Goal: Information Seeking & Learning: Learn about a topic

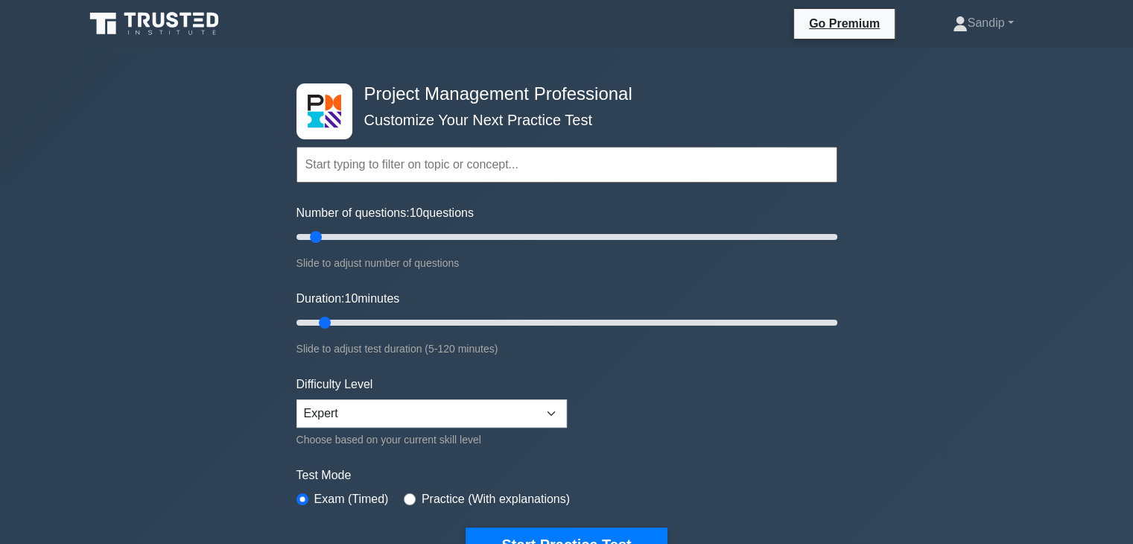
drag, startPoint x: 1136, startPoint y: 34, endPoint x: 1125, endPoint y: 31, distance: 11.6
click at [554, 528] on button "Start Practice Test" at bounding box center [566, 544] width 201 height 34
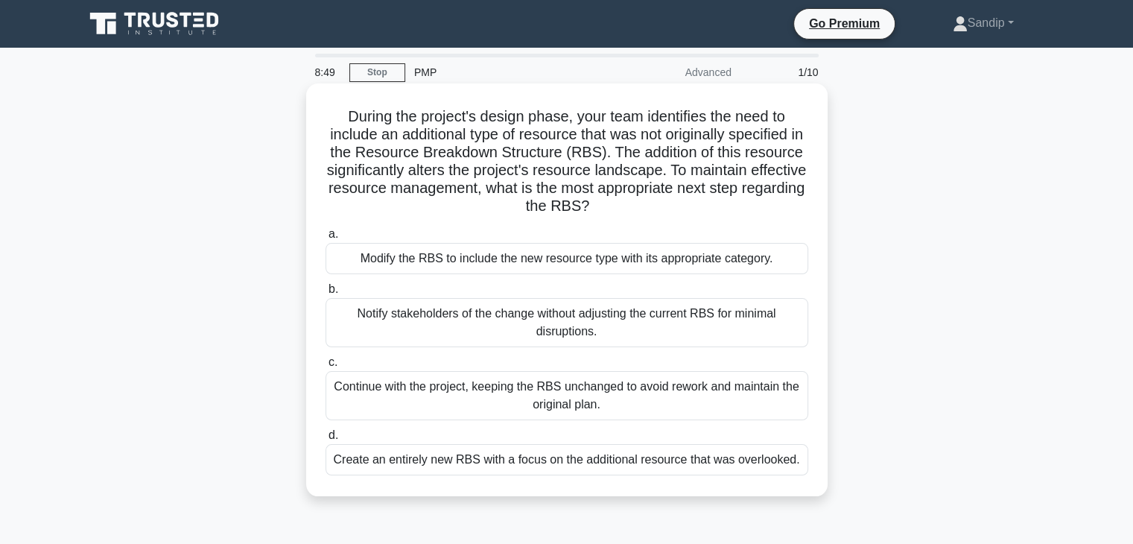
click at [702, 263] on div "Modify the RBS to include the new resource type with its appropriate category." at bounding box center [566, 258] width 483 height 31
click at [325, 239] on input "a. Modify the RBS to include the new resource type with its appropriate categor…" at bounding box center [325, 234] width 0 height 10
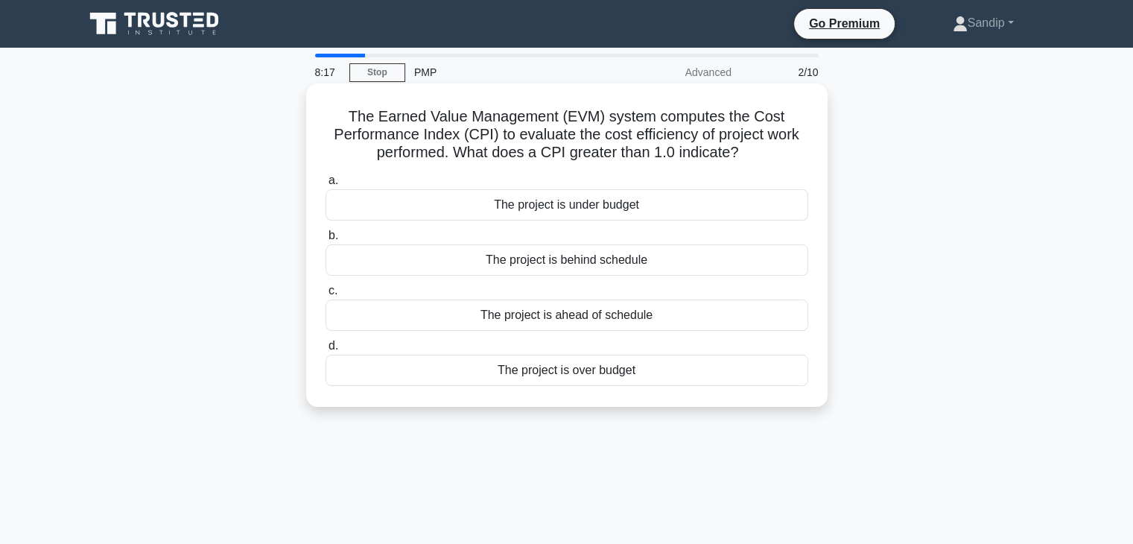
click at [638, 381] on div "The project is over budget" at bounding box center [566, 370] width 483 height 31
click at [325, 351] on input "d. The project is over budget" at bounding box center [325, 346] width 0 height 10
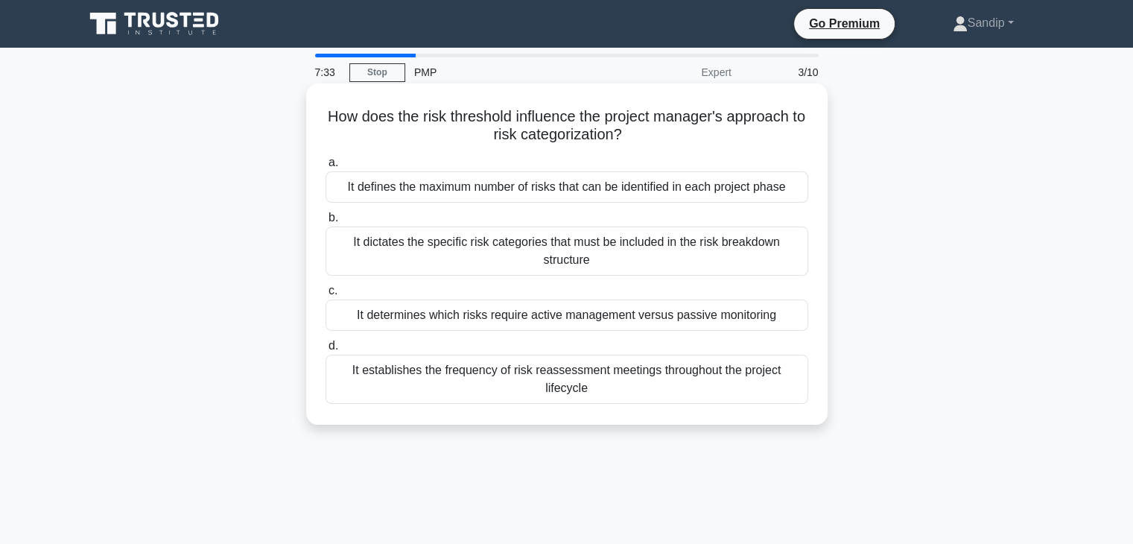
click at [736, 323] on div "It determines which risks require active management versus passive monitoring" at bounding box center [566, 314] width 483 height 31
click at [325, 296] on input "c. It determines which risks require active management versus passive monitoring" at bounding box center [325, 291] width 0 height 10
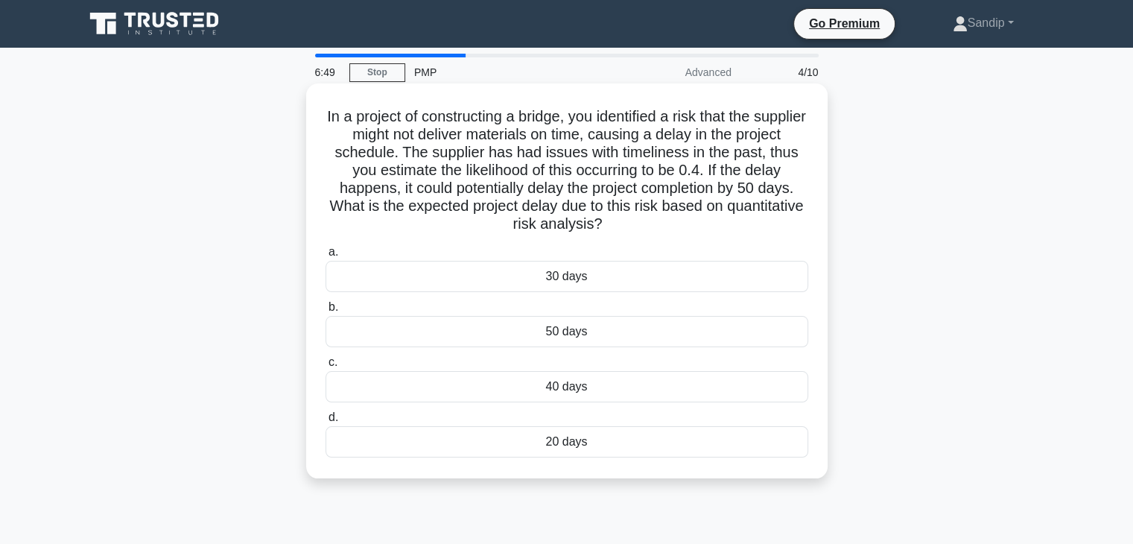
click at [617, 439] on div "20 days" at bounding box center [566, 441] width 483 height 31
click at [325, 422] on input "d. 20 days" at bounding box center [325, 418] width 0 height 10
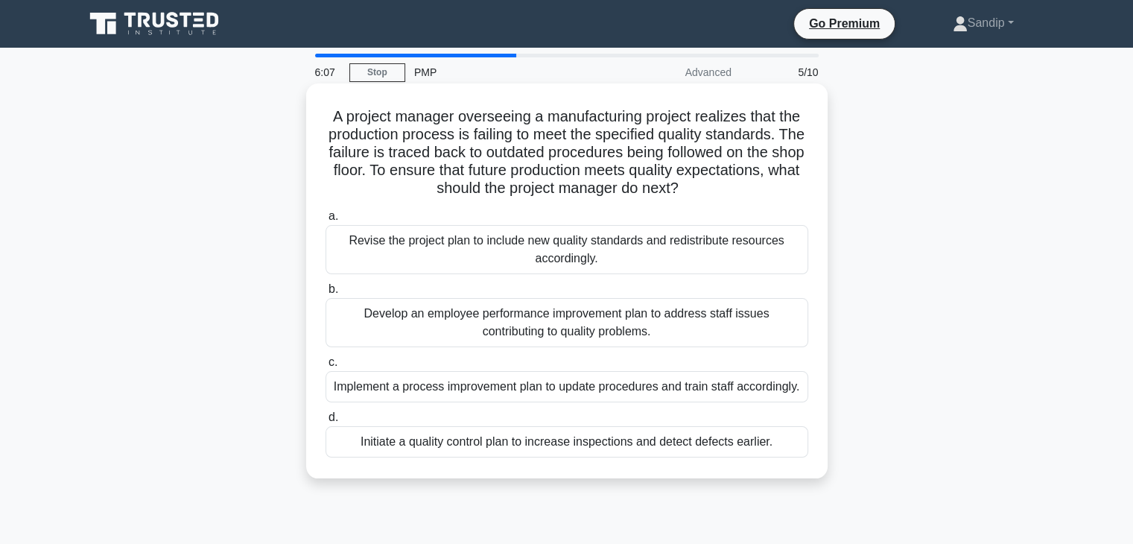
click at [573, 389] on div "Implement a process improvement plan to update procedures and train staff accor…" at bounding box center [566, 386] width 483 height 31
click at [325, 367] on input "c. Implement a process improvement plan to update procedures and train staff ac…" at bounding box center [325, 363] width 0 height 10
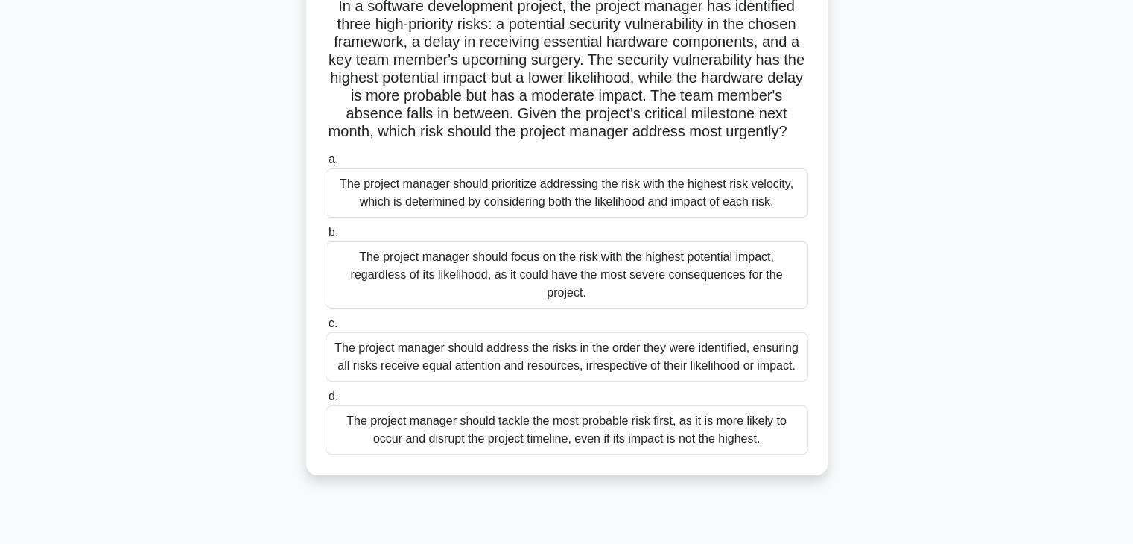
scroll to position [115, 0]
drag, startPoint x: 591, startPoint y: 408, endPoint x: 191, endPoint y: 317, distance: 409.6
click at [191, 317] on div "In a software development project, the project manager has identified three hig…" at bounding box center [566, 232] width 983 height 520
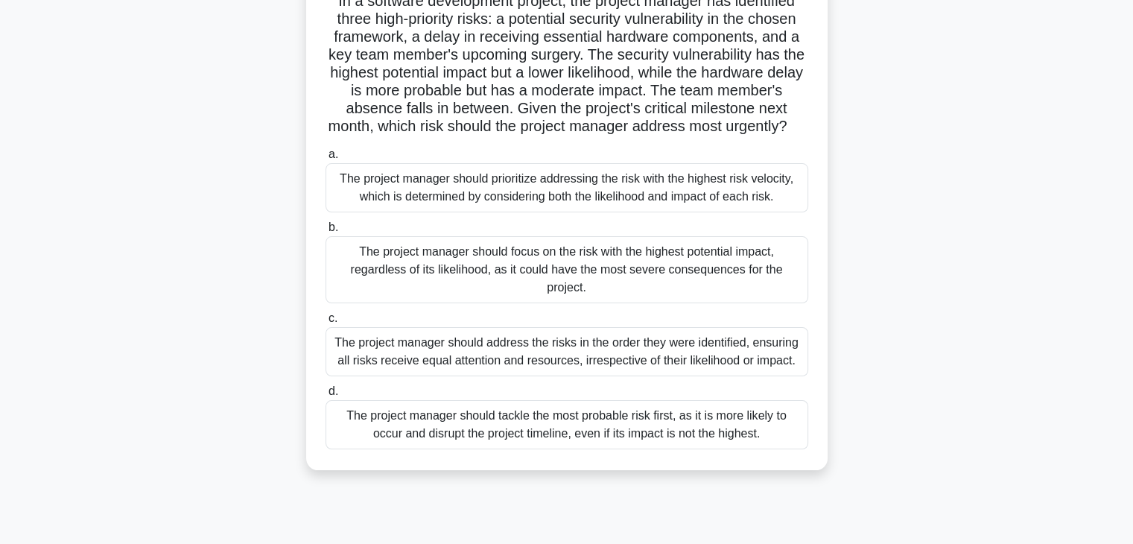
click at [705, 448] on div "The project manager should tackle the most probable risk first, as it is more l…" at bounding box center [566, 424] width 483 height 49
click at [325, 396] on input "d. The project manager should tackle the most probable risk first, as it is mor…" at bounding box center [325, 392] width 0 height 10
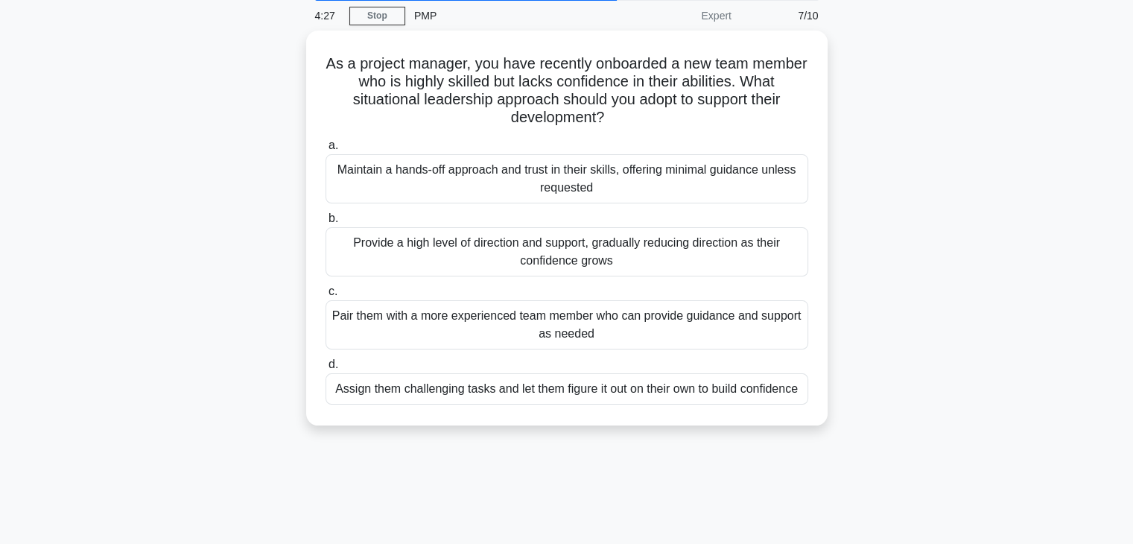
scroll to position [0, 0]
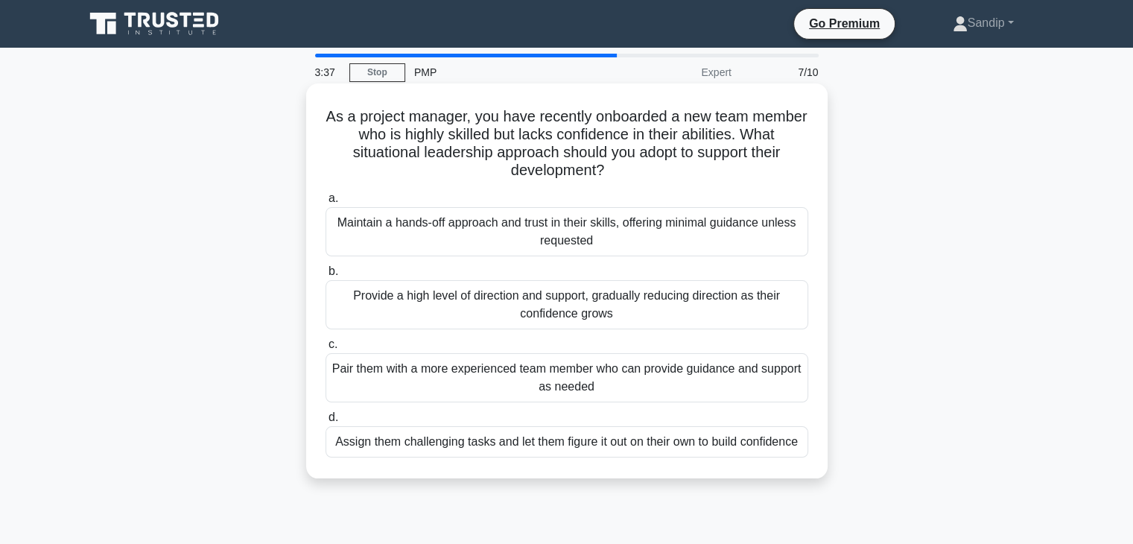
click at [776, 244] on div "Maintain a hands-off approach and trust in their skills, offering minimal guida…" at bounding box center [566, 231] width 483 height 49
click at [325, 203] on input "a. Maintain a hands-off approach and trust in their skills, offering minimal gu…" at bounding box center [325, 199] width 0 height 10
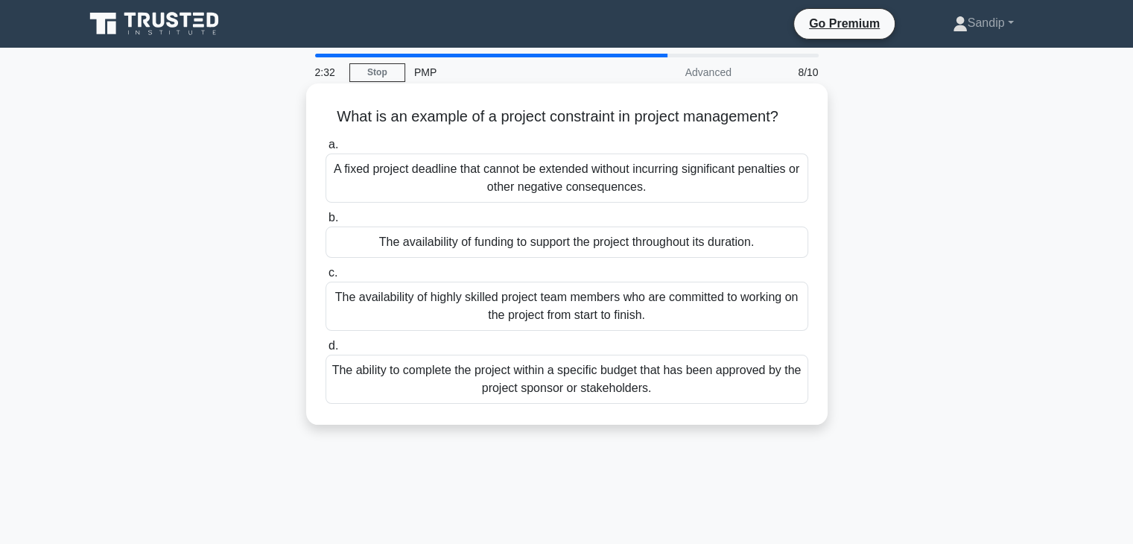
click at [563, 182] on div "A fixed project deadline that cannot be extended without incurring significant …" at bounding box center [566, 177] width 483 height 49
click at [325, 150] on input "a. A fixed project deadline that cannot be extended without incurring significa…" at bounding box center [325, 145] width 0 height 10
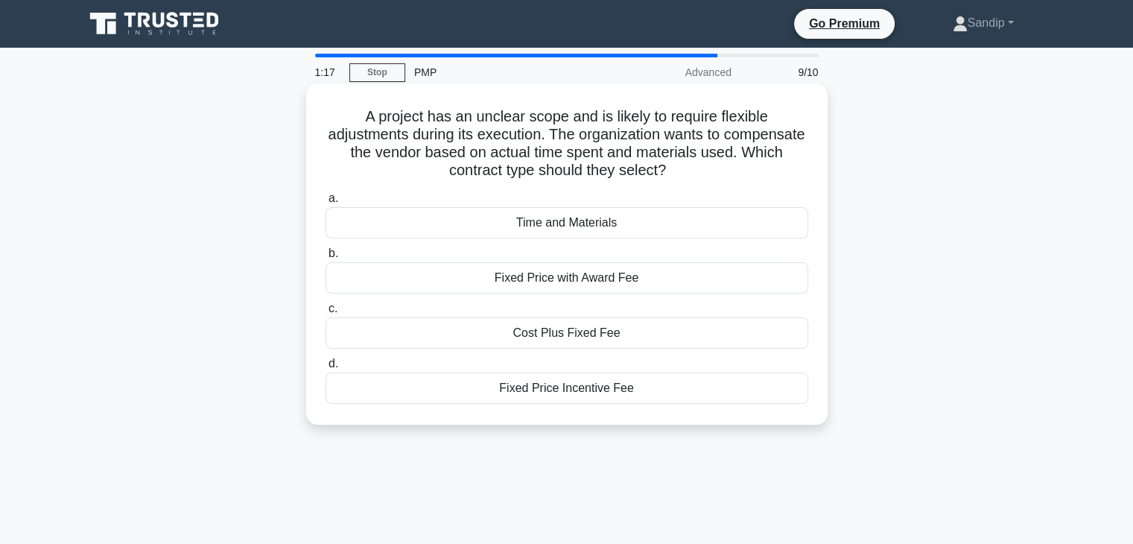
click at [584, 340] on div "Cost Plus Fixed Fee" at bounding box center [566, 332] width 483 height 31
click at [325, 314] on input "c. Cost Plus Fixed Fee" at bounding box center [325, 309] width 0 height 10
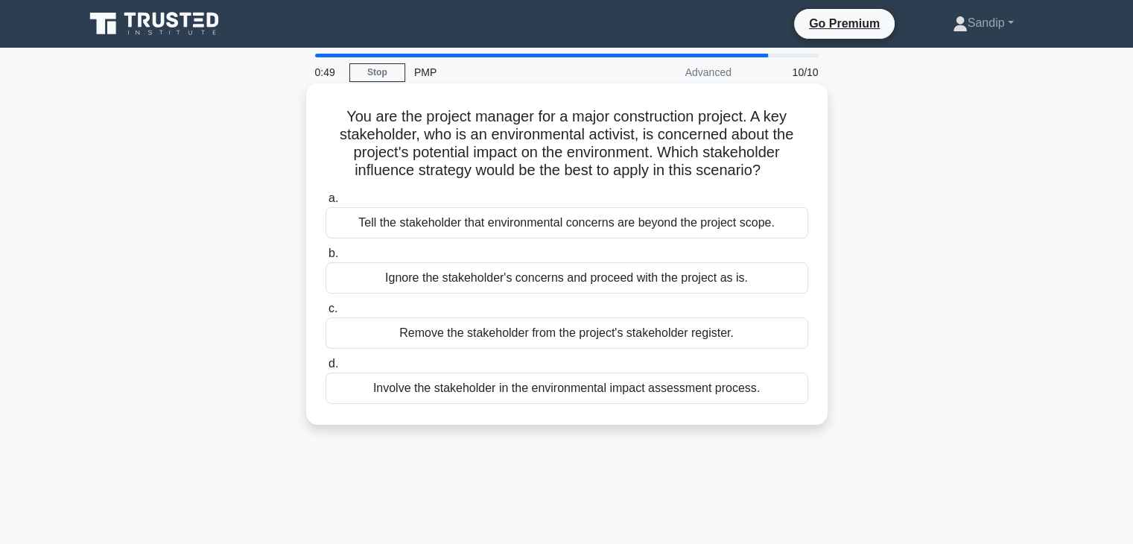
click at [641, 387] on div "Involve the stakeholder in the environmental impact assessment process." at bounding box center [566, 387] width 483 height 31
click at [325, 369] on input "d. Involve the stakeholder in the environmental impact assessment process." at bounding box center [325, 364] width 0 height 10
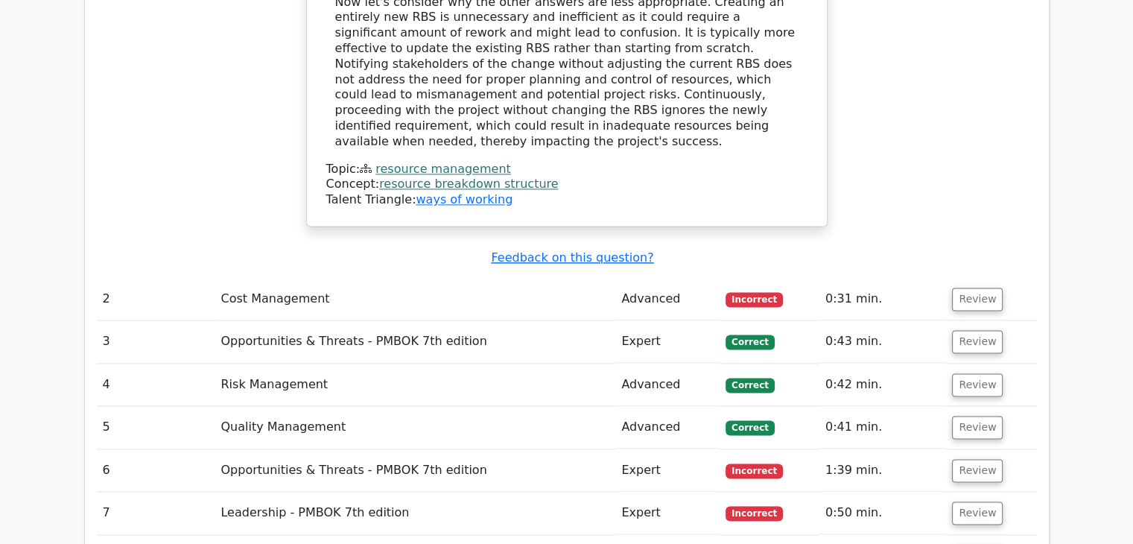
scroll to position [2077, 0]
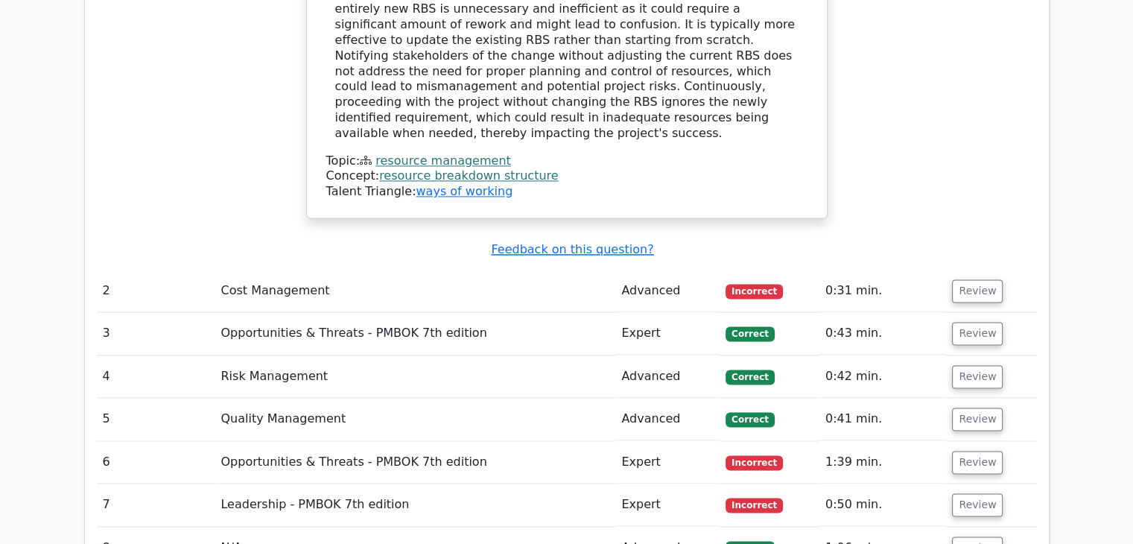
drag, startPoint x: 1136, startPoint y: 51, endPoint x: 1135, endPoint y: 374, distance: 322.5
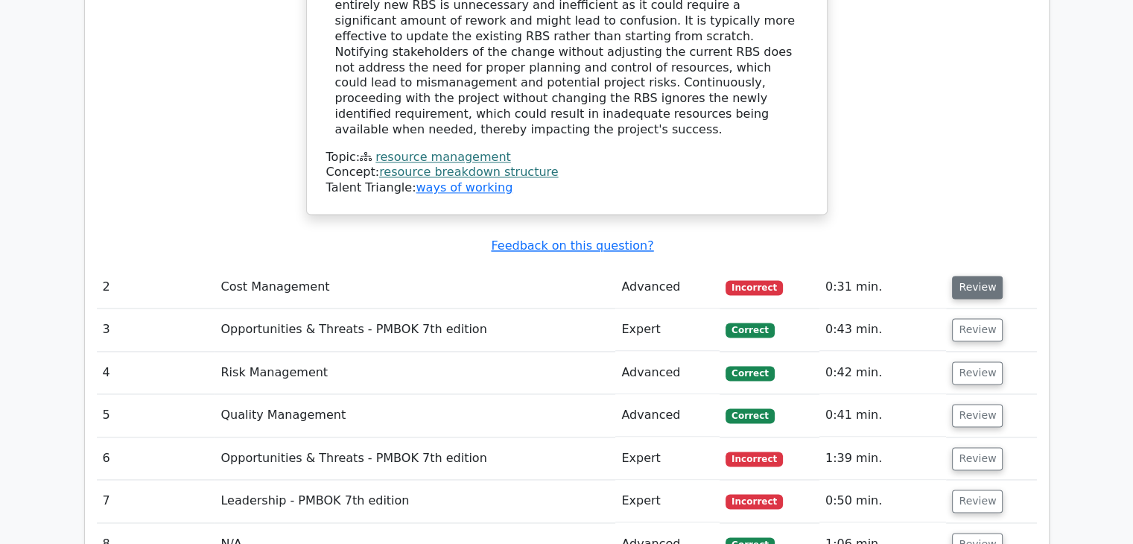
click at [965, 276] on button "Review" at bounding box center [977, 287] width 51 height 23
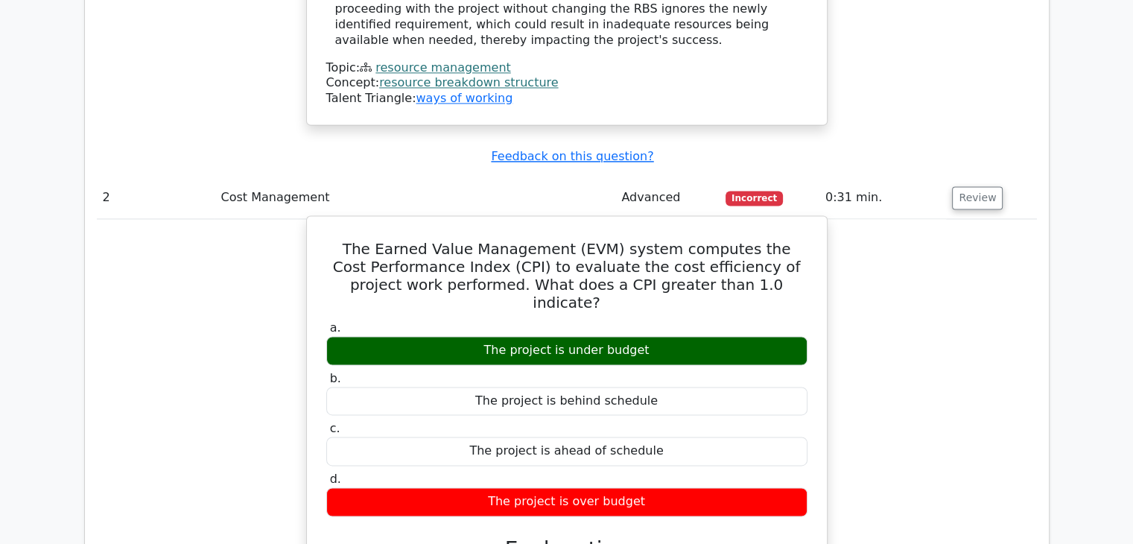
scroll to position [2187, 0]
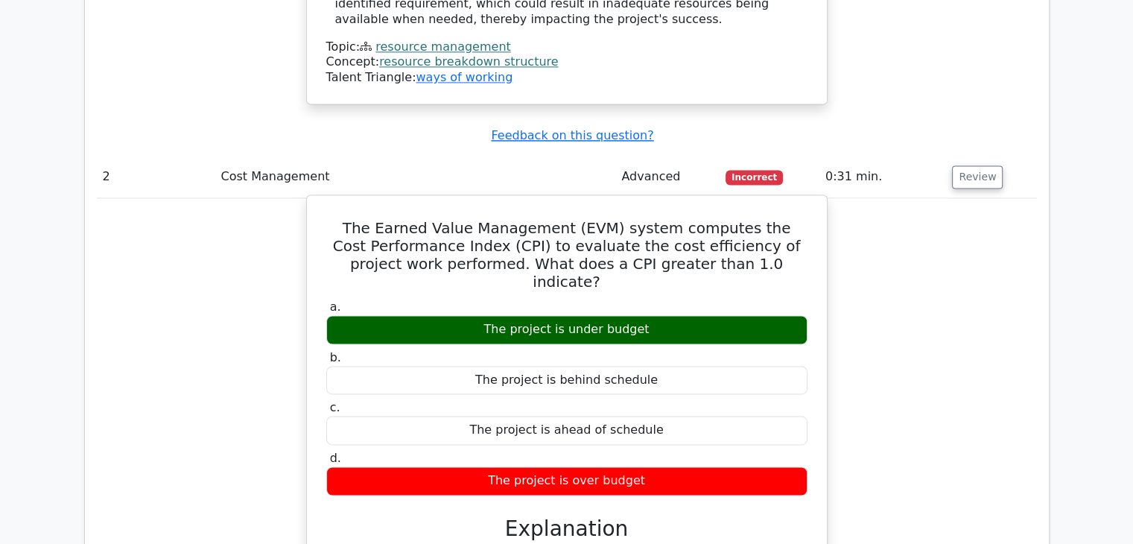
drag, startPoint x: 772, startPoint y: 323, endPoint x: 778, endPoint y: 219, distance: 103.7
click at [778, 296] on div "a. The project is under budget b. The project is behind schedule c. d." at bounding box center [566, 396] width 499 height 201
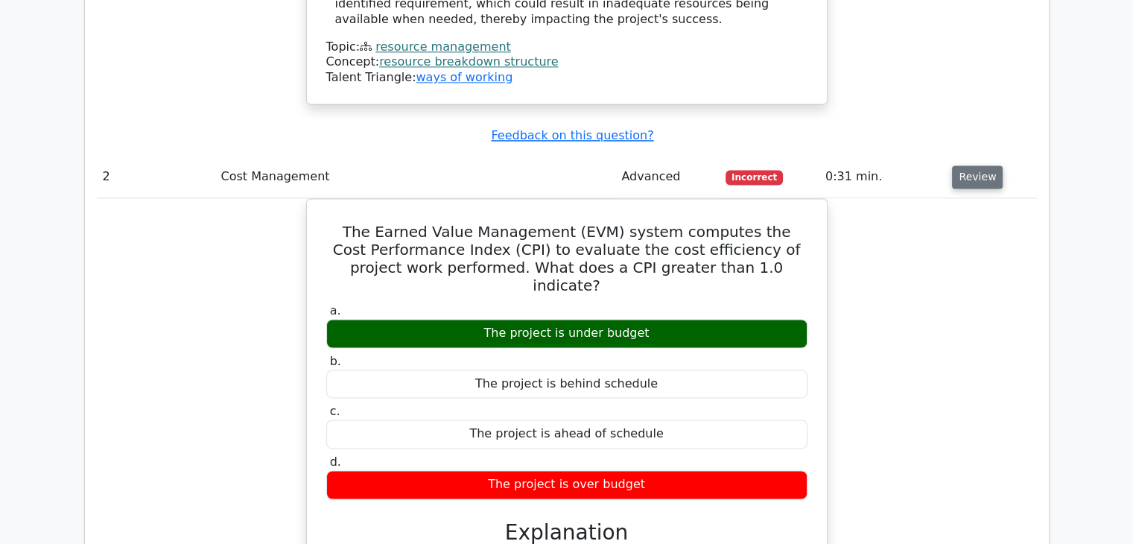
click at [968, 165] on button "Review" at bounding box center [977, 176] width 51 height 23
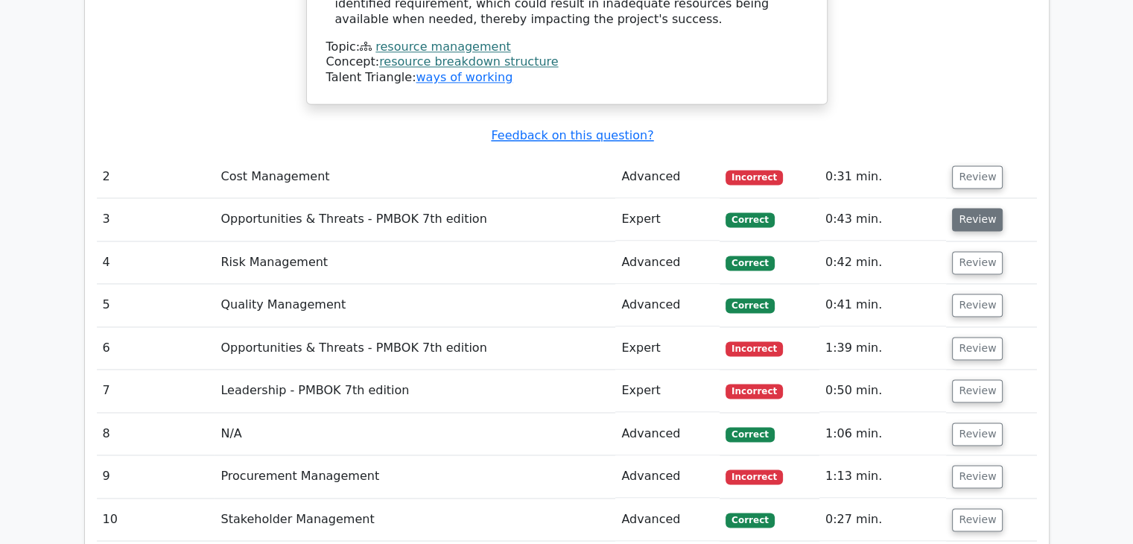
click at [981, 208] on button "Review" at bounding box center [977, 219] width 51 height 23
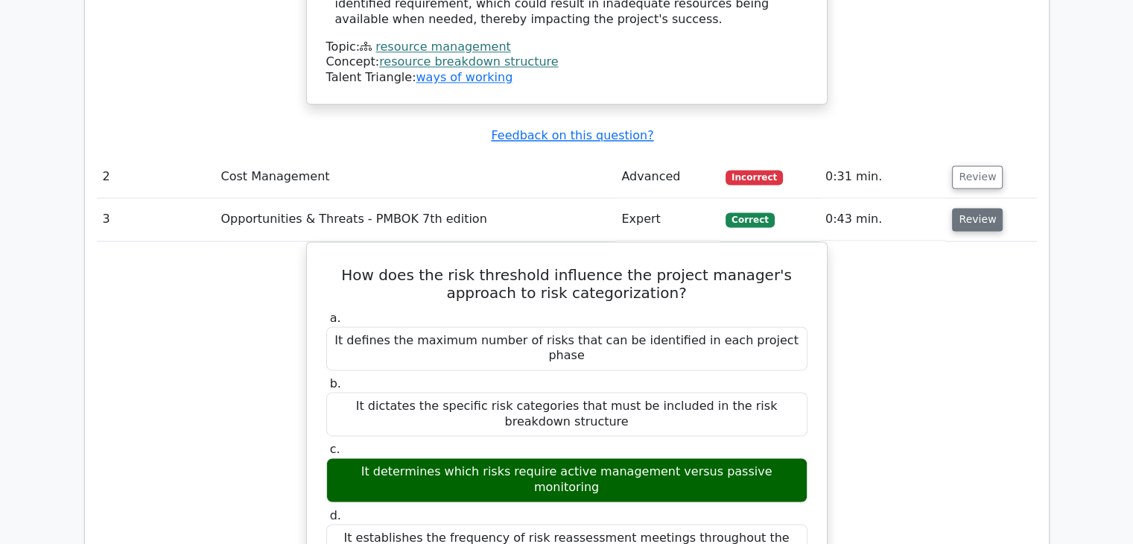
click at [981, 208] on button "Review" at bounding box center [977, 219] width 51 height 23
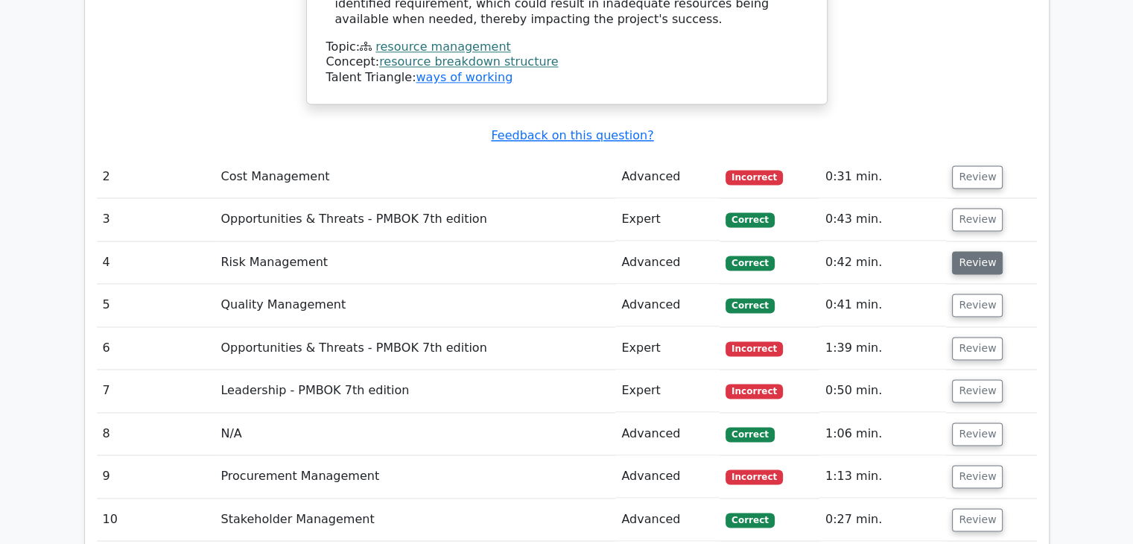
click at [974, 251] on button "Review" at bounding box center [977, 262] width 51 height 23
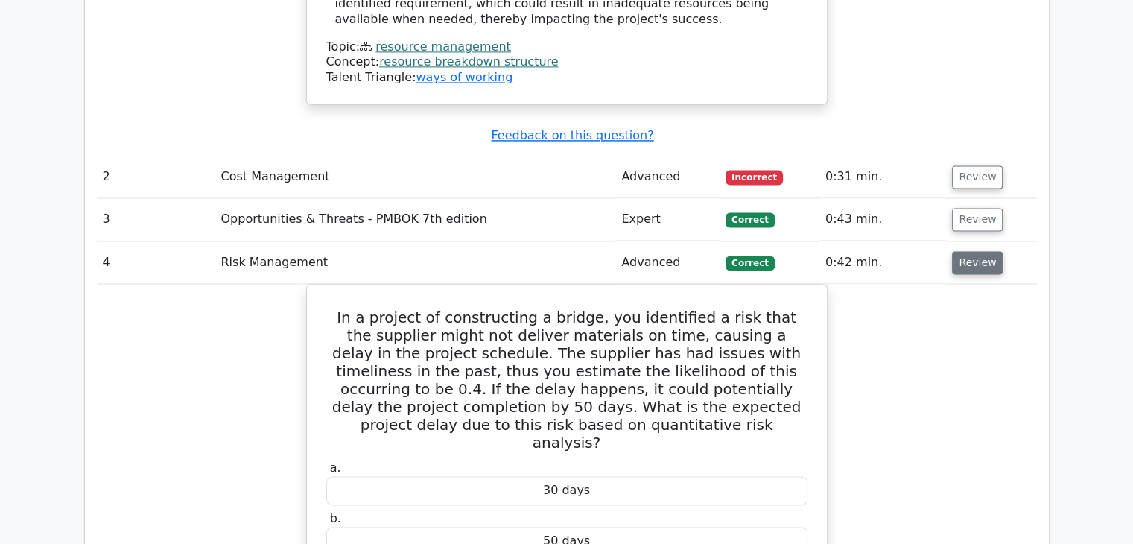
click at [974, 251] on button "Review" at bounding box center [977, 262] width 51 height 23
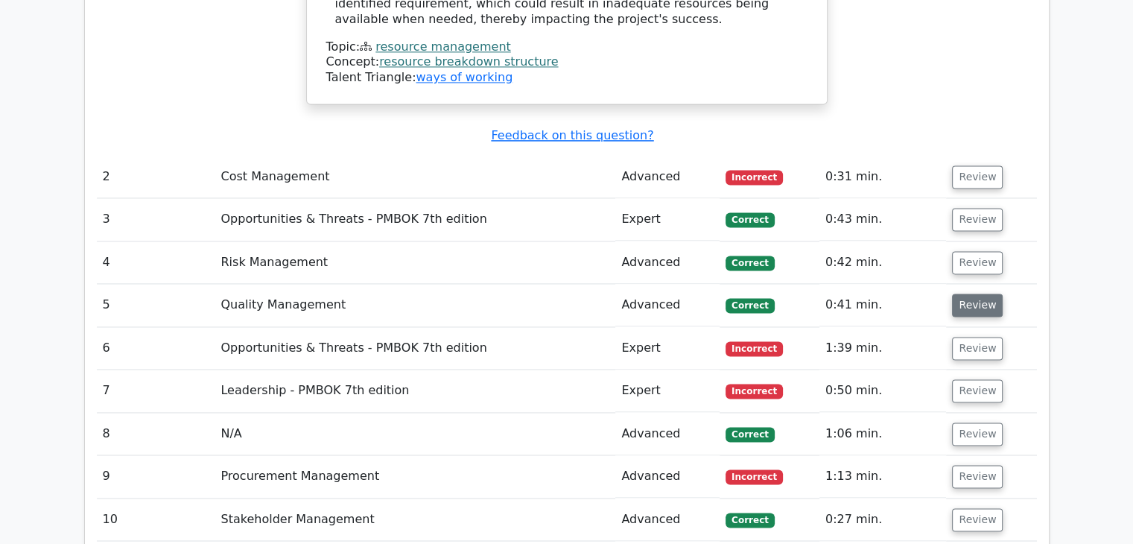
click at [966, 293] on button "Review" at bounding box center [977, 304] width 51 height 23
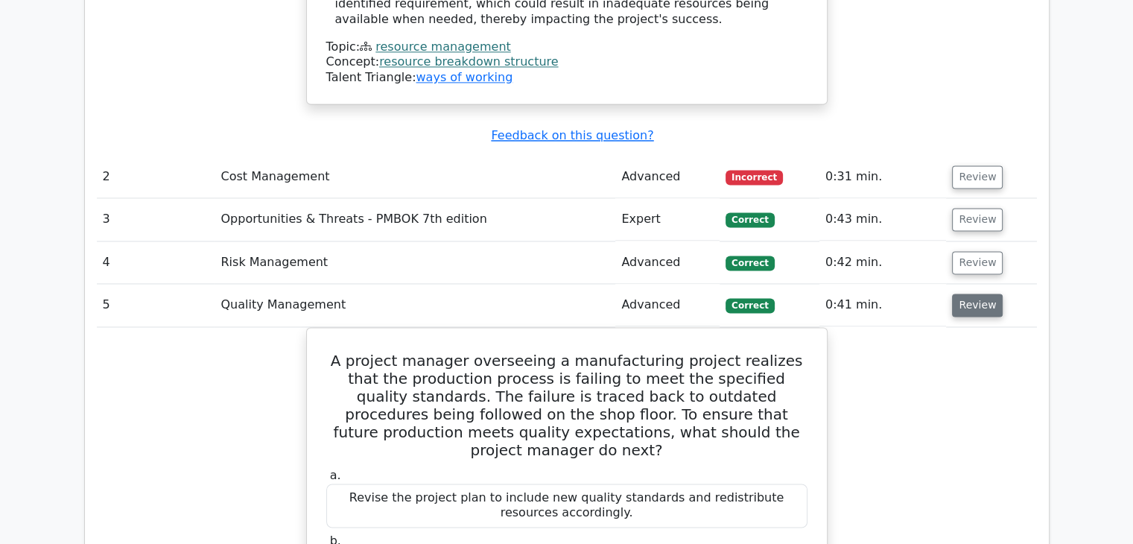
click at [966, 293] on button "Review" at bounding box center [977, 304] width 51 height 23
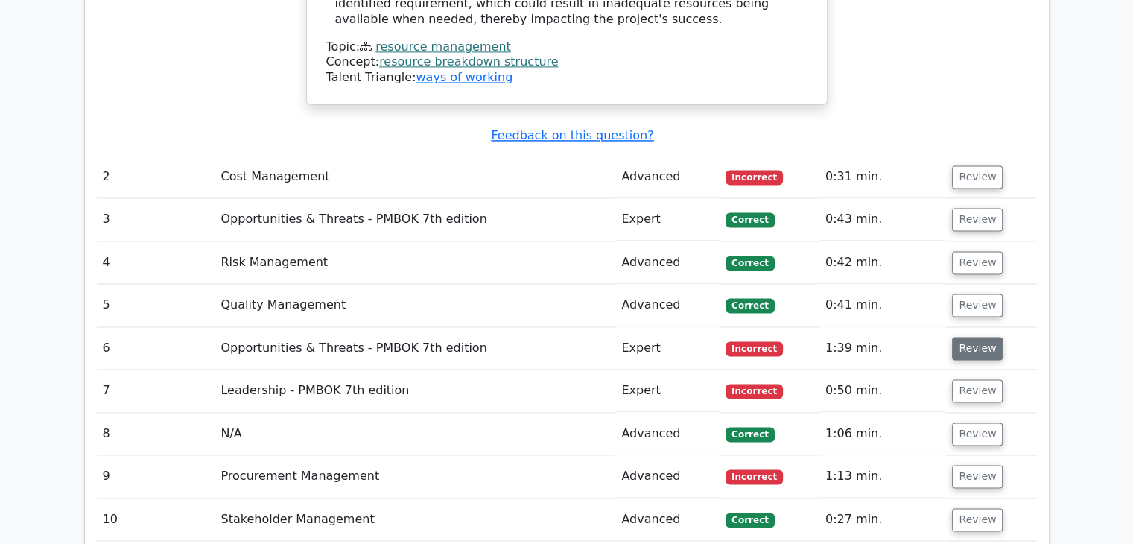
click at [960, 337] on button "Review" at bounding box center [977, 348] width 51 height 23
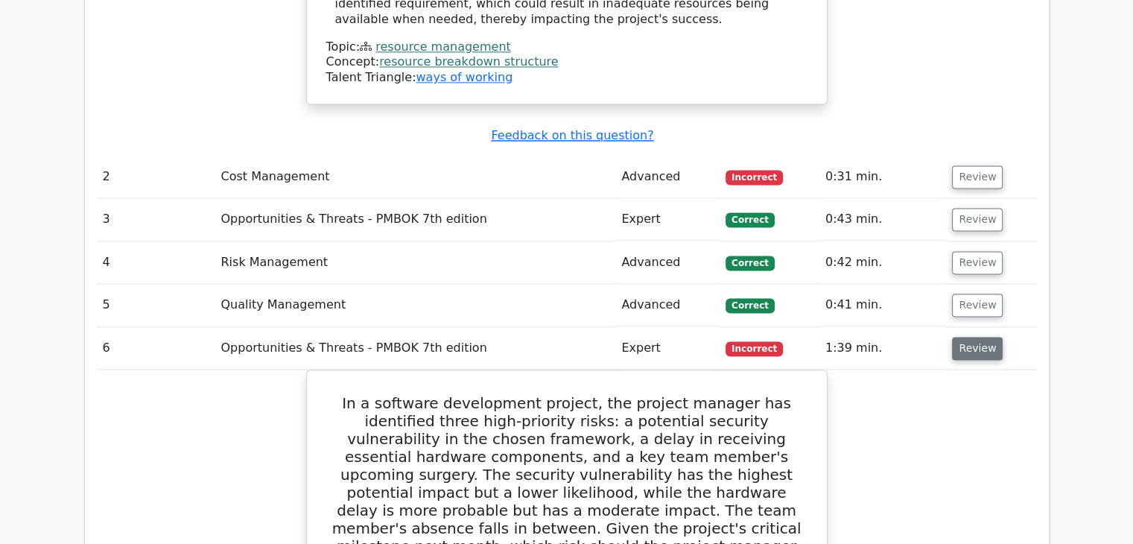
click at [960, 337] on button "Review" at bounding box center [977, 348] width 51 height 23
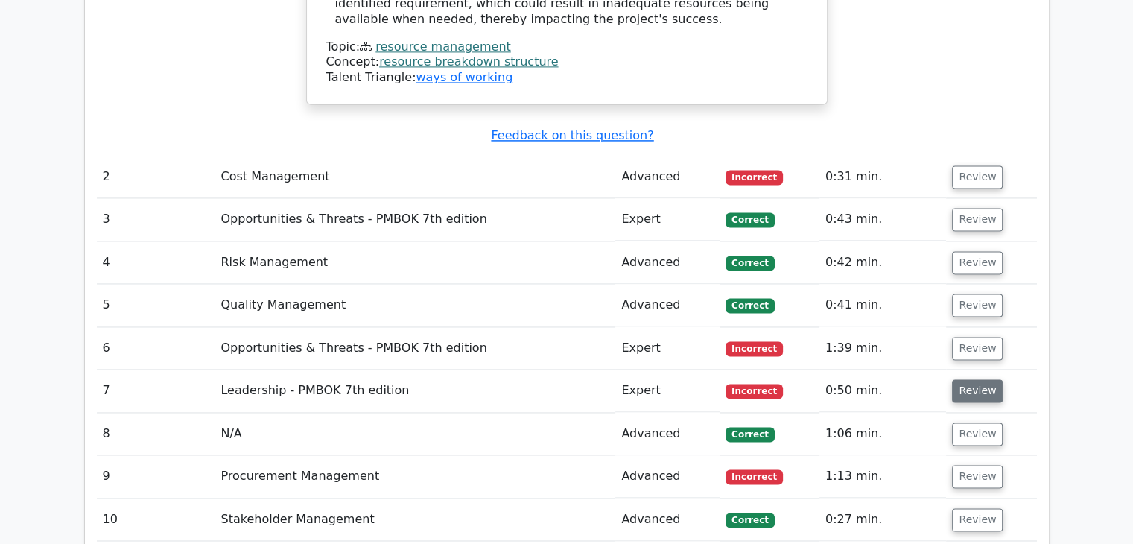
click at [968, 379] on button "Review" at bounding box center [977, 390] width 51 height 23
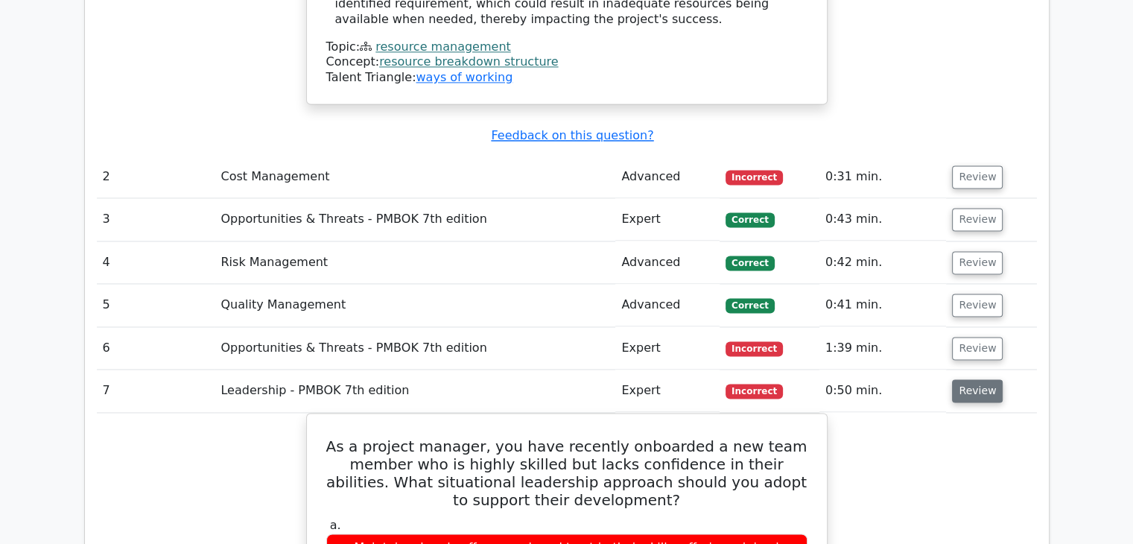
click at [968, 379] on button "Review" at bounding box center [977, 390] width 51 height 23
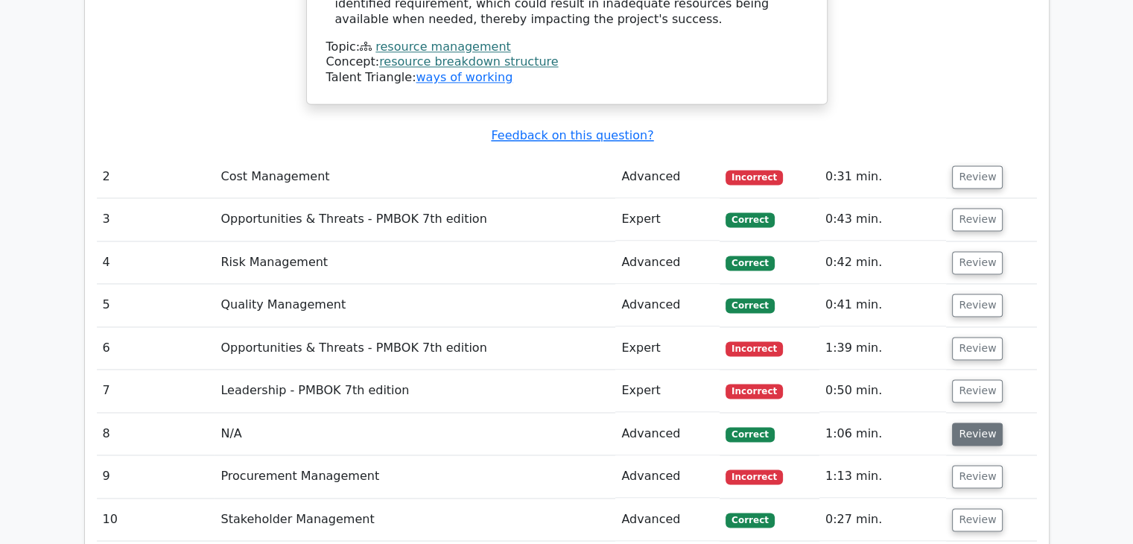
click at [965, 422] on button "Review" at bounding box center [977, 433] width 51 height 23
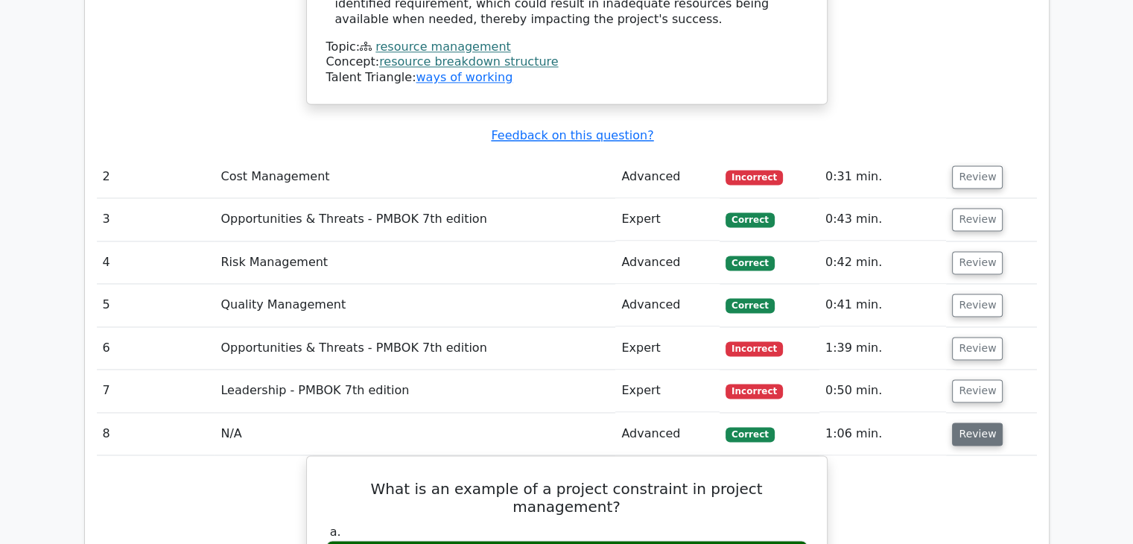
click at [965, 422] on button "Review" at bounding box center [977, 433] width 51 height 23
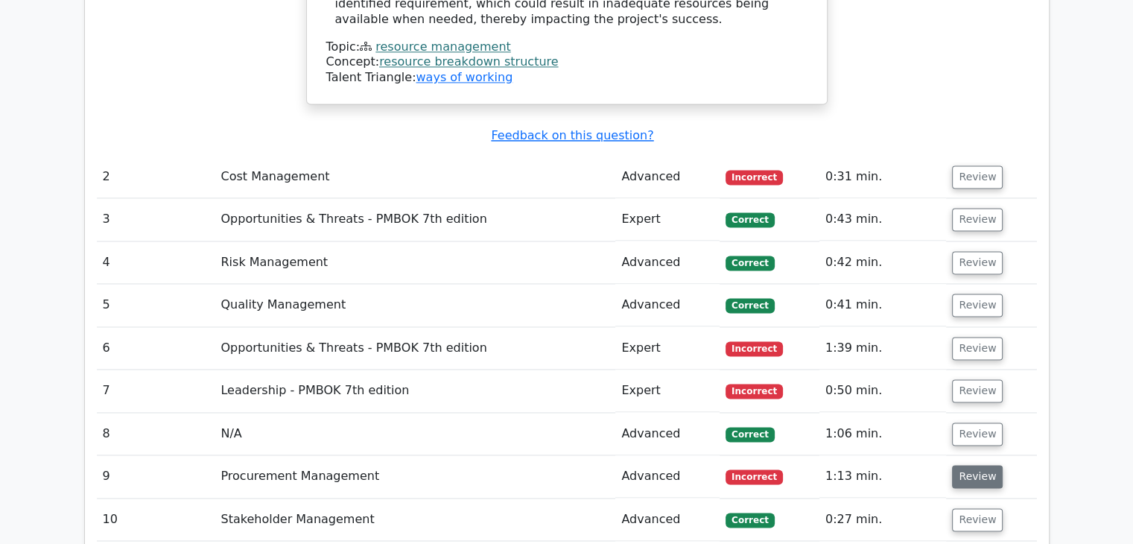
click at [962, 465] on button "Review" at bounding box center [977, 476] width 51 height 23
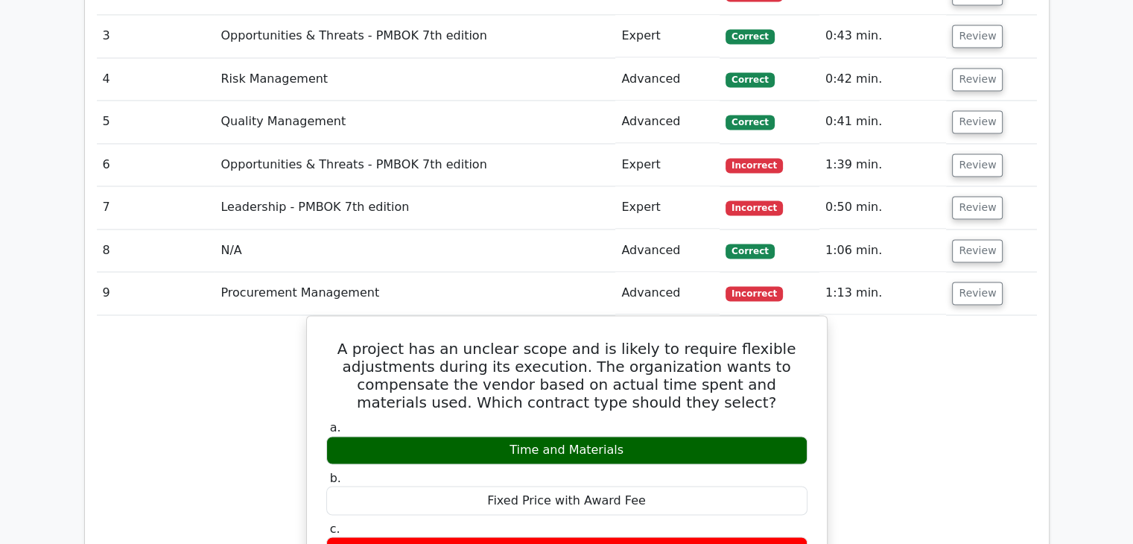
scroll to position [2113, 0]
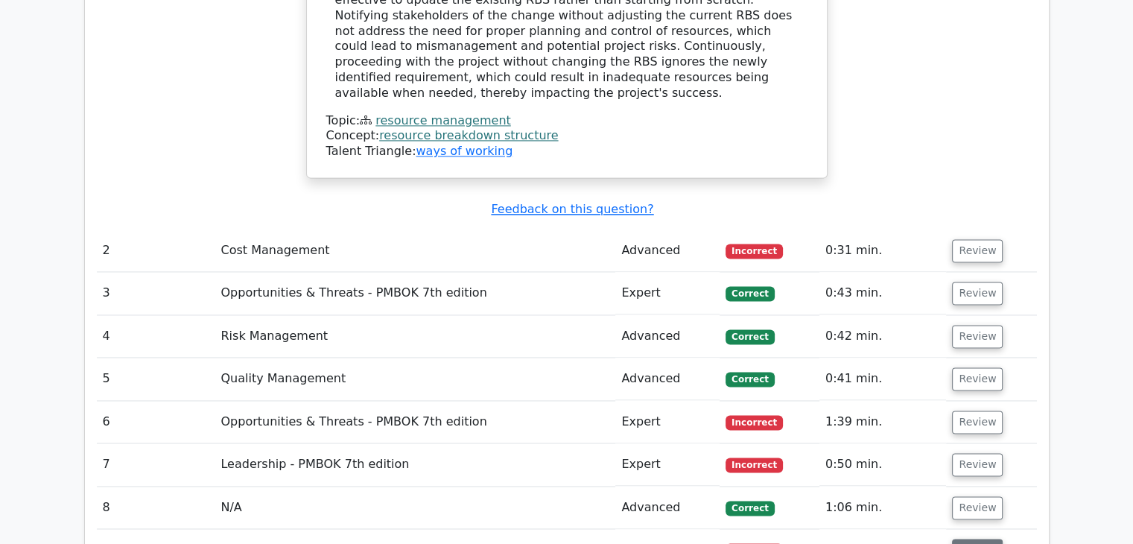
click at [976, 539] on button "Review" at bounding box center [977, 550] width 51 height 23
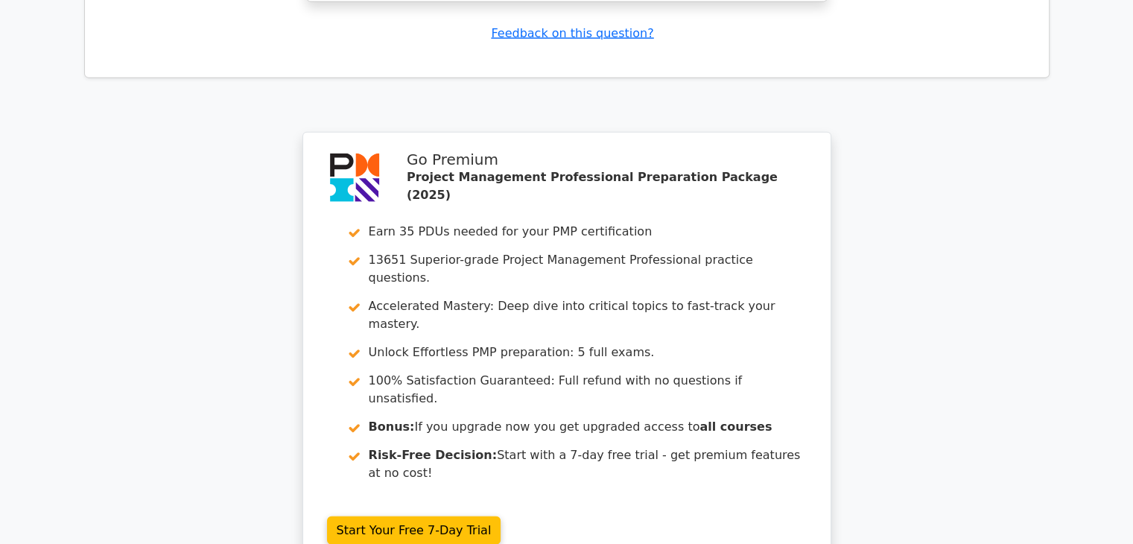
scroll to position [3482, 0]
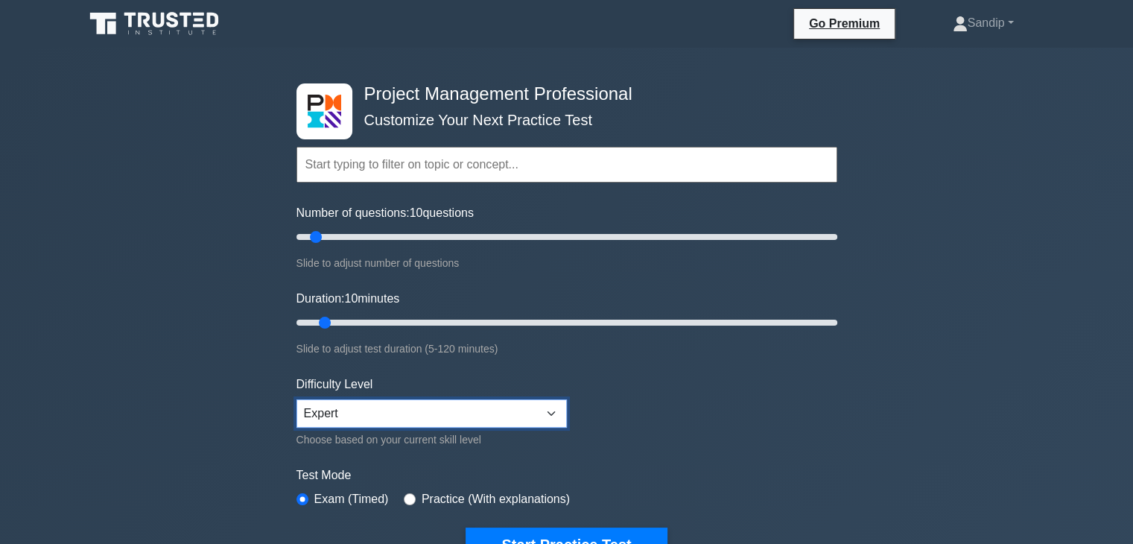
click at [547, 421] on select "Beginner Intermediate Expert" at bounding box center [431, 413] width 270 height 28
click at [673, 415] on form "Topics Scope Management Time Management Cost Management Quality Management Risk…" at bounding box center [566, 331] width 541 height 460
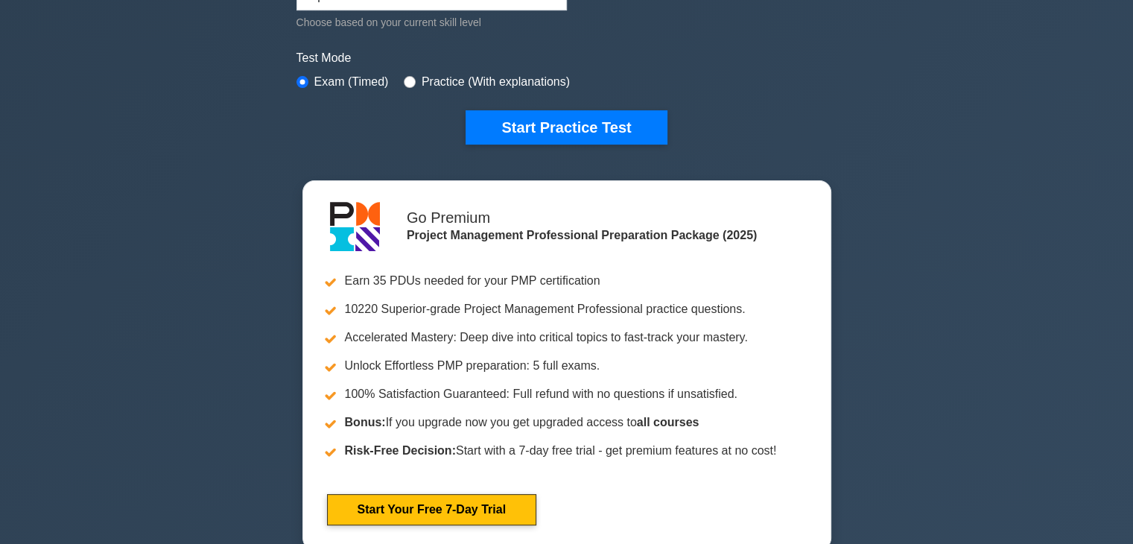
scroll to position [433, 0]
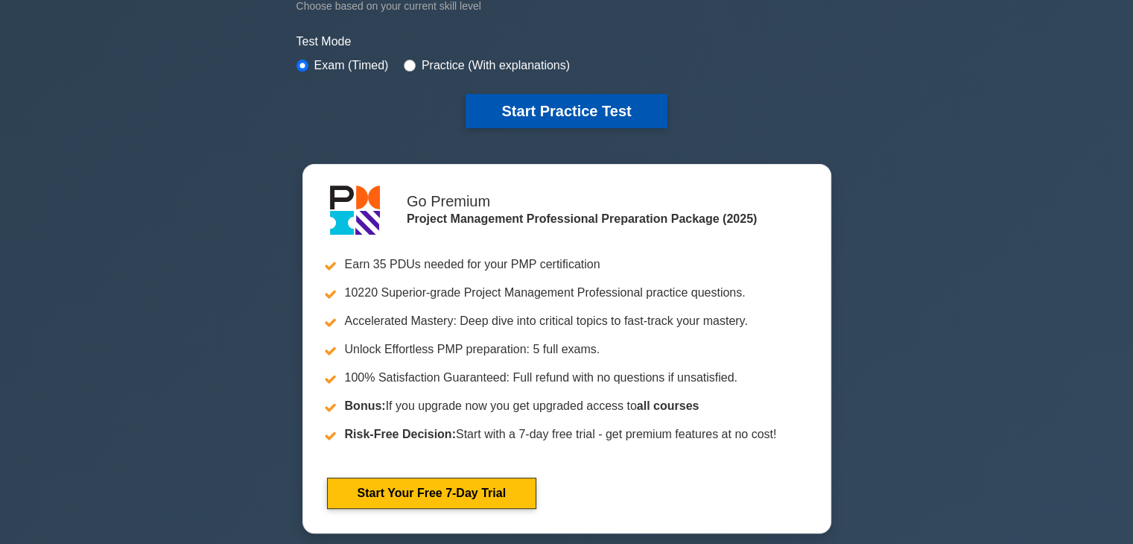
click at [491, 96] on button "Start Practice Test" at bounding box center [566, 111] width 201 height 34
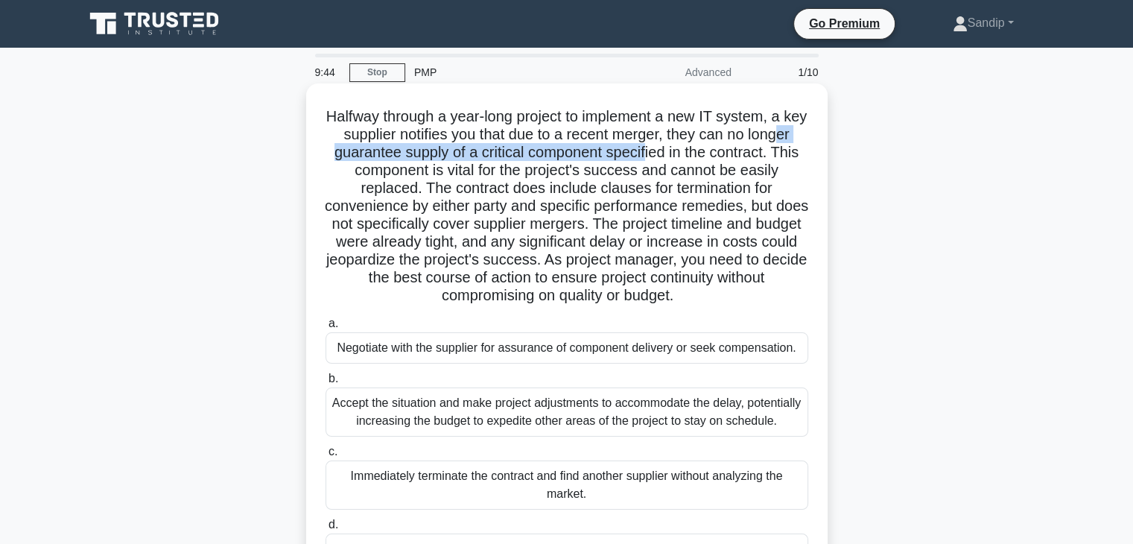
drag, startPoint x: 380, startPoint y: 152, endPoint x: 718, endPoint y: 162, distance: 338.3
click at [718, 162] on h5 "Halfway through a year-long project to implement a new IT system, a key supplie…" at bounding box center [567, 206] width 486 height 198
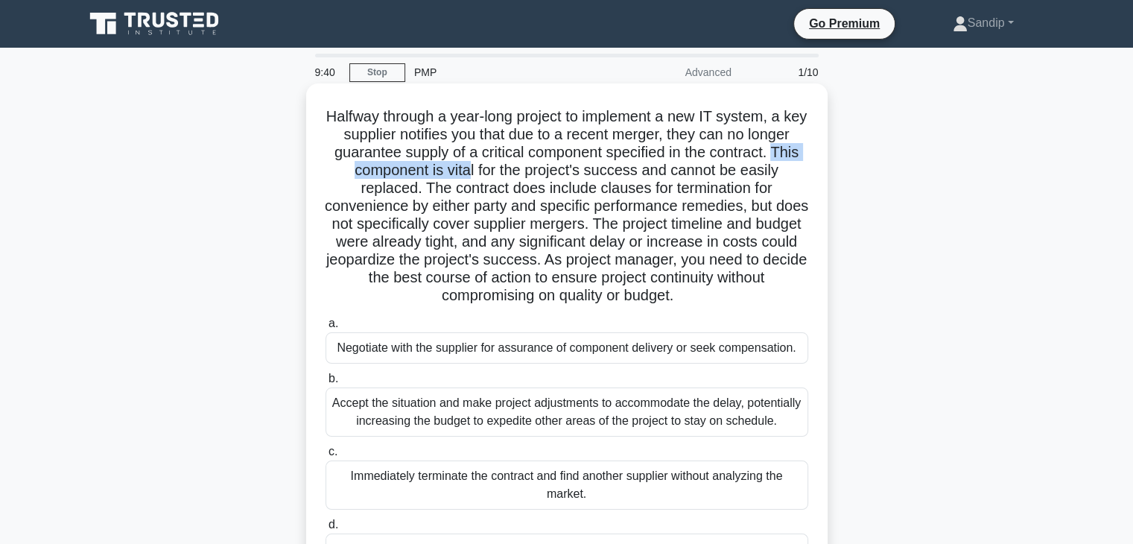
drag, startPoint x: 389, startPoint y: 171, endPoint x: 539, endPoint y: 171, distance: 150.5
click at [539, 171] on h5 "Halfway through a year-long project to implement a new IT system, a key supplie…" at bounding box center [567, 206] width 486 height 198
drag, startPoint x: 331, startPoint y: 188, endPoint x: 440, endPoint y: 194, distance: 109.7
click at [440, 194] on h5 "Halfway through a year-long project to implement a new IT system, a key supplie…" at bounding box center [567, 206] width 486 height 198
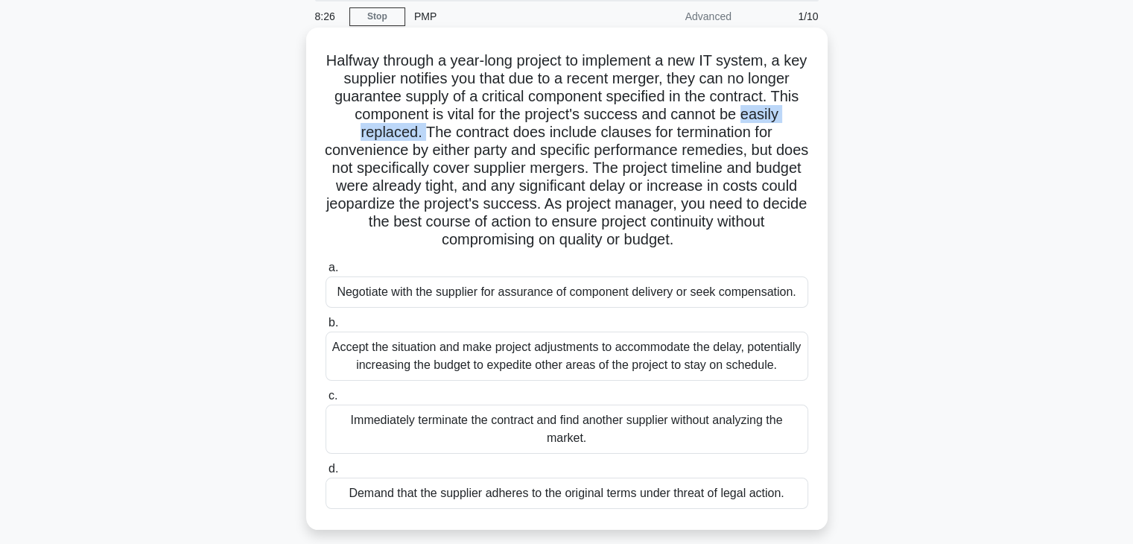
scroll to position [63, 0]
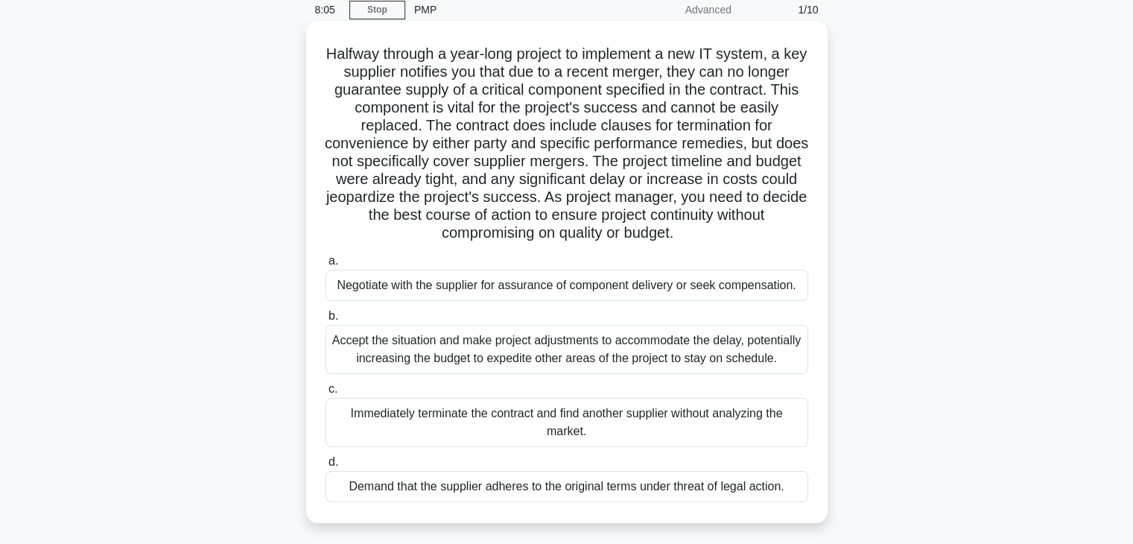
click at [351, 290] on div "Negotiate with the supplier for assurance of component delivery or seek compens…" at bounding box center [566, 285] width 483 height 31
click at [325, 266] on input "a. Negotiate with the supplier for assurance of component delivery or seek comp…" at bounding box center [325, 261] width 0 height 10
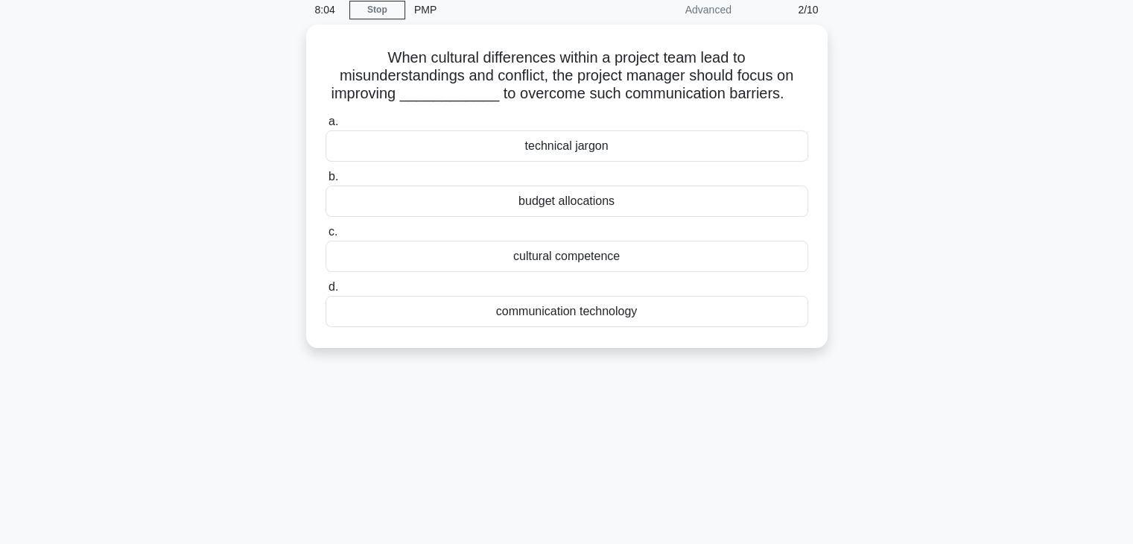
scroll to position [0, 0]
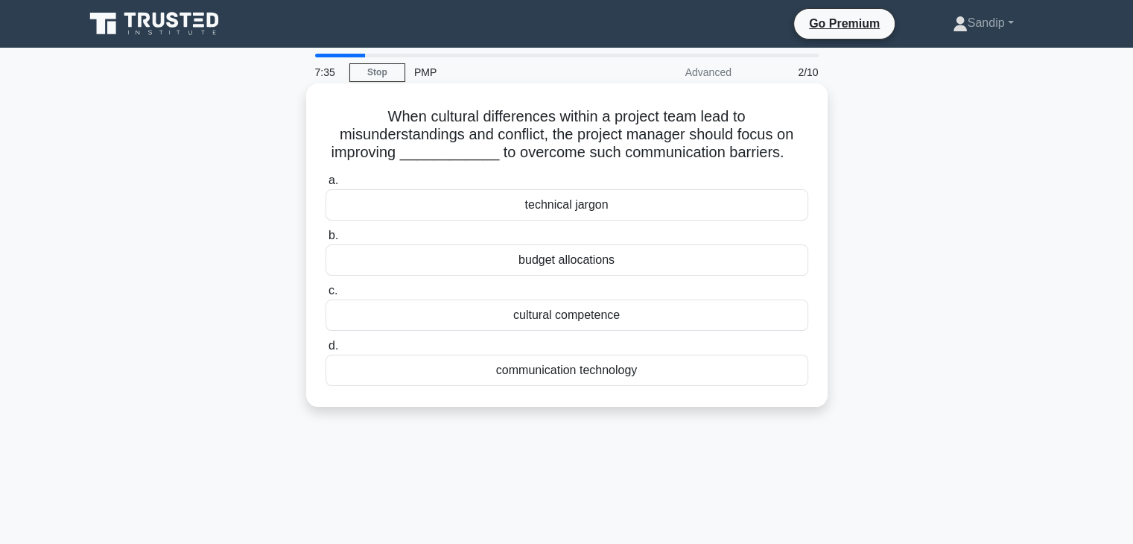
click at [472, 317] on div "cultural competence" at bounding box center [566, 314] width 483 height 31
click at [325, 296] on input "c. cultural competence" at bounding box center [325, 291] width 0 height 10
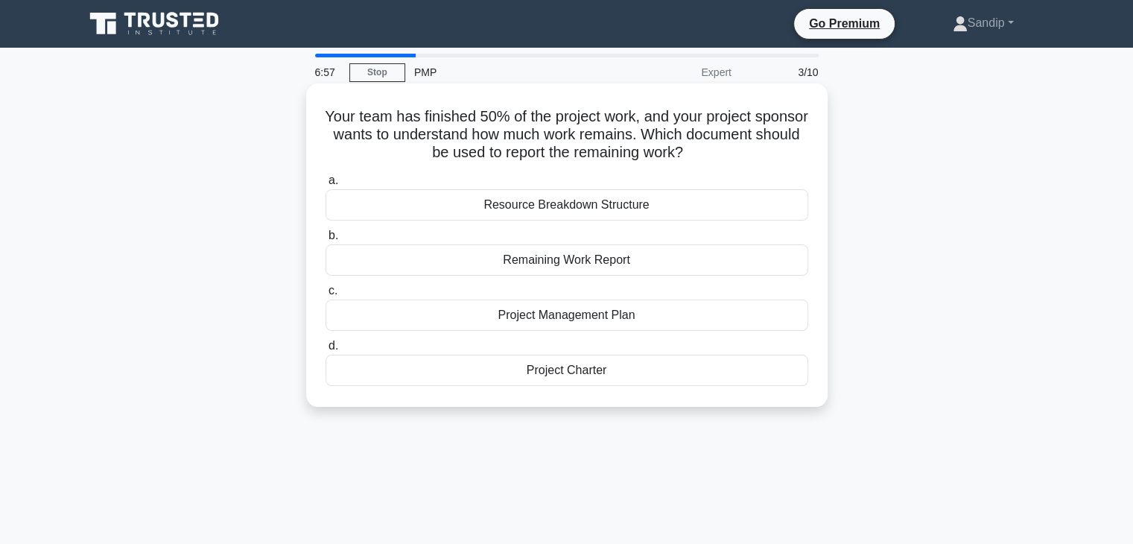
click at [556, 264] on div "Remaining Work Report" at bounding box center [566, 259] width 483 height 31
click at [325, 241] on input "b. Remaining Work Report" at bounding box center [325, 236] width 0 height 10
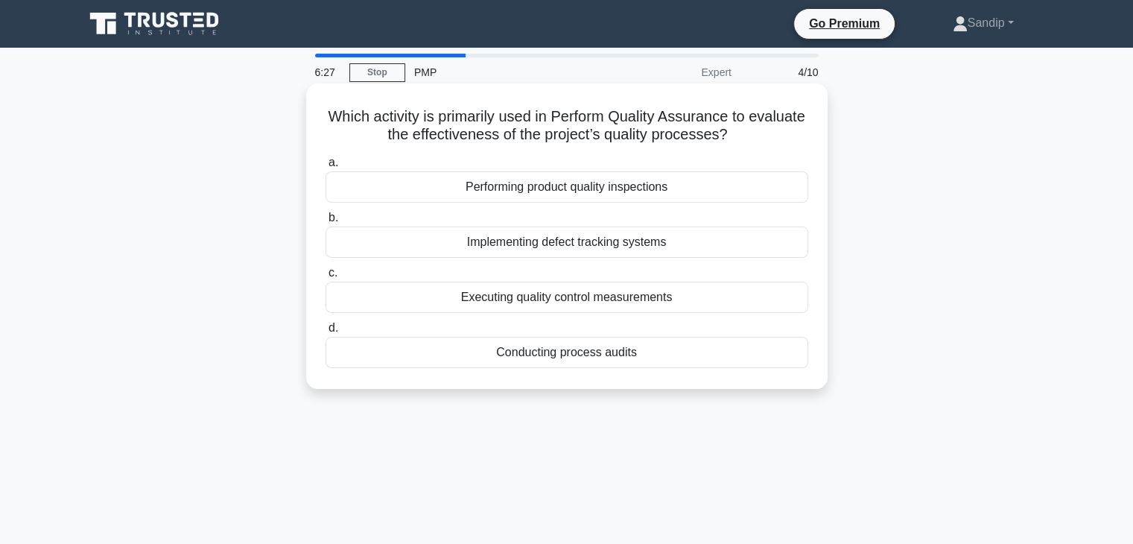
click at [516, 197] on div "Performing product quality inspections" at bounding box center [566, 186] width 483 height 31
click at [325, 168] on input "a. Performing product quality inspections" at bounding box center [325, 163] width 0 height 10
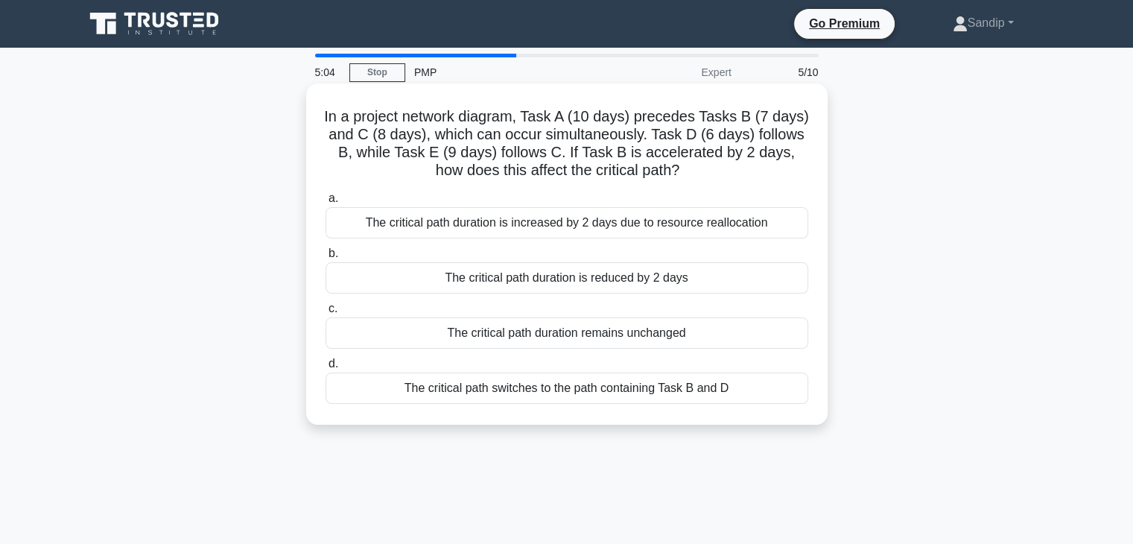
click at [539, 328] on div "The critical path duration remains unchanged" at bounding box center [566, 332] width 483 height 31
click at [325, 314] on input "c. The critical path duration remains unchanged" at bounding box center [325, 309] width 0 height 10
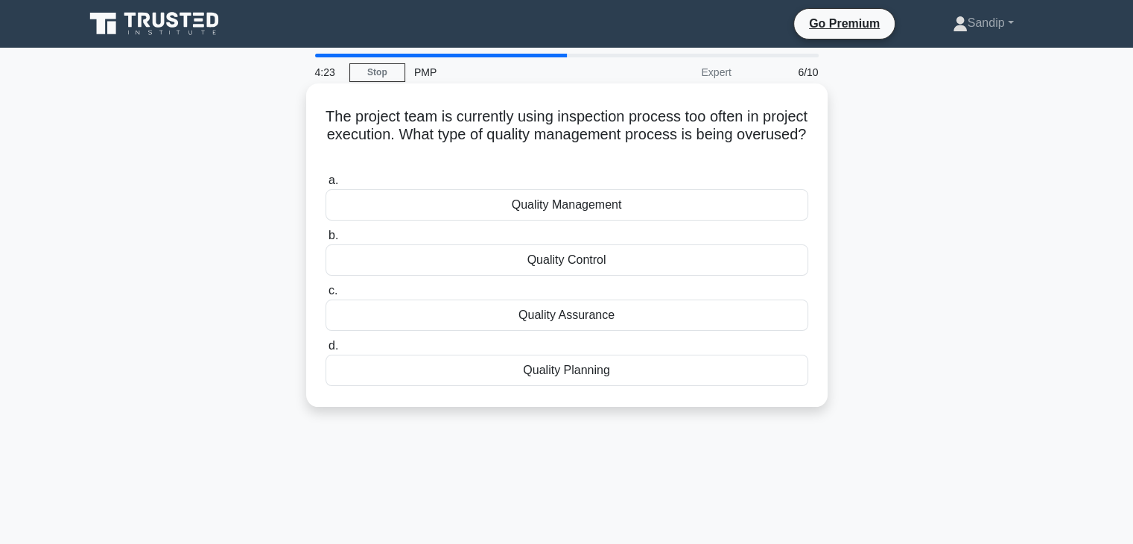
click at [501, 261] on div "Quality Control" at bounding box center [566, 259] width 483 height 31
click at [325, 241] on input "b. Quality Control" at bounding box center [325, 236] width 0 height 10
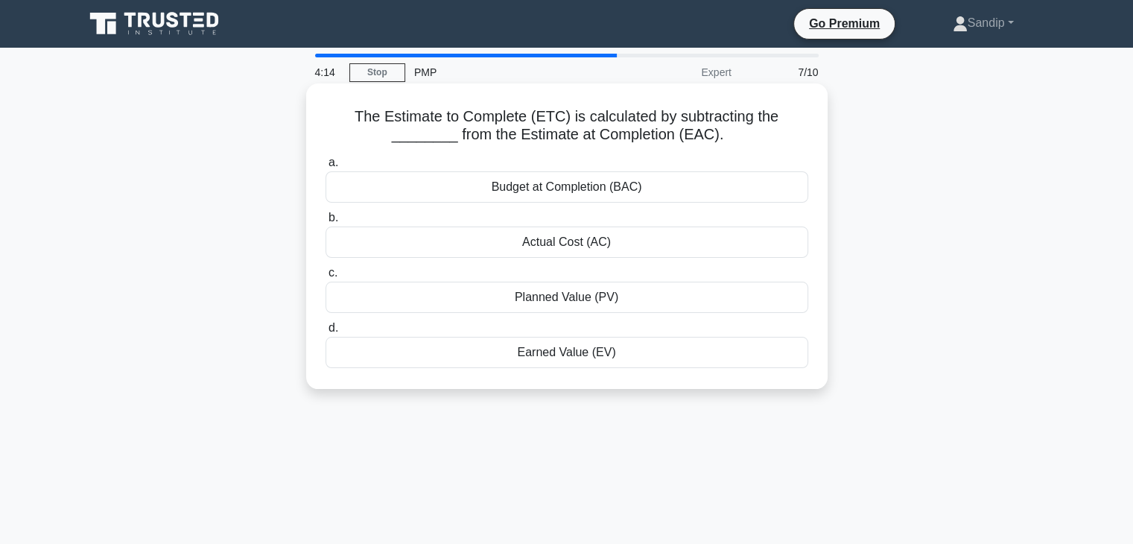
click at [495, 197] on div "Budget at Completion (BAC)" at bounding box center [566, 186] width 483 height 31
click at [325, 168] on input "a. Budget at Completion (BAC)" at bounding box center [325, 163] width 0 height 10
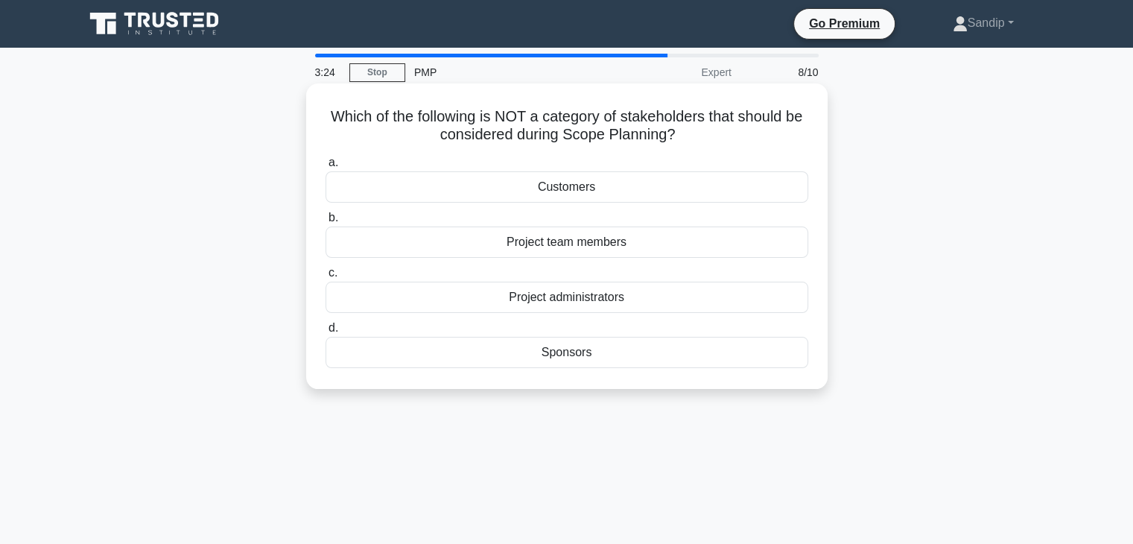
click at [537, 306] on div "Project administrators" at bounding box center [566, 297] width 483 height 31
click at [325, 278] on input "c. Project administrators" at bounding box center [325, 273] width 0 height 10
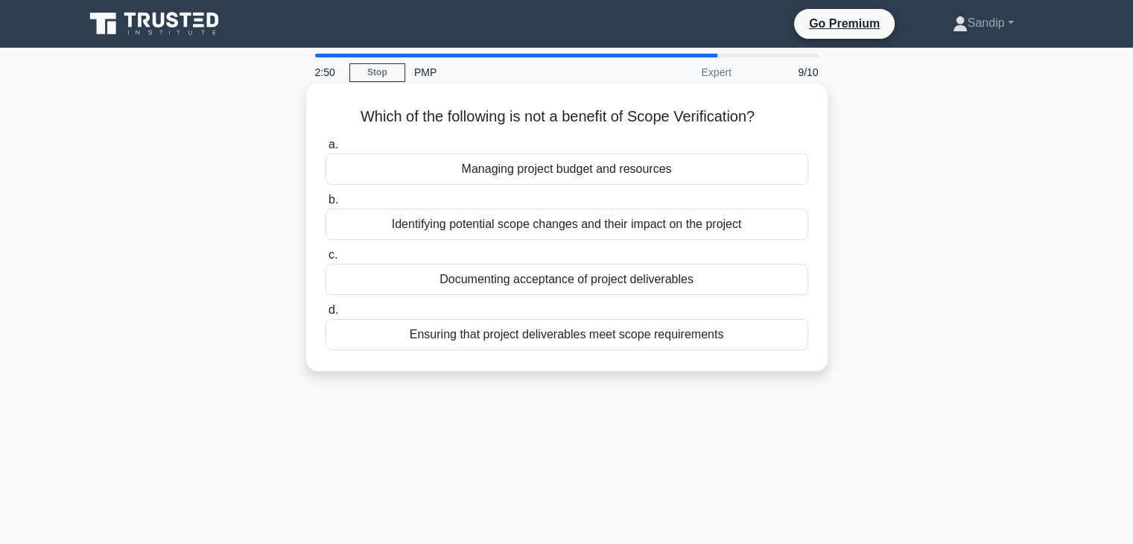
click at [573, 174] on div "Managing project budget and resources" at bounding box center [566, 168] width 483 height 31
click at [325, 150] on input "a. Managing project budget and resources" at bounding box center [325, 145] width 0 height 10
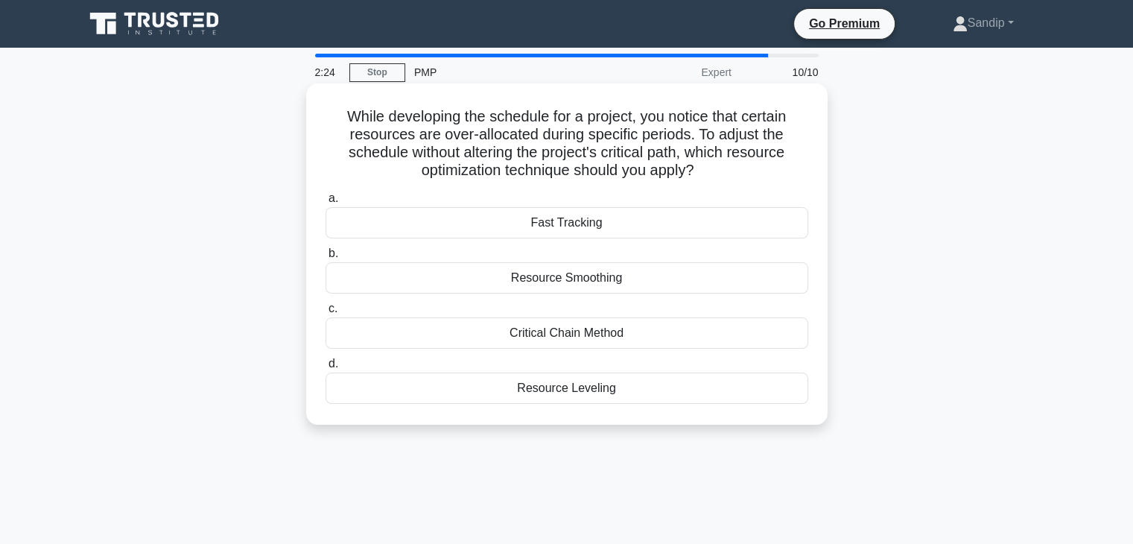
click at [472, 268] on div "Resource Smoothing" at bounding box center [566, 277] width 483 height 31
click at [325, 258] on input "b. Resource Smoothing" at bounding box center [325, 254] width 0 height 10
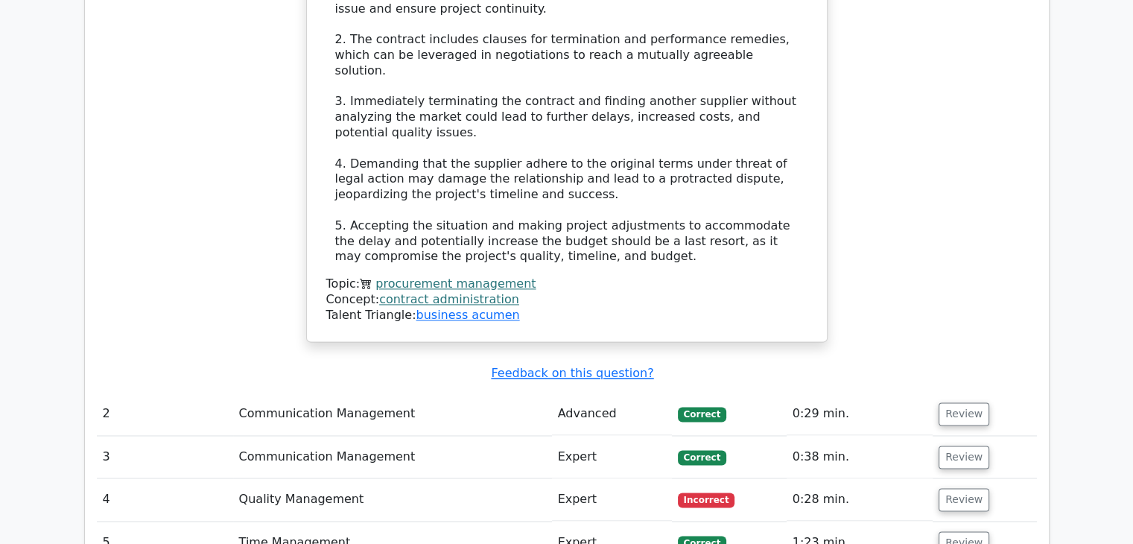
scroll to position [2127, 0]
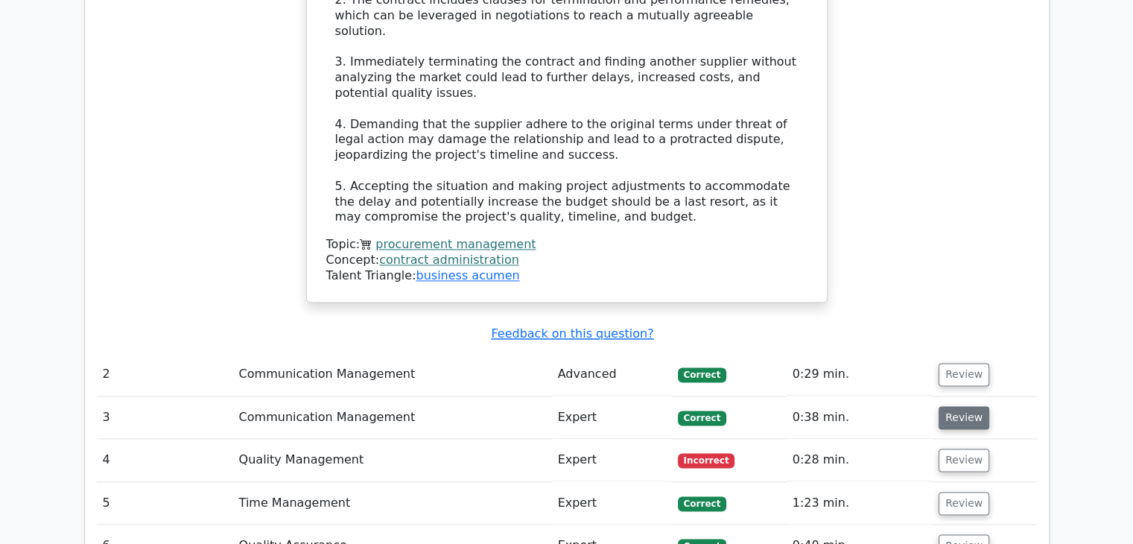
click at [956, 406] on button "Review" at bounding box center [963, 417] width 51 height 23
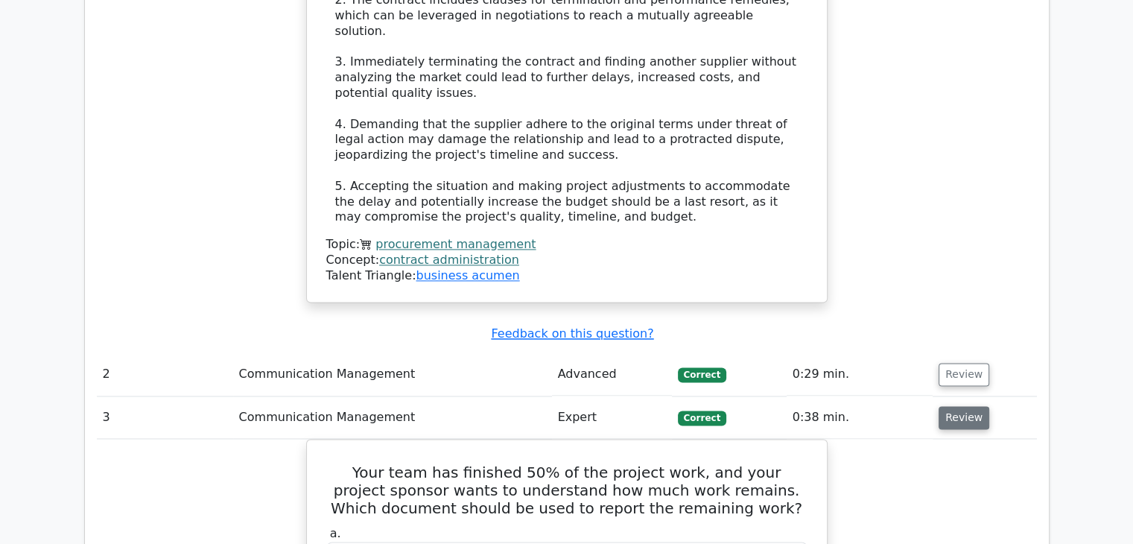
click at [956, 406] on button "Review" at bounding box center [963, 417] width 51 height 23
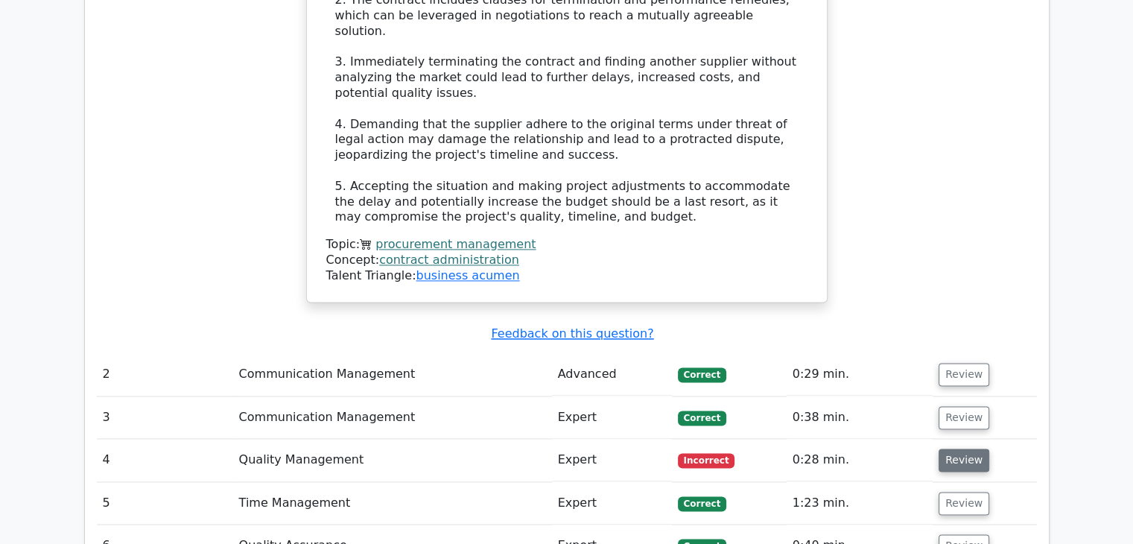
click at [941, 448] on button "Review" at bounding box center [963, 459] width 51 height 23
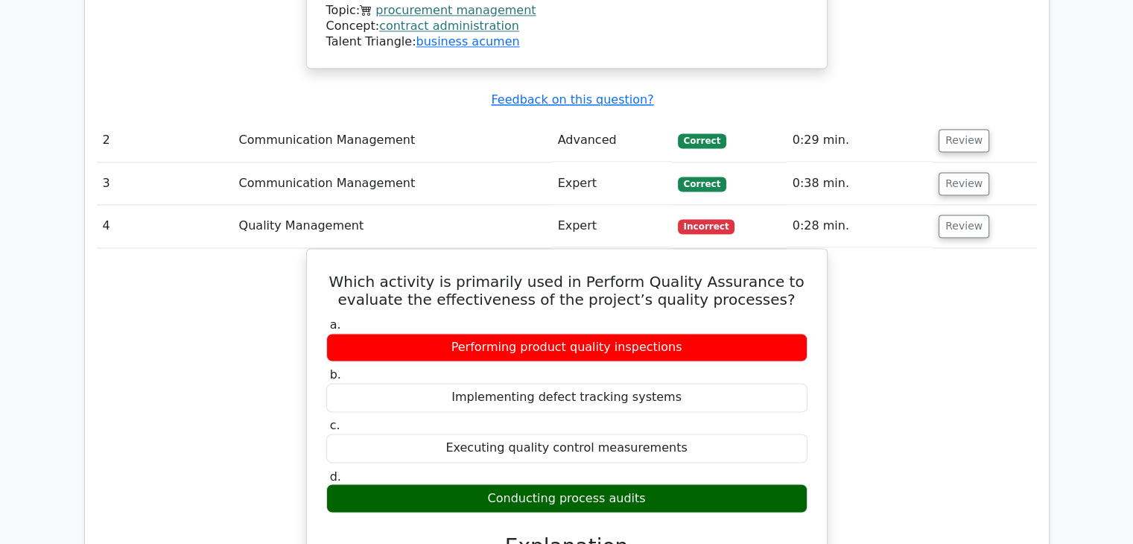
scroll to position [2360, 0]
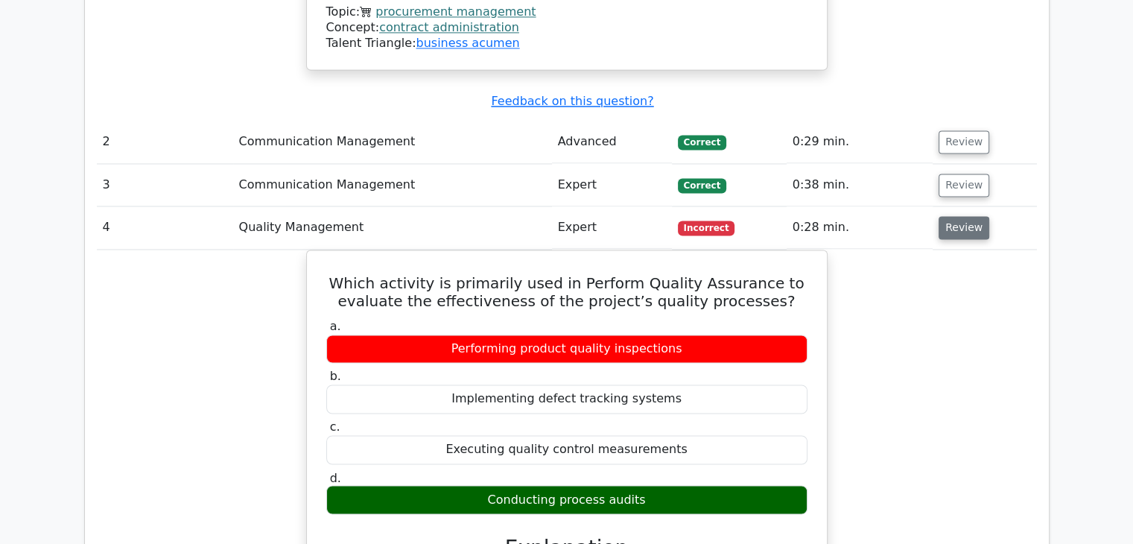
click at [956, 216] on button "Review" at bounding box center [963, 227] width 51 height 23
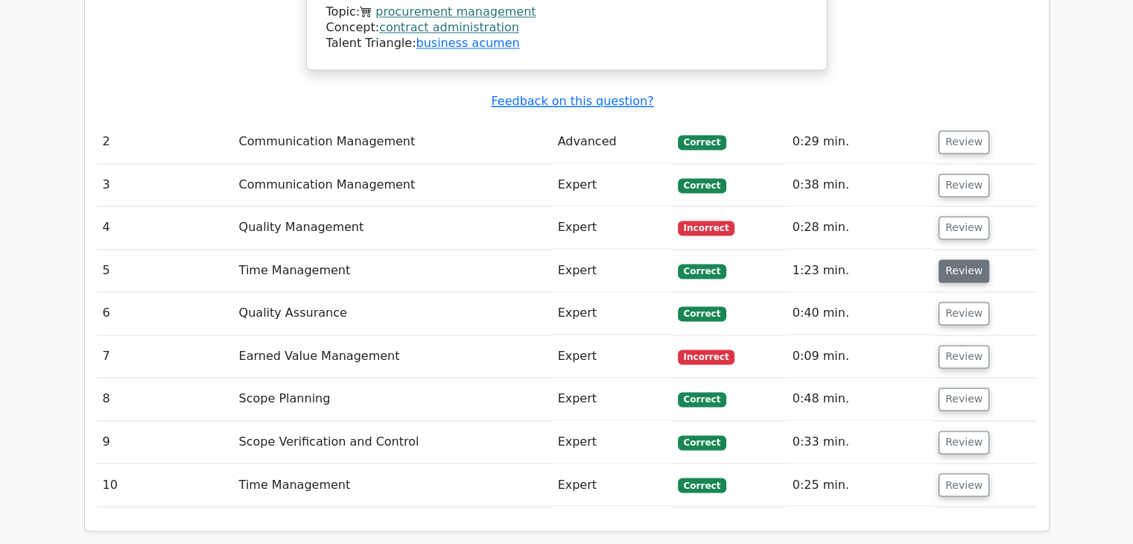
click at [953, 259] on button "Review" at bounding box center [963, 270] width 51 height 23
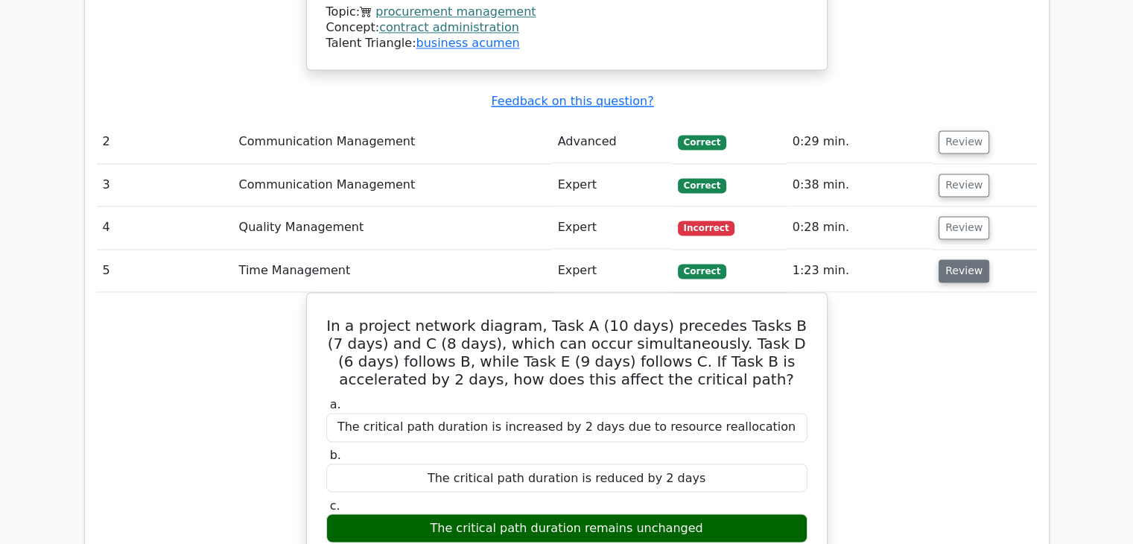
click at [953, 259] on button "Review" at bounding box center [963, 270] width 51 height 23
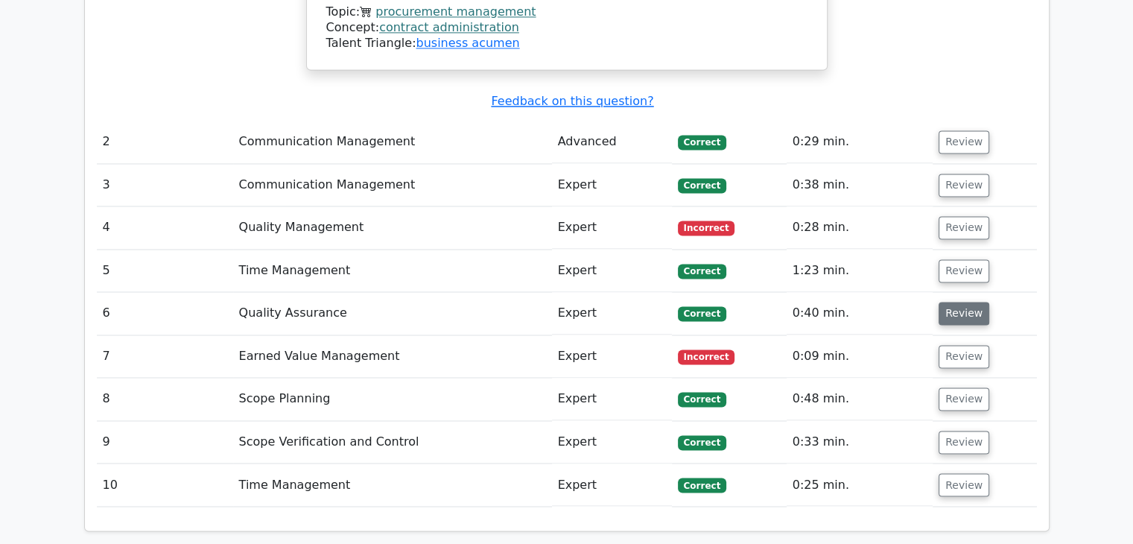
click at [952, 302] on button "Review" at bounding box center [963, 313] width 51 height 23
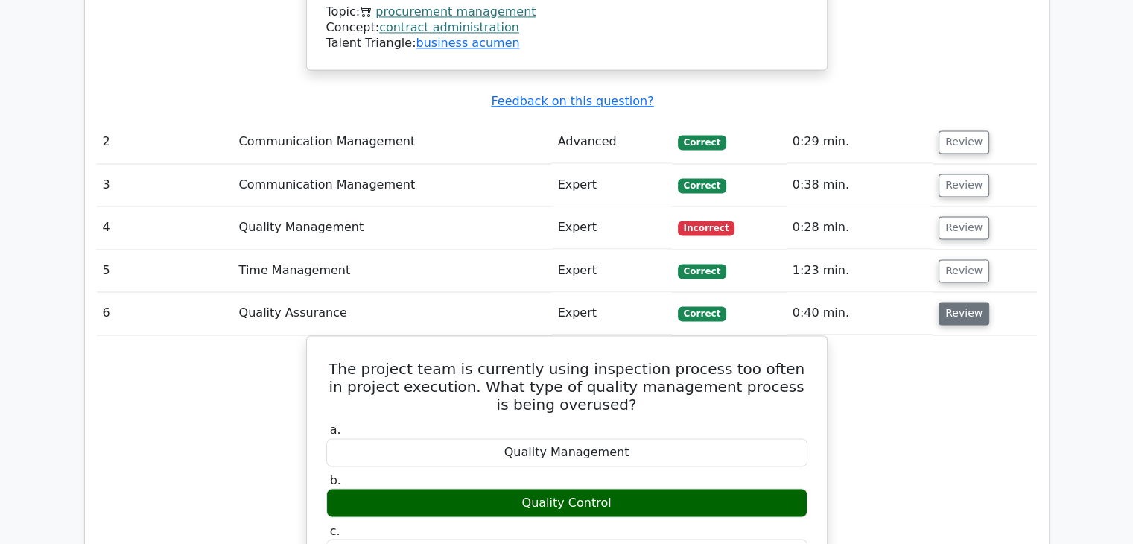
click at [952, 302] on button "Review" at bounding box center [963, 313] width 51 height 23
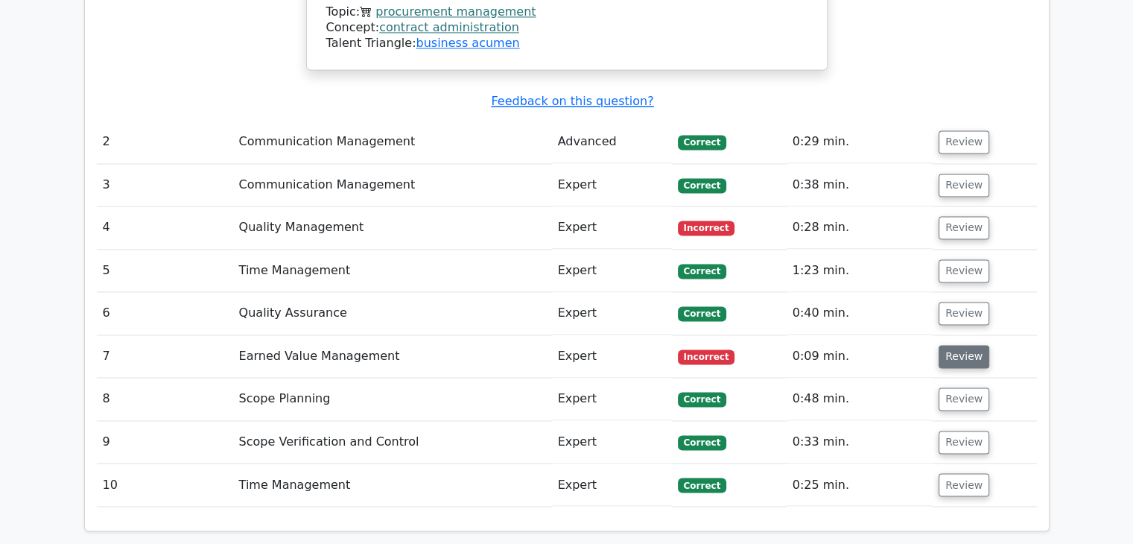
click at [947, 345] on button "Review" at bounding box center [963, 356] width 51 height 23
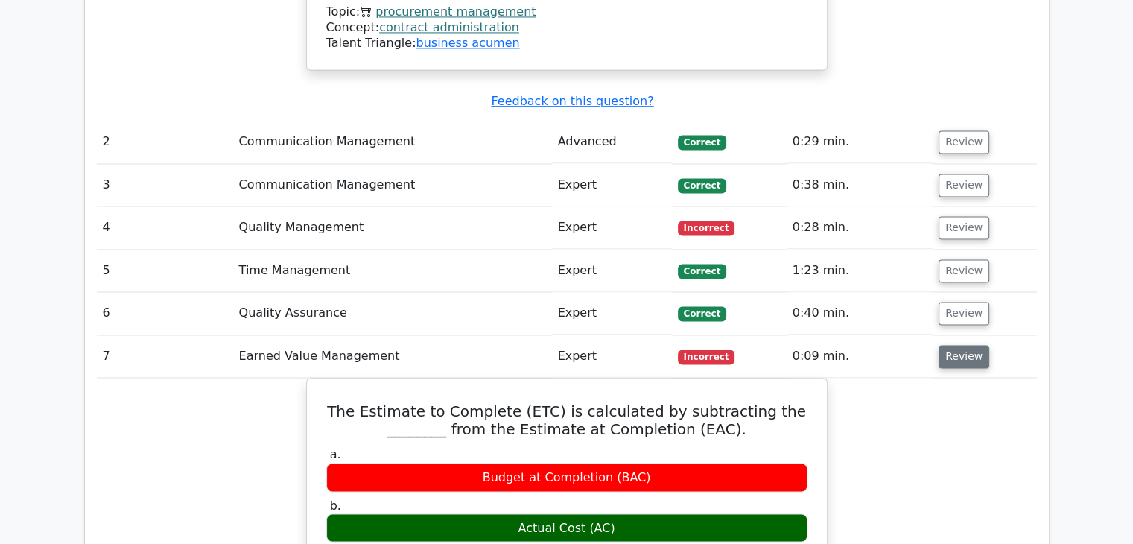
click at [947, 345] on button "Review" at bounding box center [963, 356] width 51 height 23
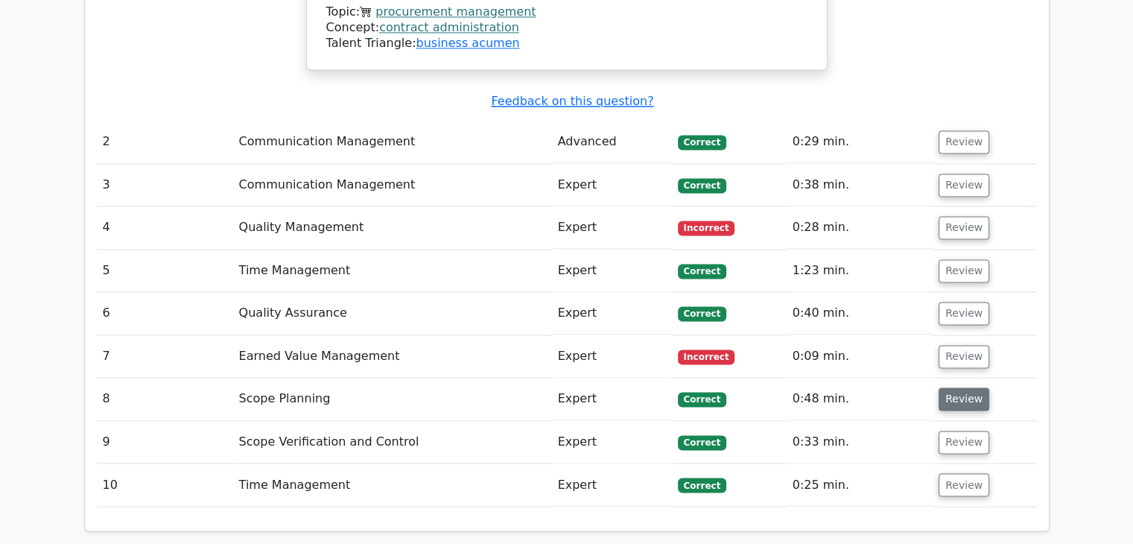
click at [950, 387] on button "Review" at bounding box center [963, 398] width 51 height 23
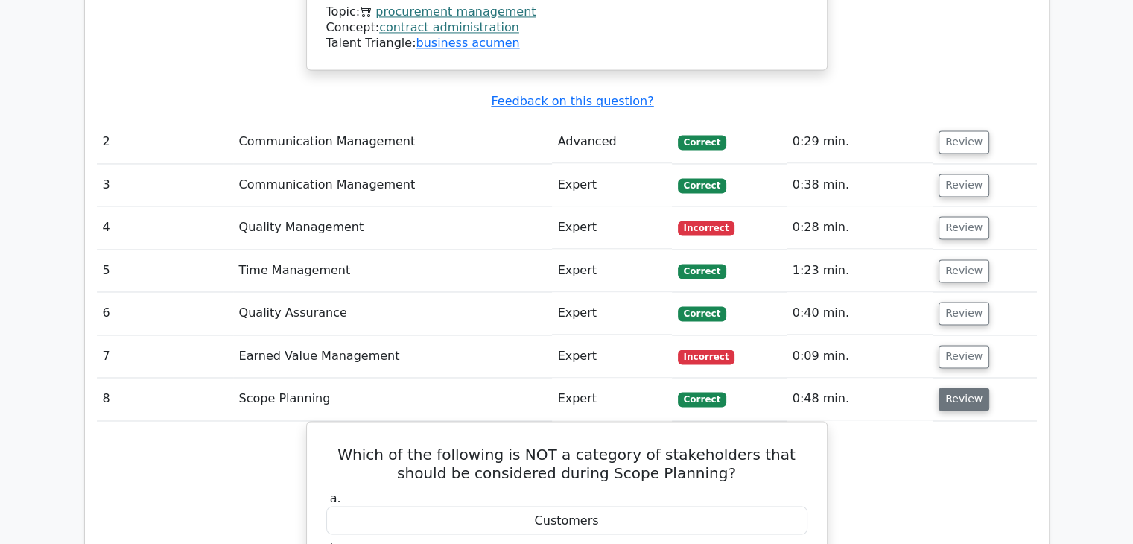
click at [950, 387] on button "Review" at bounding box center [963, 398] width 51 height 23
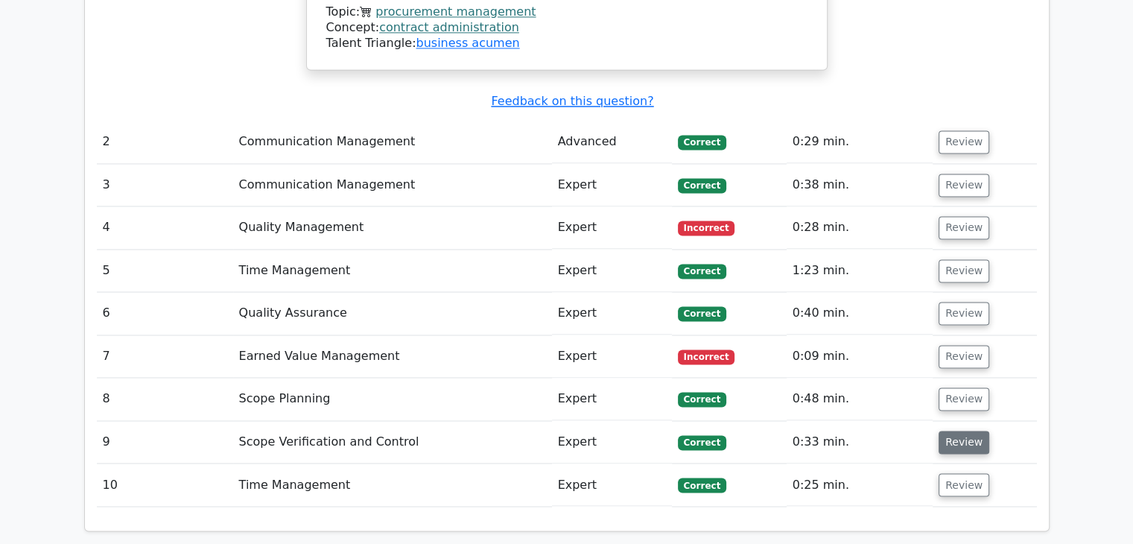
click at [950, 431] on button "Review" at bounding box center [963, 442] width 51 height 23
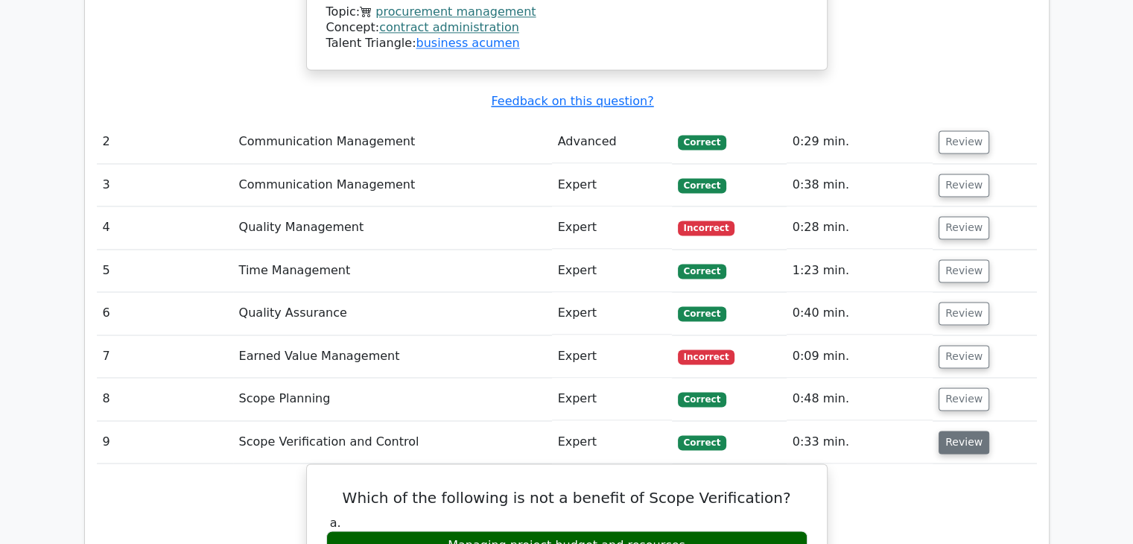
click at [950, 431] on button "Review" at bounding box center [963, 442] width 51 height 23
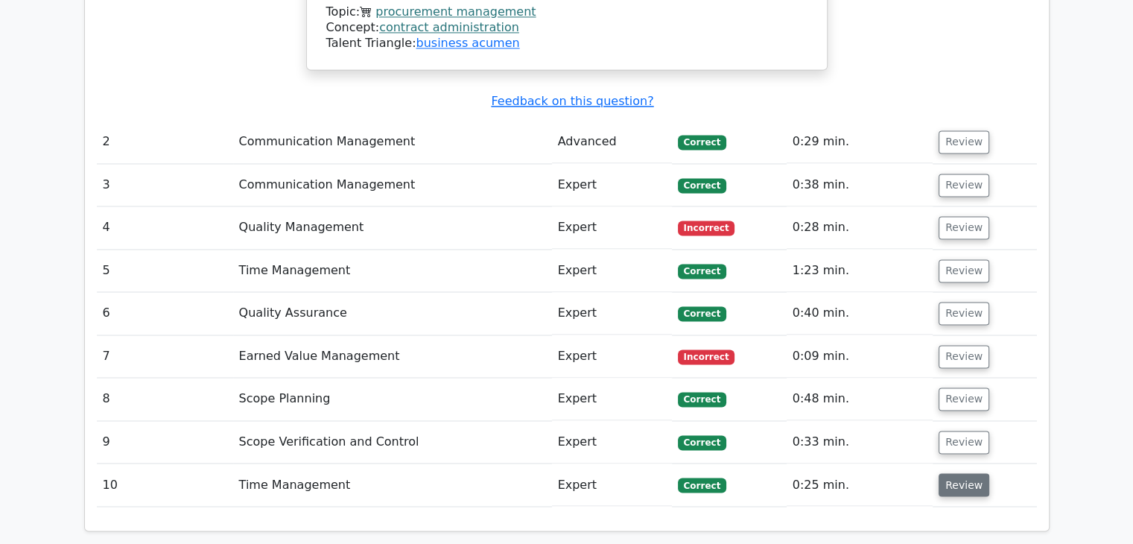
click at [951, 473] on button "Review" at bounding box center [963, 484] width 51 height 23
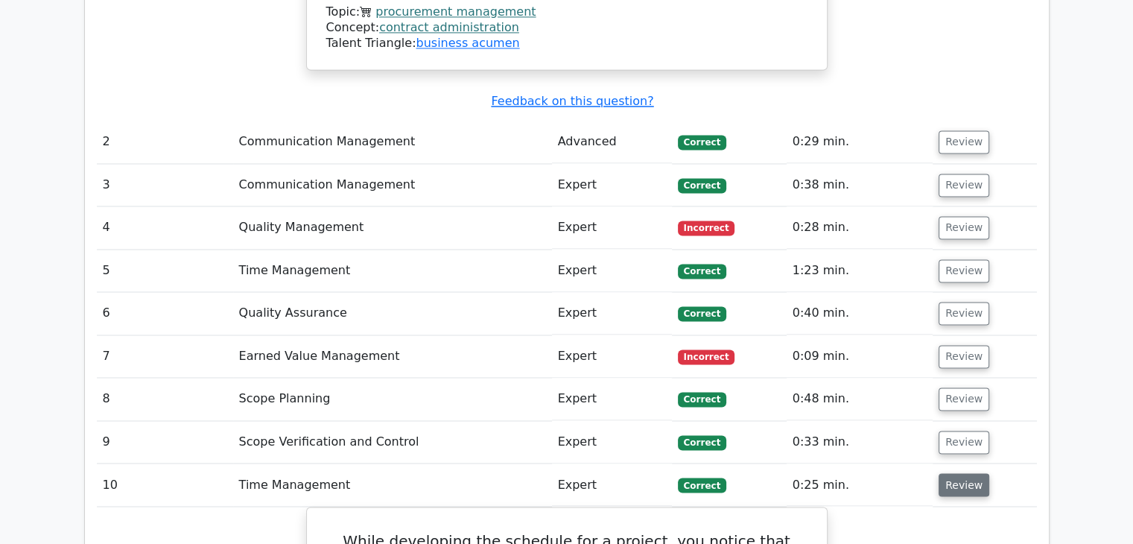
click at [951, 473] on button "Review" at bounding box center [963, 484] width 51 height 23
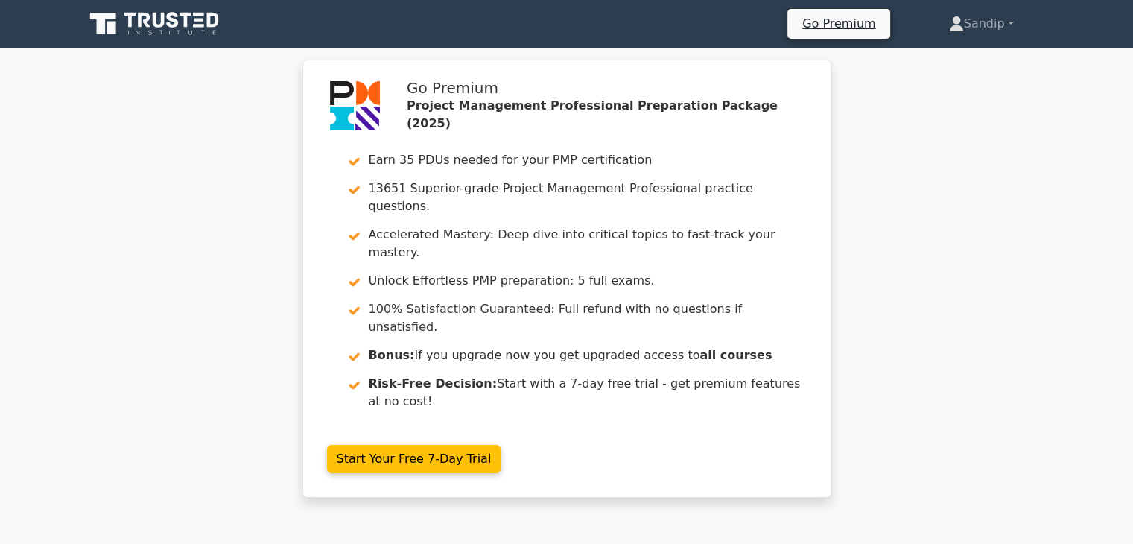
scroll to position [2916, 0]
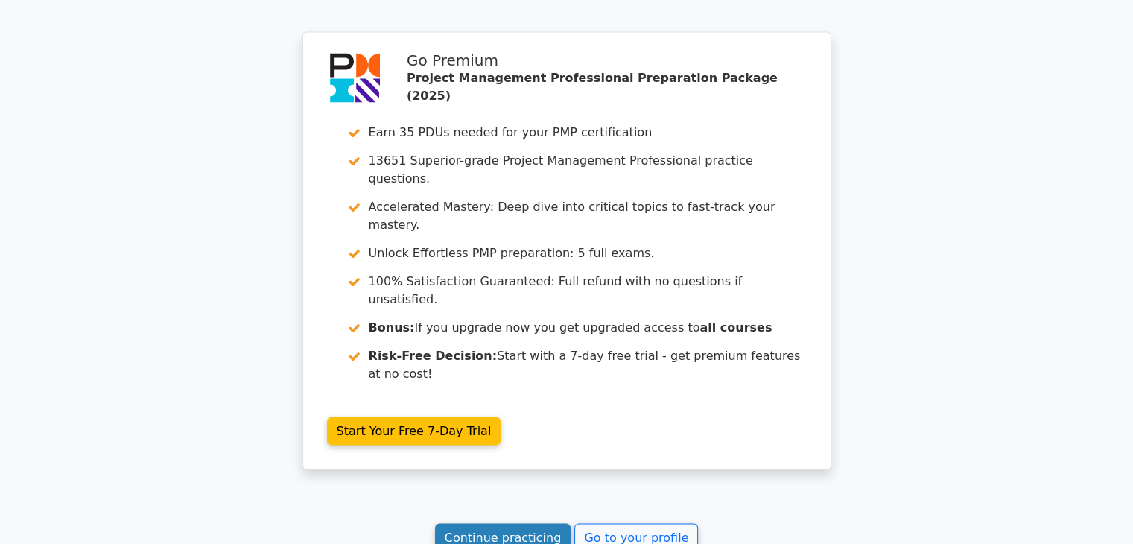
click at [507, 524] on link "Continue practicing" at bounding box center [503, 538] width 136 height 28
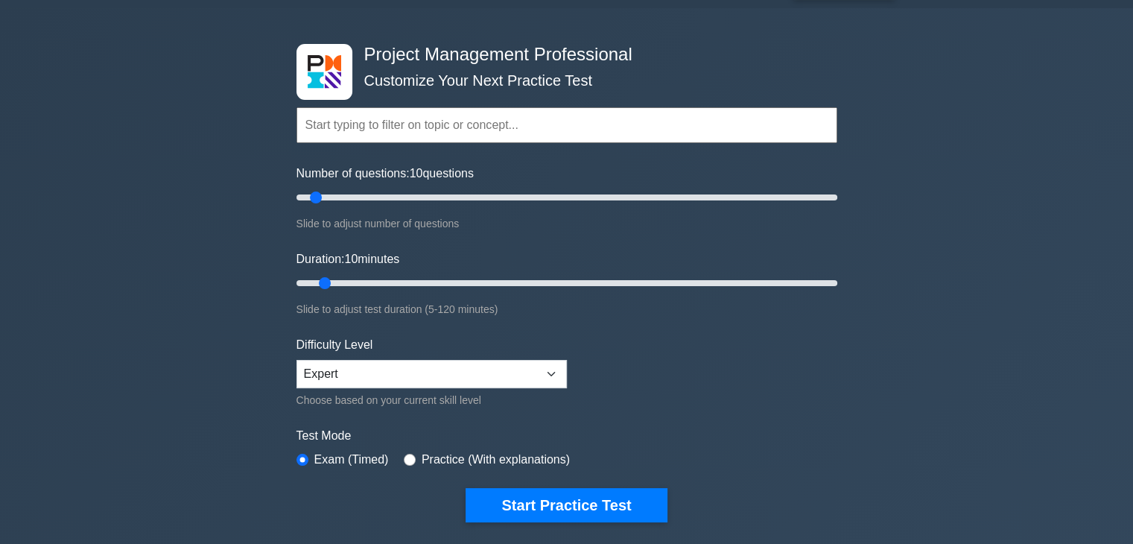
scroll to position [31, 0]
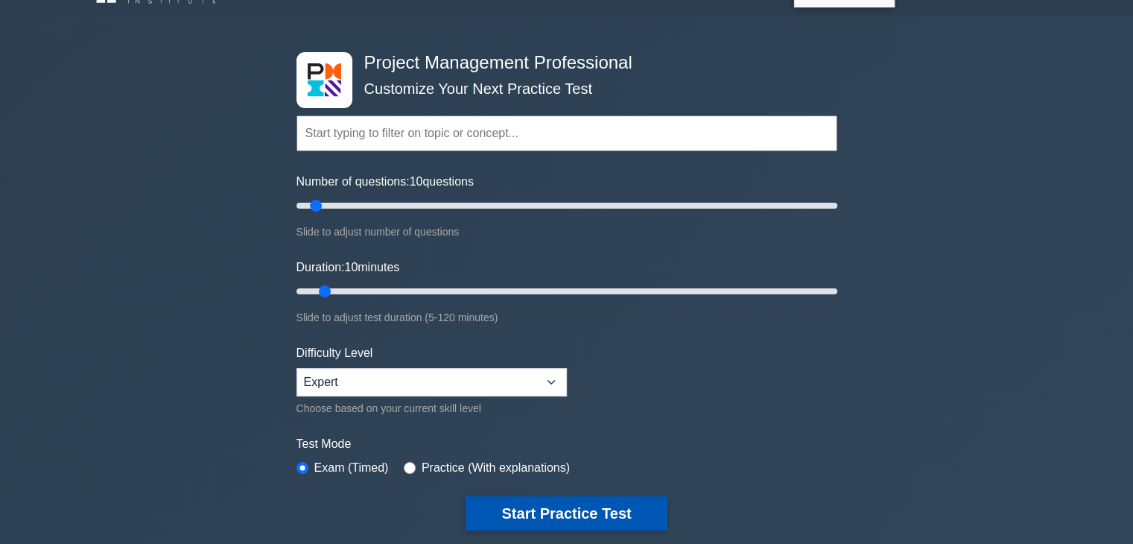
click at [536, 521] on button "Start Practice Test" at bounding box center [566, 513] width 201 height 34
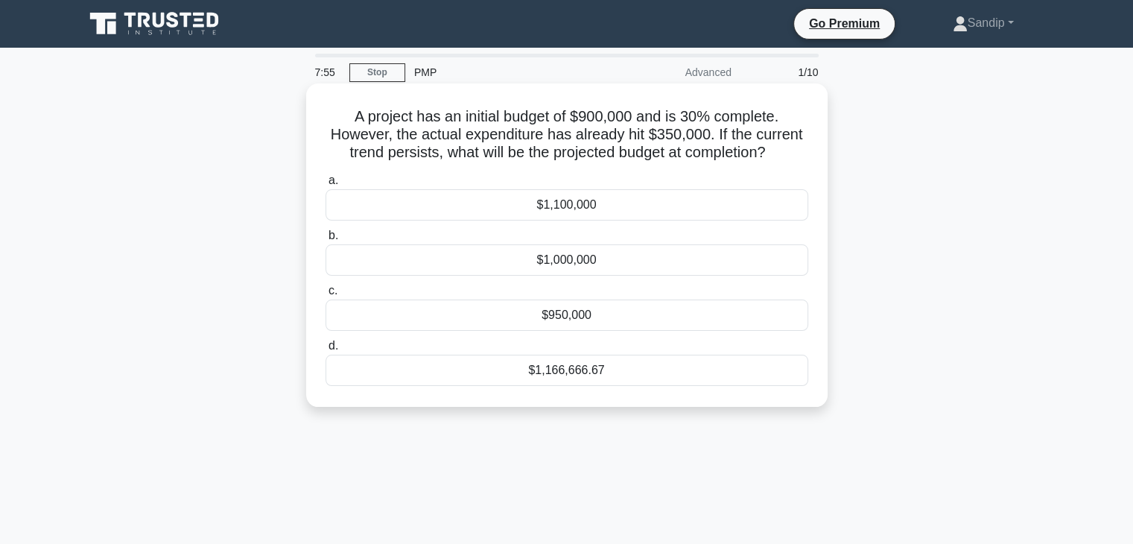
click at [531, 314] on div "$950,000" at bounding box center [566, 314] width 483 height 31
click at [325, 296] on input "c. $950,000" at bounding box center [325, 291] width 0 height 10
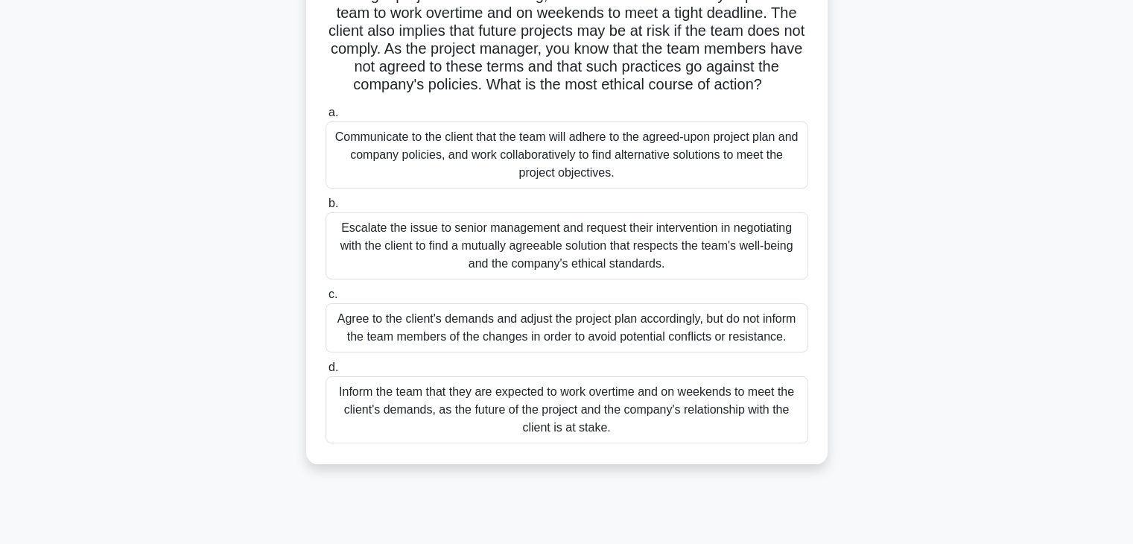
scroll to position [126, 0]
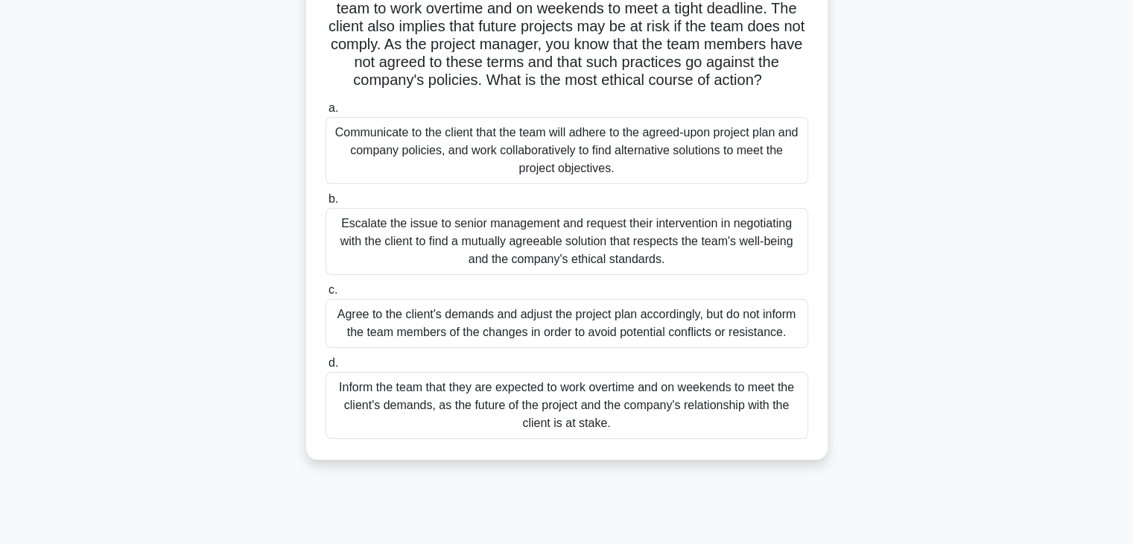
click at [538, 137] on div "Communicate to the client that the team will adhere to the agreed-upon project …" at bounding box center [566, 150] width 483 height 67
click at [325, 113] on input "a. Communicate to the client that the team will adhere to the agreed-upon proje…" at bounding box center [325, 109] width 0 height 10
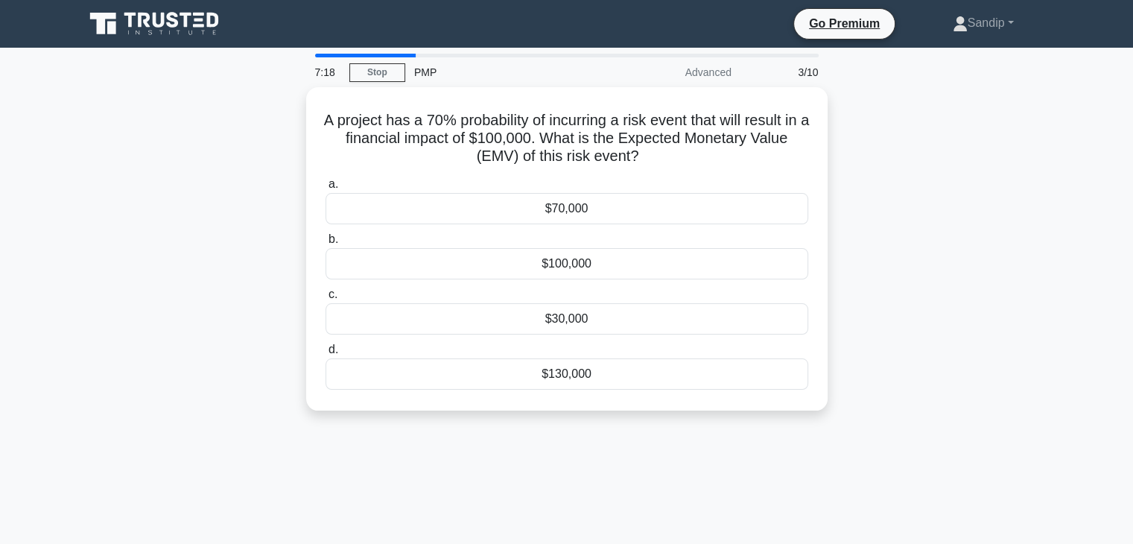
scroll to position [0, 0]
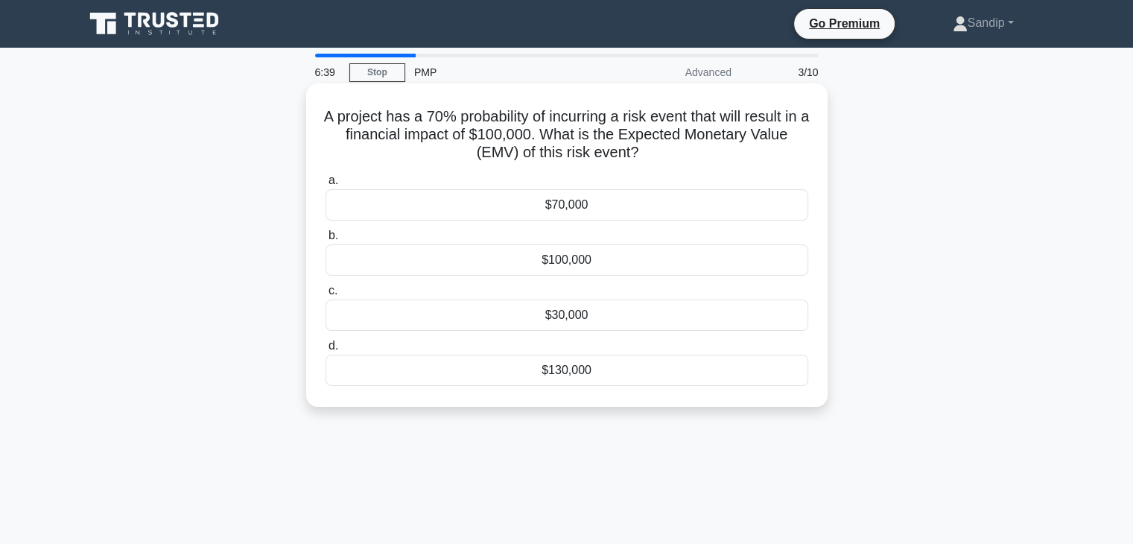
click at [557, 203] on div "$70,000" at bounding box center [566, 204] width 483 height 31
click at [325, 185] on input "a. $70,000" at bounding box center [325, 181] width 0 height 10
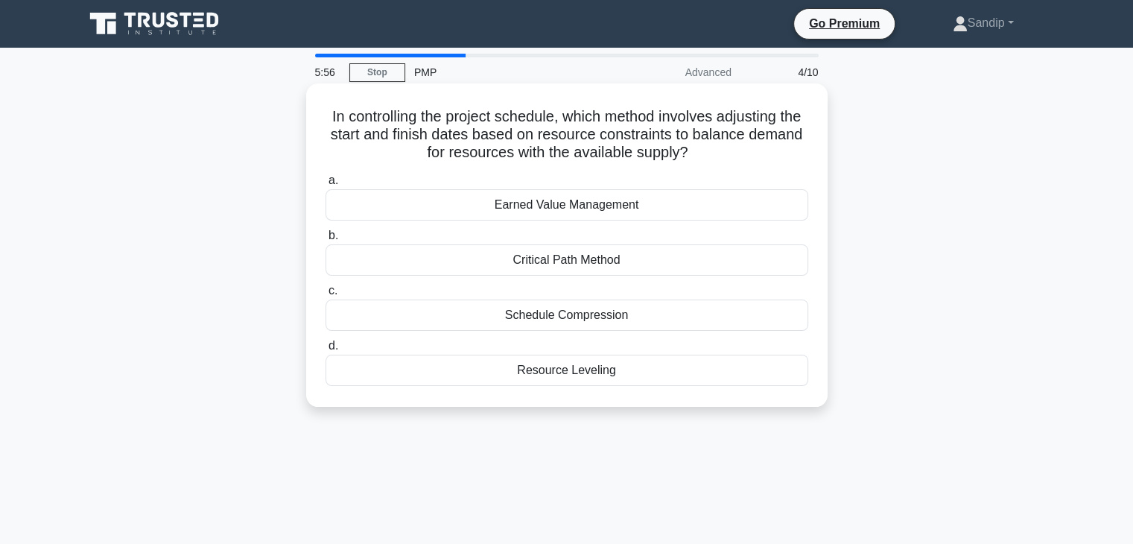
click at [541, 367] on div "Resource Leveling" at bounding box center [566, 370] width 483 height 31
click at [325, 351] on input "d. Resource Leveling" at bounding box center [325, 346] width 0 height 10
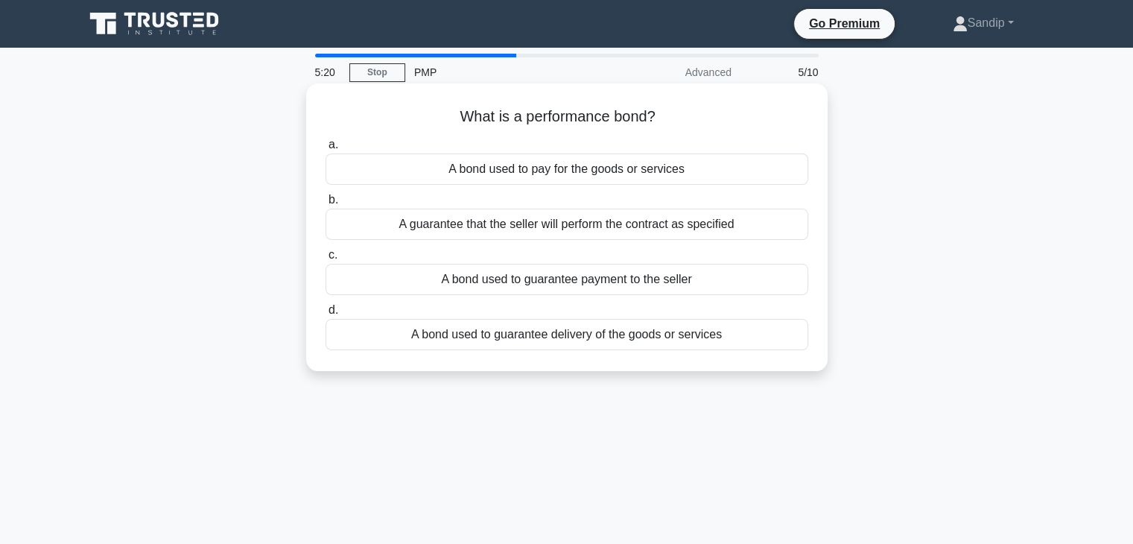
click at [649, 337] on div "A bond used to guarantee delivery of the goods or services" at bounding box center [566, 334] width 483 height 31
click at [325, 315] on input "d. A bond used to guarantee delivery of the goods or services" at bounding box center [325, 310] width 0 height 10
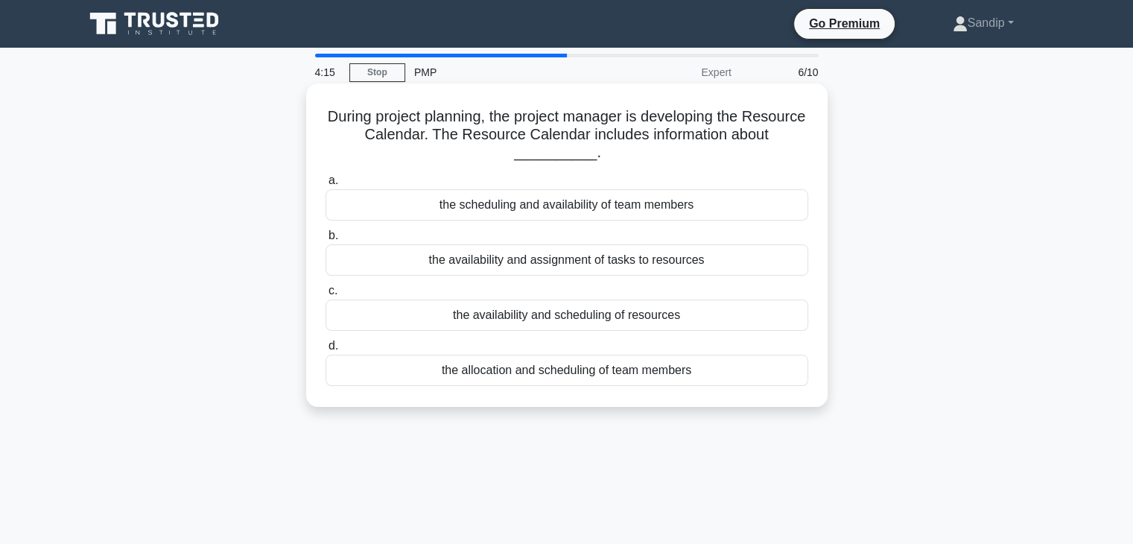
click at [626, 372] on div "the allocation and scheduling of team members" at bounding box center [566, 370] width 483 height 31
click at [325, 351] on input "d. the allocation and scheduling of team members" at bounding box center [325, 346] width 0 height 10
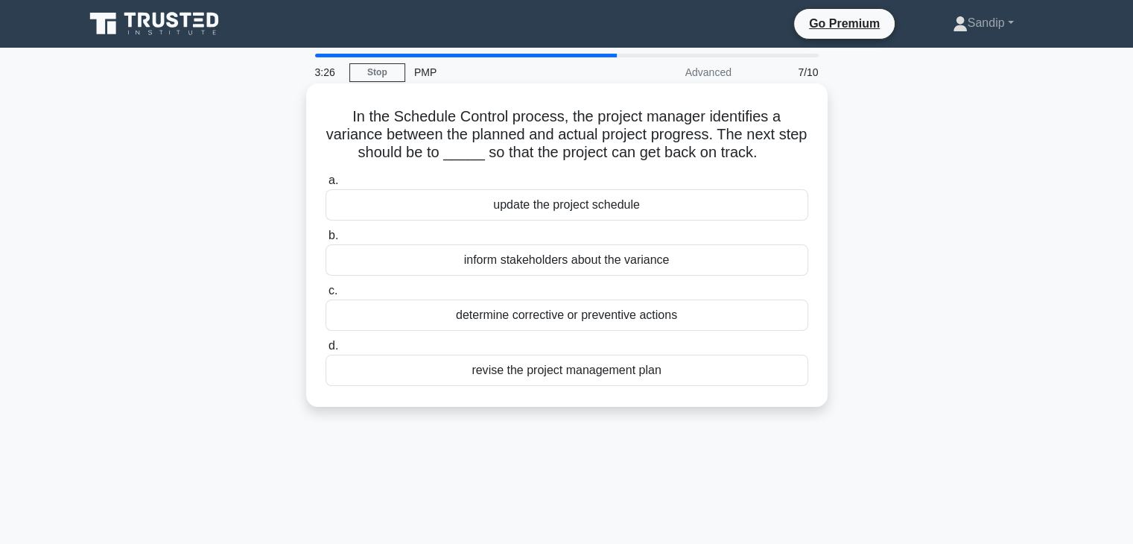
click at [486, 322] on div "determine corrective or preventive actions" at bounding box center [566, 314] width 483 height 31
click at [325, 296] on input "c. determine corrective or preventive actions" at bounding box center [325, 291] width 0 height 10
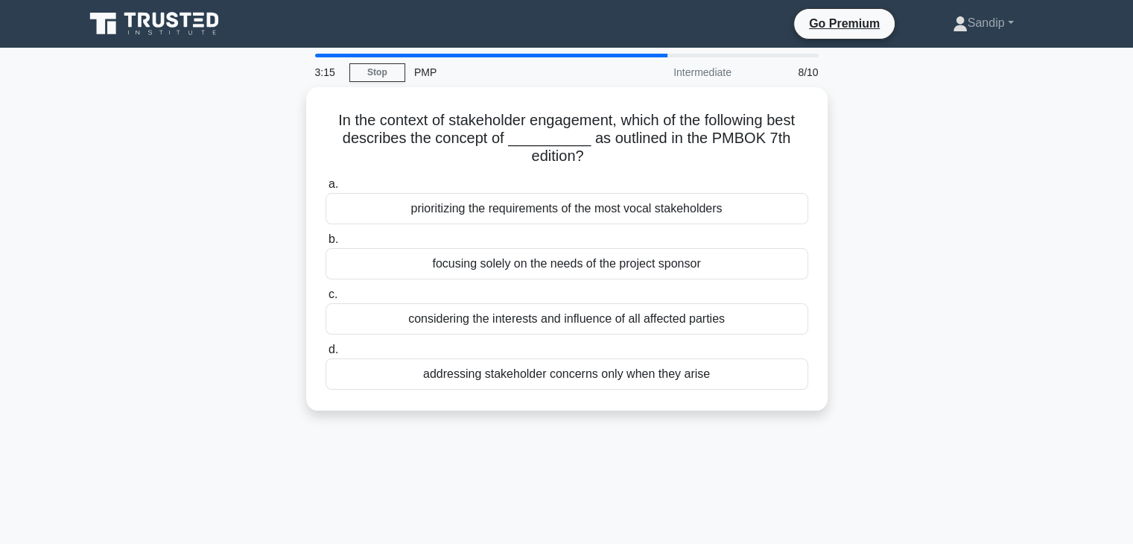
click at [486, 322] on div "considering the interests and influence of all affected parties" at bounding box center [566, 318] width 483 height 31
click at [325, 299] on input "c. considering the interests and influence of all affected parties" at bounding box center [325, 295] width 0 height 10
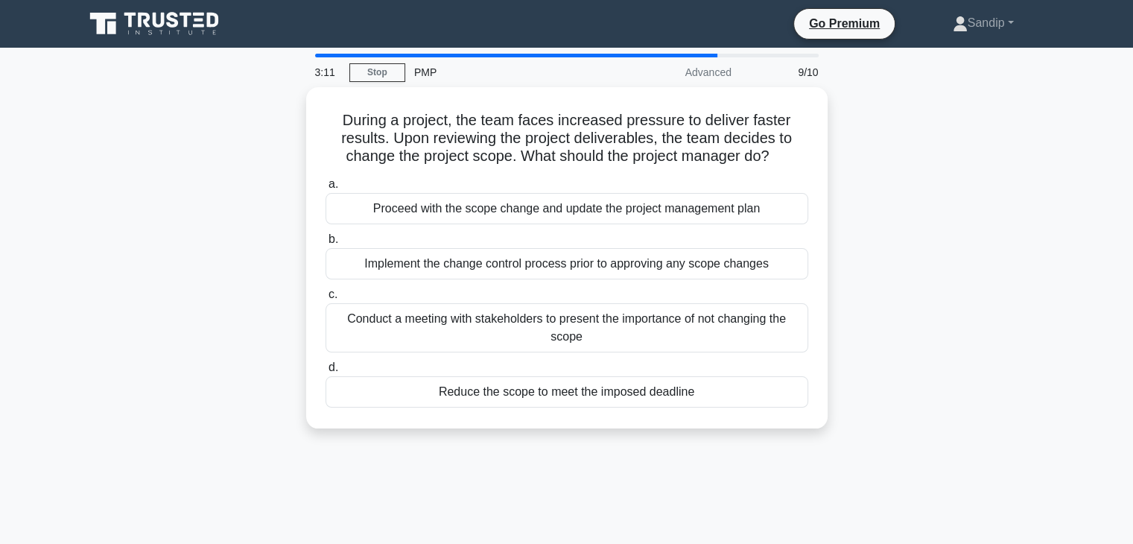
drag, startPoint x: 256, startPoint y: 206, endPoint x: 215, endPoint y: 290, distance: 94.6
click at [215, 290] on div "During a project, the team faces increased pressure to deliver faster results. …" at bounding box center [566, 266] width 983 height 359
click at [216, 281] on div "During a project, the team faces increased pressure to deliver faster results. …" at bounding box center [566, 266] width 983 height 359
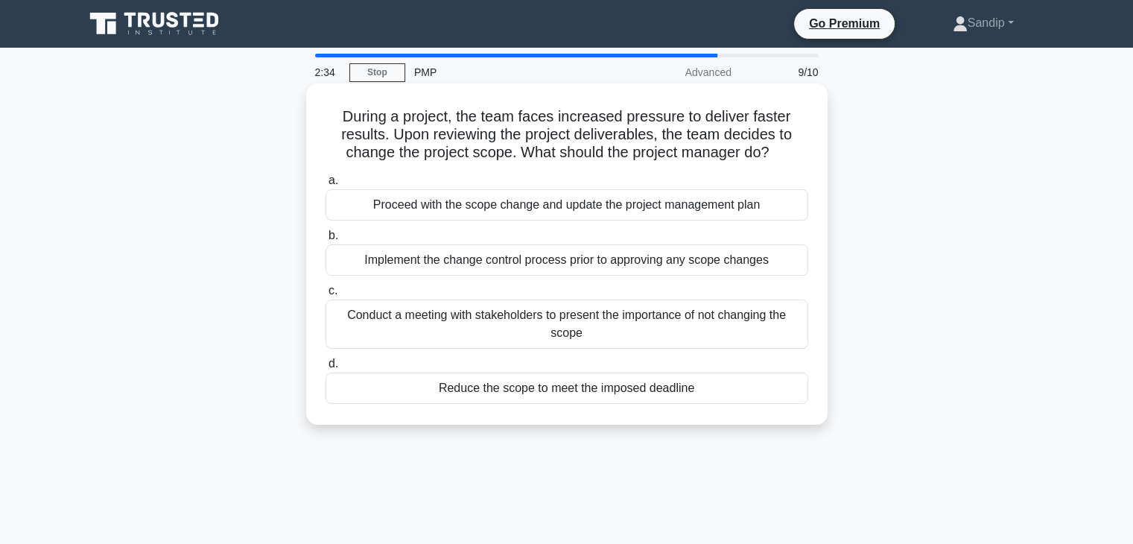
click at [401, 330] on div "Conduct a meeting with stakeholders to present the importance of not changing t…" at bounding box center [566, 323] width 483 height 49
click at [325, 296] on input "c. Conduct a meeting with stakeholders to present the importance of not changin…" at bounding box center [325, 291] width 0 height 10
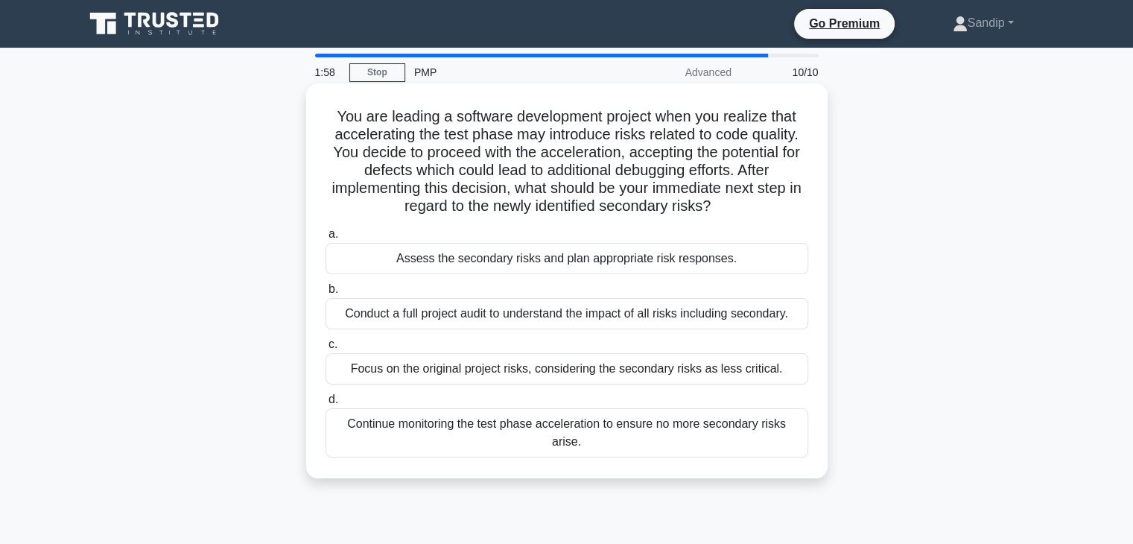
click at [414, 269] on div "Assess the secondary risks and plan appropriate risk responses." at bounding box center [566, 258] width 483 height 31
click at [325, 239] on input "a. Assess the secondary risks and plan appropriate risk responses." at bounding box center [325, 234] width 0 height 10
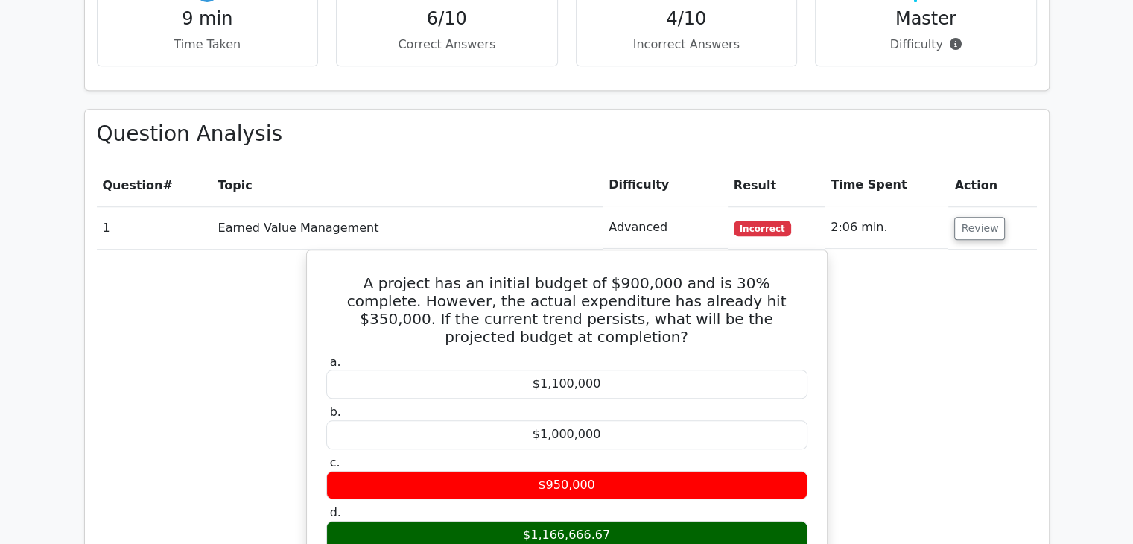
scroll to position [1213, 0]
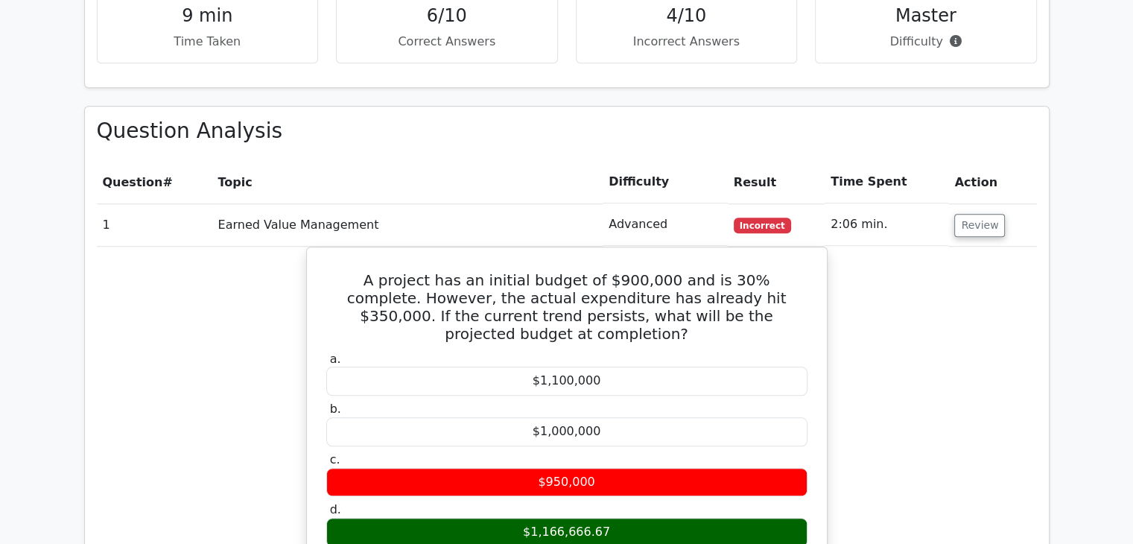
drag, startPoint x: 1116, startPoint y: 265, endPoint x: 1116, endPoint y: 296, distance: 30.5
click at [1116, 296] on main "Go Premium Project Management Professional Preparation Package (2025) Earn 35 P…" at bounding box center [566, 363] width 1133 height 3056
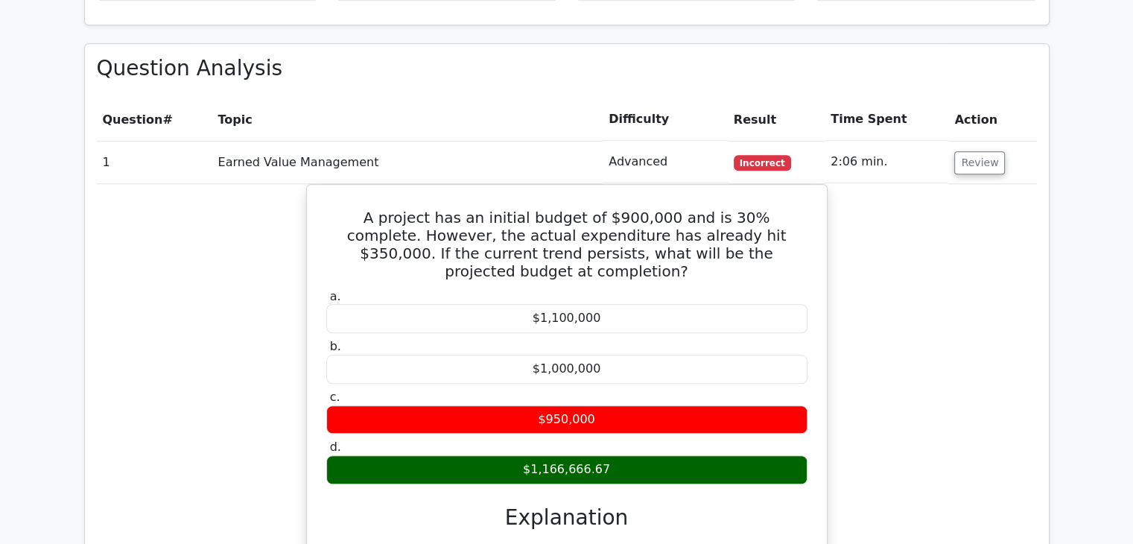
scroll to position [1275, 0]
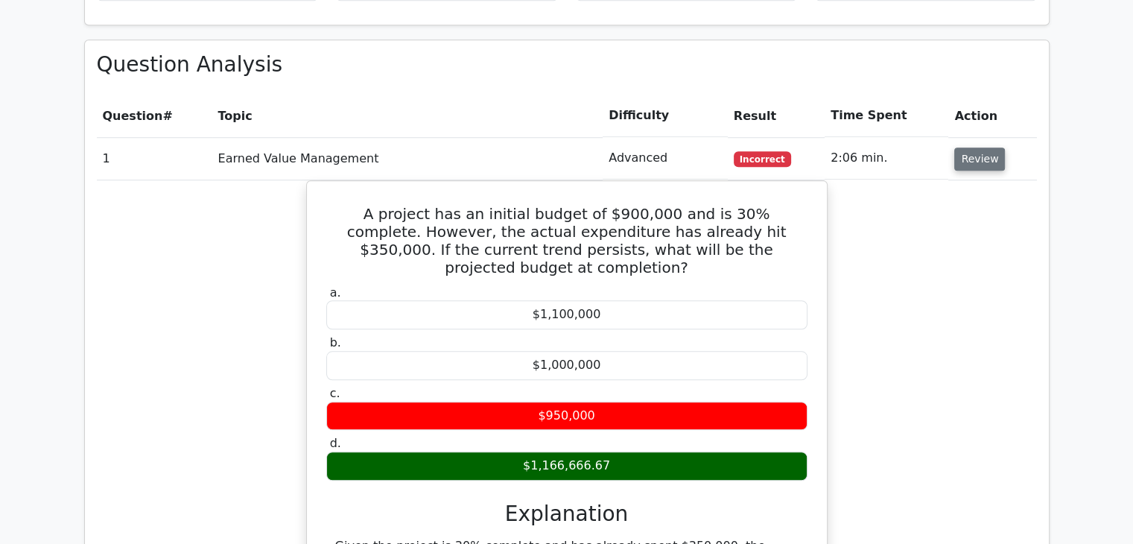
click at [976, 147] on button "Review" at bounding box center [979, 158] width 51 height 23
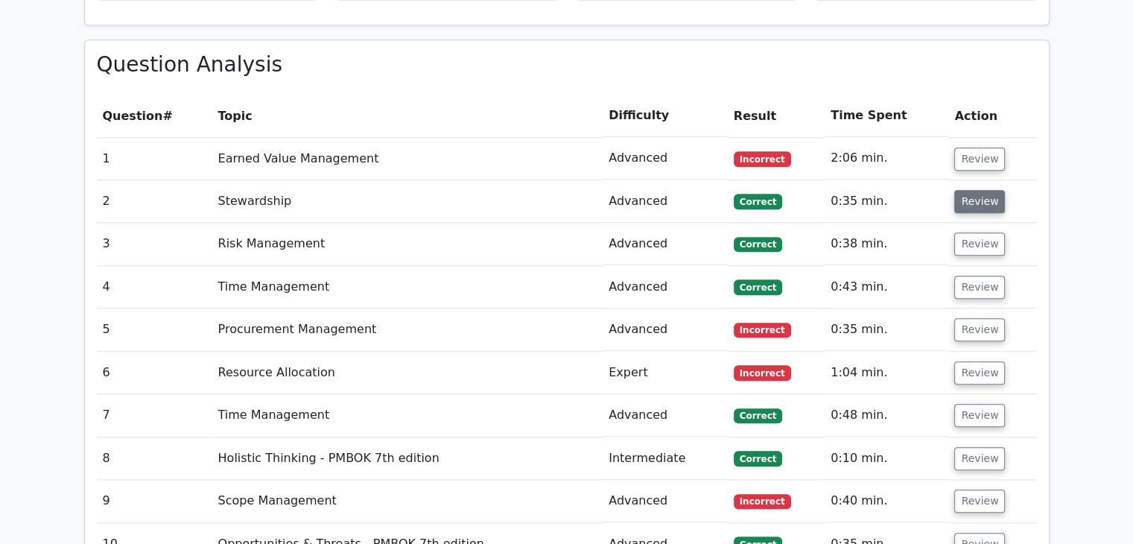
click at [974, 190] on button "Review" at bounding box center [979, 201] width 51 height 23
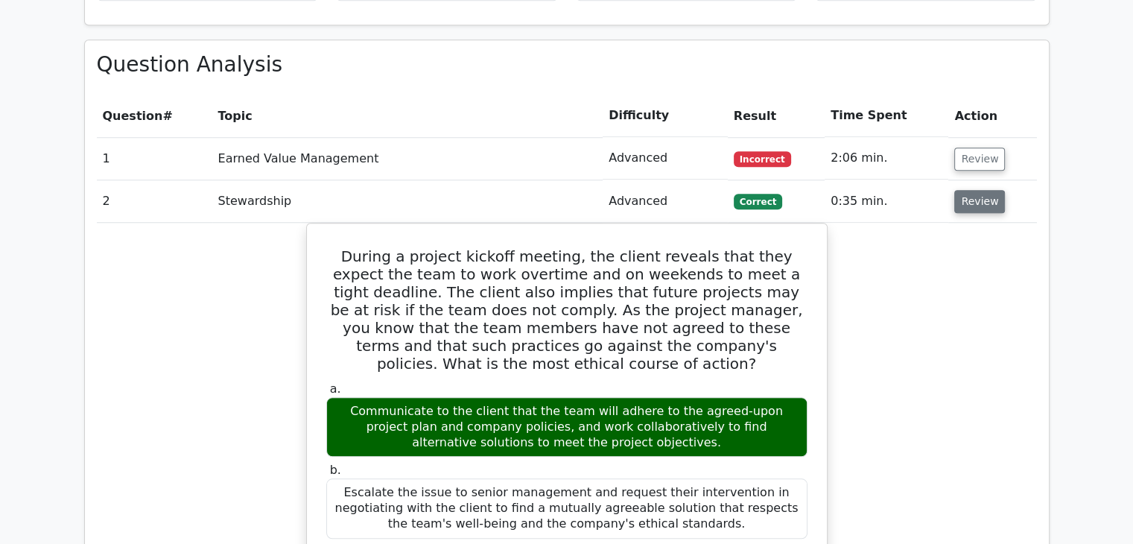
click at [974, 190] on button "Review" at bounding box center [979, 201] width 51 height 23
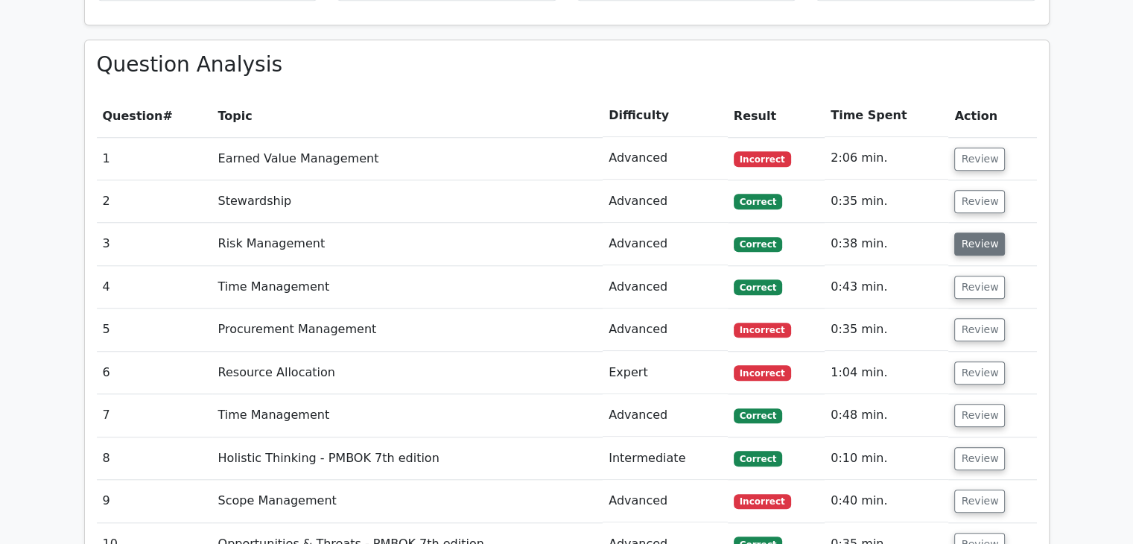
click at [971, 232] on button "Review" at bounding box center [979, 243] width 51 height 23
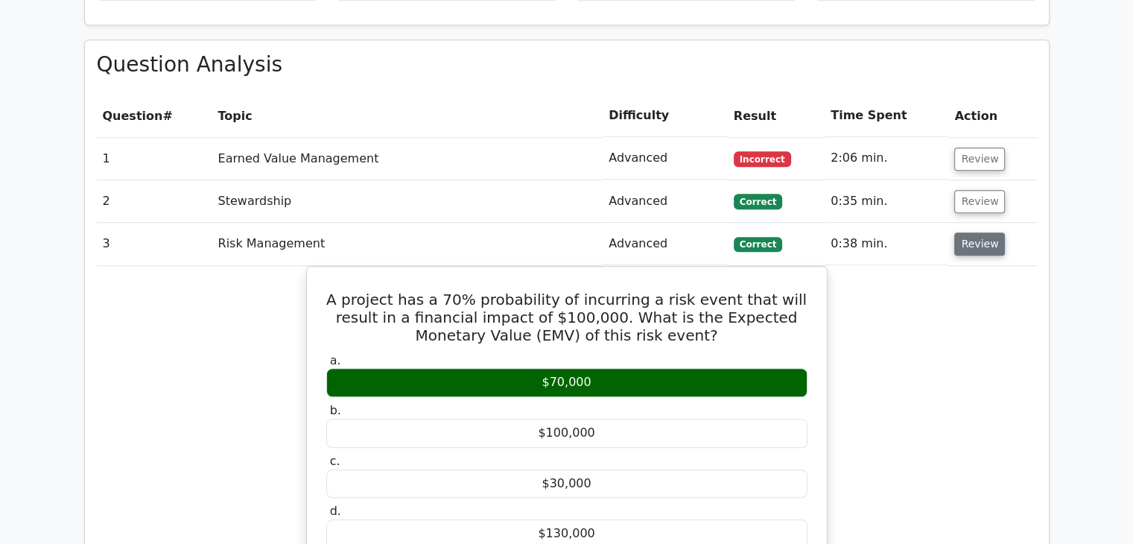
click at [971, 232] on button "Review" at bounding box center [979, 243] width 51 height 23
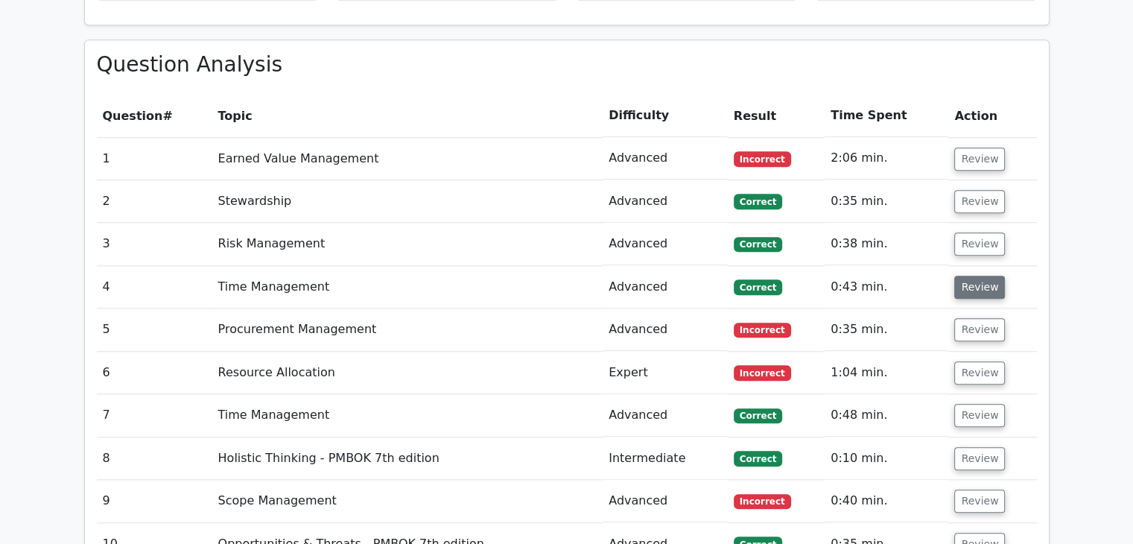
click at [968, 276] on button "Review" at bounding box center [979, 287] width 51 height 23
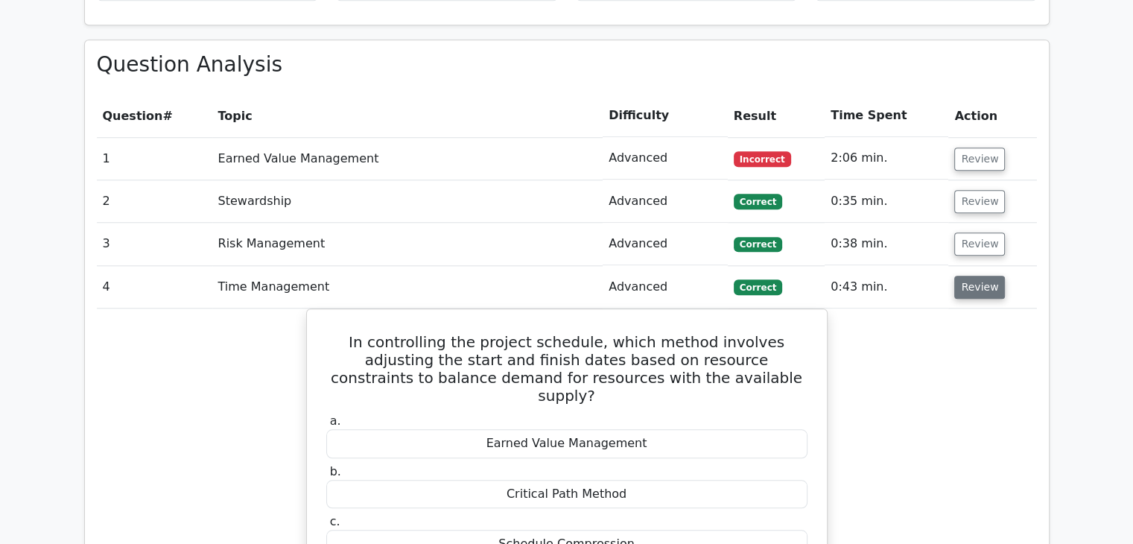
click at [968, 276] on button "Review" at bounding box center [979, 287] width 51 height 23
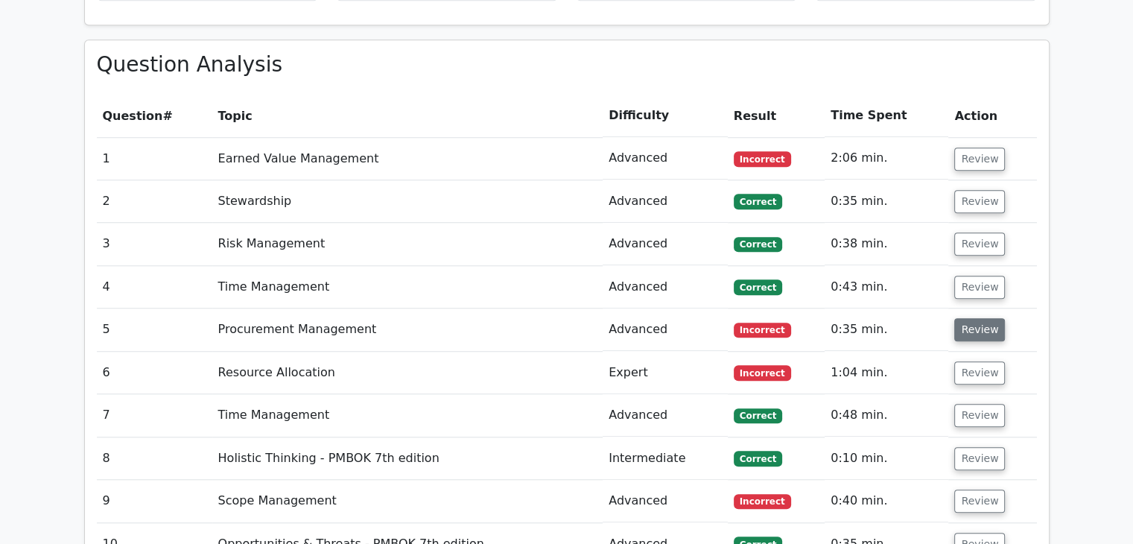
click at [968, 318] on button "Review" at bounding box center [979, 329] width 51 height 23
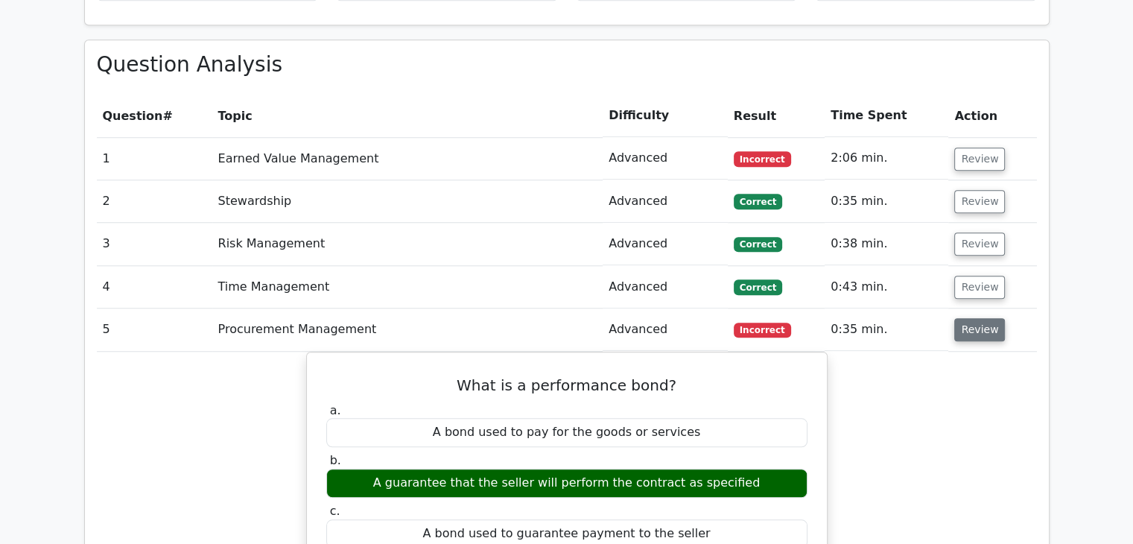
click at [968, 318] on button "Review" at bounding box center [979, 329] width 51 height 23
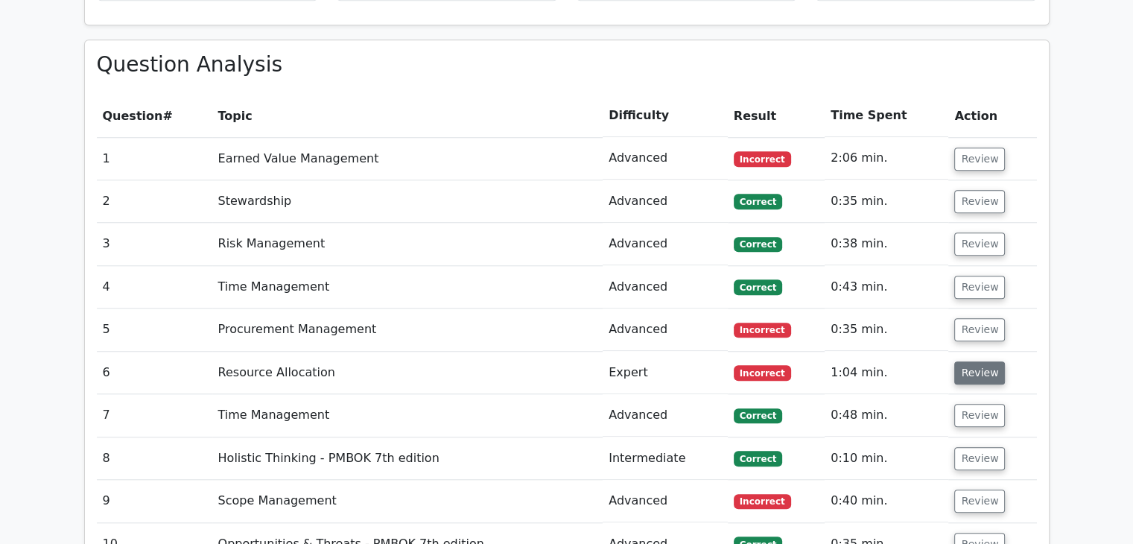
click at [964, 361] on button "Review" at bounding box center [979, 372] width 51 height 23
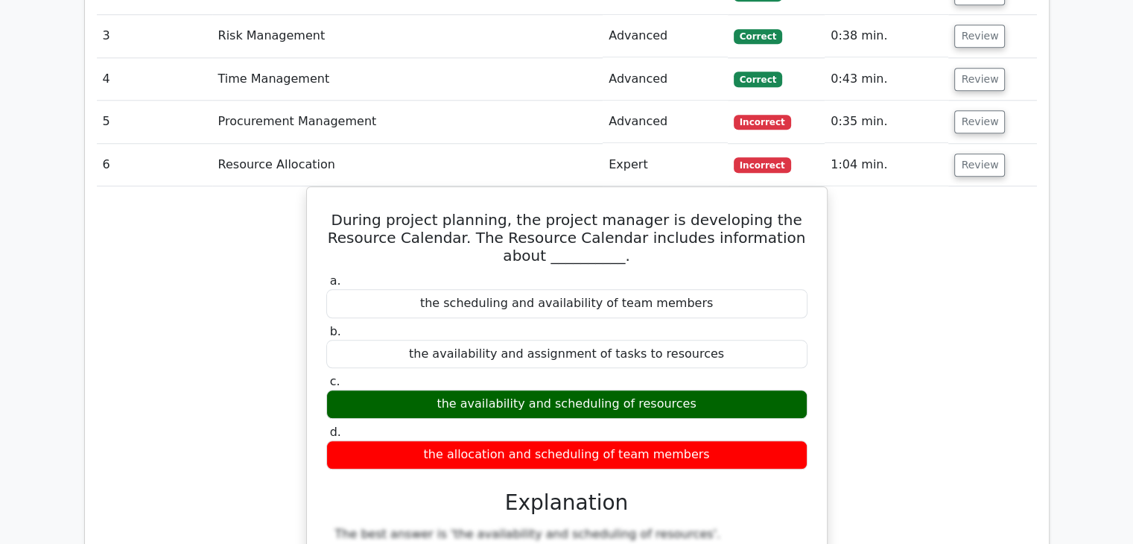
scroll to position [1491, 0]
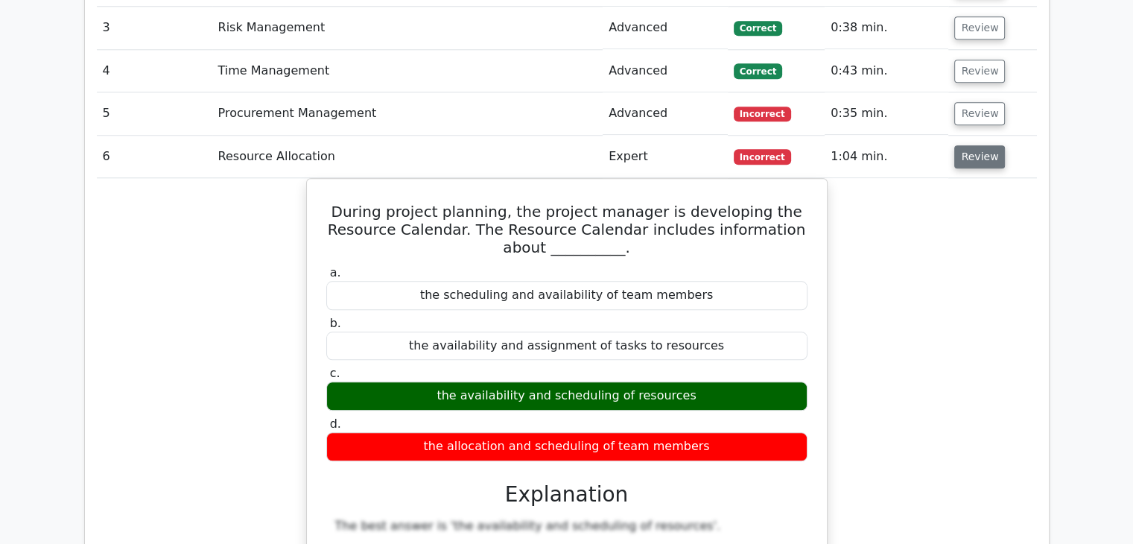
click at [974, 145] on button "Review" at bounding box center [979, 156] width 51 height 23
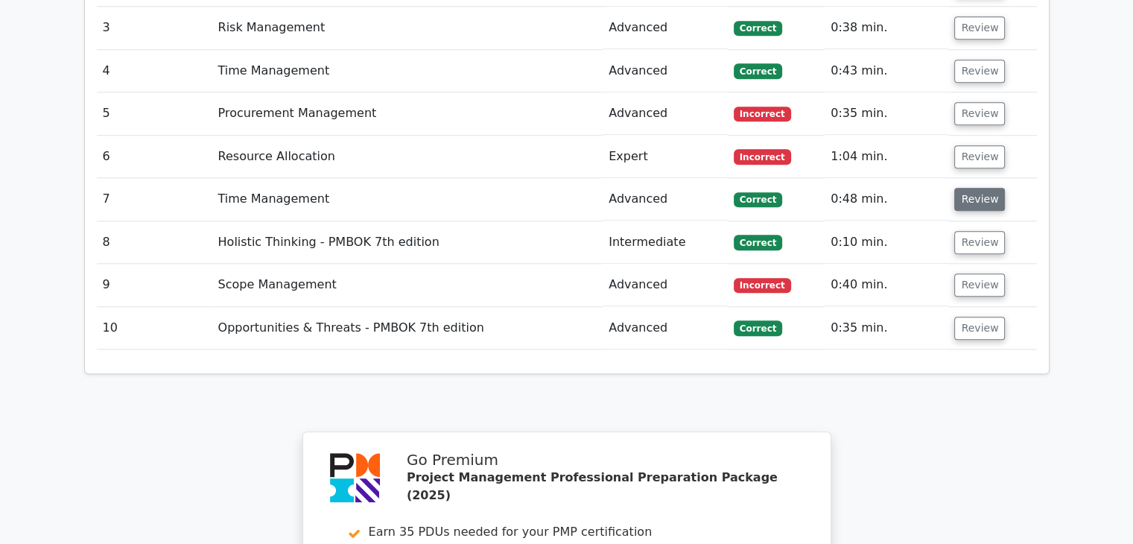
click at [974, 188] on button "Review" at bounding box center [979, 199] width 51 height 23
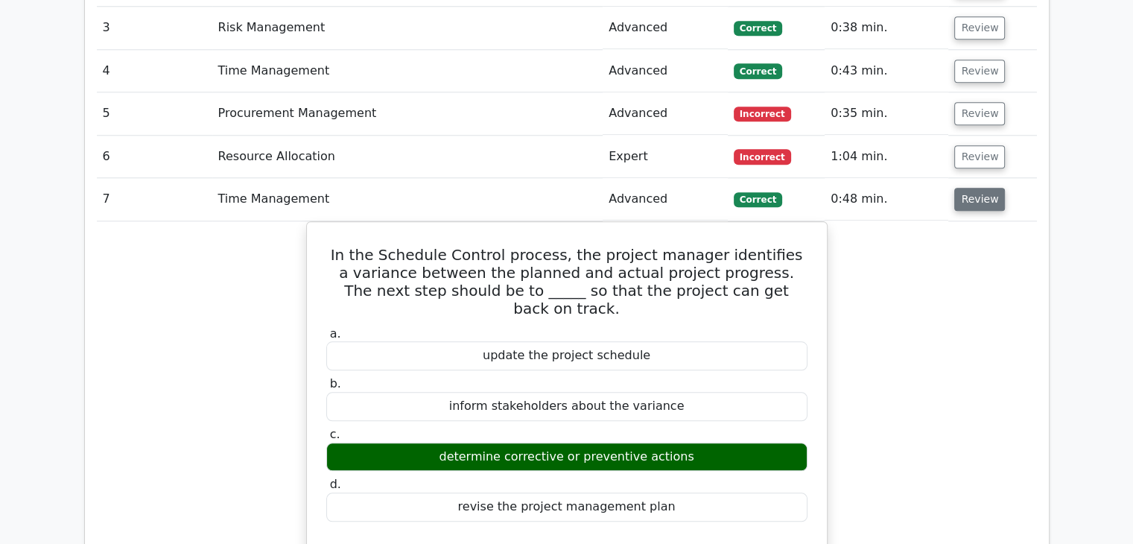
click at [974, 188] on button "Review" at bounding box center [979, 199] width 51 height 23
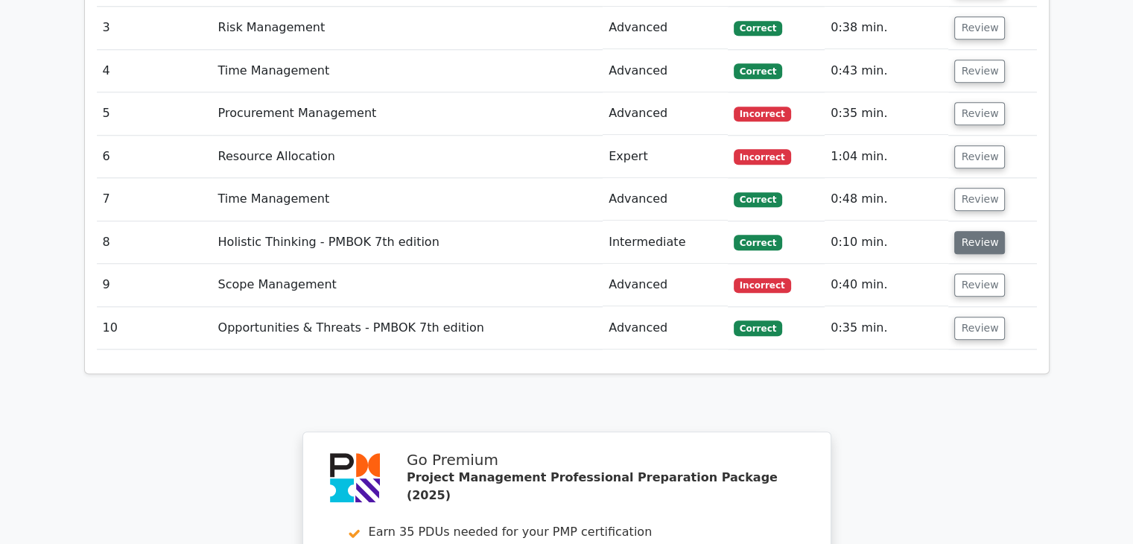
click at [966, 231] on button "Review" at bounding box center [979, 242] width 51 height 23
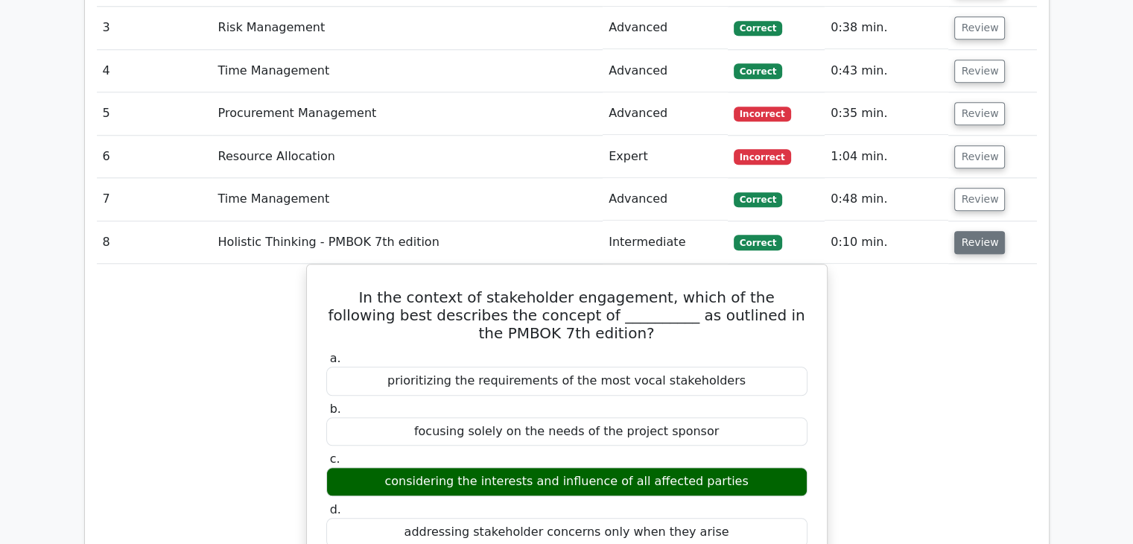
click at [966, 231] on button "Review" at bounding box center [979, 242] width 51 height 23
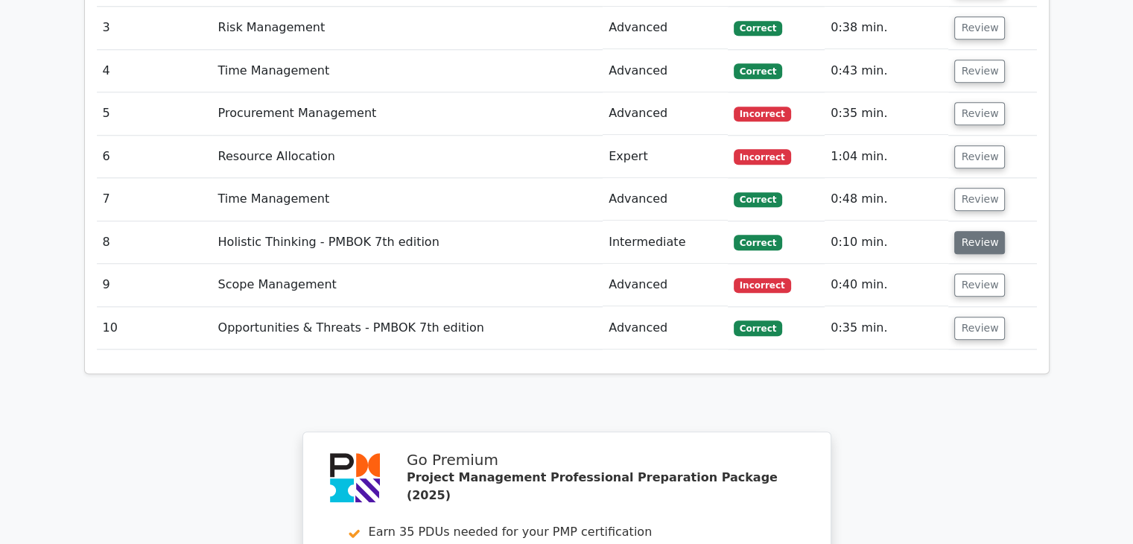
click at [966, 231] on button "Review" at bounding box center [979, 242] width 51 height 23
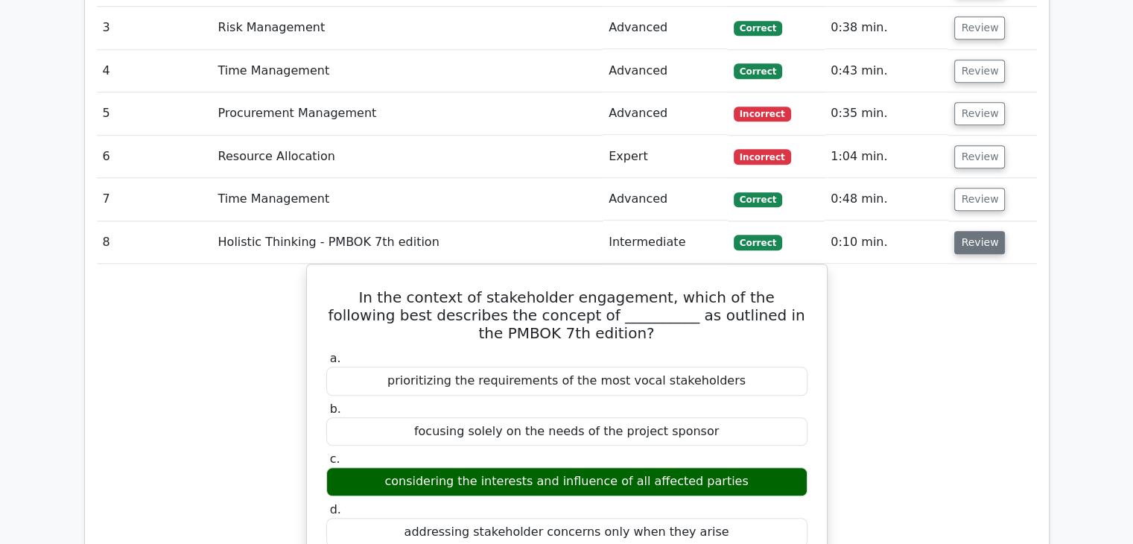
click at [966, 231] on button "Review" at bounding box center [979, 242] width 51 height 23
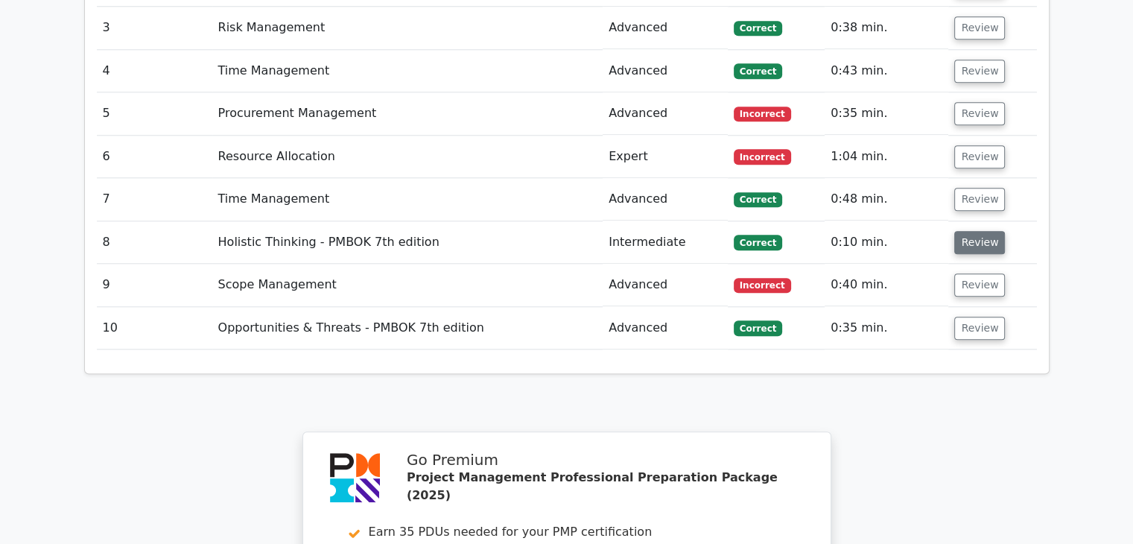
click at [966, 231] on button "Review" at bounding box center [979, 242] width 51 height 23
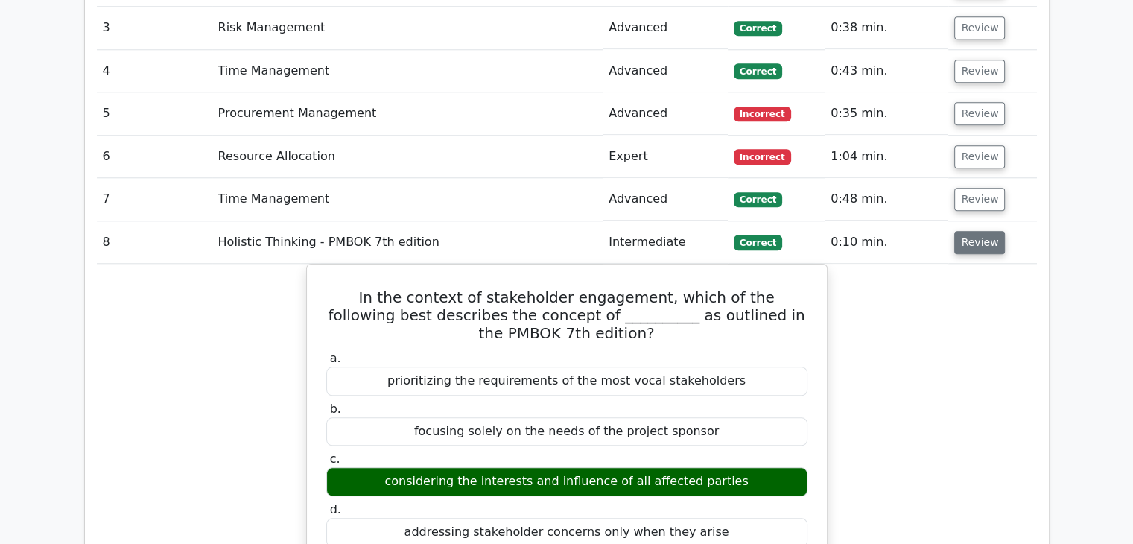
click at [966, 231] on button "Review" at bounding box center [979, 242] width 51 height 23
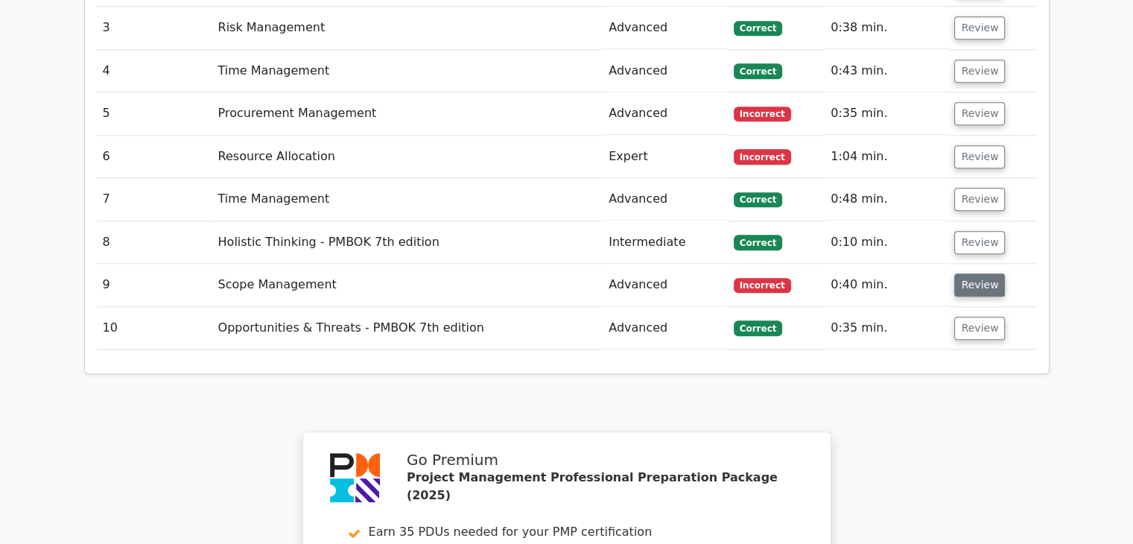
click at [965, 273] on button "Review" at bounding box center [979, 284] width 51 height 23
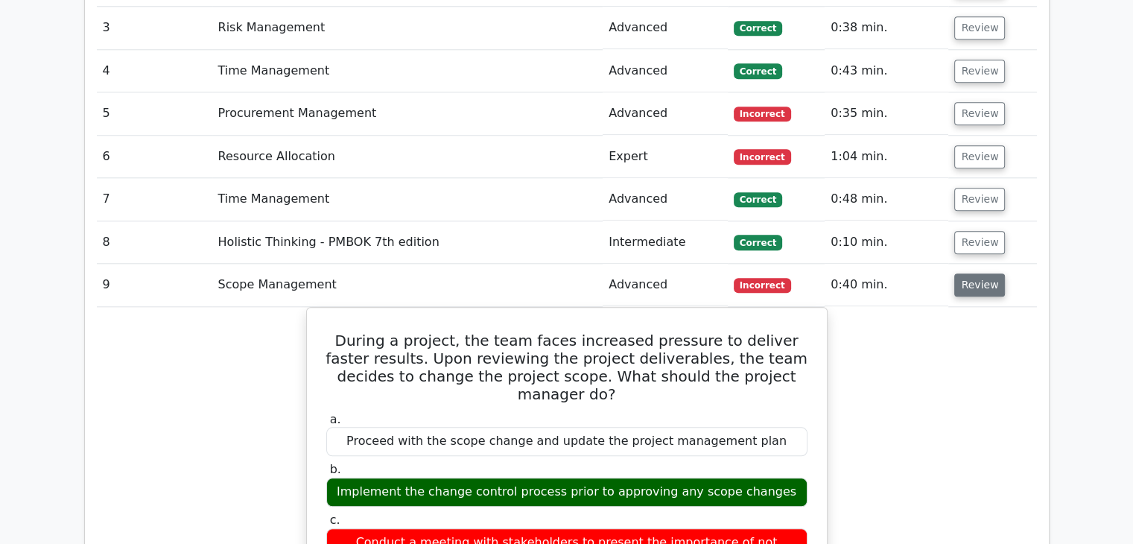
click at [965, 273] on button "Review" at bounding box center [979, 284] width 51 height 23
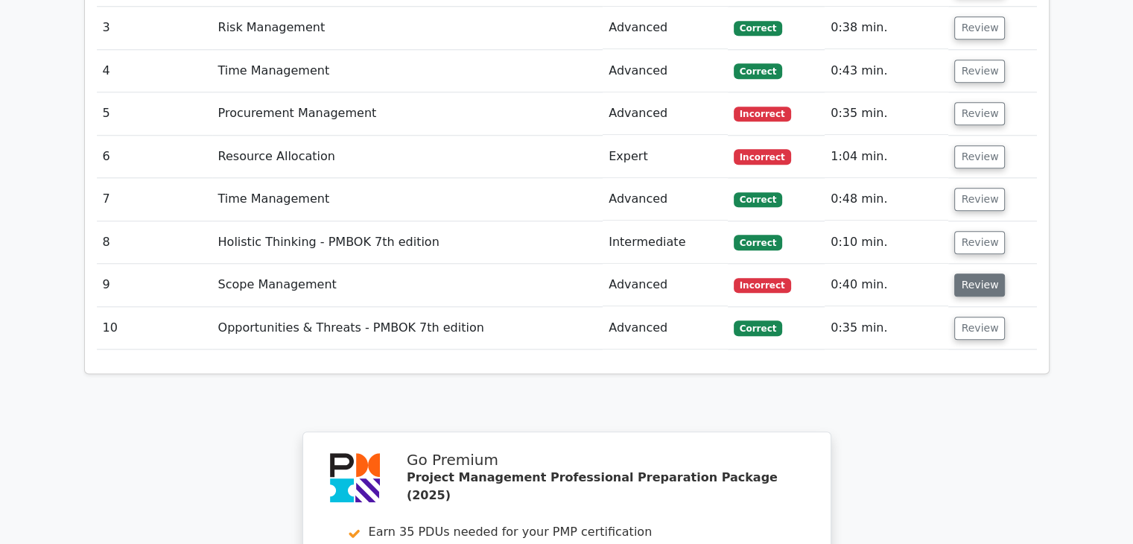
click at [965, 273] on button "Review" at bounding box center [979, 284] width 51 height 23
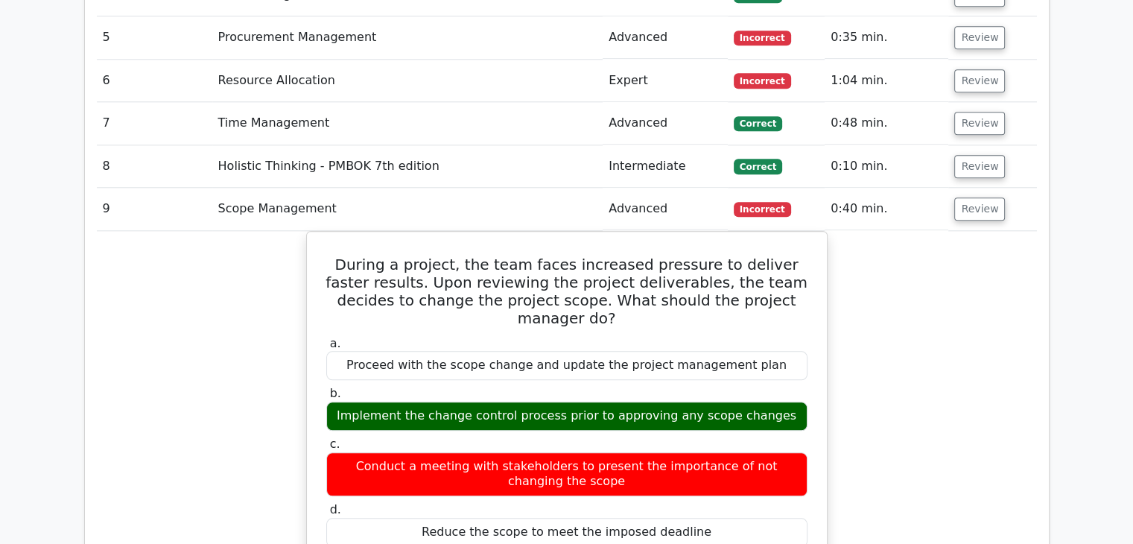
scroll to position [1567, 0]
click at [982, 197] on button "Review" at bounding box center [979, 208] width 51 height 23
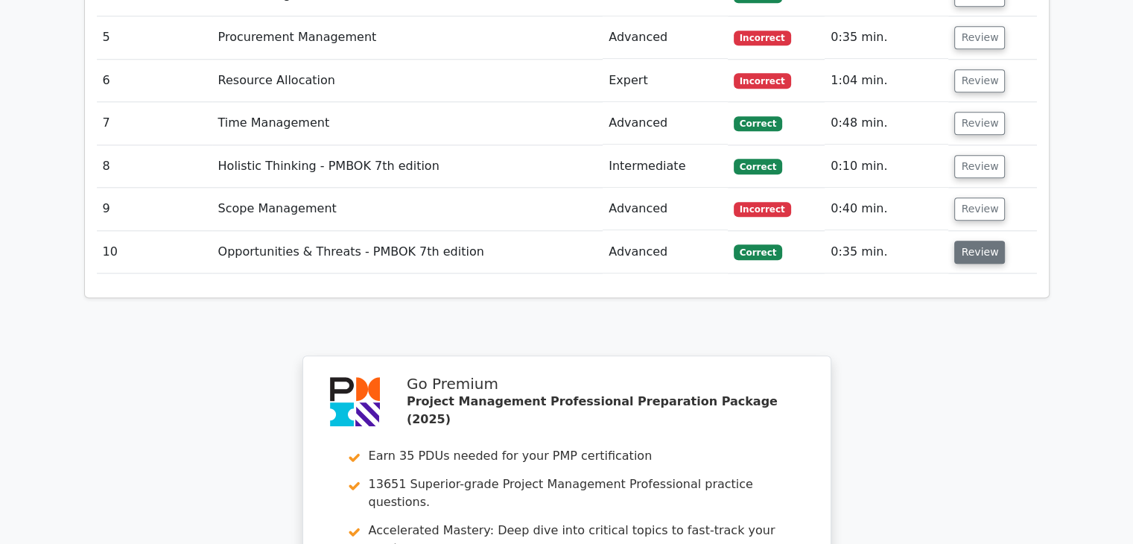
click at [978, 241] on button "Review" at bounding box center [979, 252] width 51 height 23
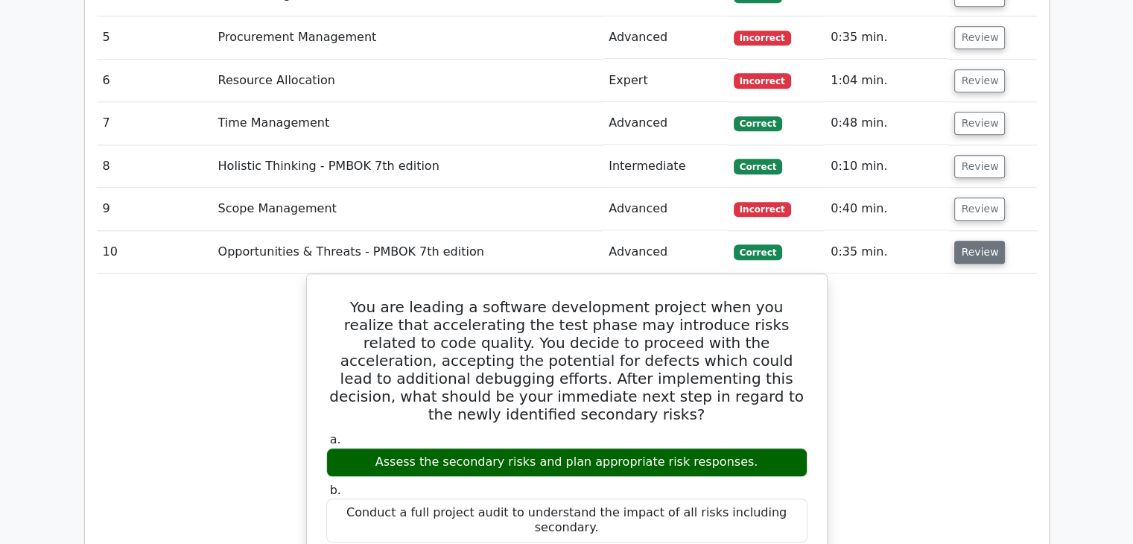
click at [978, 241] on button "Review" at bounding box center [979, 252] width 51 height 23
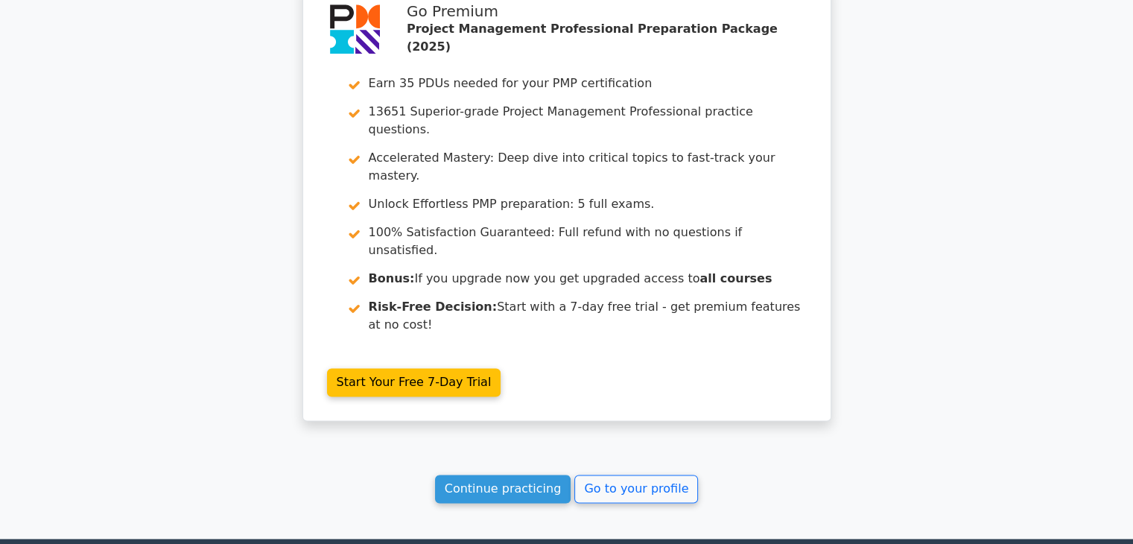
scroll to position [1963, 0]
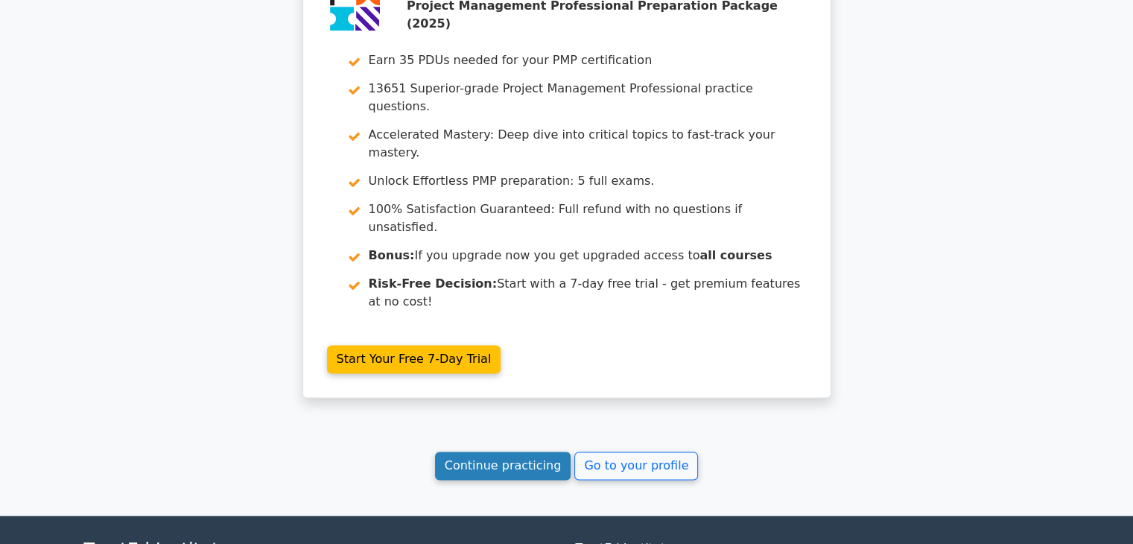
click at [516, 451] on link "Continue practicing" at bounding box center [503, 465] width 136 height 28
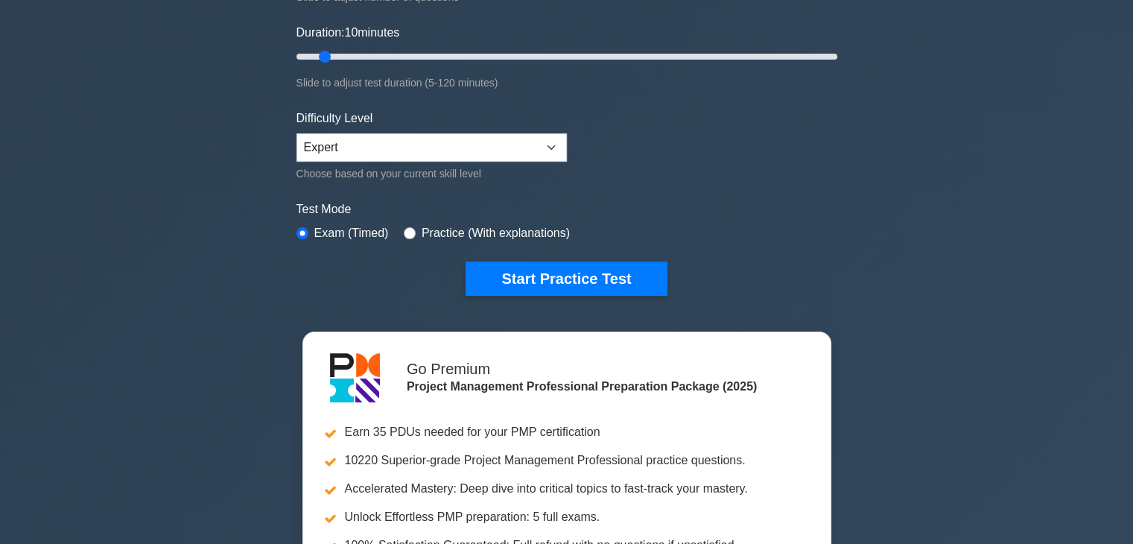
scroll to position [333, 0]
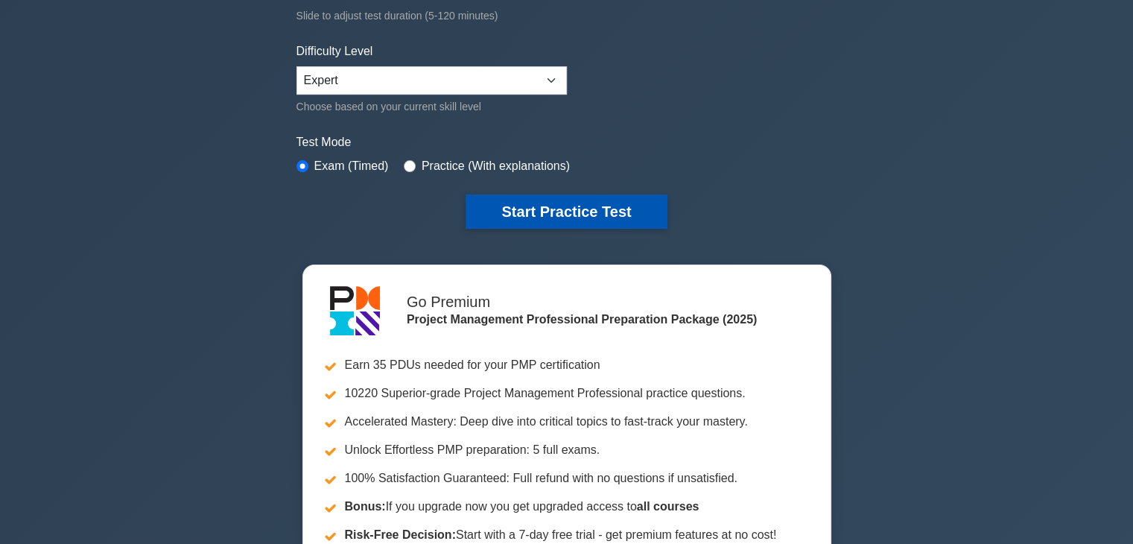
click at [585, 203] on button "Start Practice Test" at bounding box center [566, 211] width 201 height 34
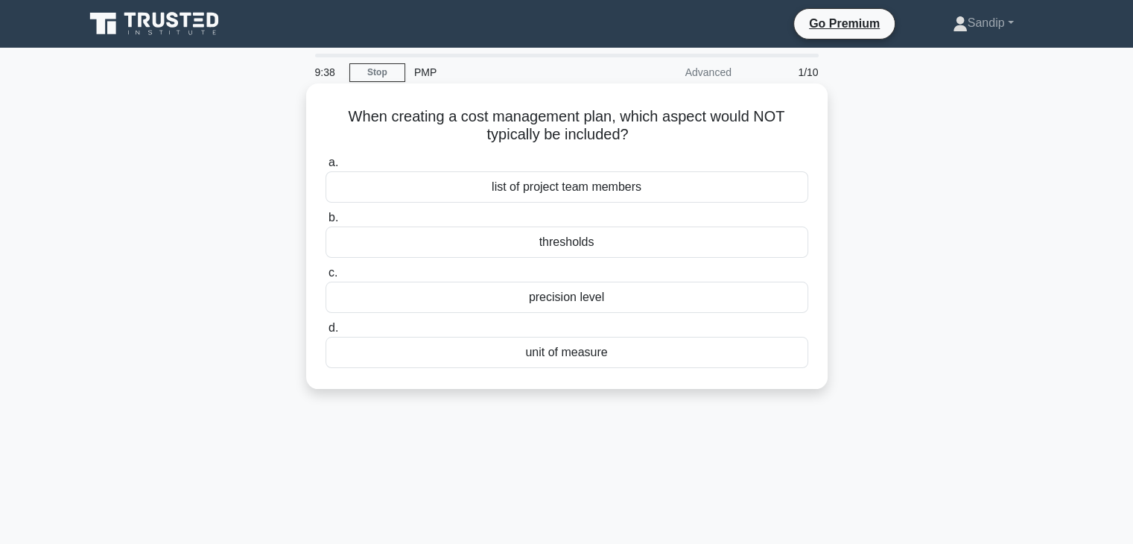
click at [594, 185] on div "list of project team members" at bounding box center [566, 186] width 483 height 31
click at [325, 168] on input "a. list of project team members" at bounding box center [325, 163] width 0 height 10
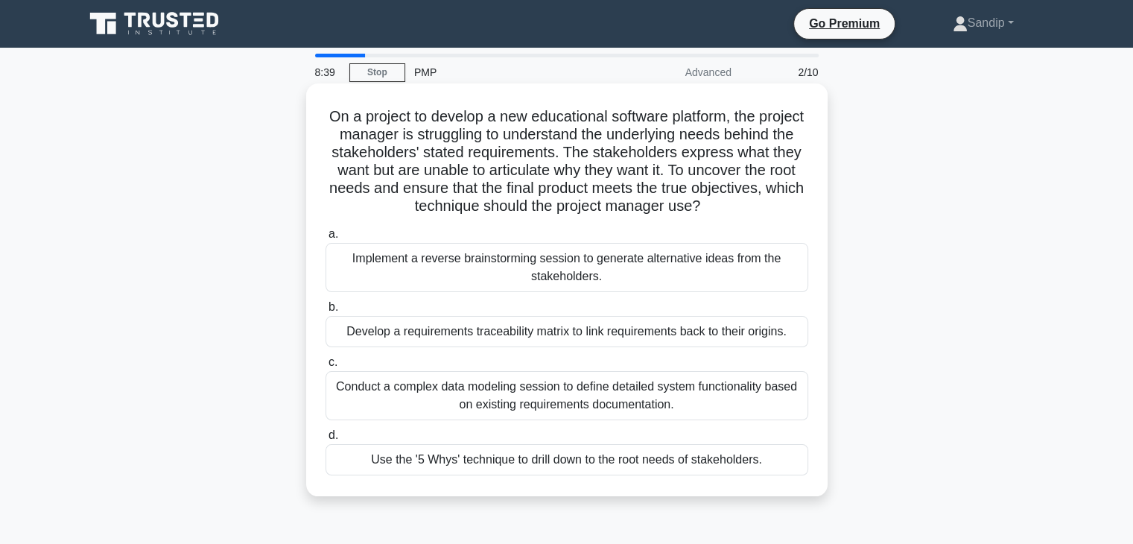
click at [502, 460] on div "Use the '5 Whys' technique to drill down to the root needs of stakeholders." at bounding box center [566, 459] width 483 height 31
click at [325, 440] on input "d. Use the '5 Whys' technique to drill down to the root needs of stakeholders." at bounding box center [325, 436] width 0 height 10
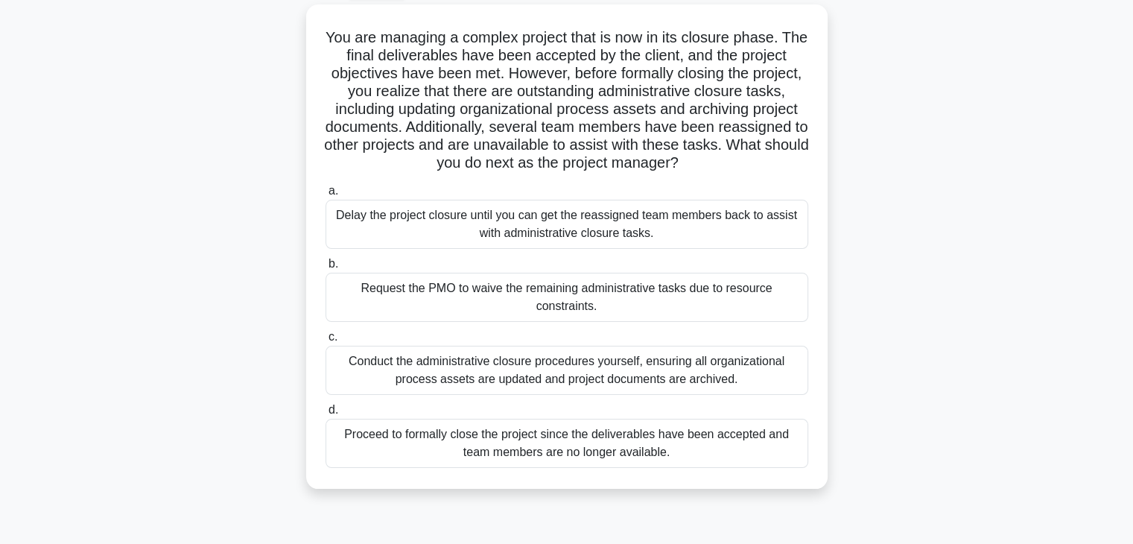
scroll to position [83, 0]
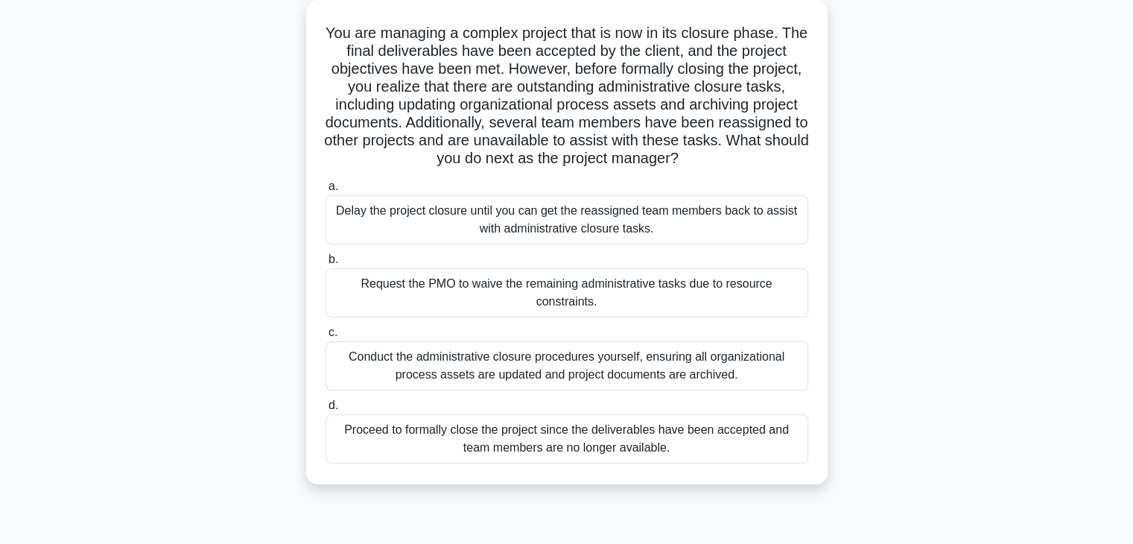
click at [426, 422] on div "Proceed to formally close the project since the deliverables have been accepted…" at bounding box center [566, 438] width 483 height 49
click at [325, 410] on input "d. Proceed to formally close the project since the deliverables have been accep…" at bounding box center [325, 406] width 0 height 10
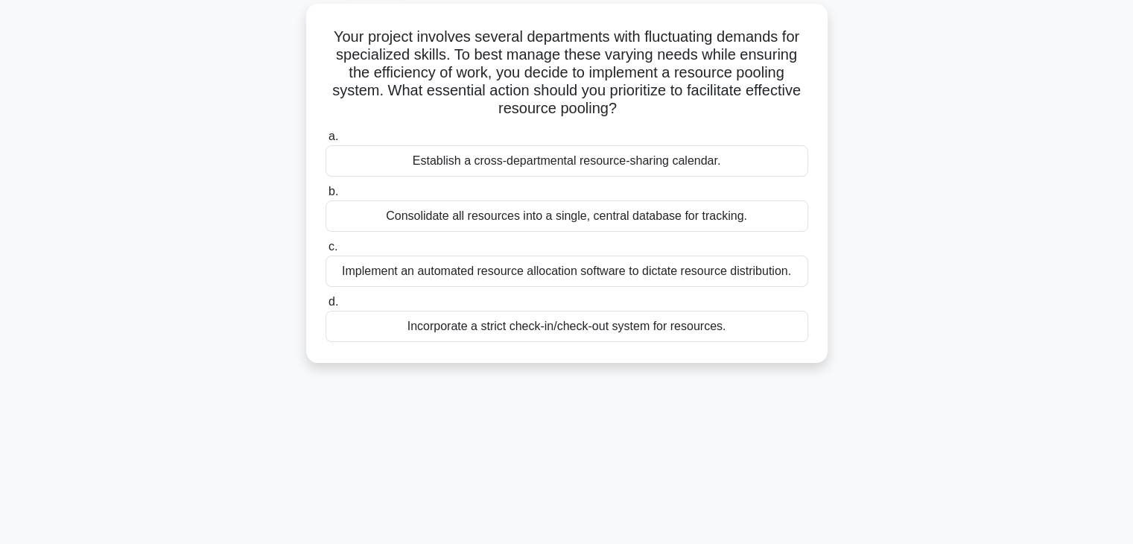
scroll to position [0, 0]
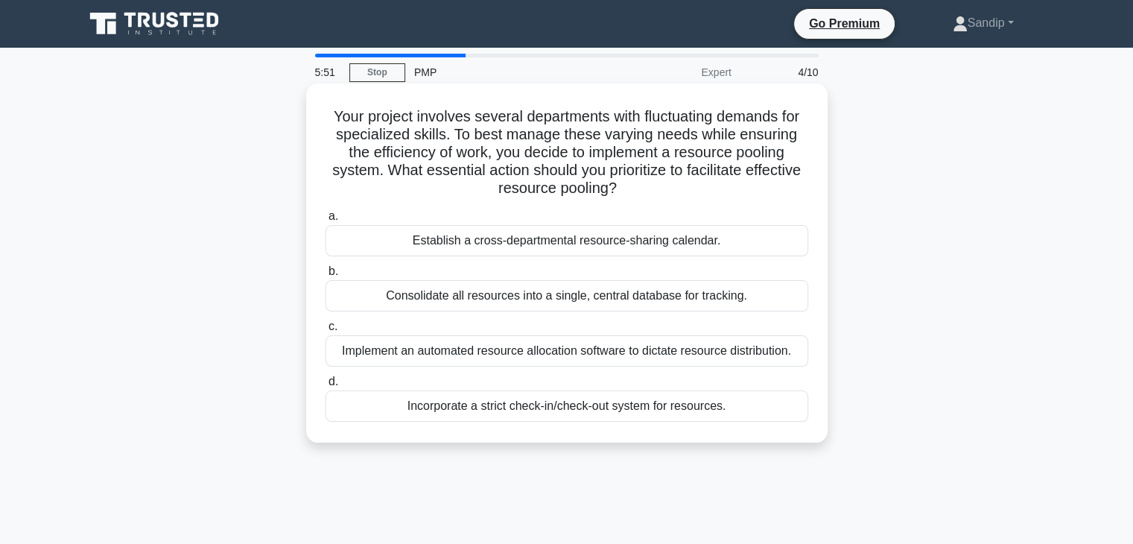
click at [399, 238] on div "Establish a cross-departmental resource-sharing calendar." at bounding box center [566, 240] width 483 height 31
click at [325, 221] on input "a. Establish a cross-departmental resource-sharing calendar." at bounding box center [325, 217] width 0 height 10
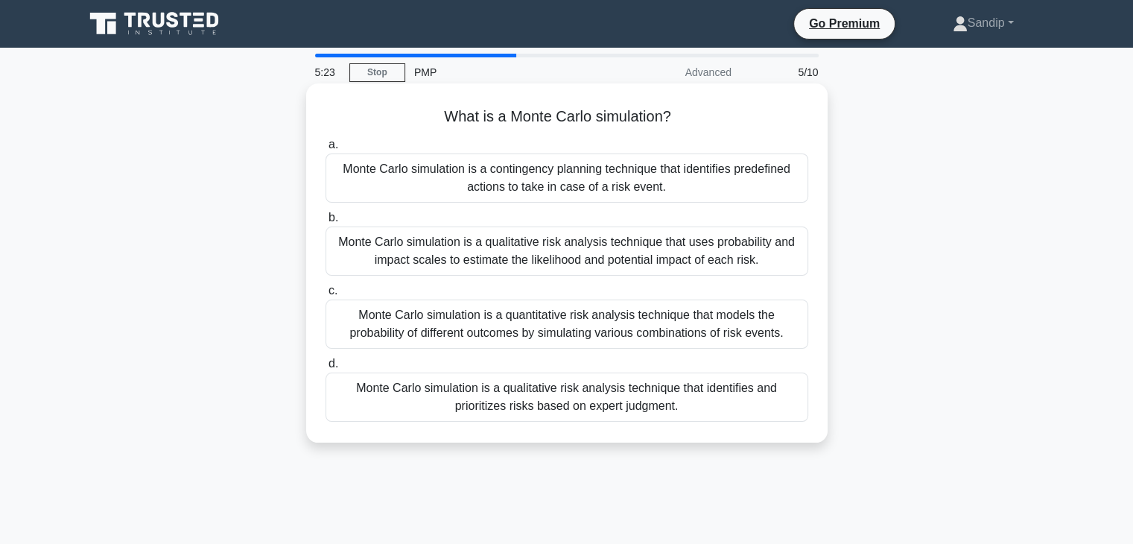
click at [449, 331] on div "Monte Carlo simulation is a quantitative risk analysis technique that models th…" at bounding box center [566, 323] width 483 height 49
click at [325, 296] on input "c. Monte Carlo simulation is a quantitative risk analysis technique that models…" at bounding box center [325, 291] width 0 height 10
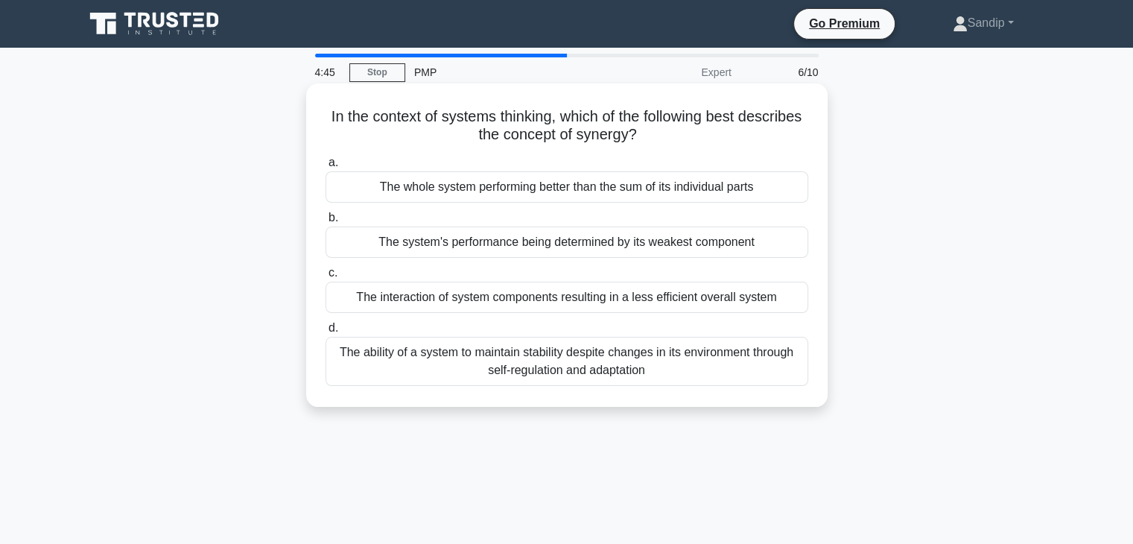
click at [451, 355] on div "The ability of a system to maintain stability despite changes in its environmen…" at bounding box center [566, 361] width 483 height 49
click at [325, 333] on input "d. The ability of a system to maintain stability despite changes in its environ…" at bounding box center [325, 328] width 0 height 10
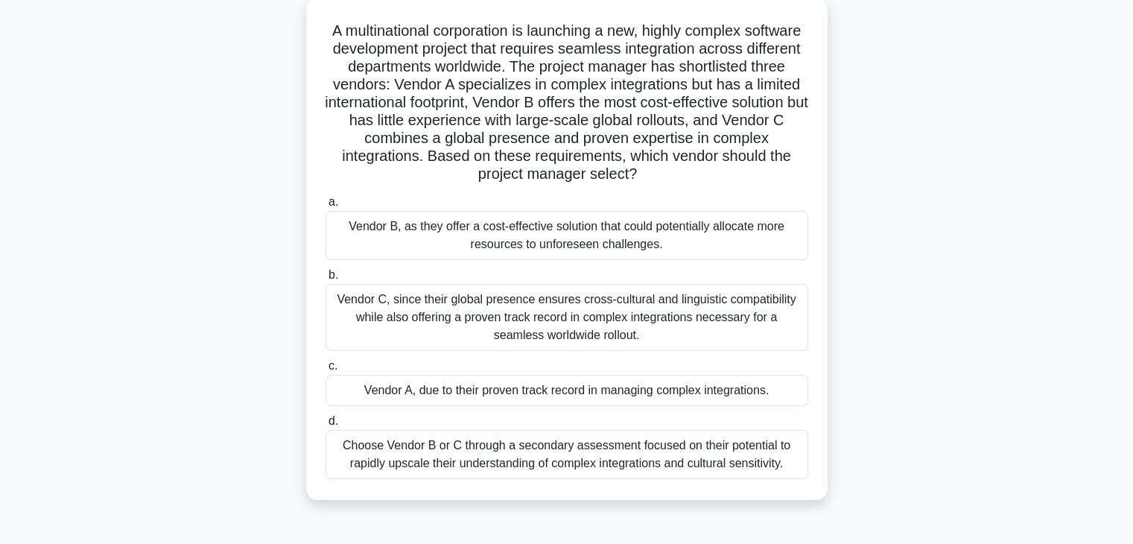
scroll to position [90, 0]
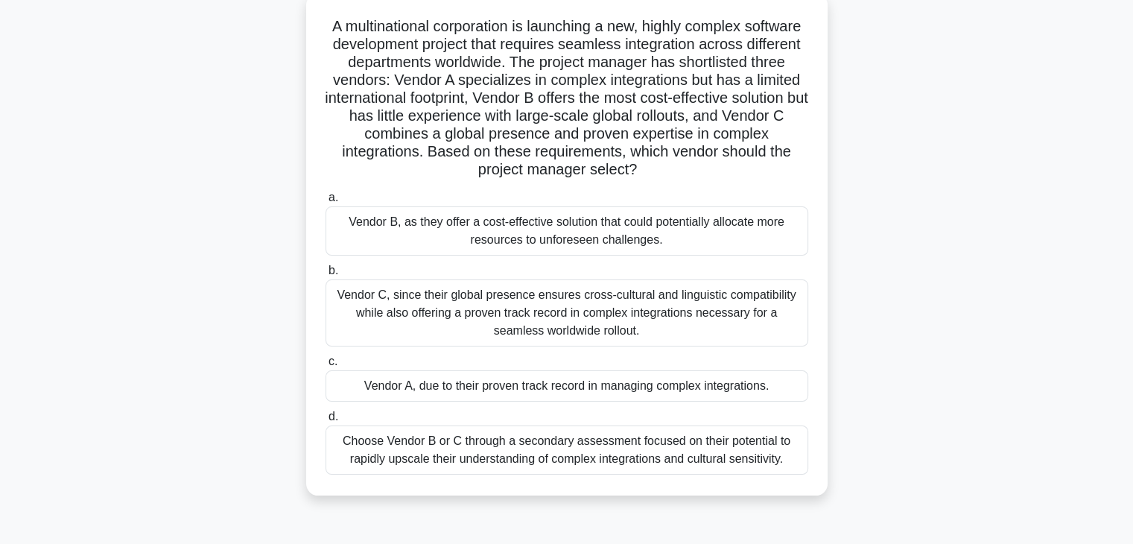
click at [502, 297] on div "Vendor C, since their global presence ensures cross-cultural and linguistic com…" at bounding box center [566, 312] width 483 height 67
click at [325, 276] on input "b. Vendor C, since their global presence ensures cross-cultural and linguistic …" at bounding box center [325, 271] width 0 height 10
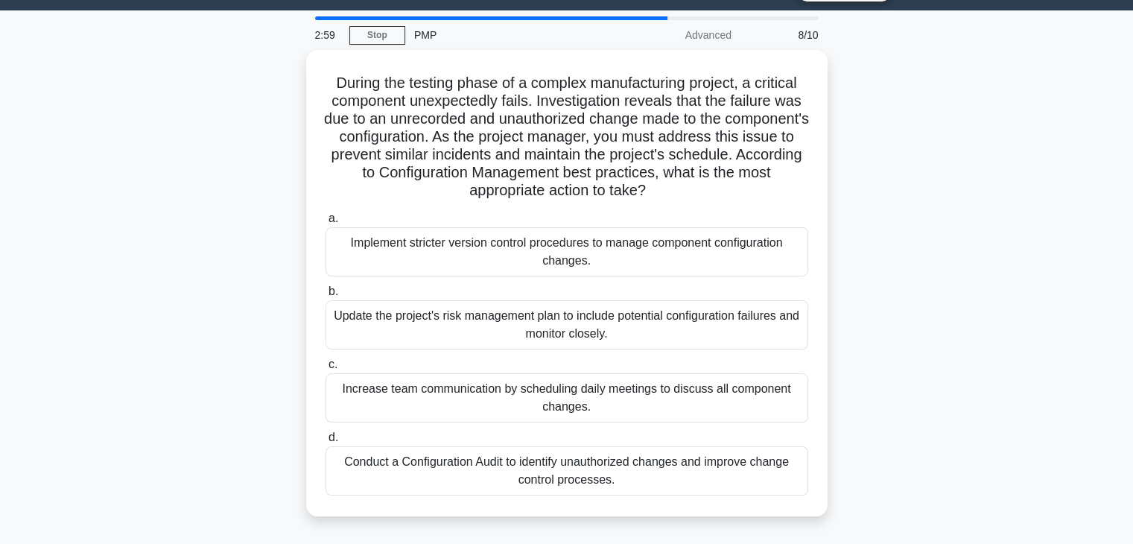
scroll to position [39, 0]
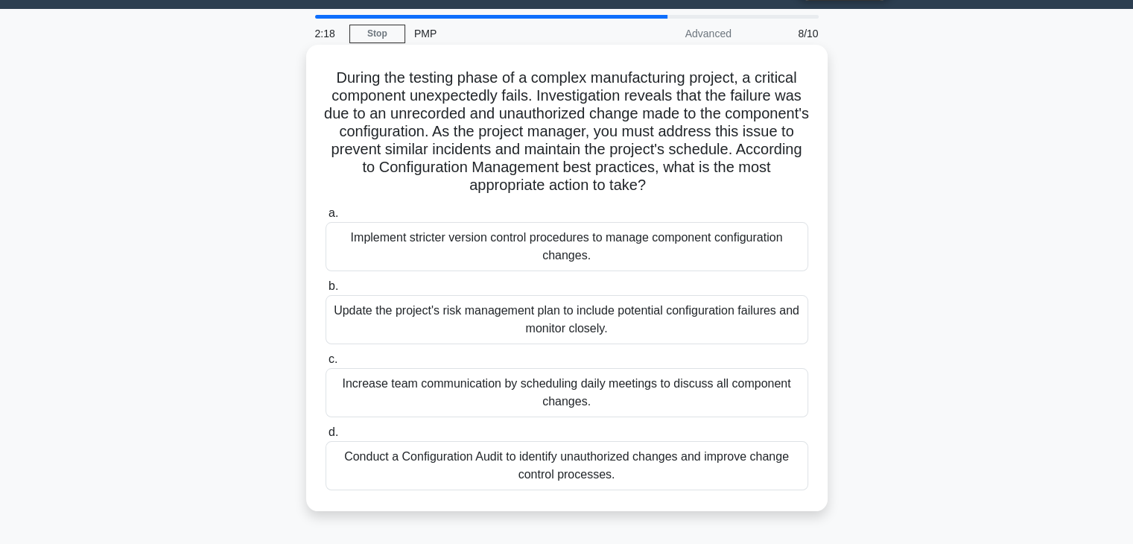
click at [568, 471] on div "Conduct a Configuration Audit to identify unauthorized changes and improve chan…" at bounding box center [566, 465] width 483 height 49
click at [325, 437] on input "d. Conduct a Configuration Audit to identify unauthorized changes and improve c…" at bounding box center [325, 433] width 0 height 10
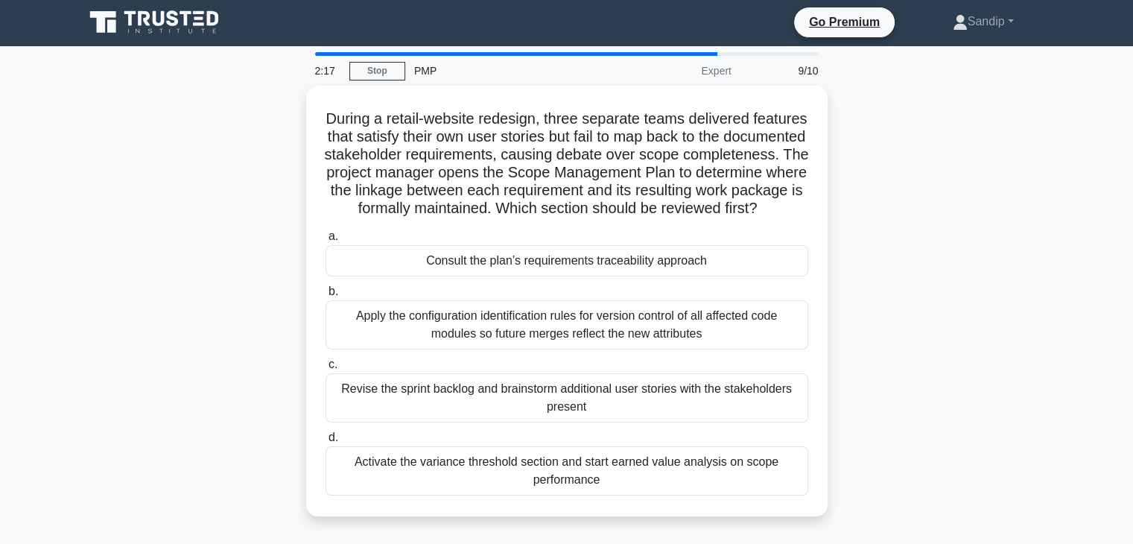
scroll to position [0, 0]
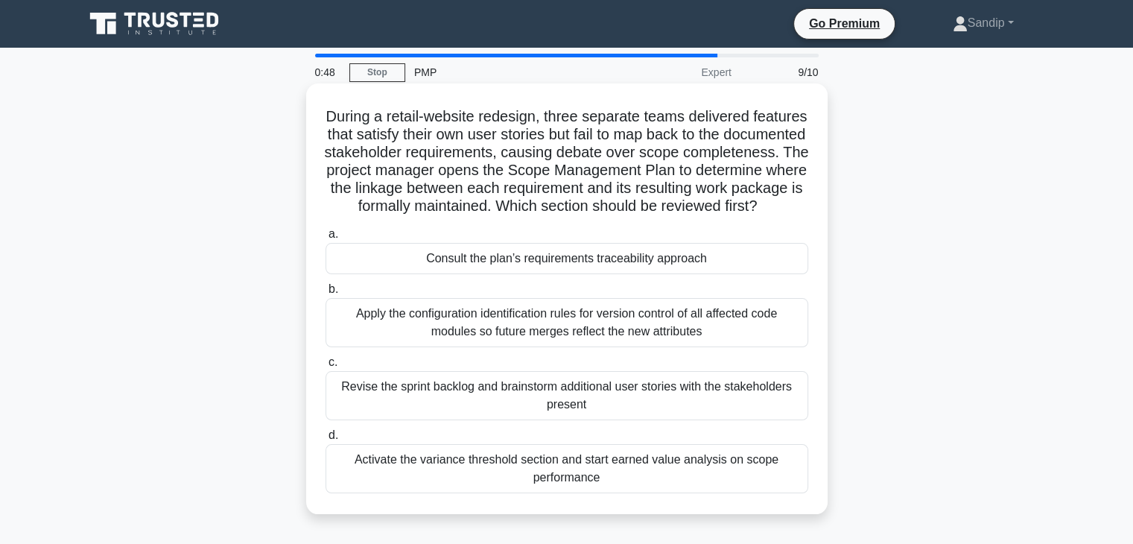
click at [379, 274] on div "Consult the plan’s requirements traceability approach" at bounding box center [566, 258] width 483 height 31
click at [325, 239] on input "a. Consult the plan’s requirements traceability approach" at bounding box center [325, 234] width 0 height 10
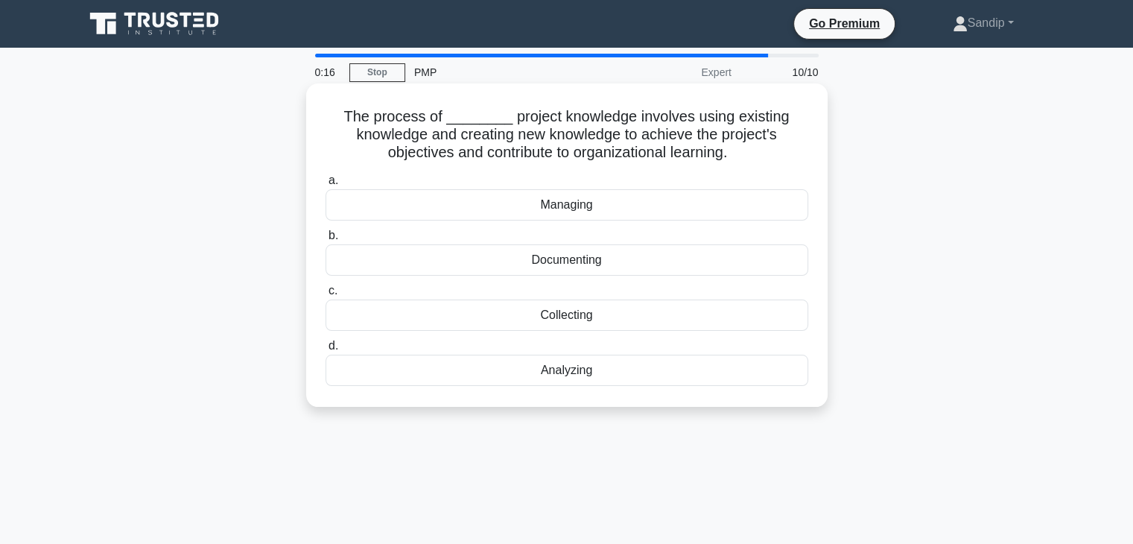
click at [405, 260] on div "Documenting" at bounding box center [566, 259] width 483 height 31
click at [325, 241] on input "b. Documenting" at bounding box center [325, 236] width 0 height 10
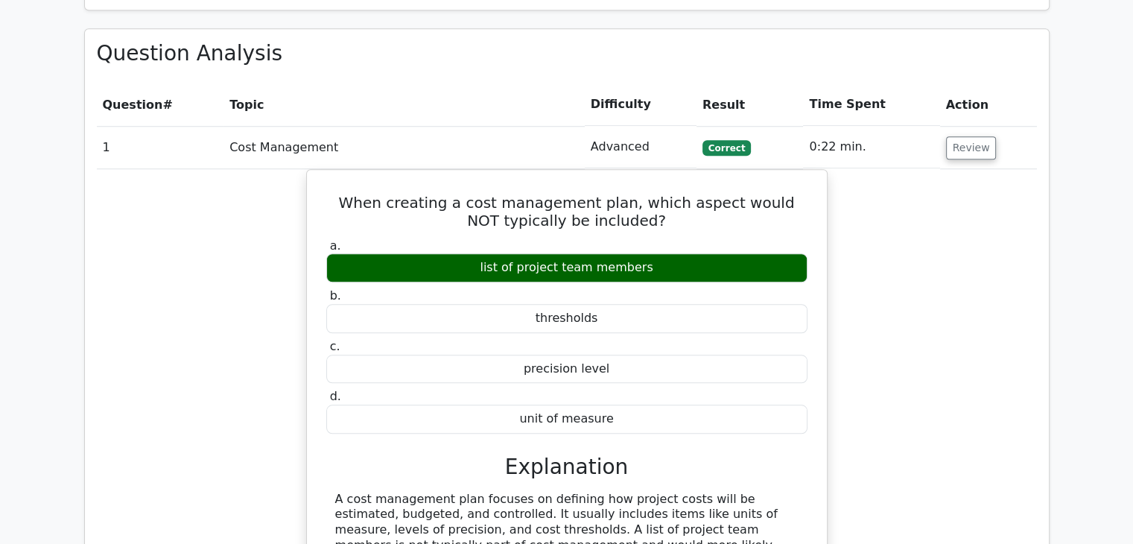
scroll to position [1289, 0]
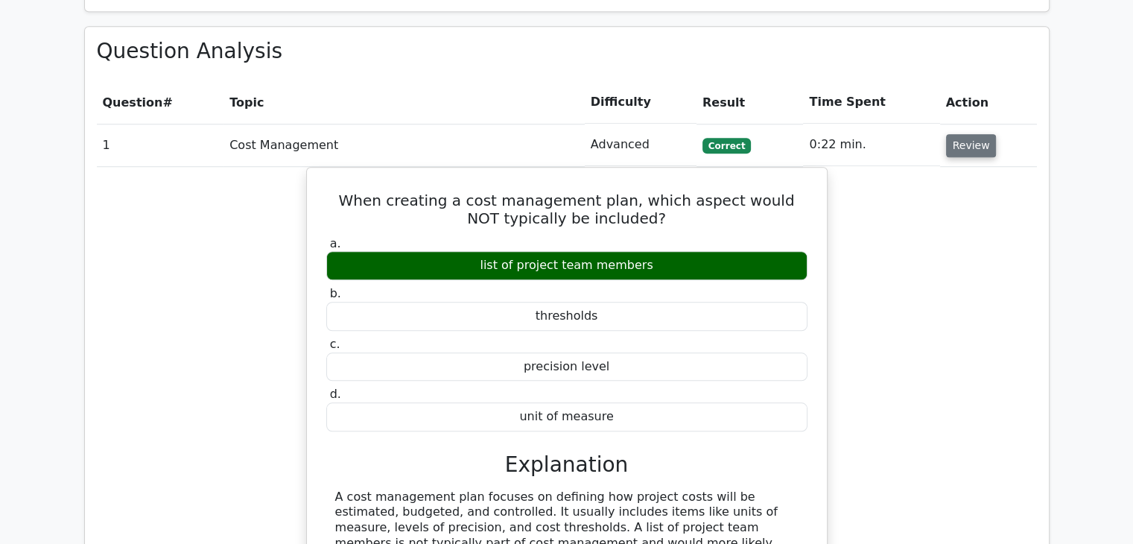
click at [967, 134] on button "Review" at bounding box center [971, 145] width 51 height 23
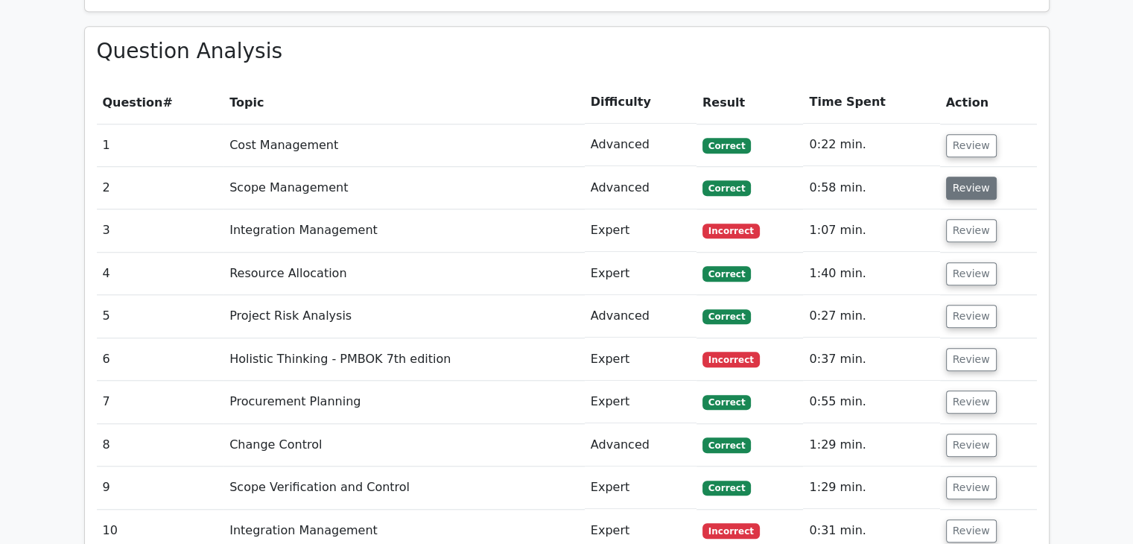
click at [968, 177] on button "Review" at bounding box center [971, 188] width 51 height 23
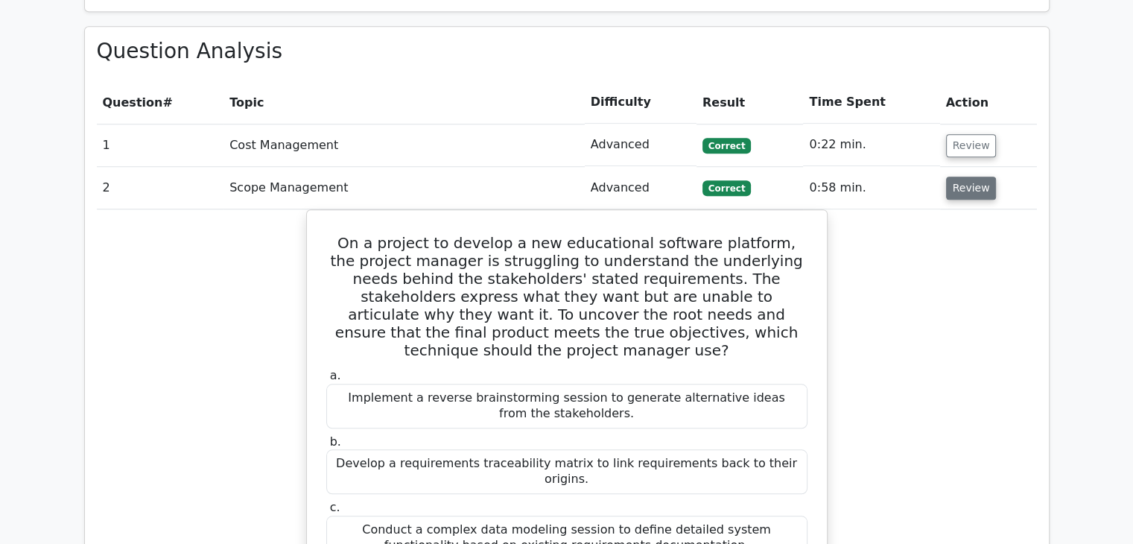
click at [962, 177] on button "Review" at bounding box center [971, 188] width 51 height 23
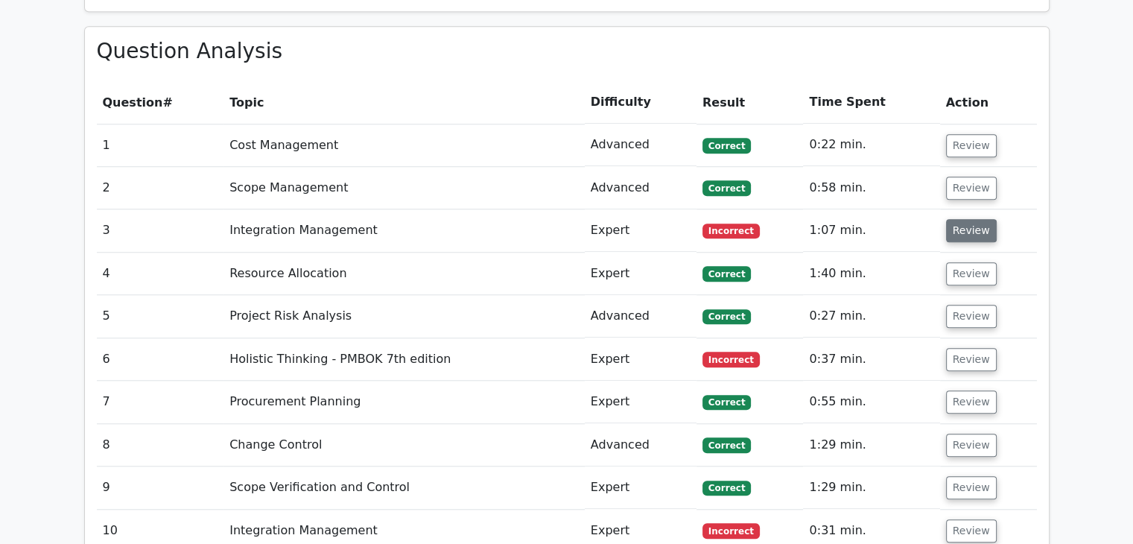
click at [957, 219] on button "Review" at bounding box center [971, 230] width 51 height 23
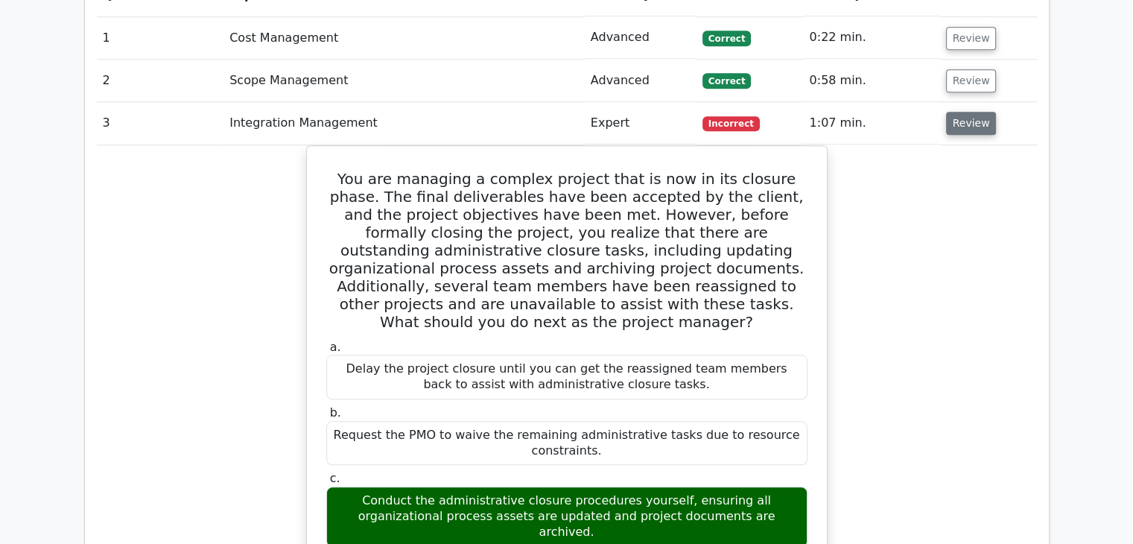
scroll to position [1397, 0]
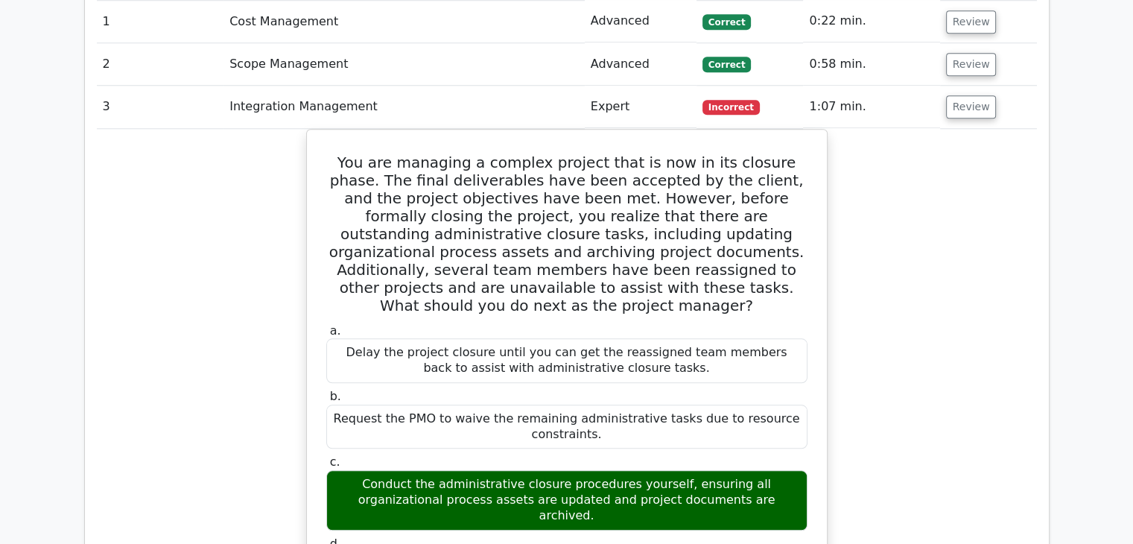
scroll to position [1388, 0]
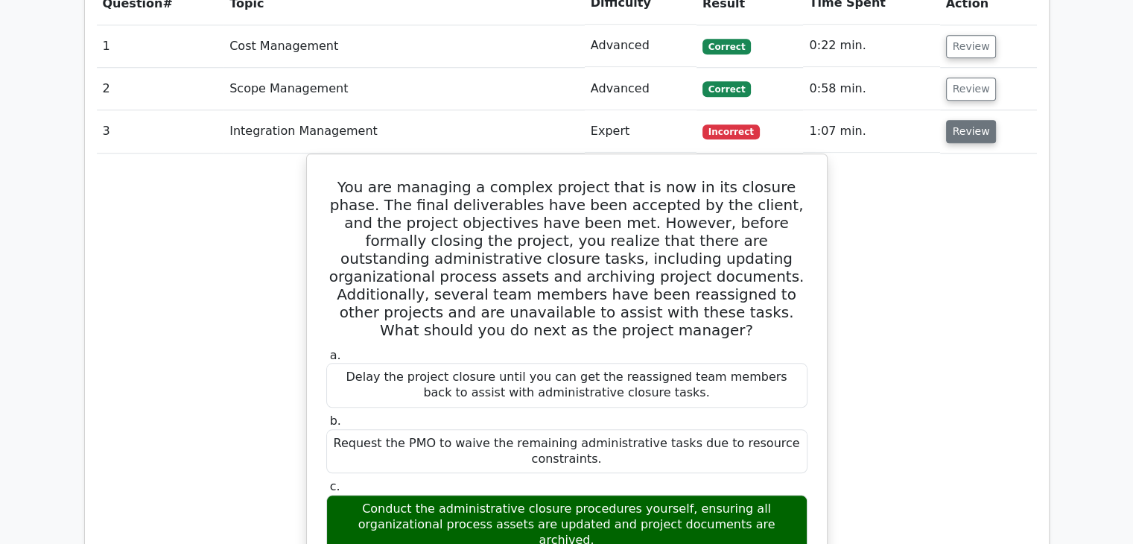
click at [964, 120] on button "Review" at bounding box center [971, 131] width 51 height 23
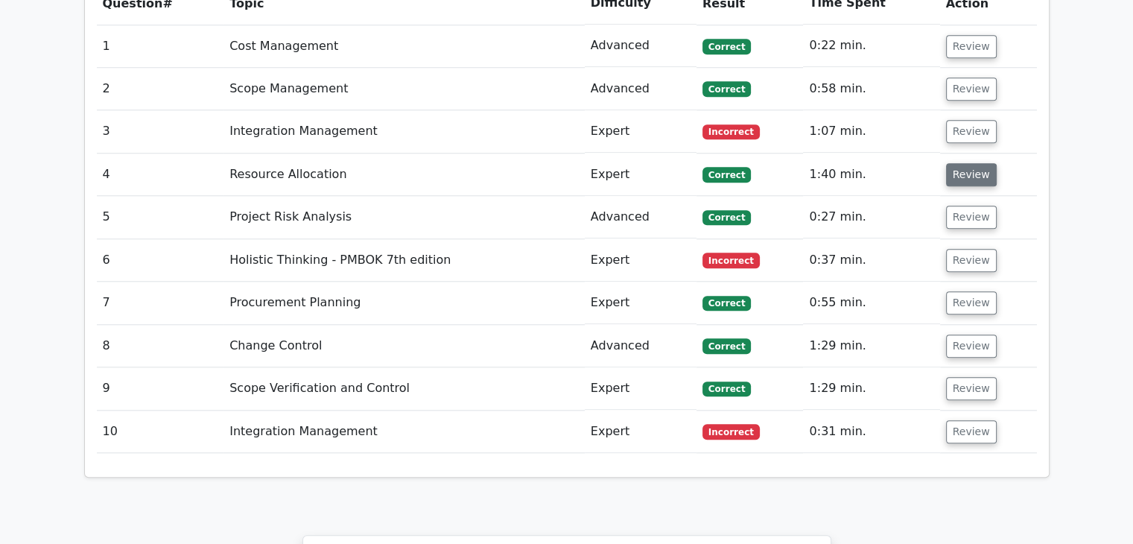
click at [959, 163] on button "Review" at bounding box center [971, 174] width 51 height 23
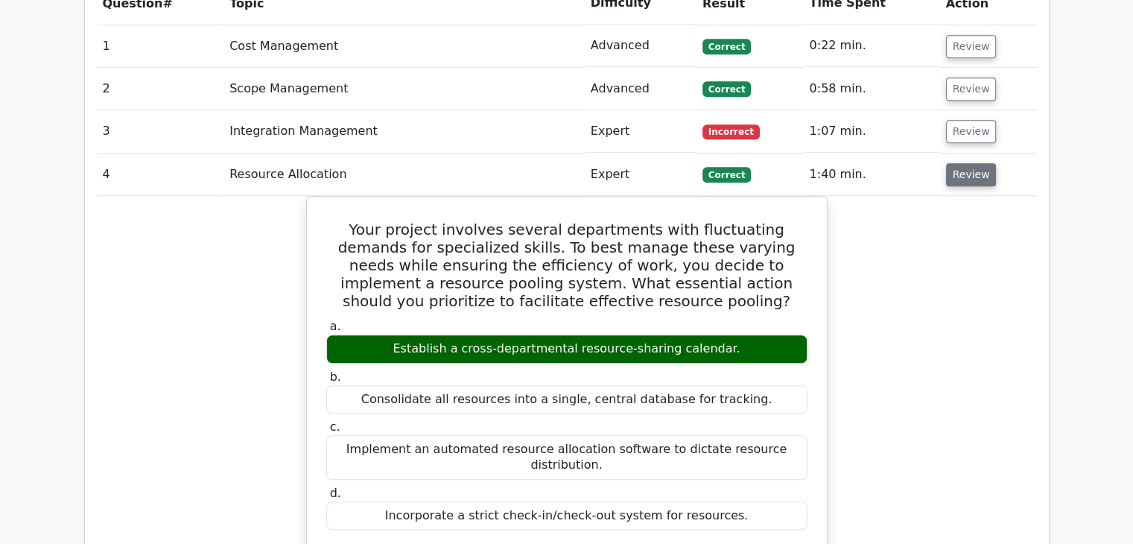
click at [962, 163] on button "Review" at bounding box center [971, 174] width 51 height 23
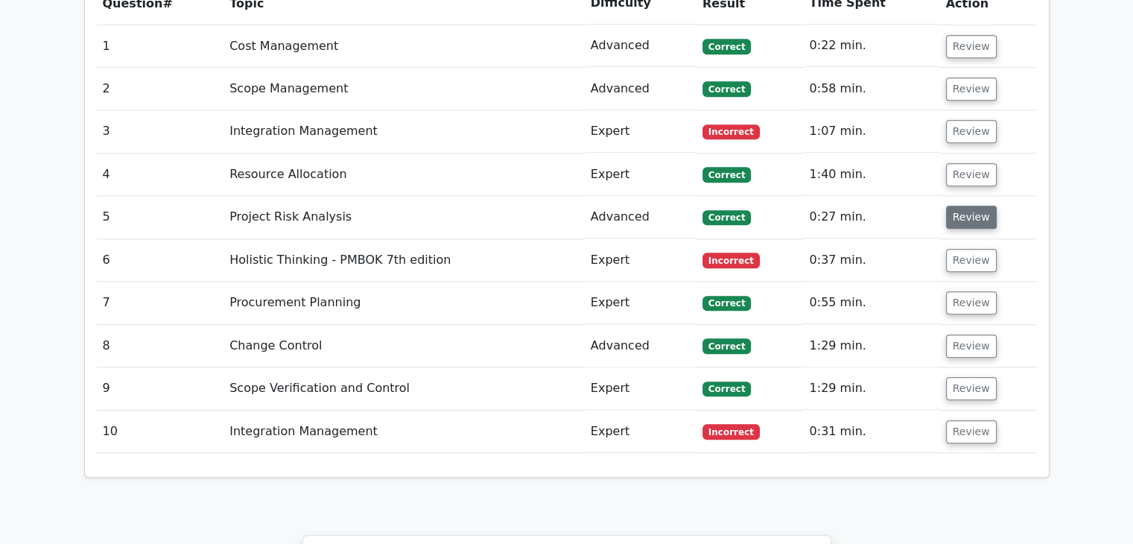
click at [963, 206] on button "Review" at bounding box center [971, 217] width 51 height 23
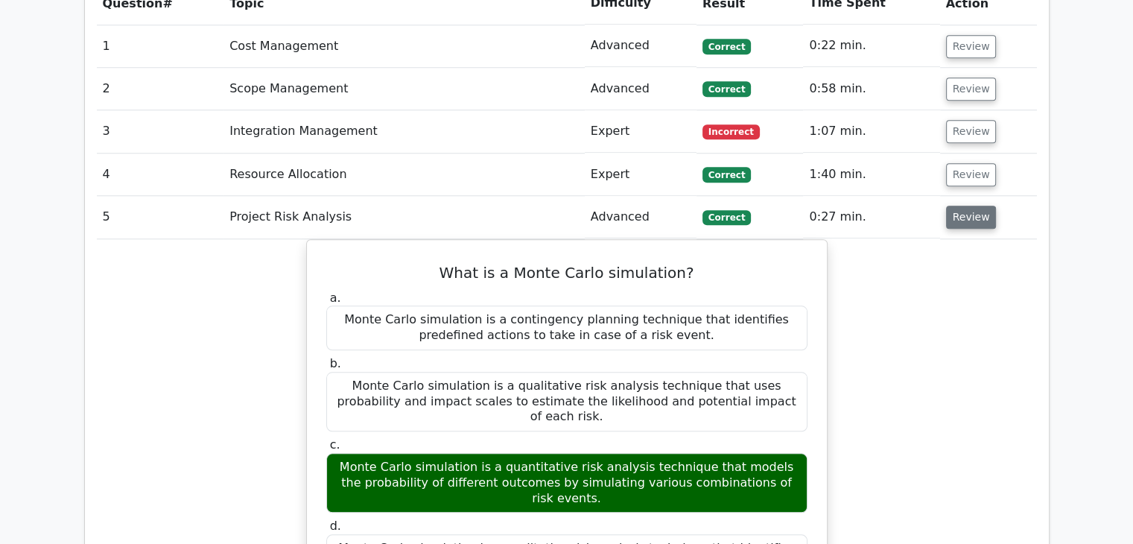
click at [960, 206] on button "Review" at bounding box center [971, 217] width 51 height 23
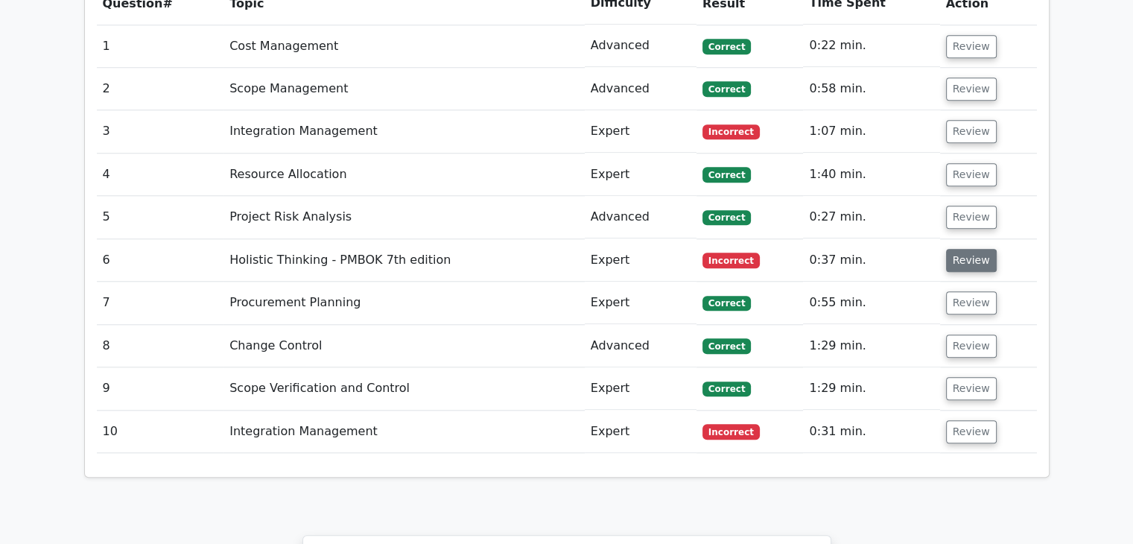
click at [958, 249] on button "Review" at bounding box center [971, 260] width 51 height 23
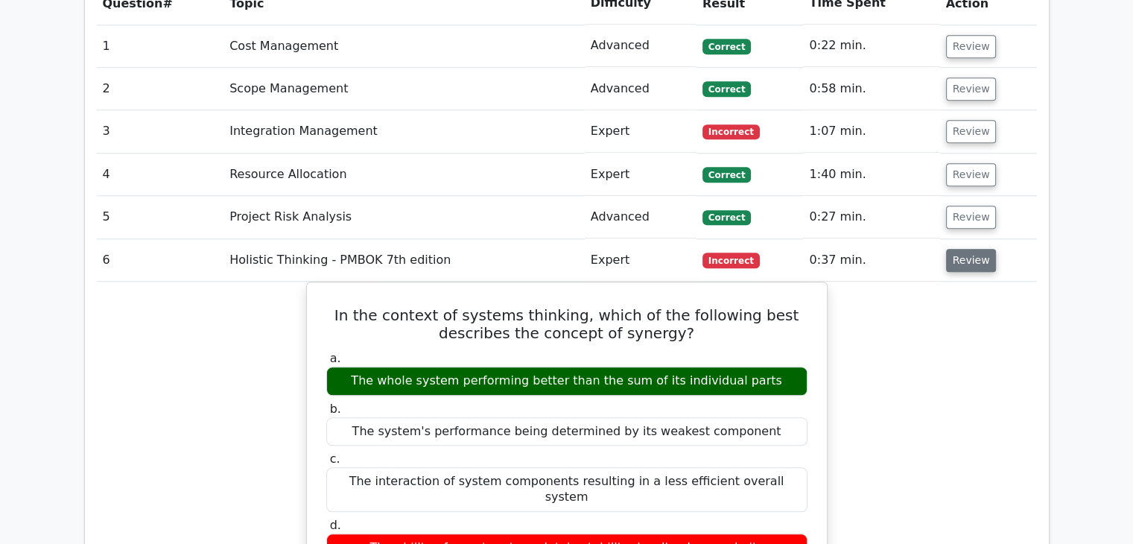
click at [962, 249] on button "Review" at bounding box center [971, 260] width 51 height 23
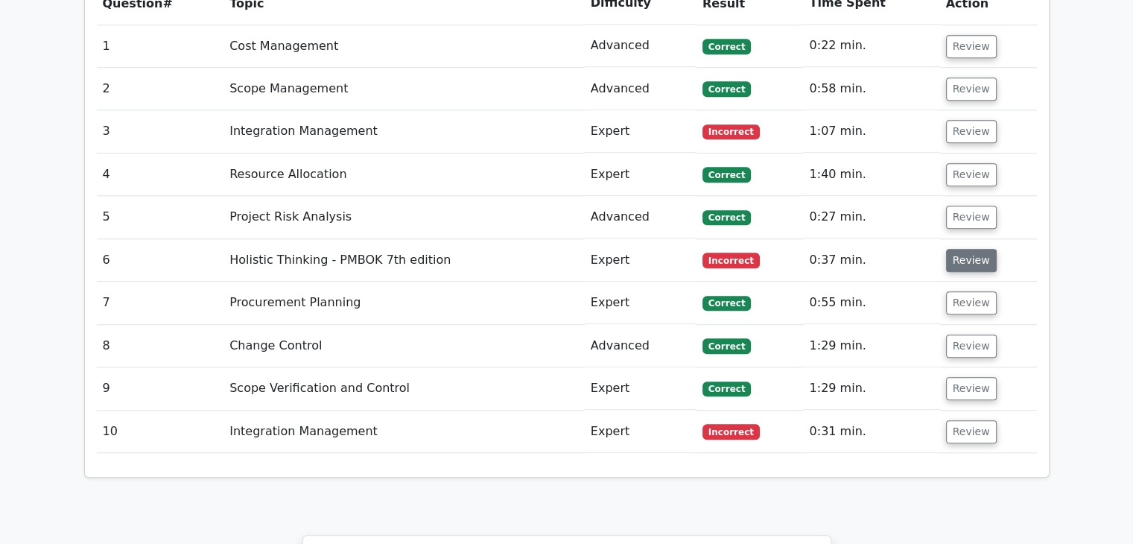
click at [961, 249] on button "Review" at bounding box center [971, 260] width 51 height 23
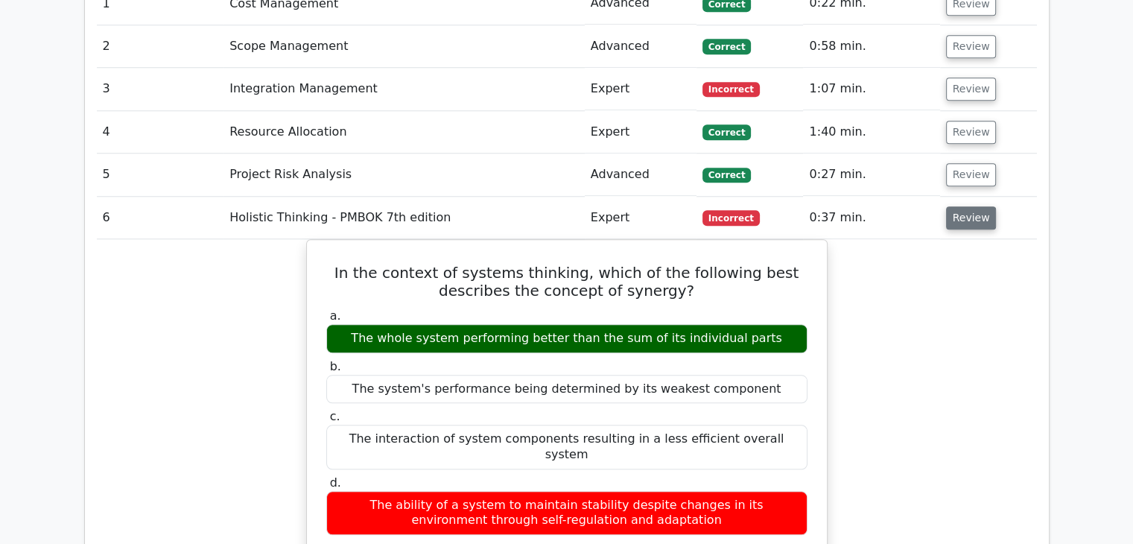
scroll to position [1428, 0]
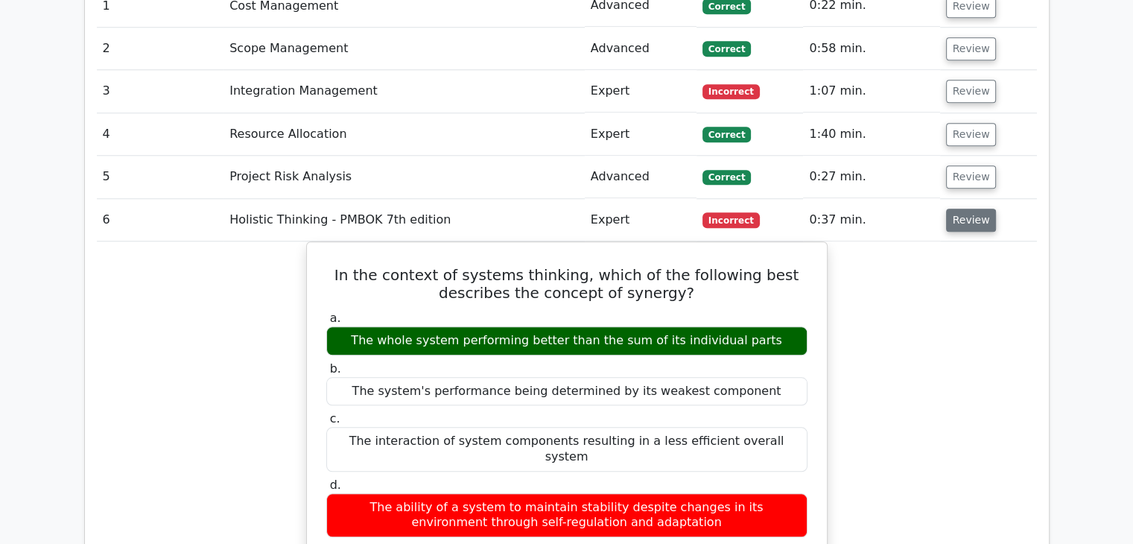
click at [965, 209] on button "Review" at bounding box center [971, 220] width 51 height 23
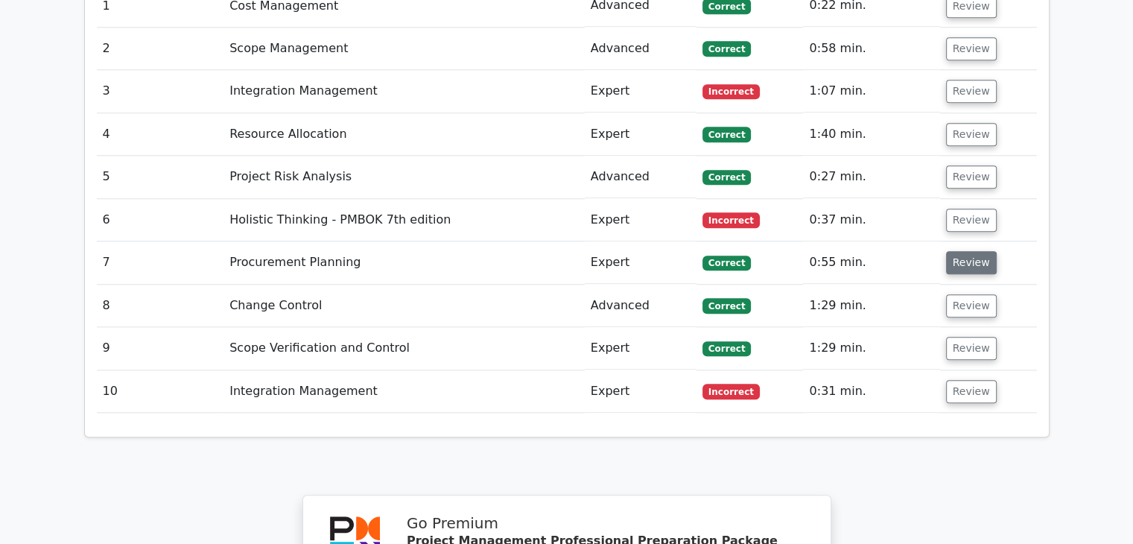
click at [959, 251] on button "Review" at bounding box center [971, 262] width 51 height 23
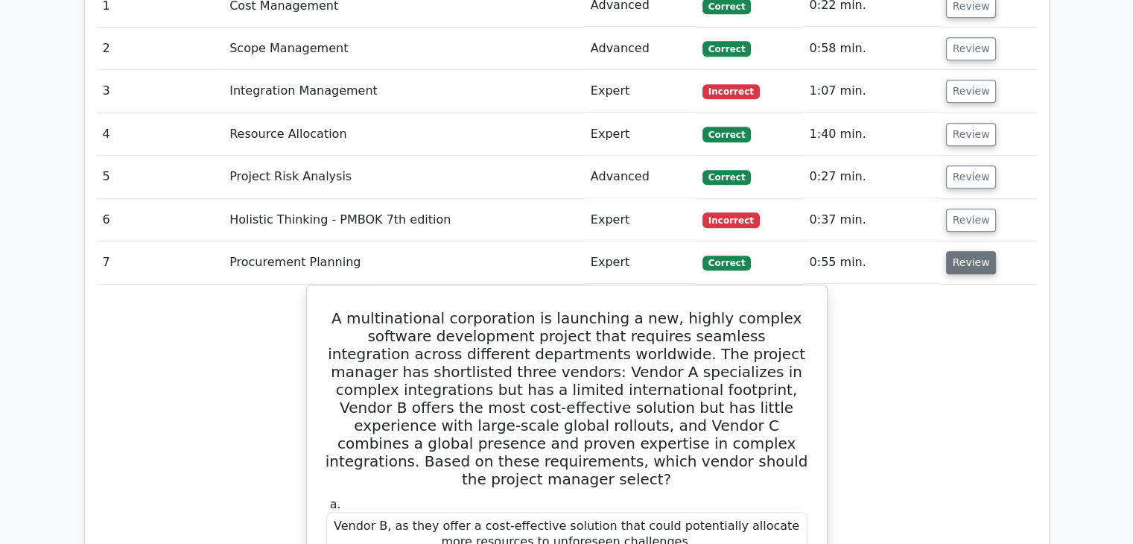
click at [959, 251] on button "Review" at bounding box center [971, 262] width 51 height 23
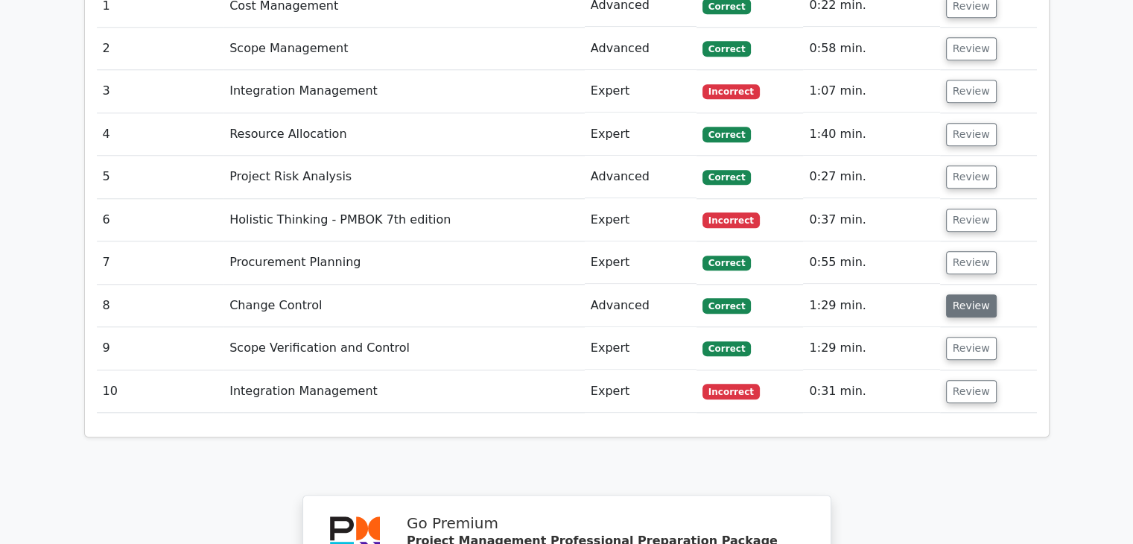
click at [950, 294] on button "Review" at bounding box center [971, 305] width 51 height 23
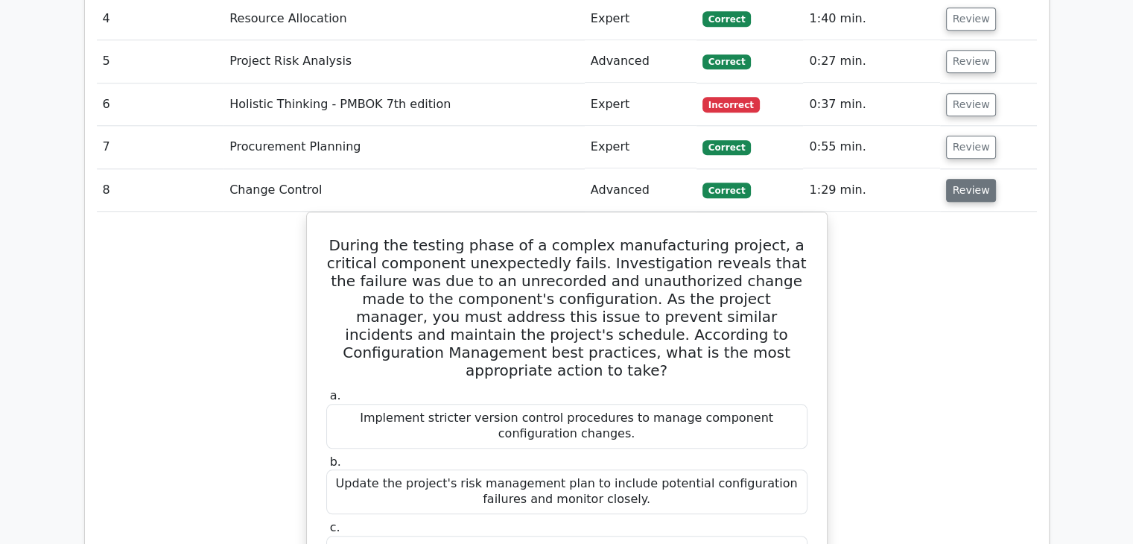
scroll to position [1540, 0]
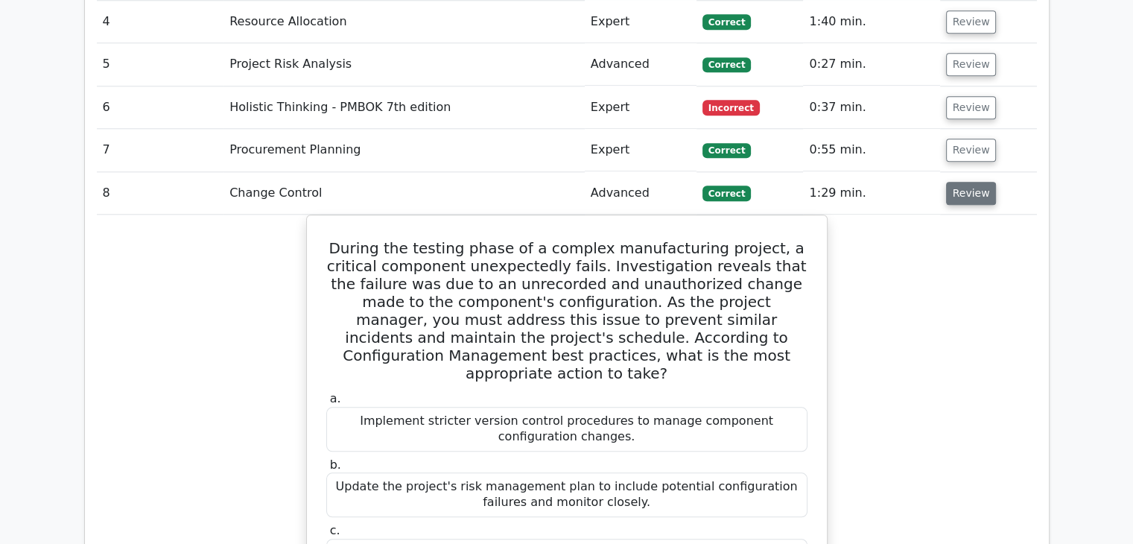
click at [958, 182] on button "Review" at bounding box center [971, 193] width 51 height 23
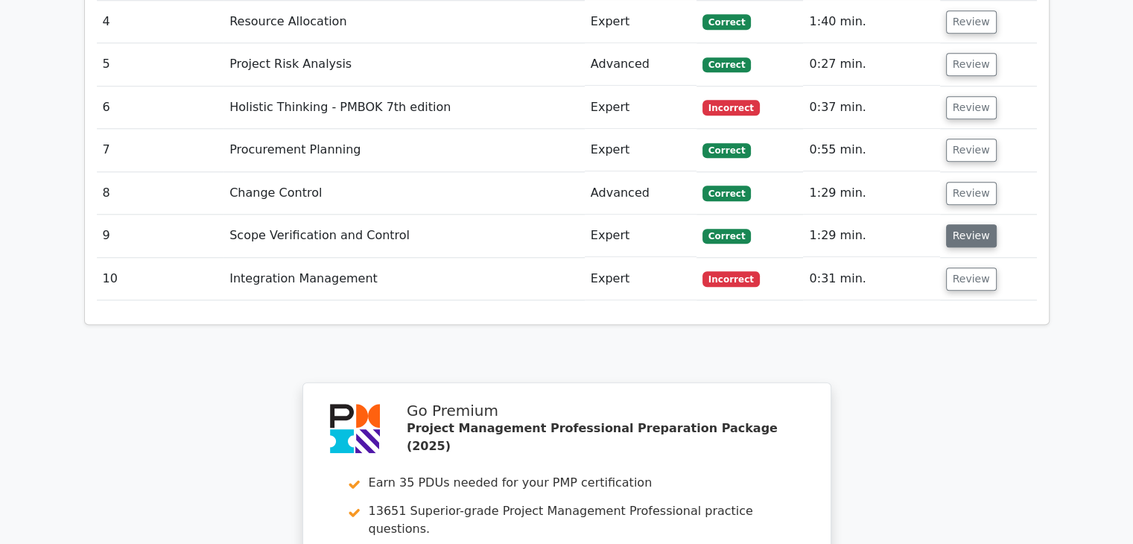
click at [955, 224] on button "Review" at bounding box center [971, 235] width 51 height 23
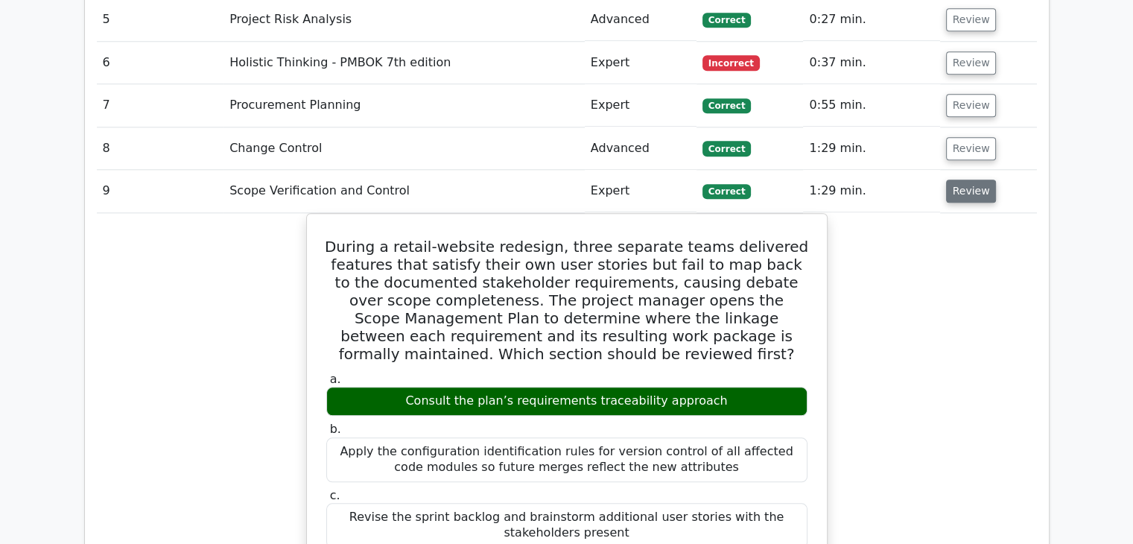
scroll to position [1585, 0]
click at [955, 180] on button "Review" at bounding box center [971, 191] width 51 height 23
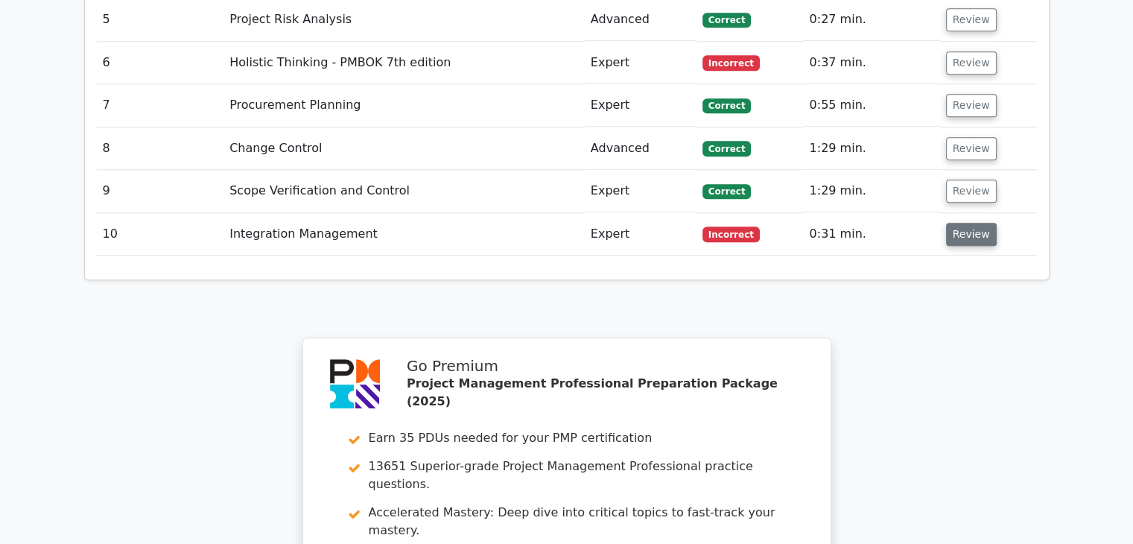
click at [957, 223] on button "Review" at bounding box center [971, 234] width 51 height 23
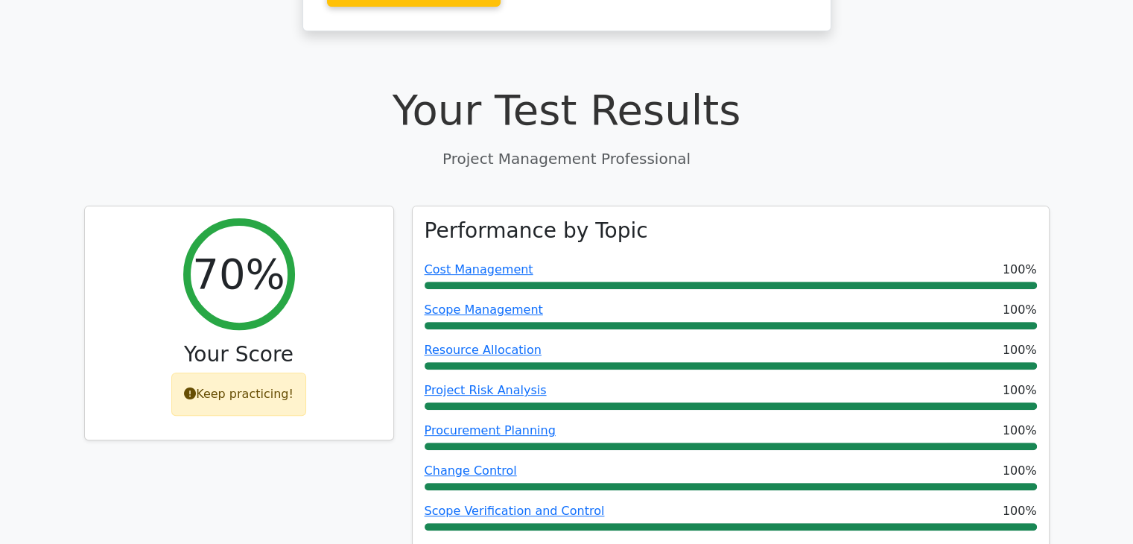
scroll to position [0, 0]
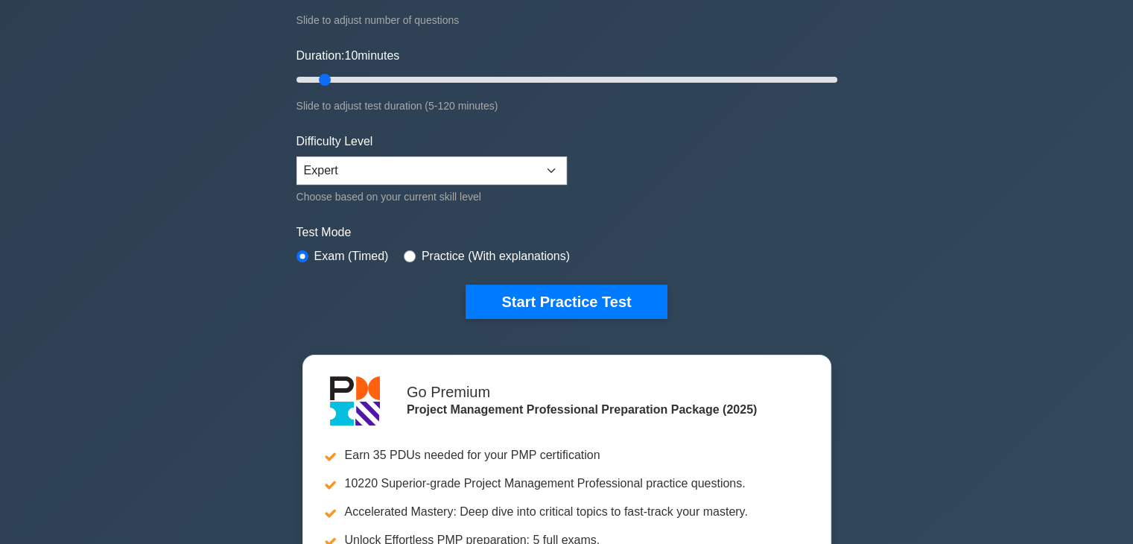
scroll to position [250, 0]
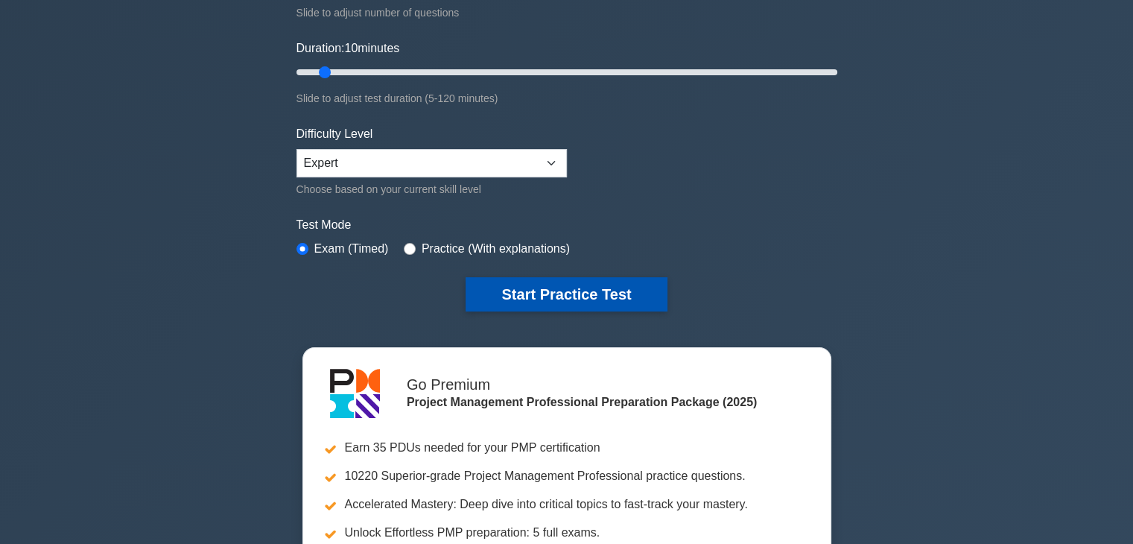
click at [516, 288] on button "Start Practice Test" at bounding box center [566, 294] width 201 height 34
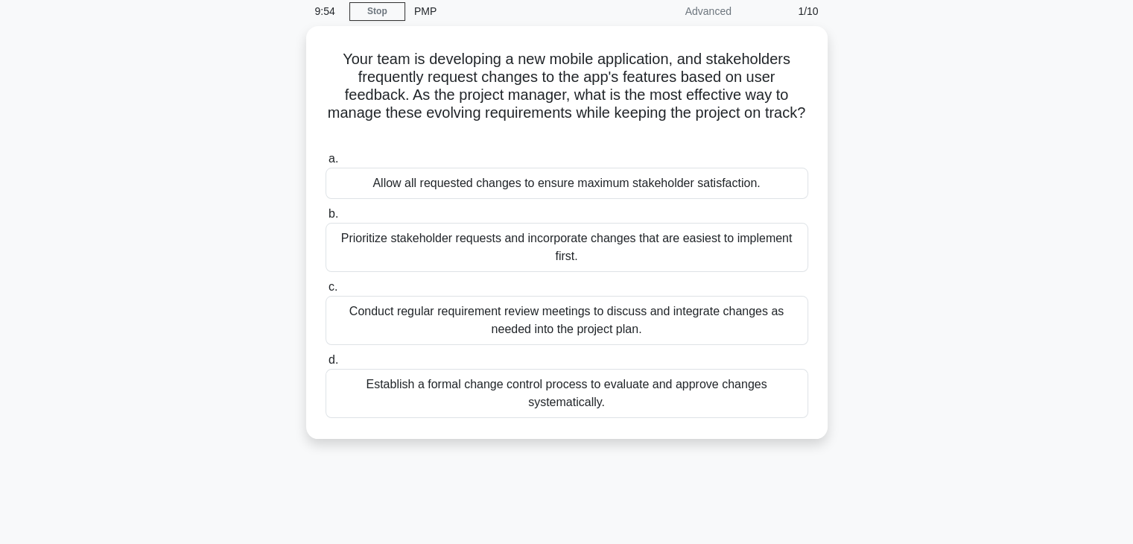
scroll to position [60, 0]
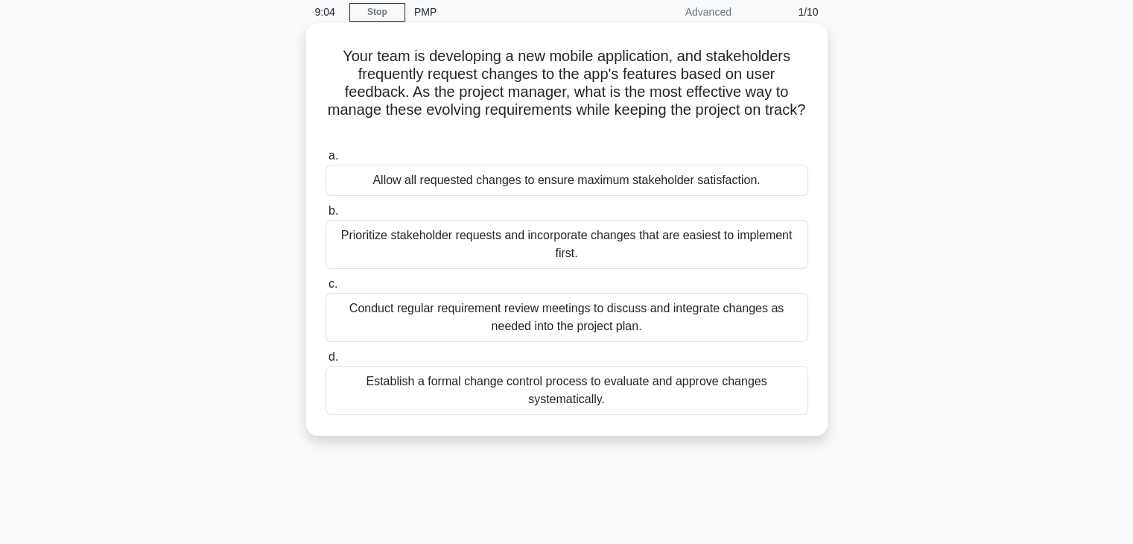
click at [355, 254] on div "Prioritize stakeholder requests and incorporate changes that are easiest to imp…" at bounding box center [566, 244] width 483 height 49
click at [325, 216] on input "b. Prioritize stakeholder requests and incorporate changes that are easiest to …" at bounding box center [325, 211] width 0 height 10
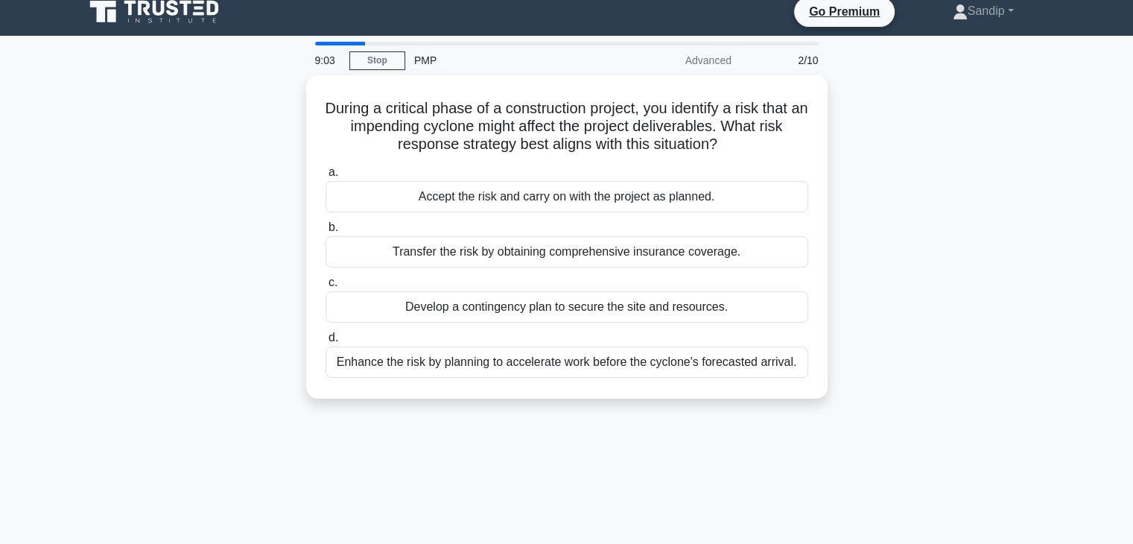
scroll to position [0, 0]
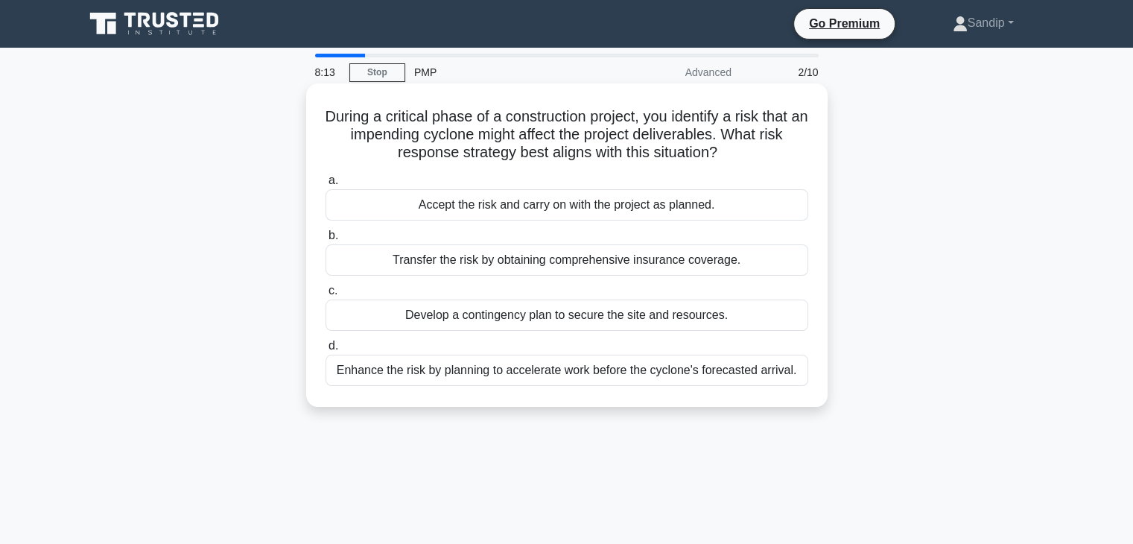
click at [372, 260] on div "Transfer the risk by obtaining comprehensive insurance coverage." at bounding box center [566, 259] width 483 height 31
click at [325, 241] on input "b. Transfer the risk by obtaining comprehensive insurance coverage." at bounding box center [325, 236] width 0 height 10
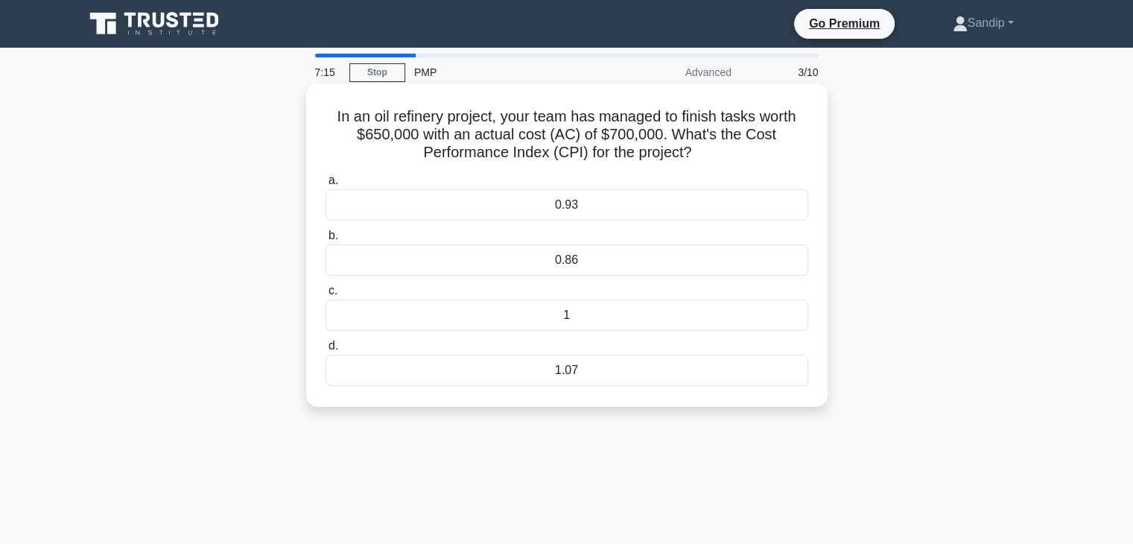
click at [447, 212] on div "0.93" at bounding box center [566, 204] width 483 height 31
click at [325, 185] on input "a. 0.93" at bounding box center [325, 181] width 0 height 10
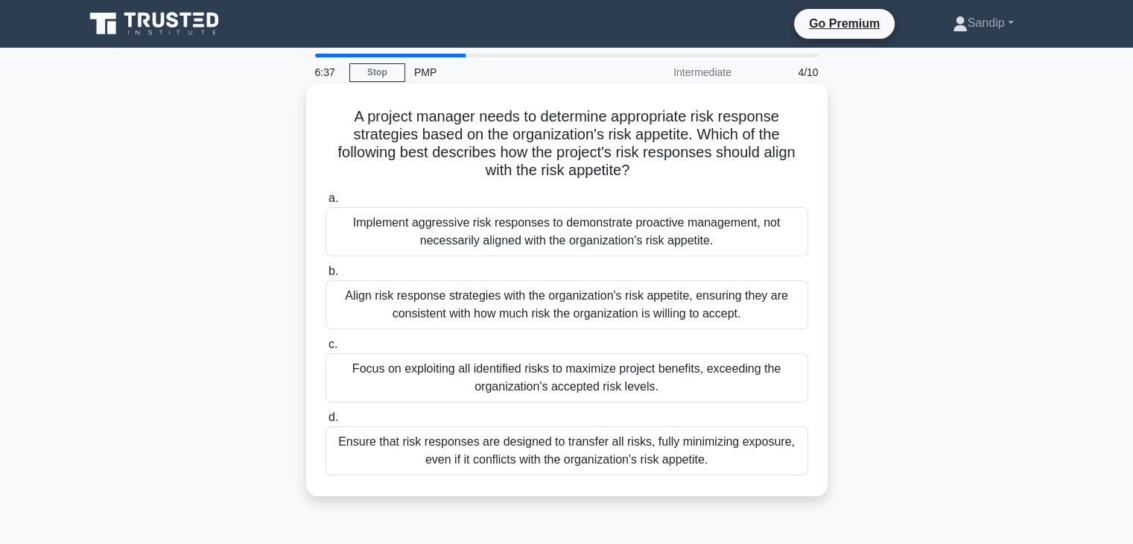
click at [382, 314] on div "Align risk response strategies with the organization's risk appetite, ensuring …" at bounding box center [566, 304] width 483 height 49
click at [325, 276] on input "b. Align risk response strategies with the organization's risk appetite, ensuri…" at bounding box center [325, 272] width 0 height 10
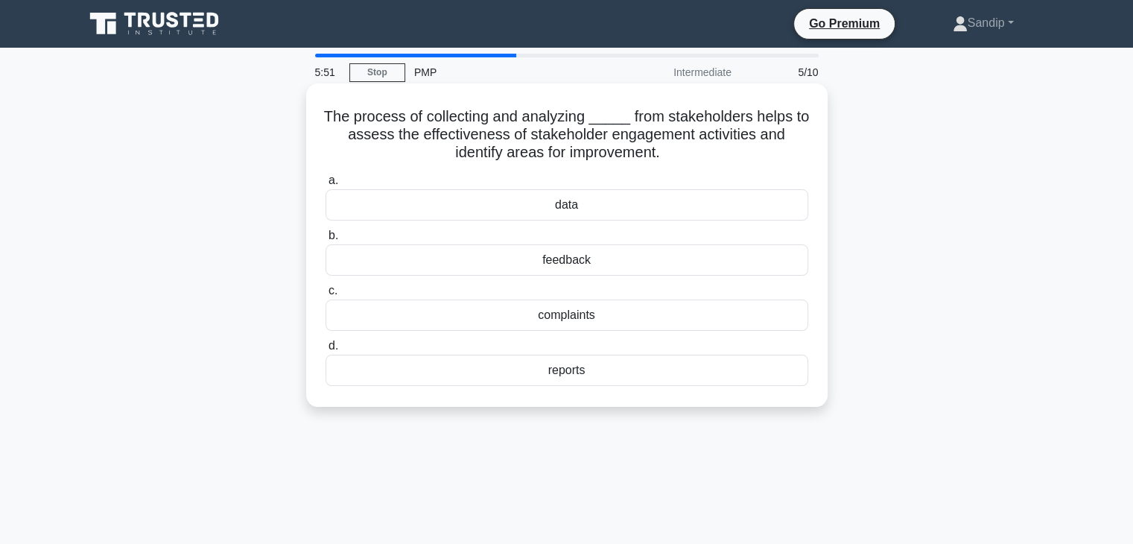
click at [474, 266] on div "feedback" at bounding box center [566, 259] width 483 height 31
click at [325, 241] on input "b. feedback" at bounding box center [325, 236] width 0 height 10
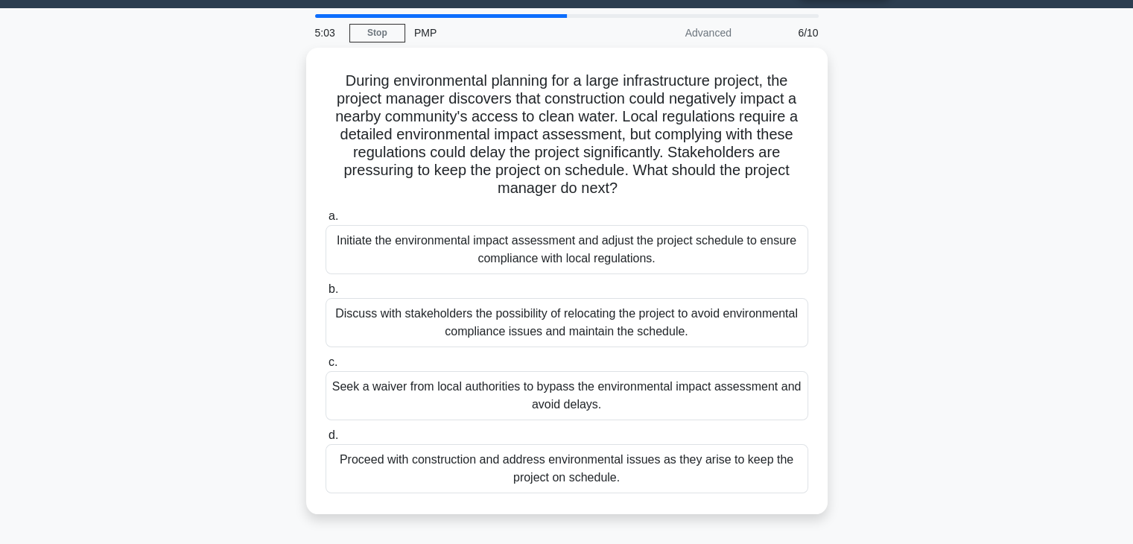
scroll to position [51, 0]
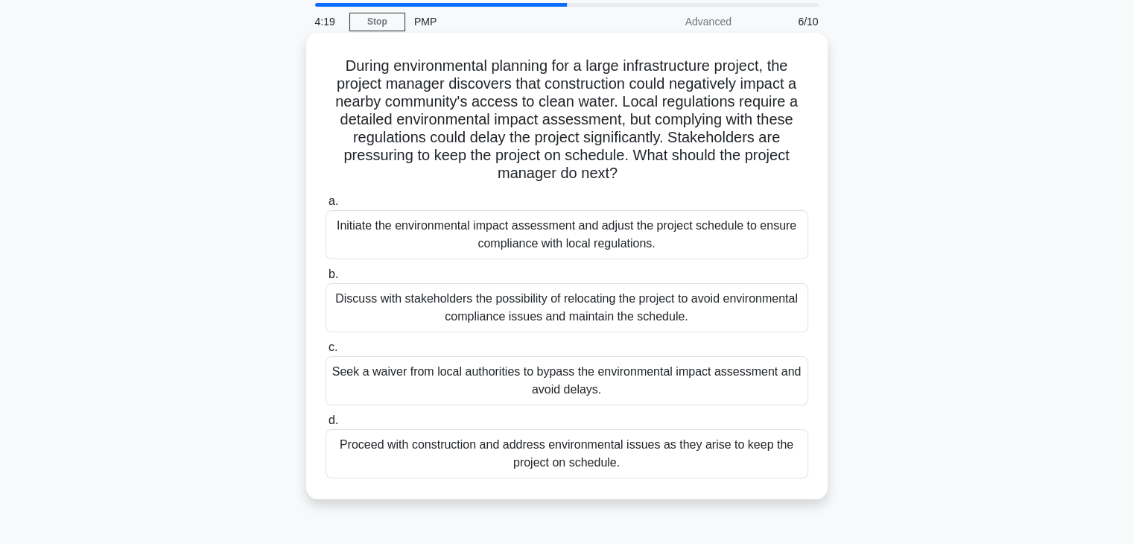
click at [372, 304] on div "Discuss with stakeholders the possibility of relocating the project to avoid en…" at bounding box center [566, 307] width 483 height 49
click at [325, 279] on input "b. Discuss with stakeholders the possibility of relocating the project to avoid…" at bounding box center [325, 275] width 0 height 10
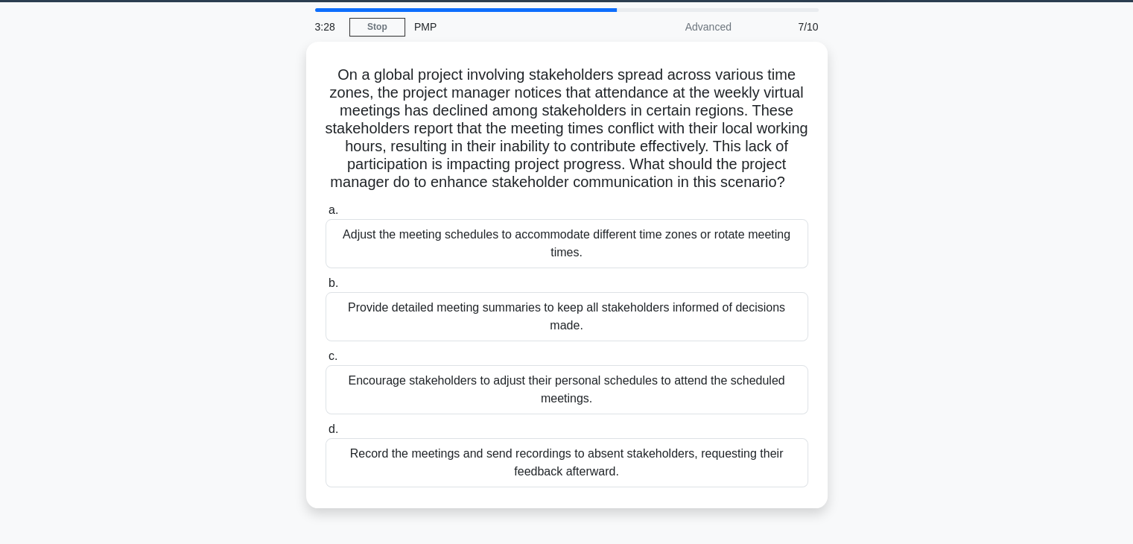
scroll to position [0, 0]
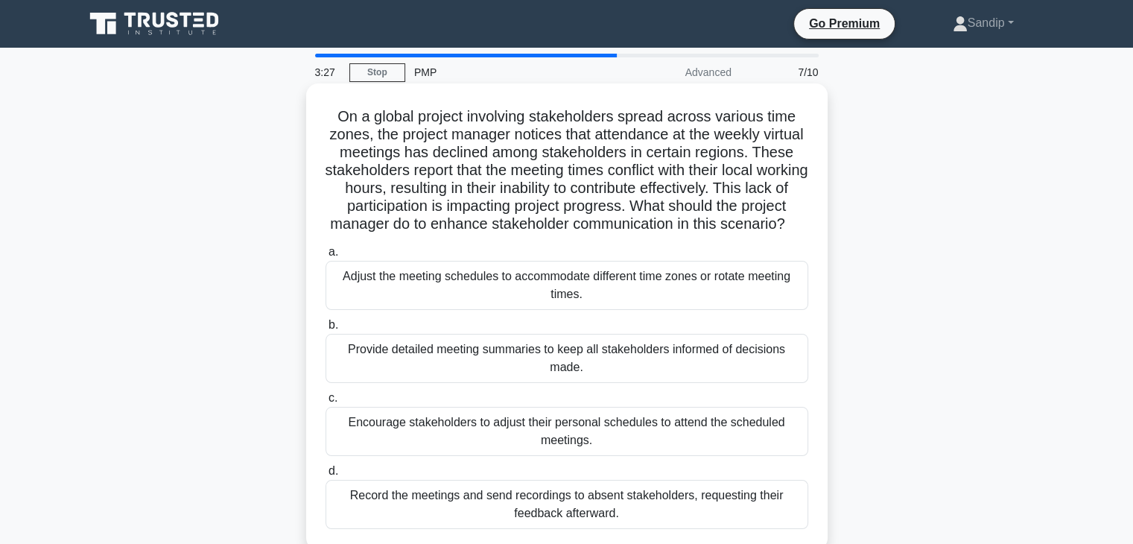
click at [367, 301] on div "Adjust the meeting schedules to accommodate different time zones or rotate meet…" at bounding box center [566, 285] width 483 height 49
click at [325, 257] on input "a. Adjust the meeting schedules to accommodate different time zones or rotate m…" at bounding box center [325, 252] width 0 height 10
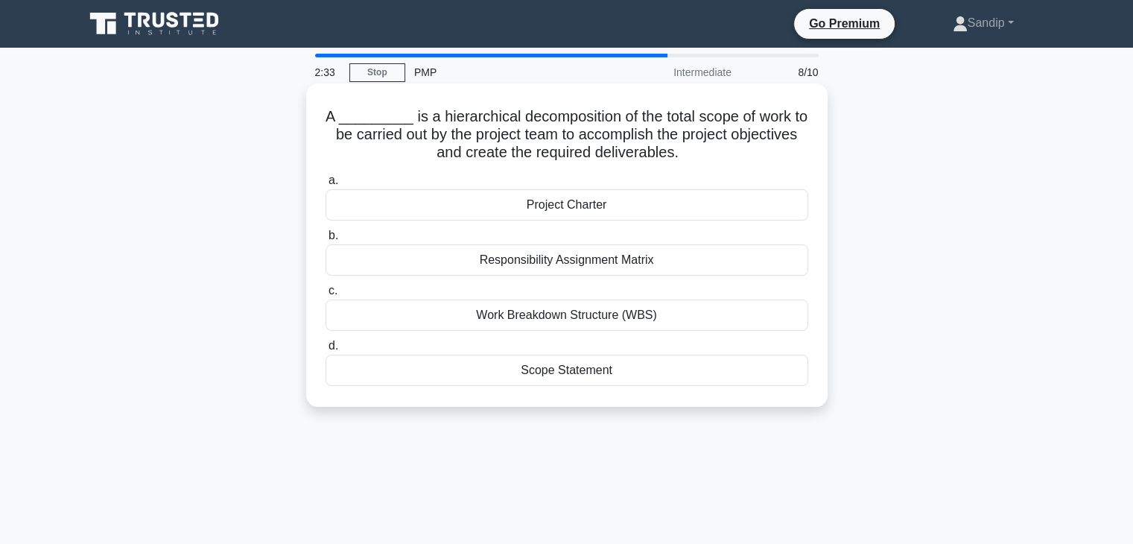
click at [468, 308] on div "Work Breakdown Structure (WBS)" at bounding box center [566, 314] width 483 height 31
click at [325, 296] on input "c. Work Breakdown Structure (WBS)" at bounding box center [325, 291] width 0 height 10
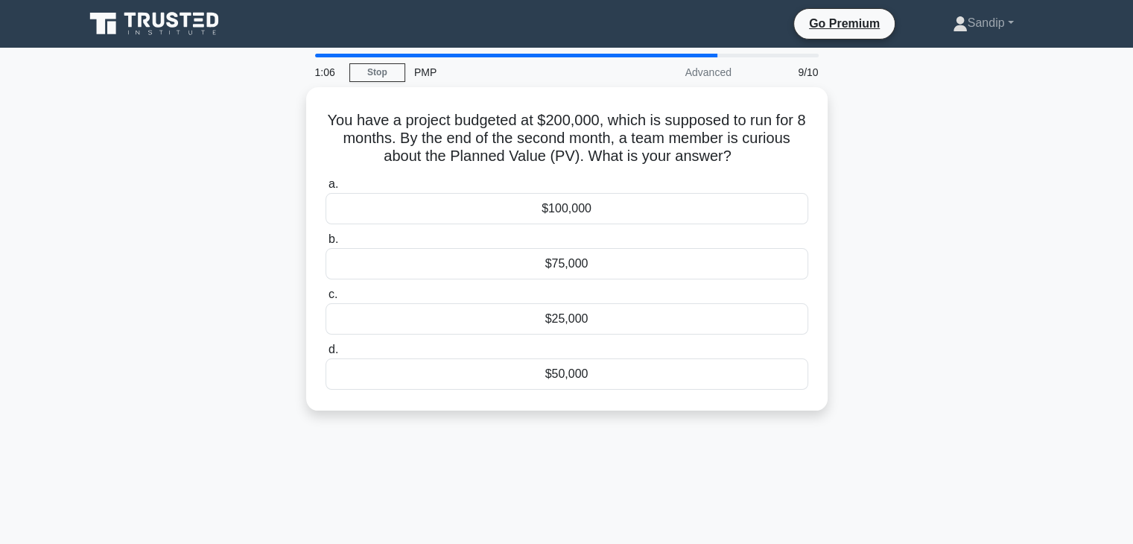
click at [468, 308] on div "$25,000" at bounding box center [566, 318] width 483 height 31
click at [325, 299] on input "c. $25,000" at bounding box center [325, 295] width 0 height 10
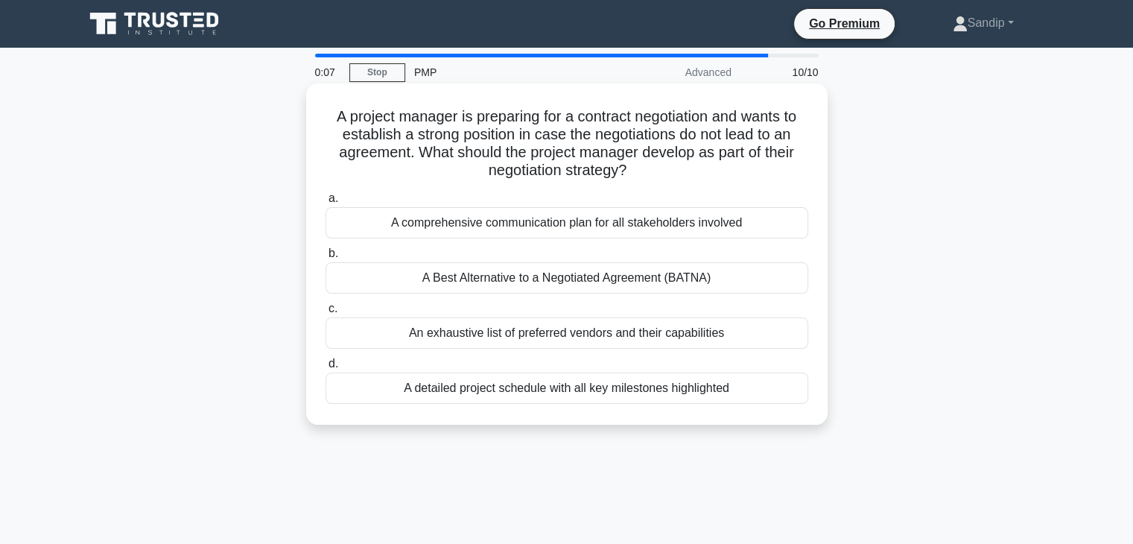
click at [431, 285] on div "A Best Alternative to a Negotiated Agreement (BATNA)" at bounding box center [566, 277] width 483 height 31
click at [325, 258] on input "b. A Best Alternative to a Negotiated Agreement (BATNA)" at bounding box center [325, 254] width 0 height 10
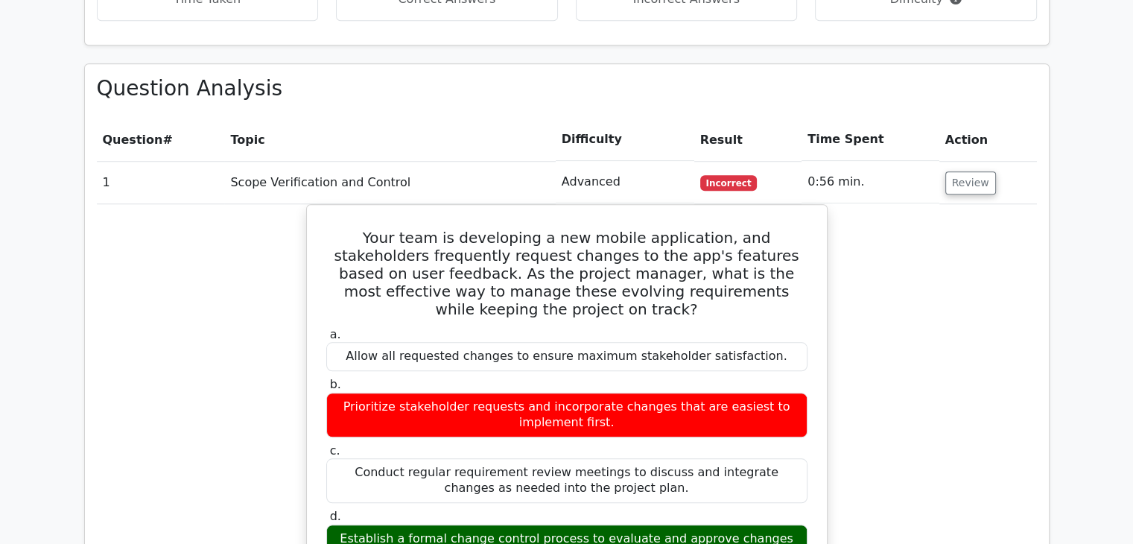
scroll to position [1299, 0]
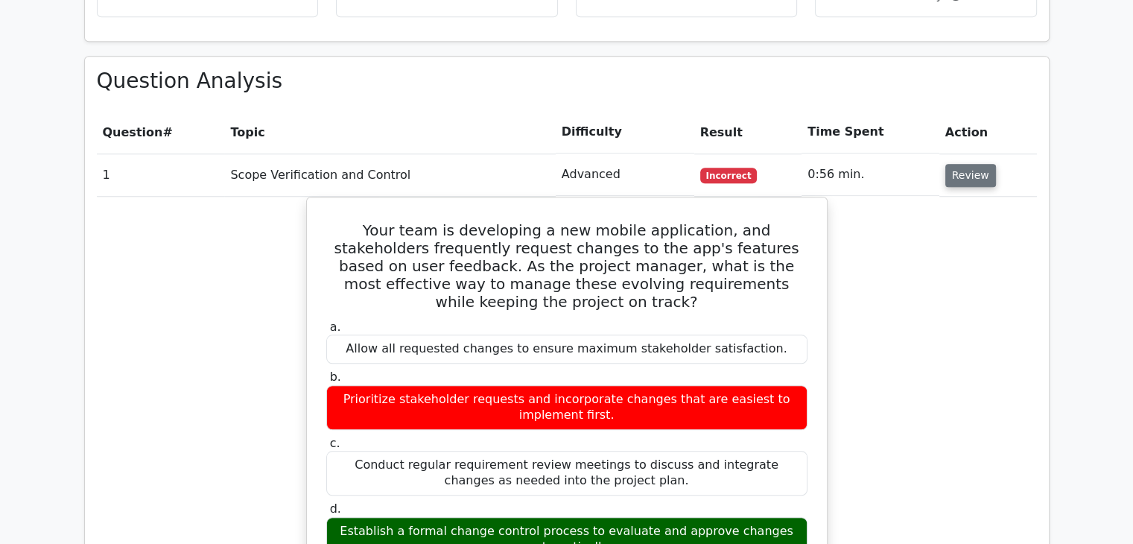
click at [956, 164] on button "Review" at bounding box center [970, 175] width 51 height 23
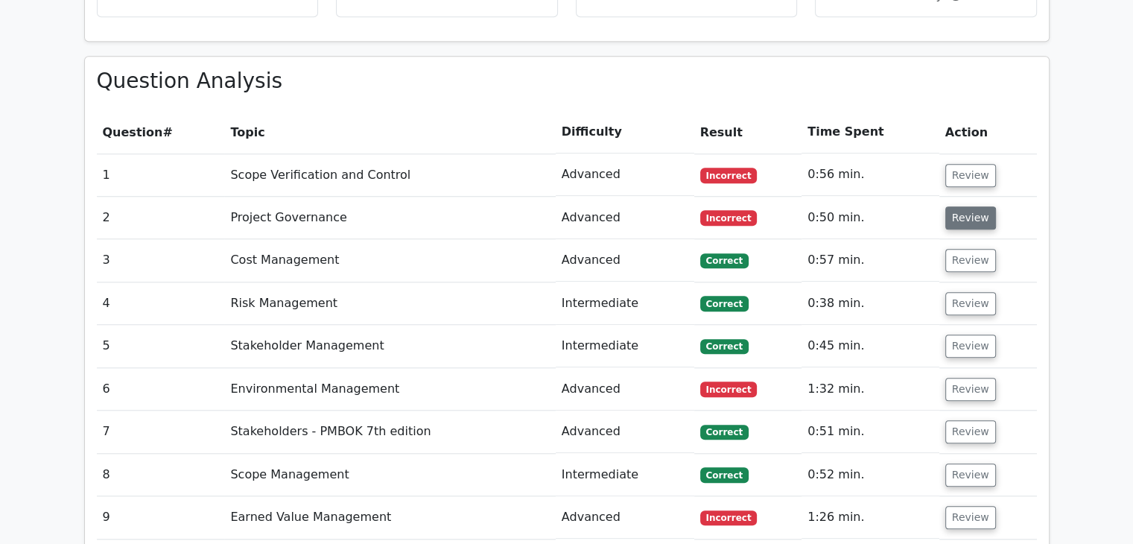
click at [968, 206] on button "Review" at bounding box center [970, 217] width 51 height 23
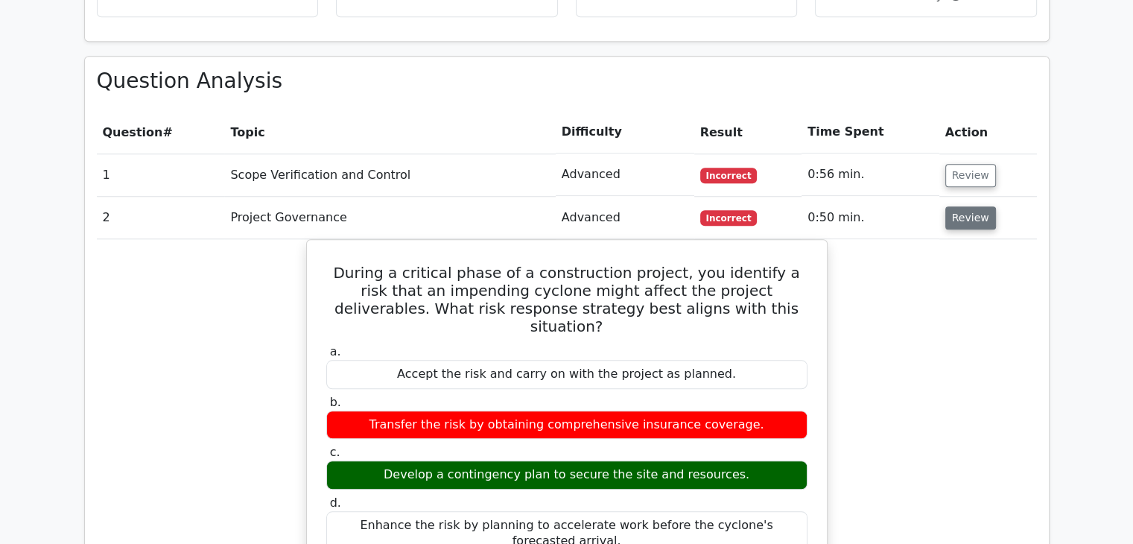
click at [962, 206] on button "Review" at bounding box center [970, 217] width 51 height 23
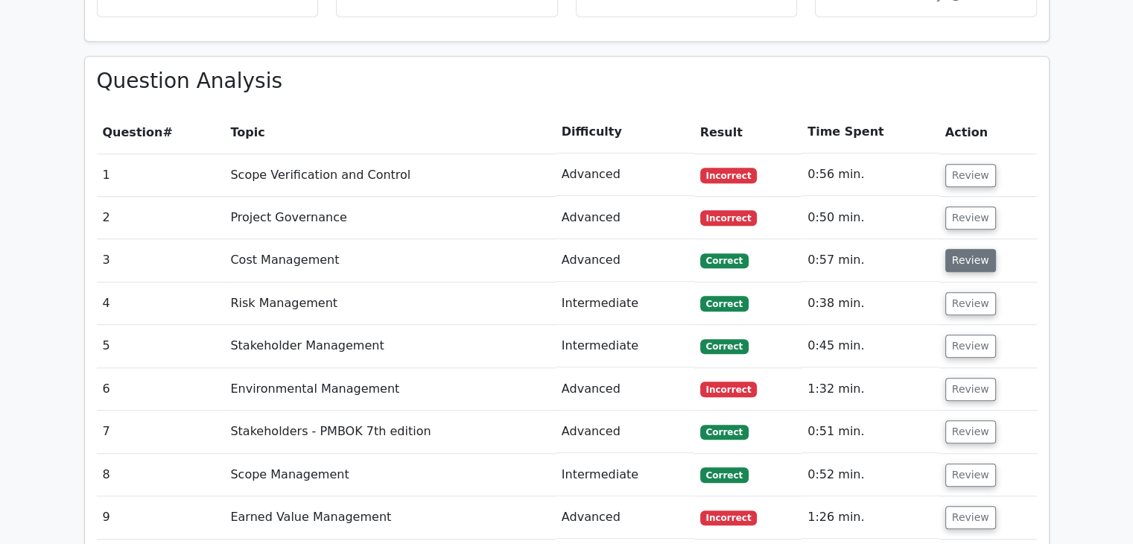
click at [959, 249] on button "Review" at bounding box center [970, 260] width 51 height 23
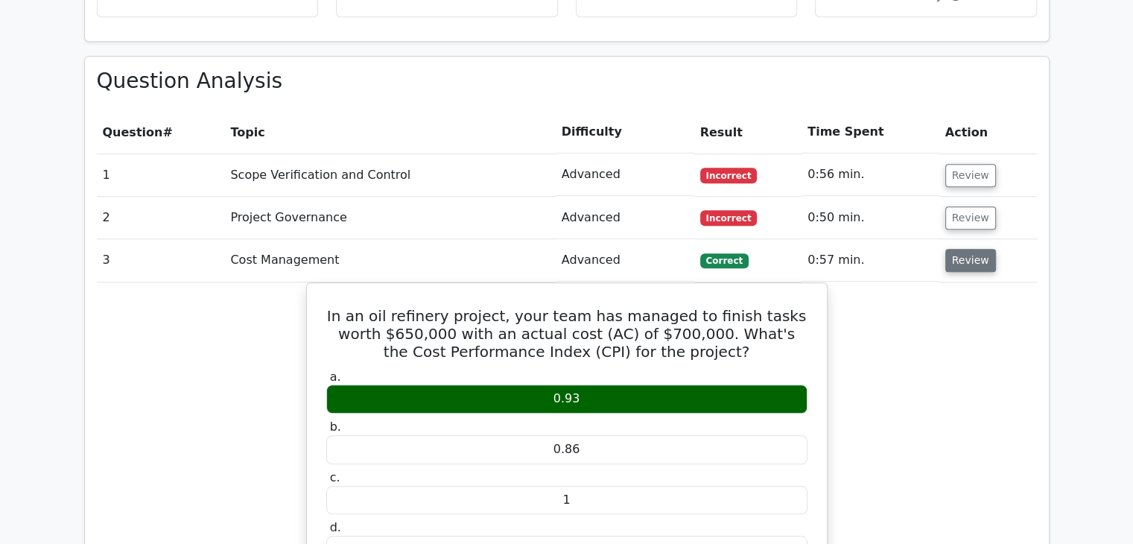
click at [968, 249] on button "Review" at bounding box center [970, 260] width 51 height 23
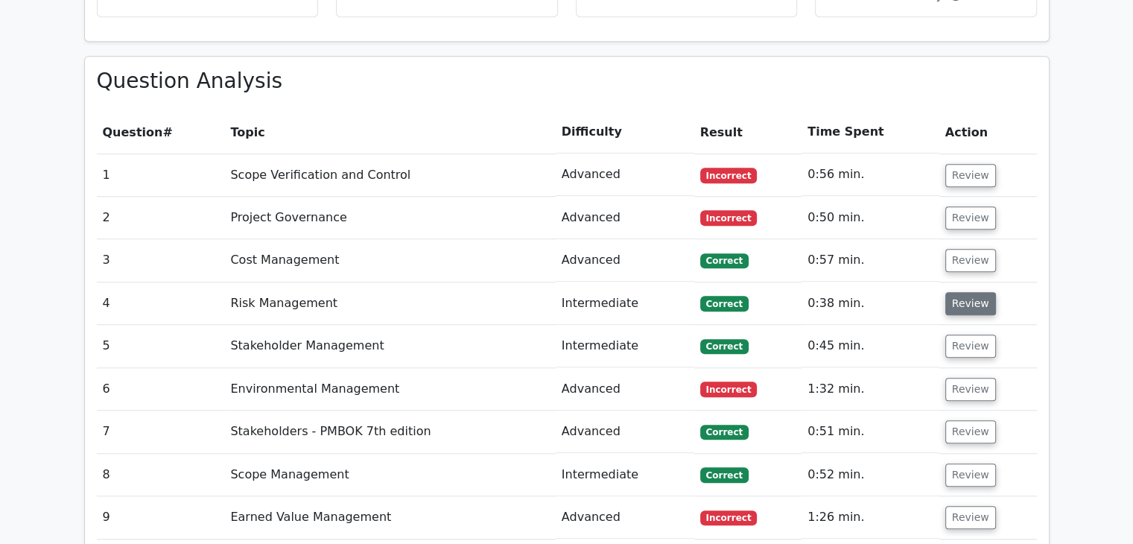
click at [962, 292] on button "Review" at bounding box center [970, 303] width 51 height 23
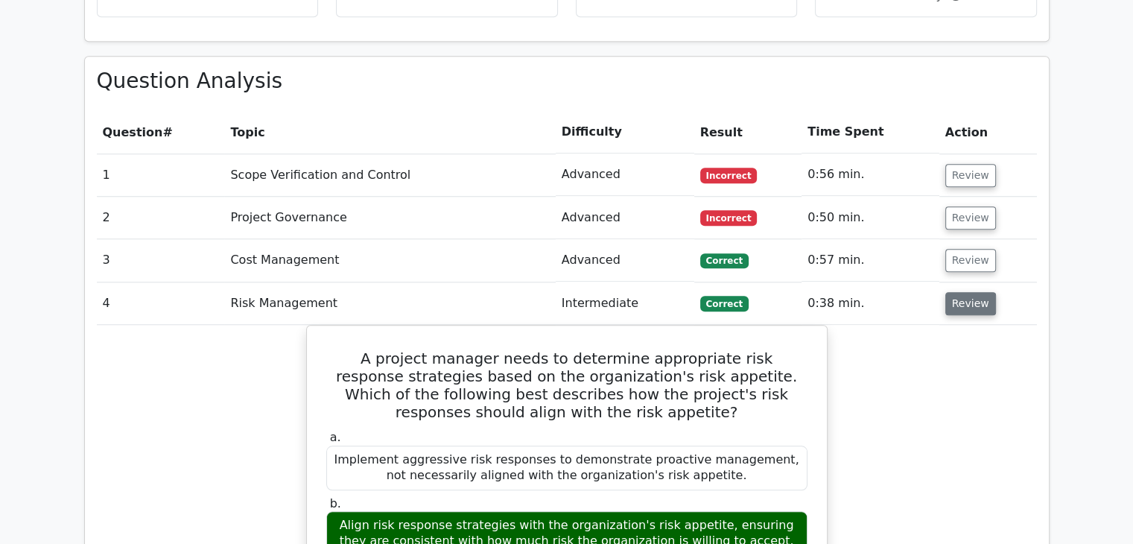
click at [957, 292] on button "Review" at bounding box center [970, 303] width 51 height 23
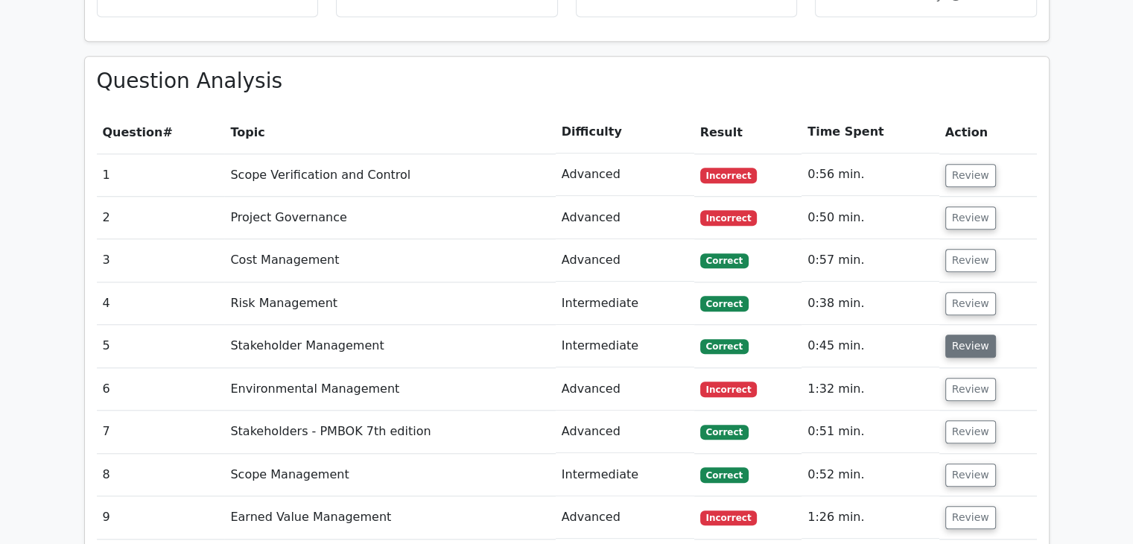
click at [970, 334] on button "Review" at bounding box center [970, 345] width 51 height 23
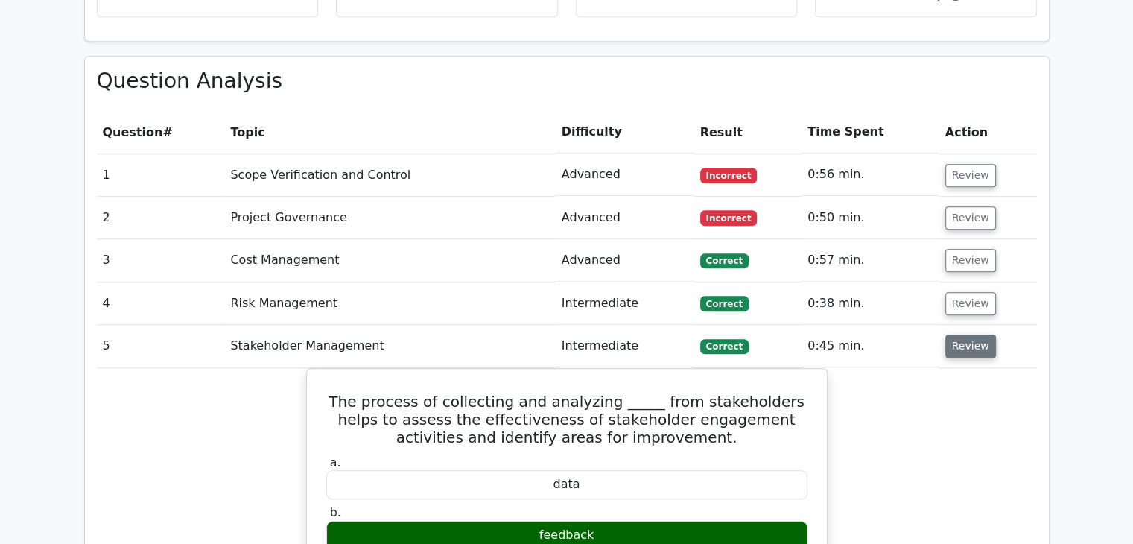
click at [956, 334] on button "Review" at bounding box center [970, 345] width 51 height 23
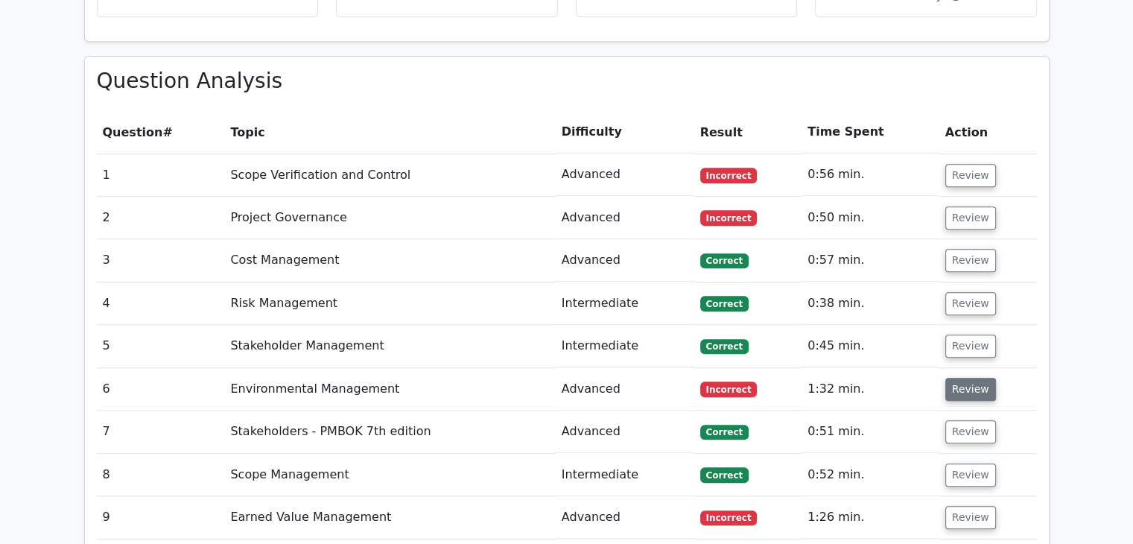
click at [959, 378] on button "Review" at bounding box center [970, 389] width 51 height 23
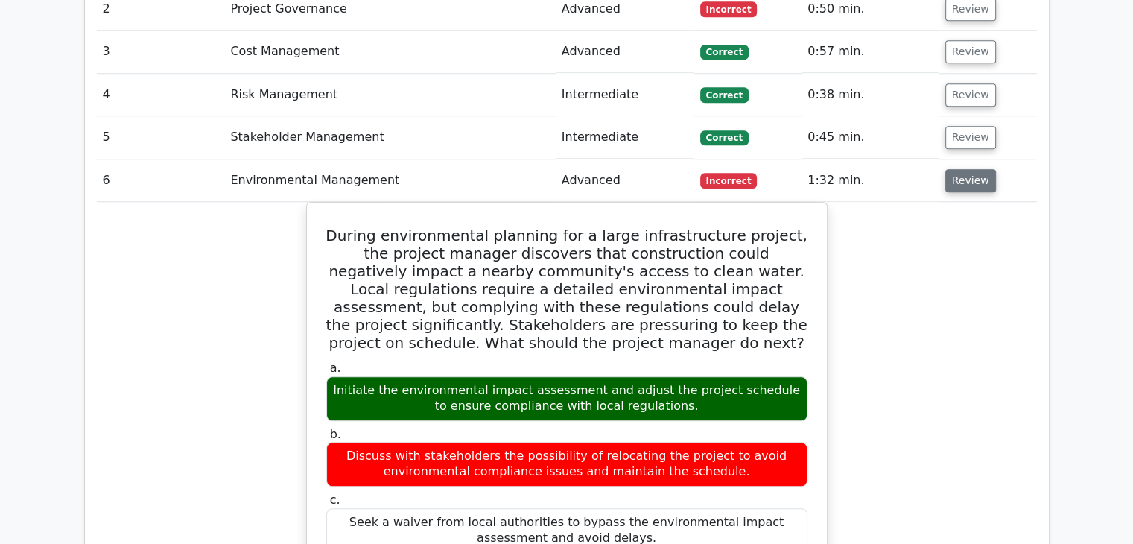
scroll to position [1508, 0]
click at [962, 169] on button "Review" at bounding box center [970, 180] width 51 height 23
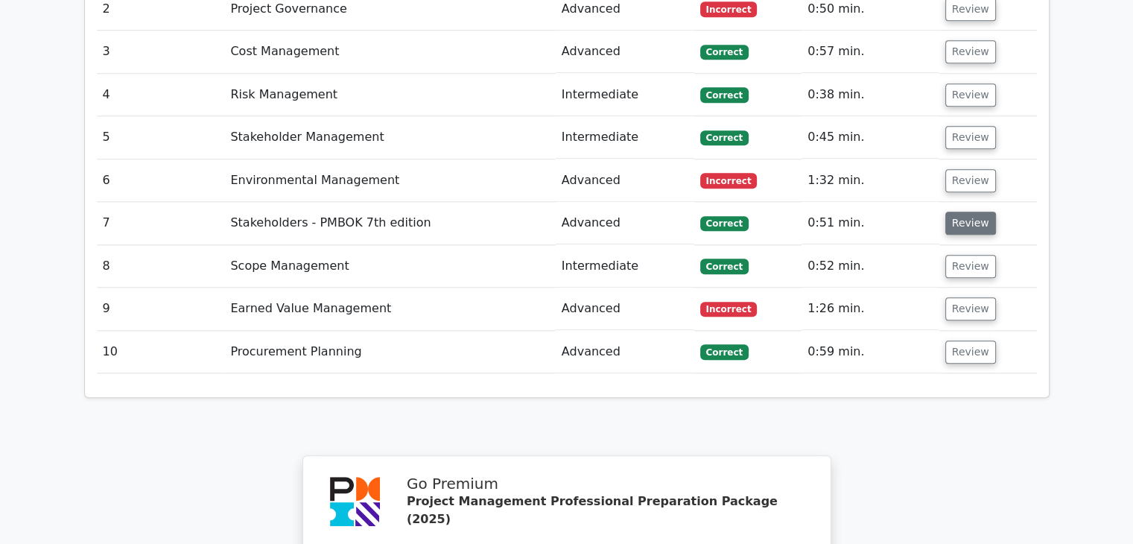
click at [968, 212] on button "Review" at bounding box center [970, 223] width 51 height 23
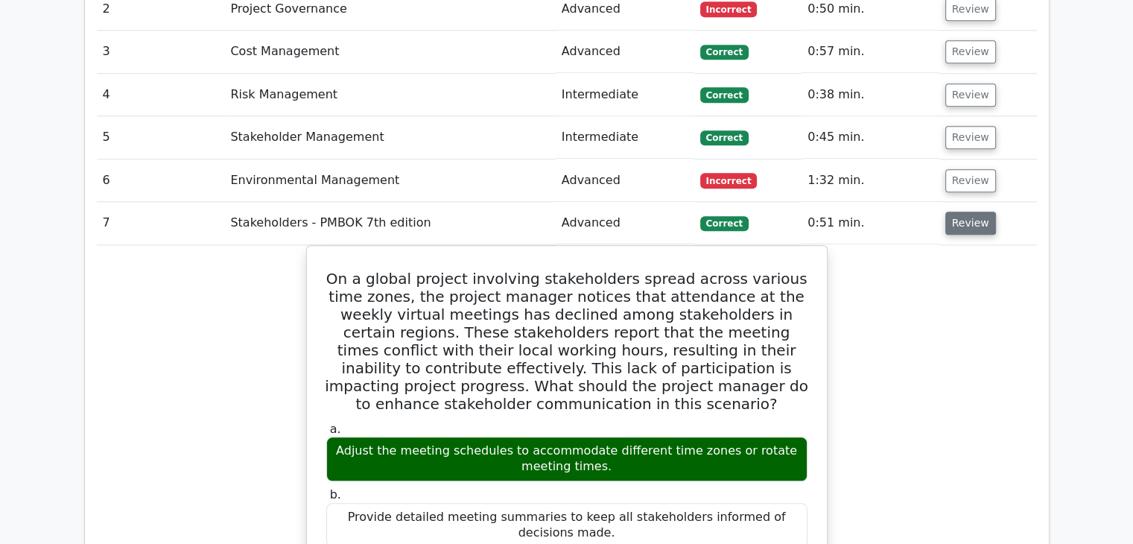
click at [968, 212] on button "Review" at bounding box center [970, 223] width 51 height 23
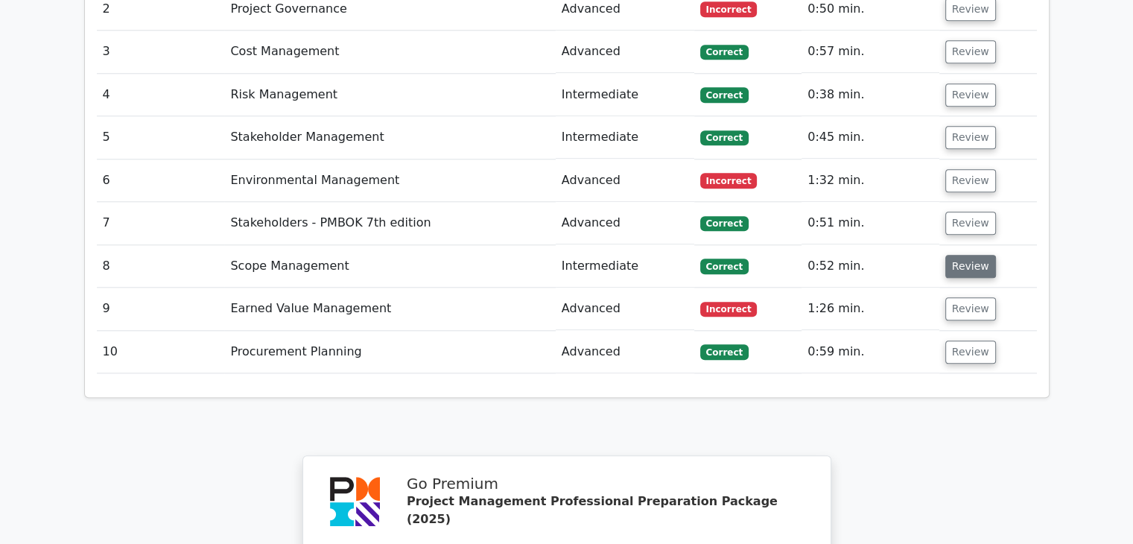
click at [974, 255] on button "Review" at bounding box center [970, 266] width 51 height 23
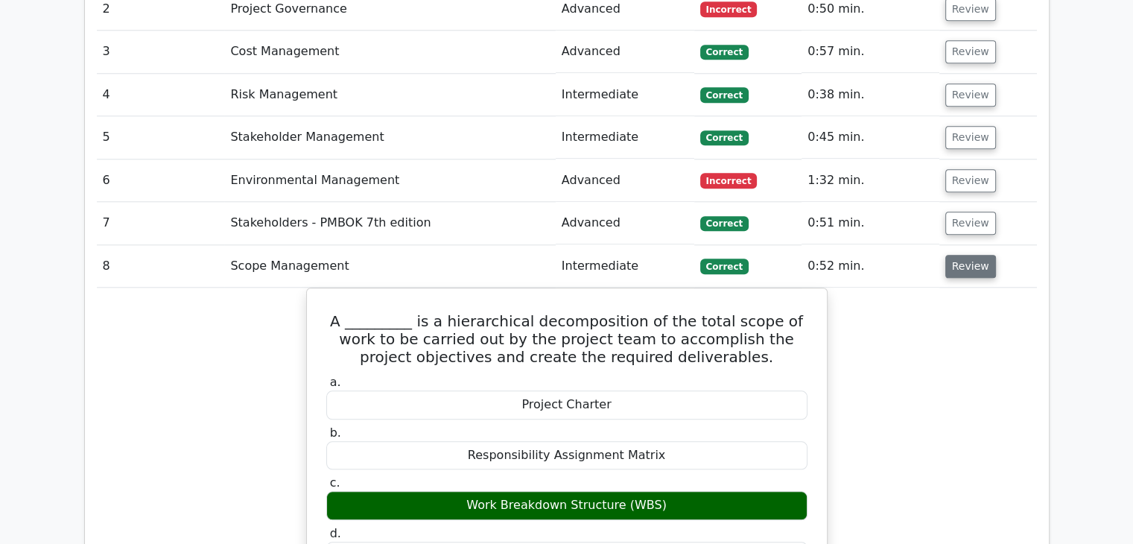
click at [973, 255] on button "Review" at bounding box center [970, 266] width 51 height 23
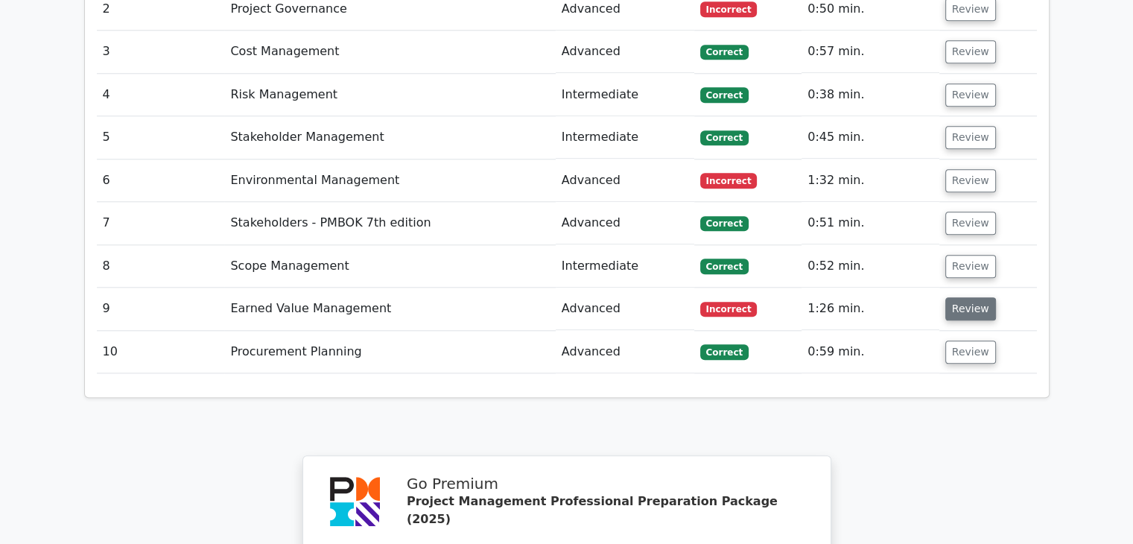
click at [963, 297] on button "Review" at bounding box center [970, 308] width 51 height 23
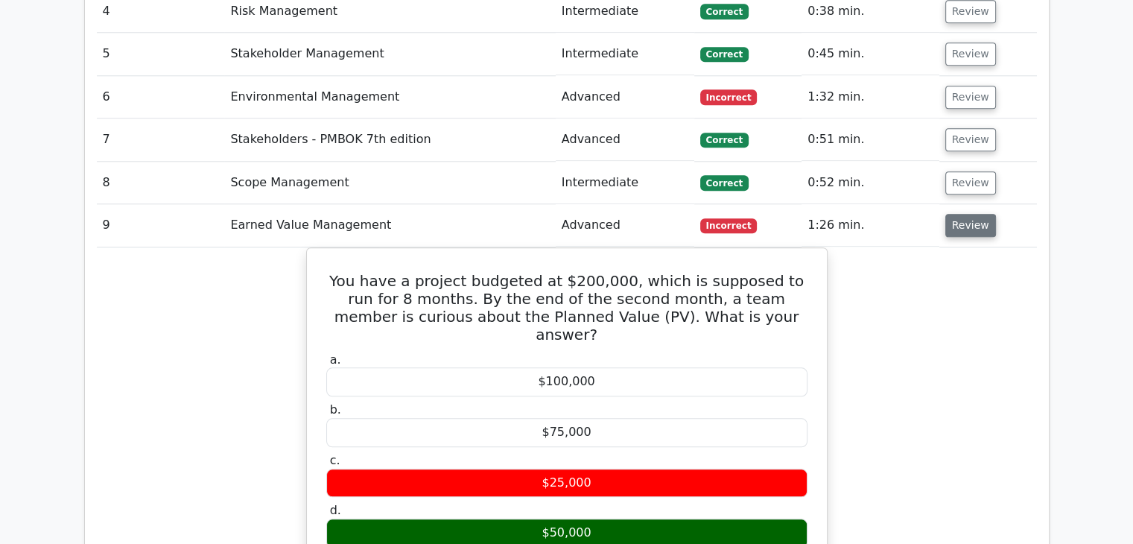
scroll to position [1591, 0]
click at [960, 214] on button "Review" at bounding box center [970, 225] width 51 height 23
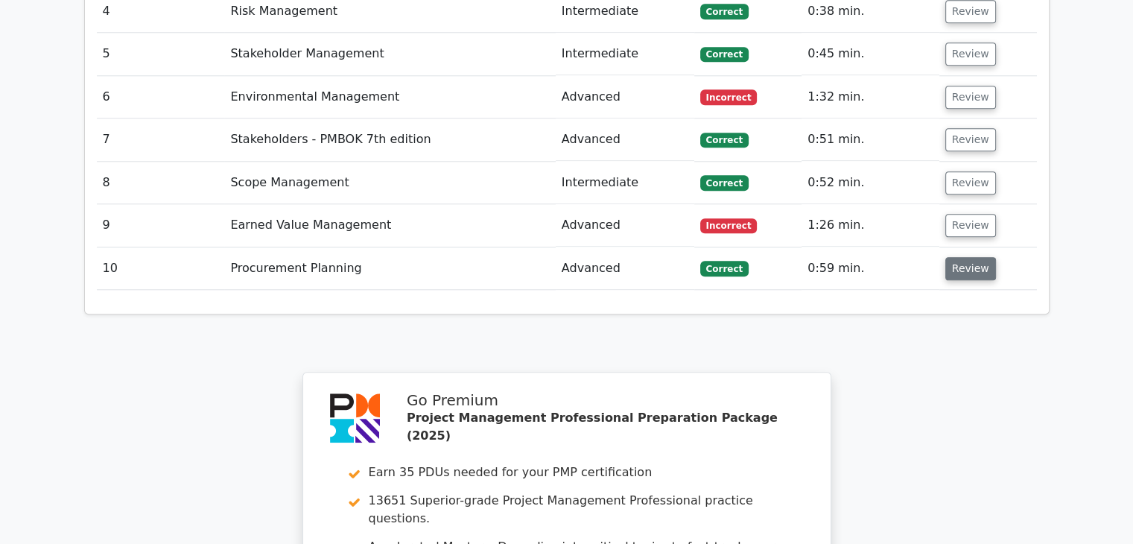
click at [974, 257] on button "Review" at bounding box center [970, 268] width 51 height 23
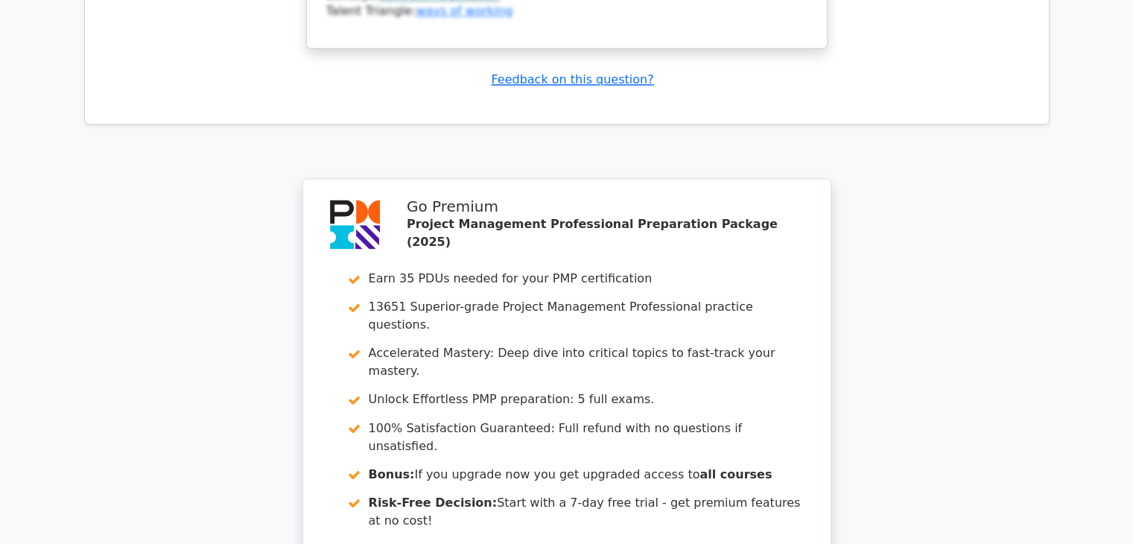
scroll to position [2649, 0]
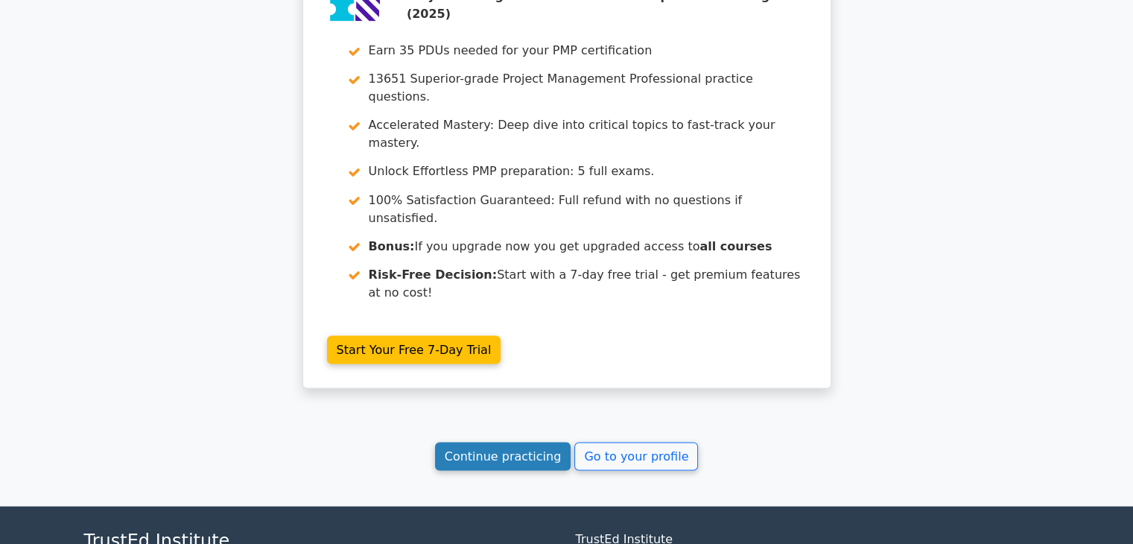
click at [476, 442] on link "Continue practicing" at bounding box center [503, 456] width 136 height 28
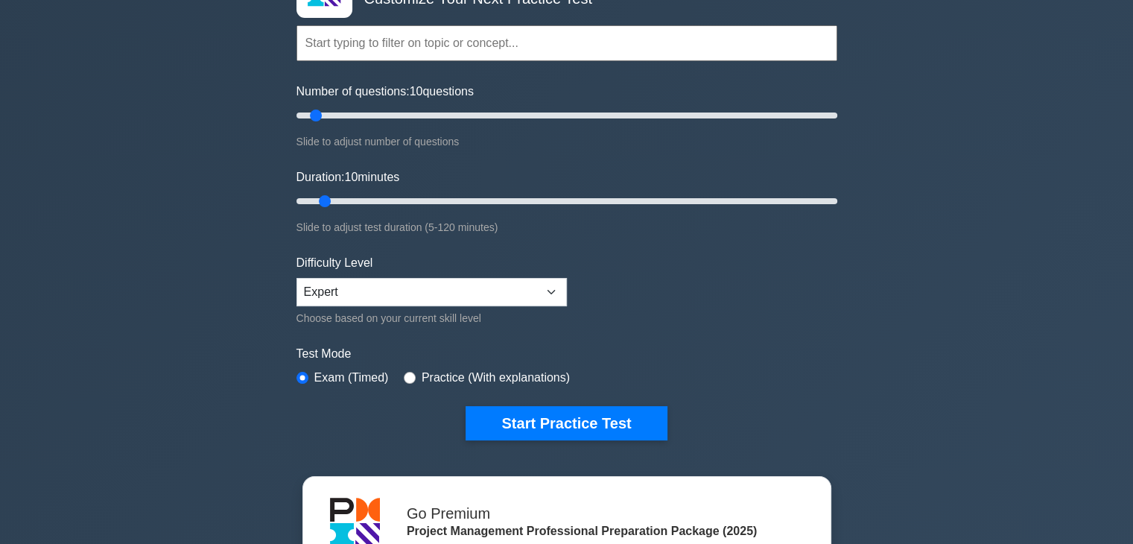
scroll to position [130, 0]
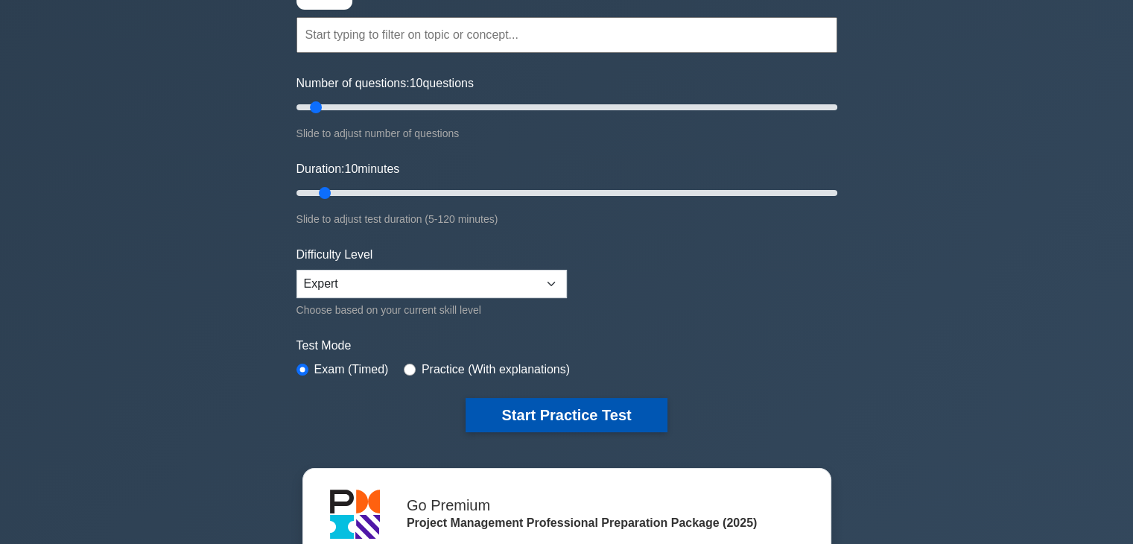
click at [617, 411] on button "Start Practice Test" at bounding box center [566, 415] width 201 height 34
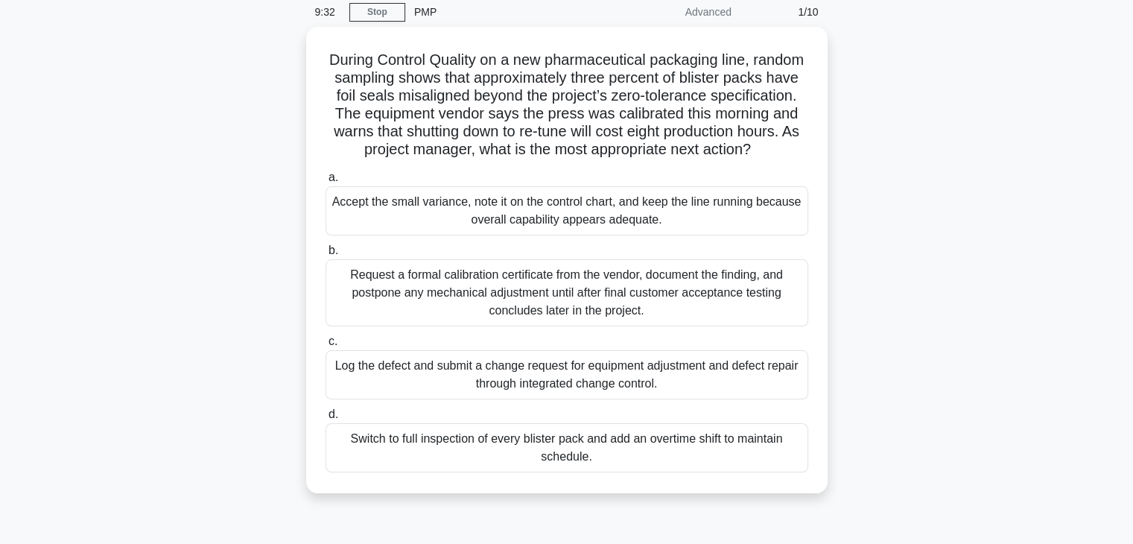
scroll to position [63, 0]
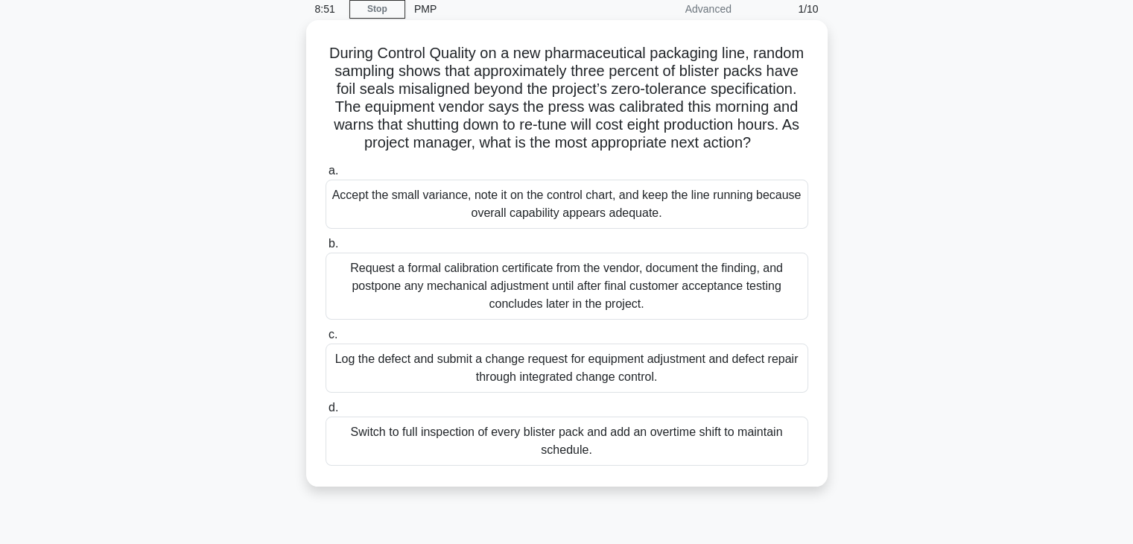
click at [544, 392] on div "Log the defect and submit a change request for equipment adjustment and defect …" at bounding box center [566, 367] width 483 height 49
click at [325, 340] on input "c. Log the defect and submit a change request for equipment adjustment and defe…" at bounding box center [325, 335] width 0 height 10
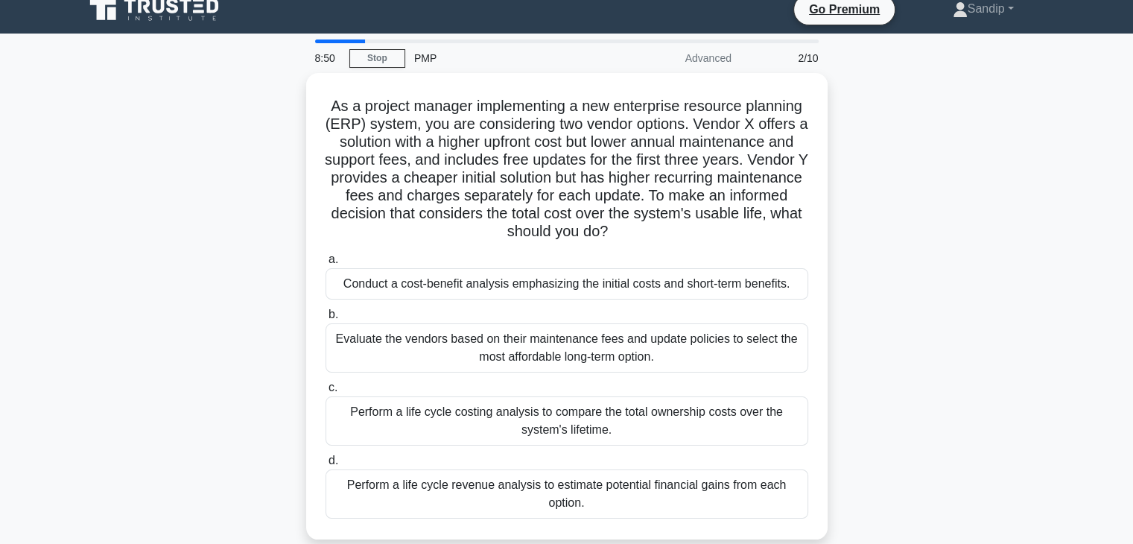
scroll to position [0, 0]
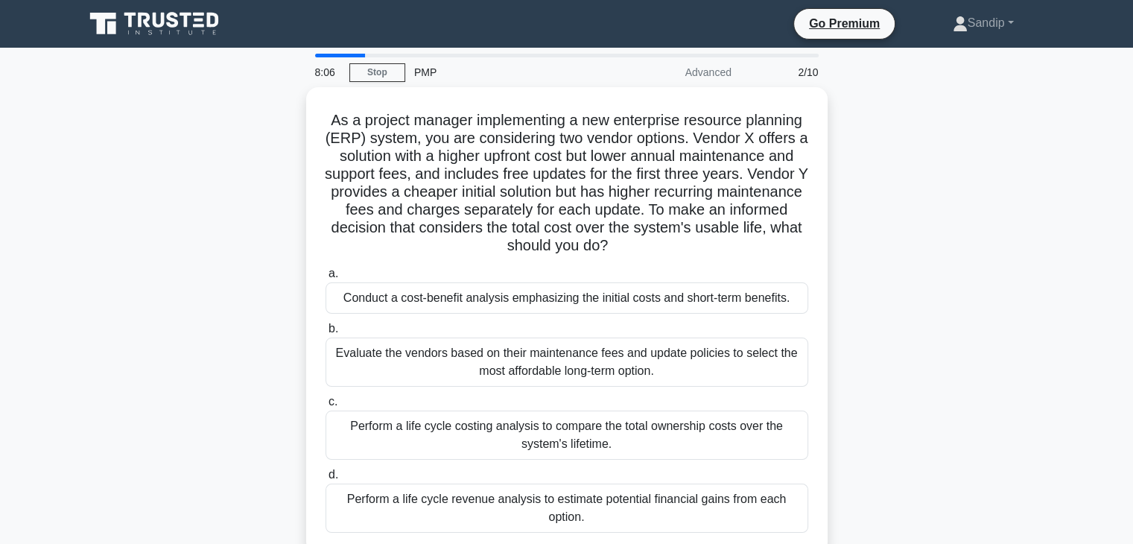
click at [999, 261] on div "As a project manager implementing a new enterprise resource planning (ERP) syst…" at bounding box center [566, 329] width 983 height 484
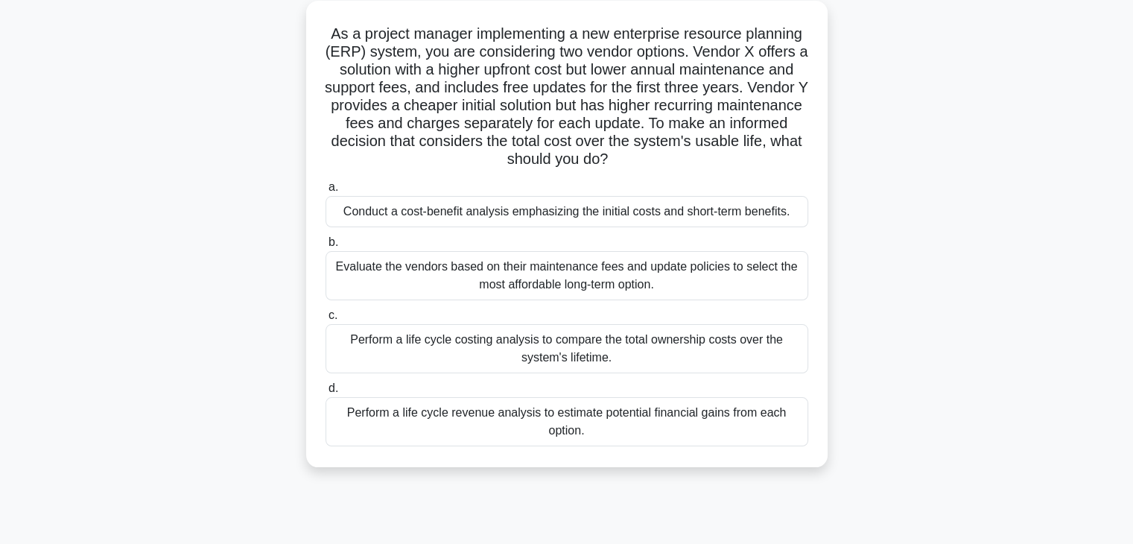
scroll to position [88, 0]
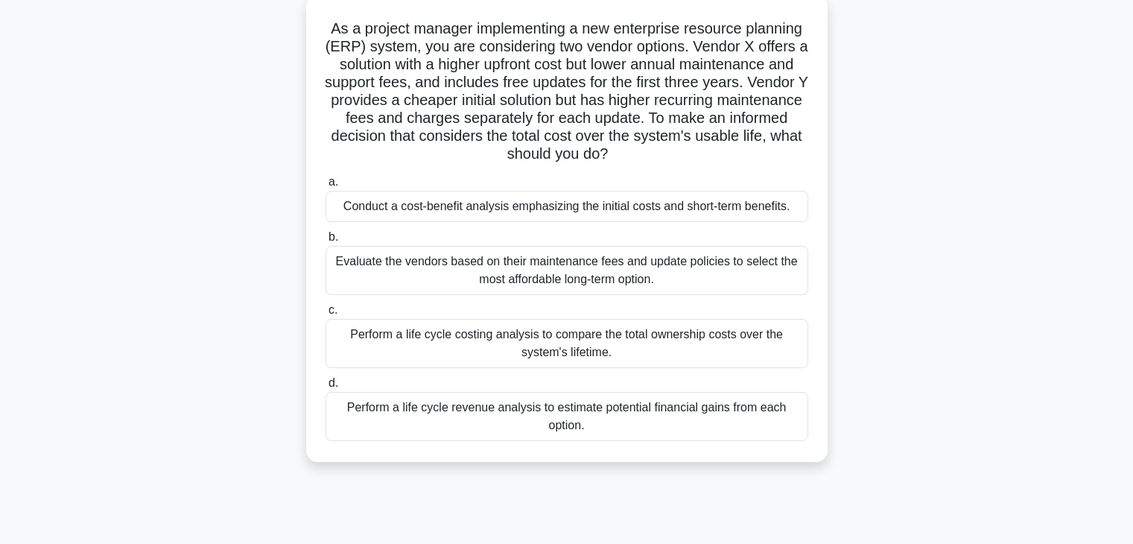
click at [366, 420] on div "Perform a life cycle revenue analysis to estimate potential financial gains fro…" at bounding box center [566, 416] width 483 height 49
click at [325, 388] on input "d. Perform a life cycle revenue analysis to estimate potential financial gains …" at bounding box center [325, 383] width 0 height 10
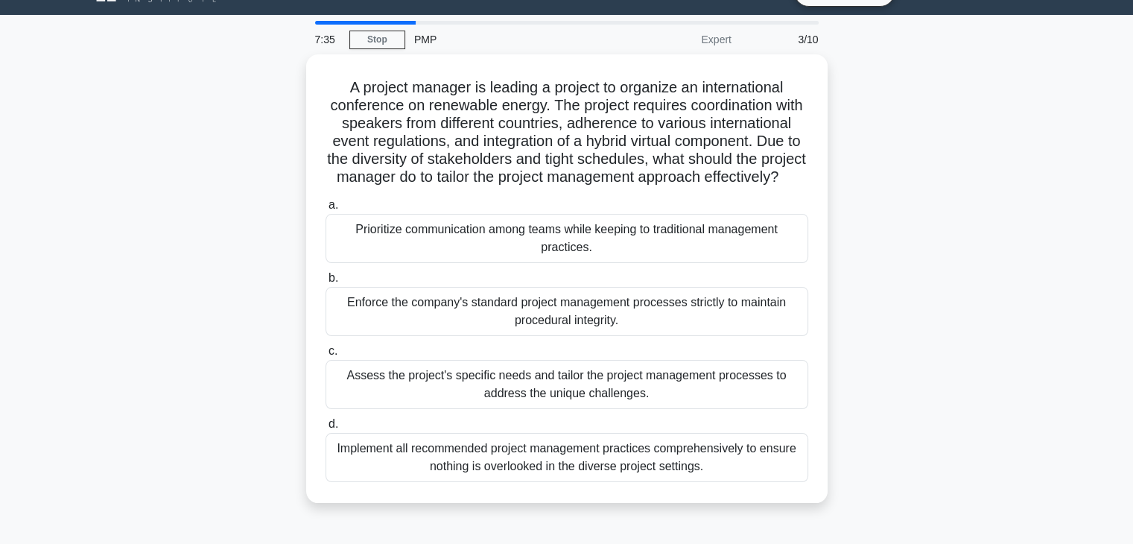
scroll to position [0, 0]
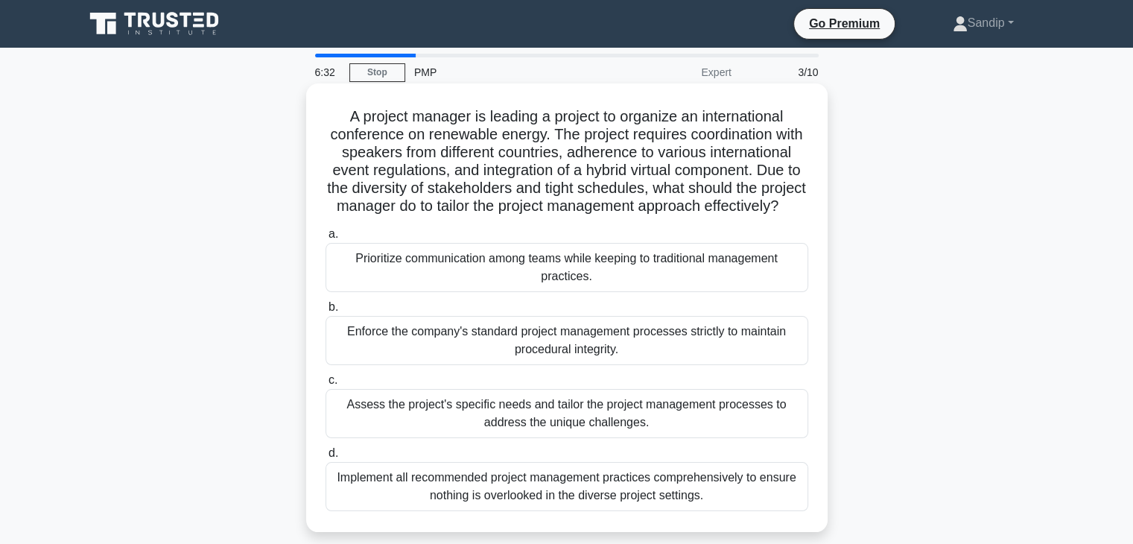
click at [358, 426] on div "Assess the project's specific needs and tailor the project management processes…" at bounding box center [566, 413] width 483 height 49
click at [325, 385] on input "c. Assess the project's specific needs and tailor the project management proces…" at bounding box center [325, 380] width 0 height 10
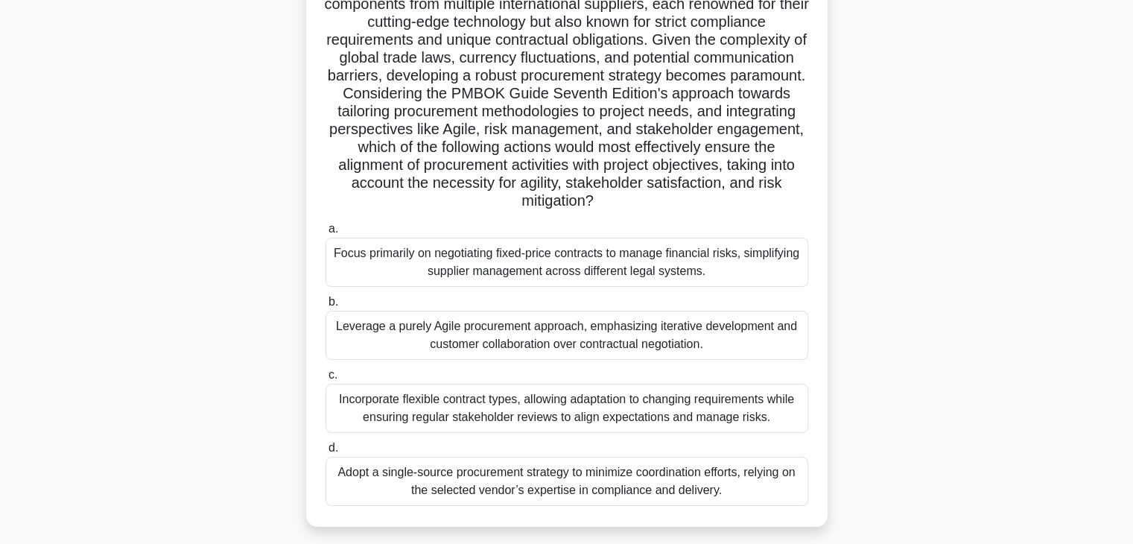
scroll to position [171, 0]
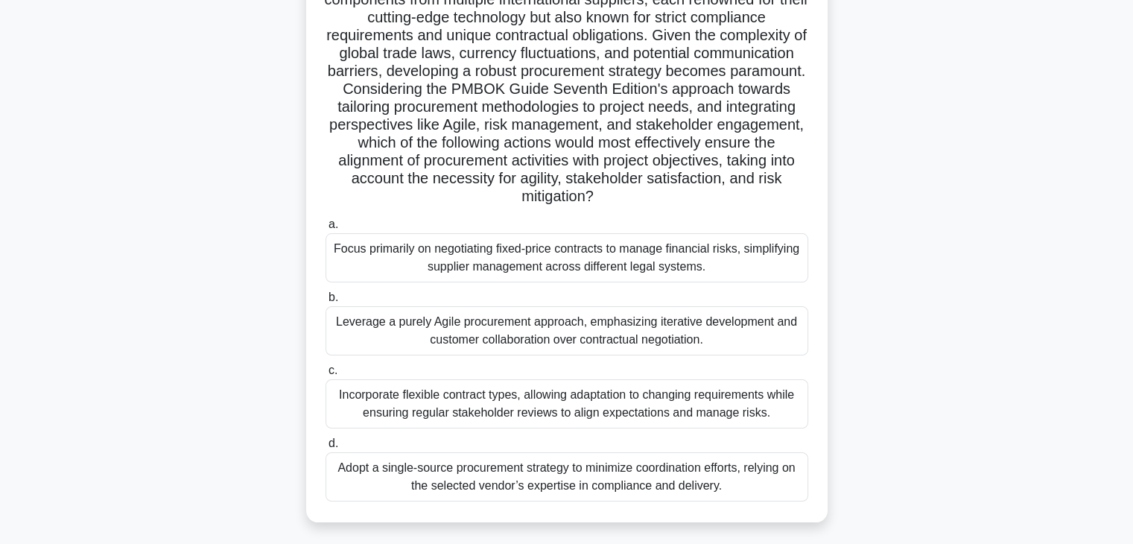
click at [363, 414] on div "Incorporate flexible contract types, allowing adaptation to changing requiremen…" at bounding box center [566, 403] width 483 height 49
click at [325, 375] on input "c. Incorporate flexible contract types, allowing adaptation to changing require…" at bounding box center [325, 371] width 0 height 10
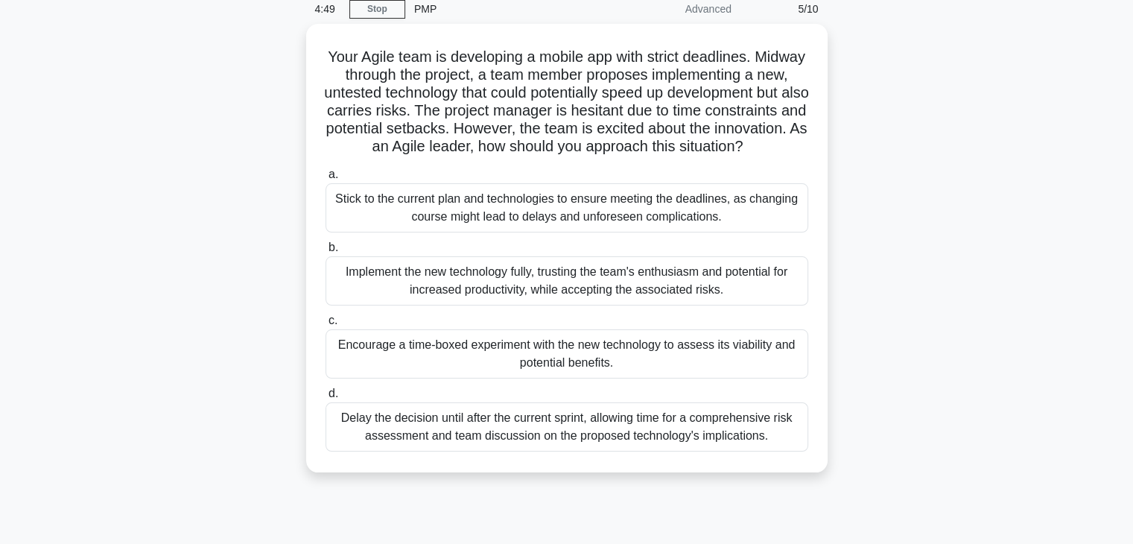
scroll to position [67, 0]
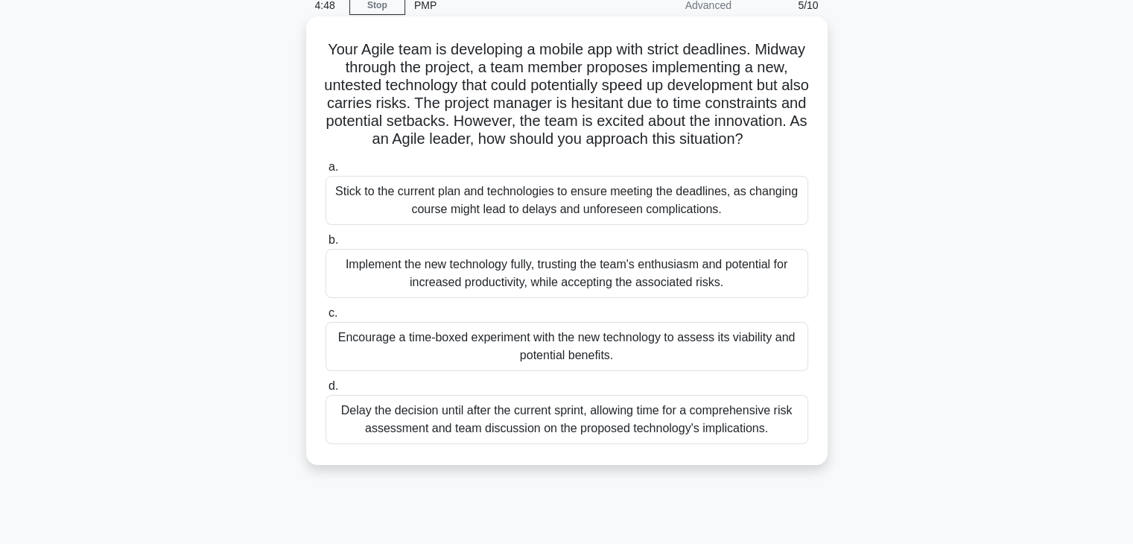
click at [360, 367] on div "Encourage a time-boxed experiment with the new technology to assess its viabili…" at bounding box center [566, 346] width 483 height 49
click at [325, 318] on input "c. Encourage a time-boxed experiment with the new technology to assess its viab…" at bounding box center [325, 313] width 0 height 10
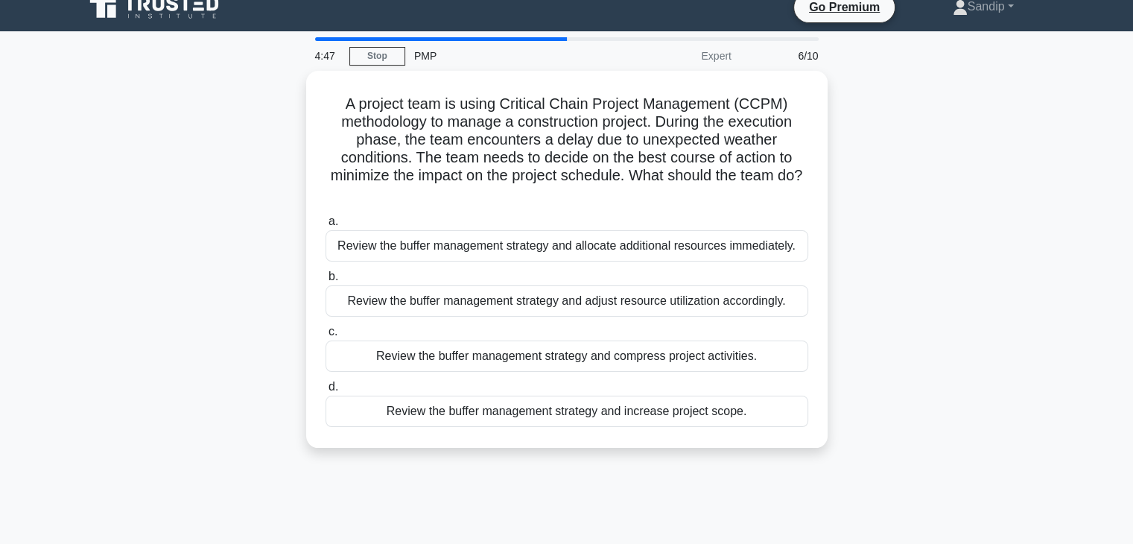
scroll to position [0, 0]
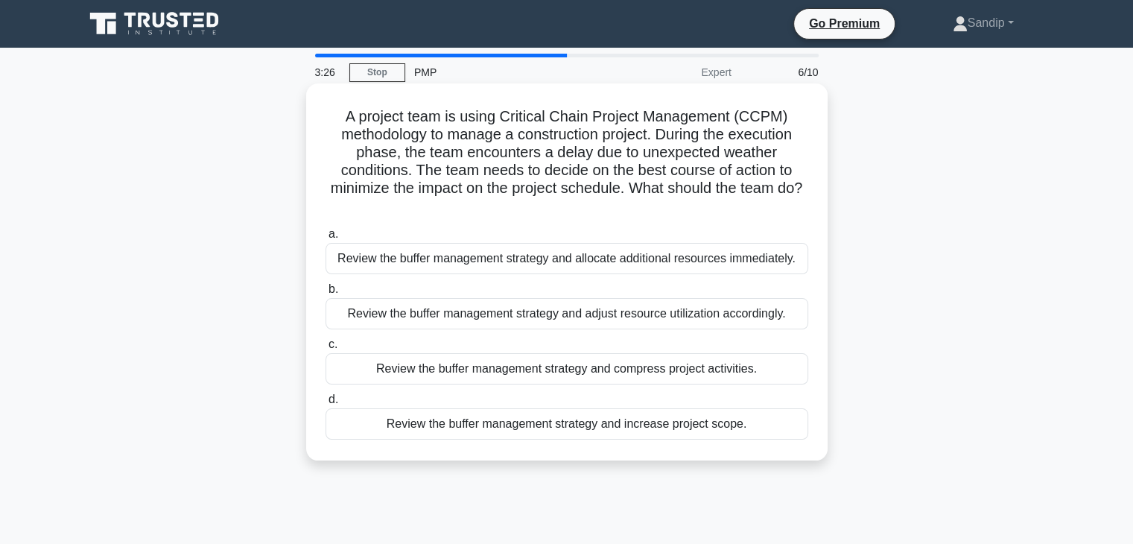
click at [340, 312] on div "Review the buffer management strategy and adjust resource utilization according…" at bounding box center [566, 313] width 483 height 31
click at [325, 294] on input "b. Review the buffer management strategy and adjust resource utilization accord…" at bounding box center [325, 290] width 0 height 10
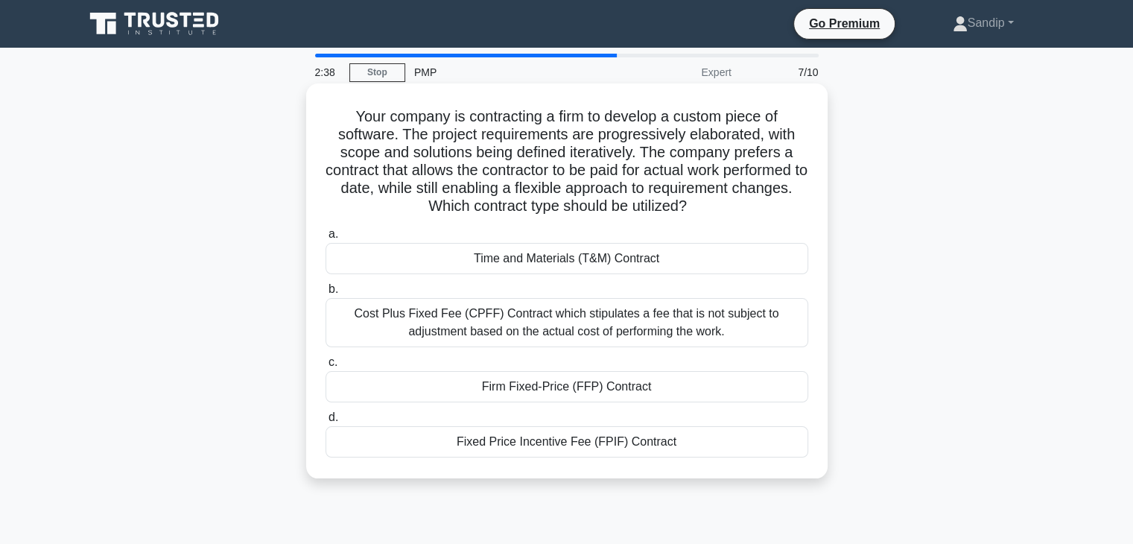
click at [346, 452] on div "Fixed Price Incentive Fee (FPIF) Contract" at bounding box center [566, 441] width 483 height 31
click at [325, 422] on input "d. Fixed Price Incentive Fee (FPIF) Contract" at bounding box center [325, 418] width 0 height 10
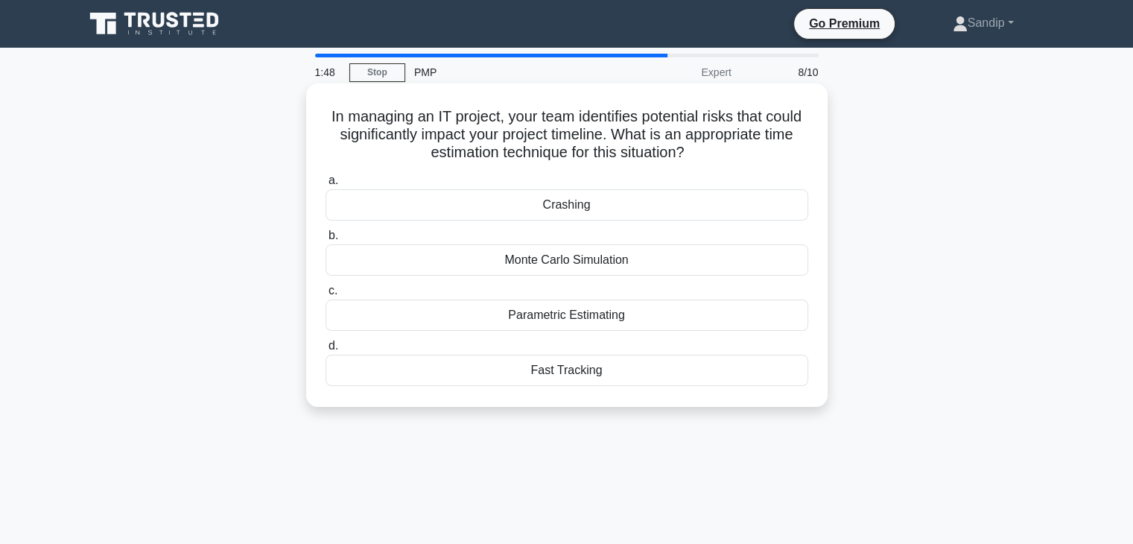
click at [375, 317] on div "Parametric Estimating" at bounding box center [566, 314] width 483 height 31
click at [325, 296] on input "c. Parametric Estimating" at bounding box center [325, 291] width 0 height 10
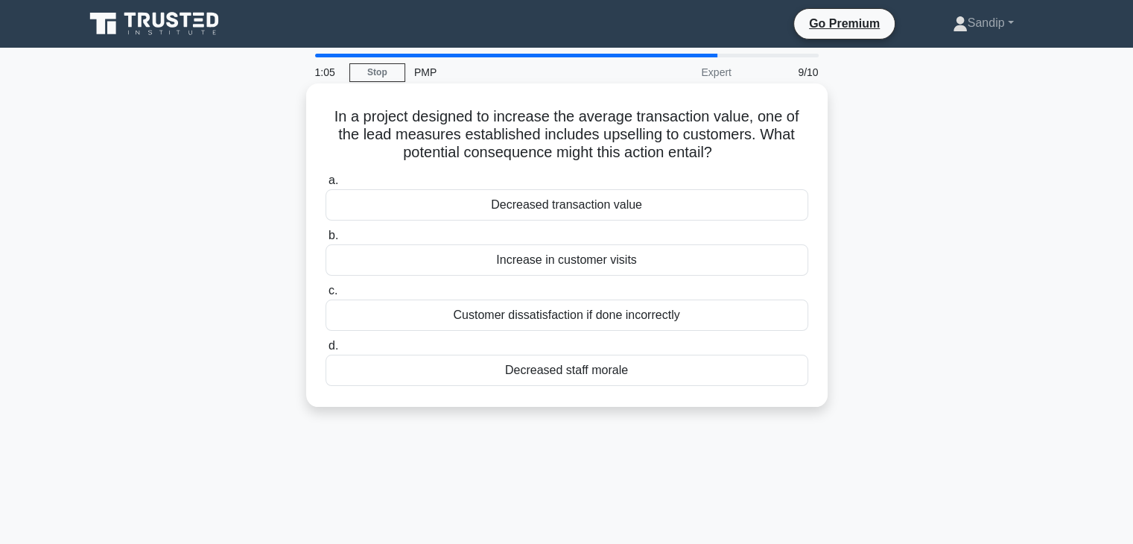
click at [362, 326] on div "Customer dissatisfaction if done incorrectly" at bounding box center [566, 314] width 483 height 31
click at [325, 296] on input "c. Customer dissatisfaction if done incorrectly" at bounding box center [325, 291] width 0 height 10
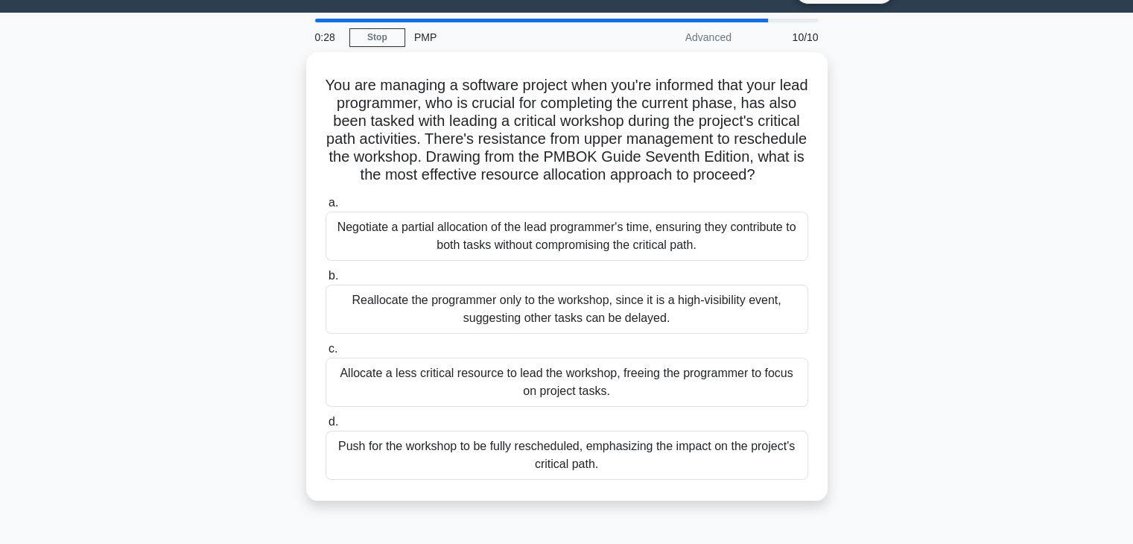
scroll to position [36, 0]
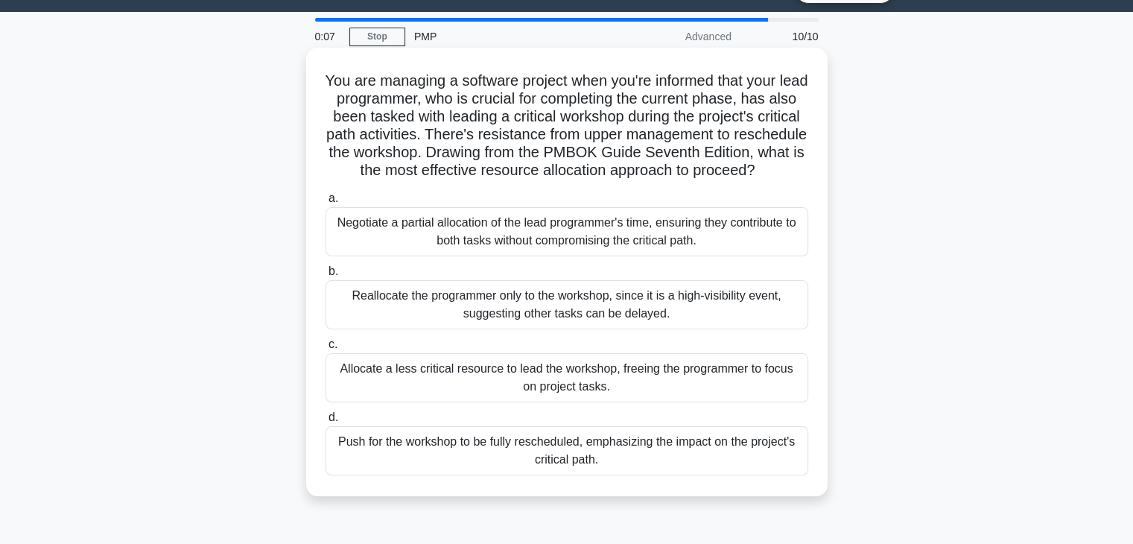
click at [387, 396] on div "Allocate a less critical resource to lead the workshop, freeing the programmer …" at bounding box center [566, 377] width 483 height 49
click at [325, 349] on input "c. Allocate a less critical resource to lead the workshop, freeing the programm…" at bounding box center [325, 345] width 0 height 10
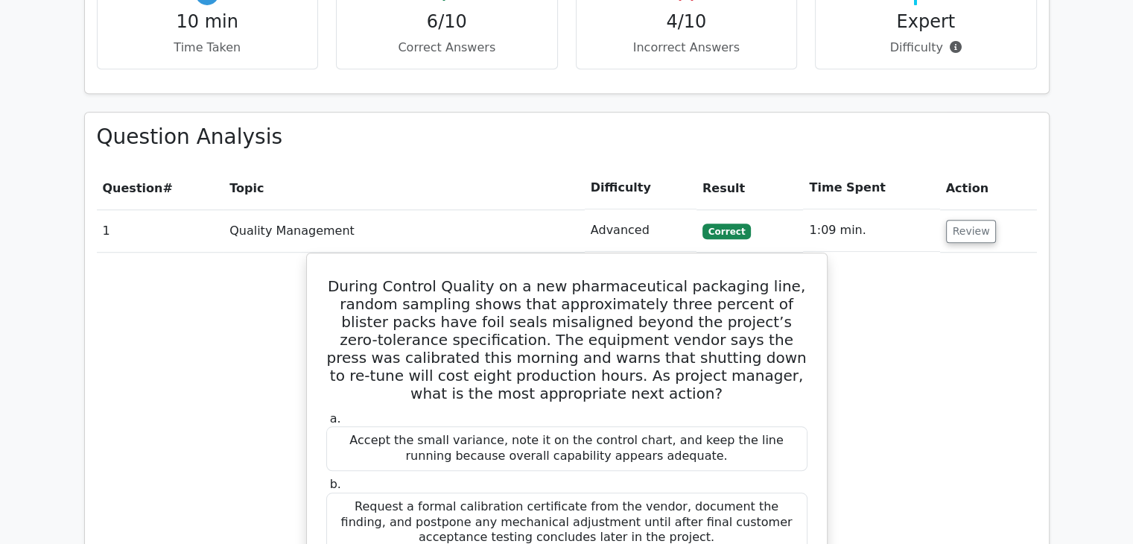
scroll to position [1182, 0]
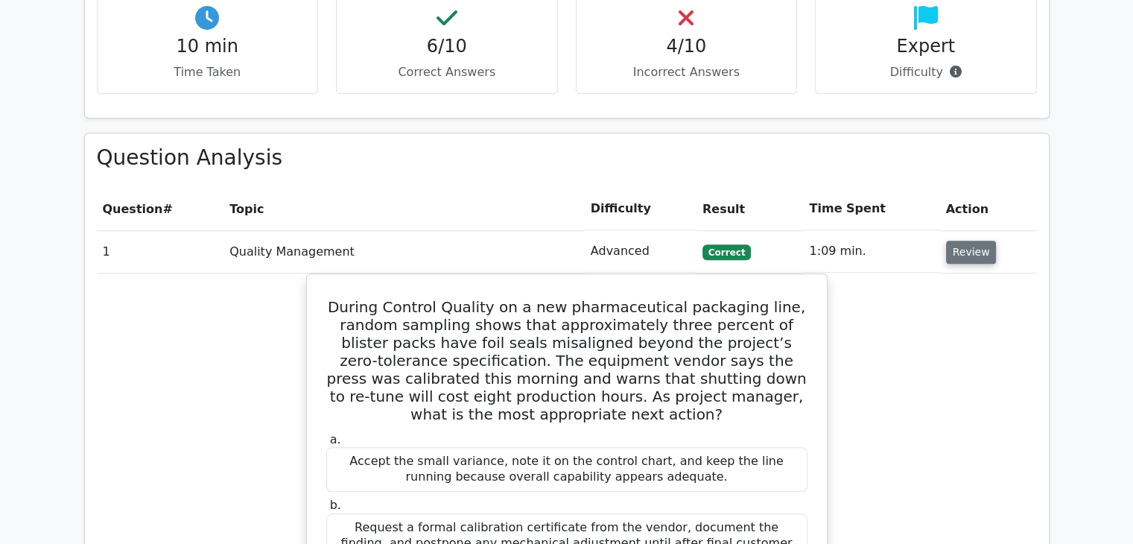
click at [983, 241] on button "Review" at bounding box center [971, 252] width 51 height 23
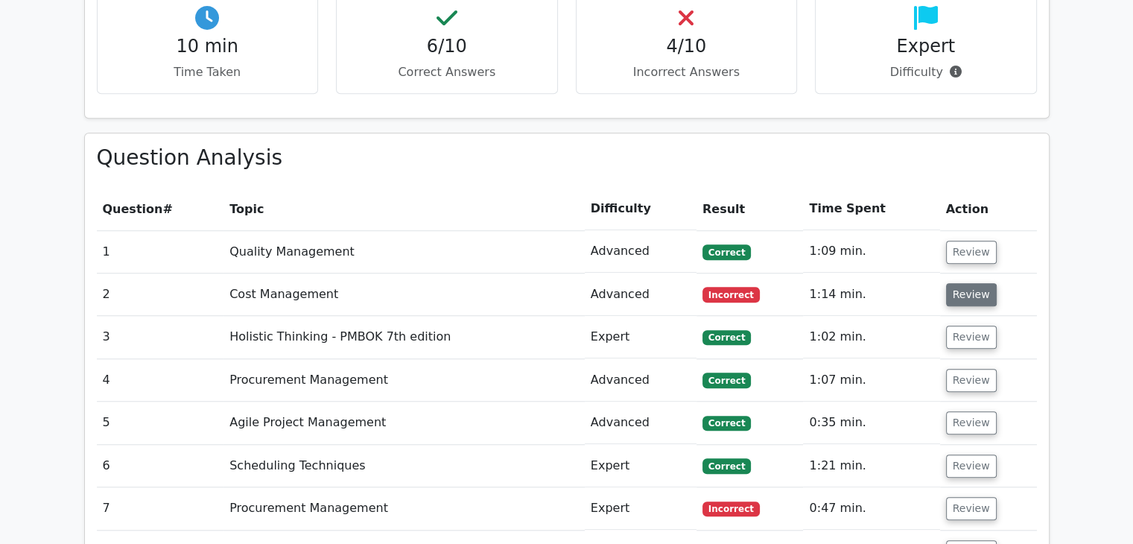
click at [968, 283] on button "Review" at bounding box center [971, 294] width 51 height 23
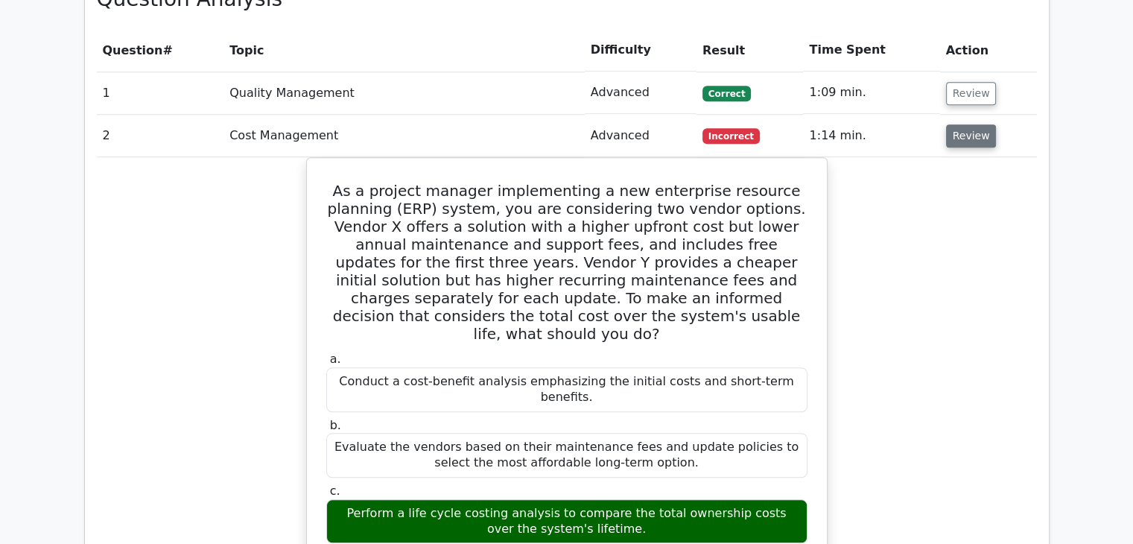
scroll to position [1338, 0]
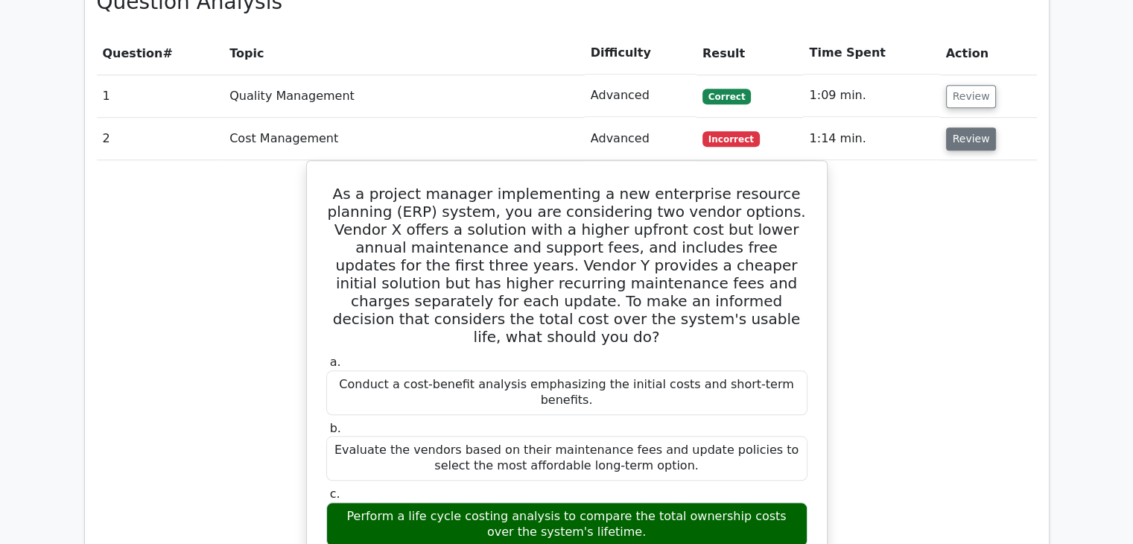
click at [965, 127] on button "Review" at bounding box center [971, 138] width 51 height 23
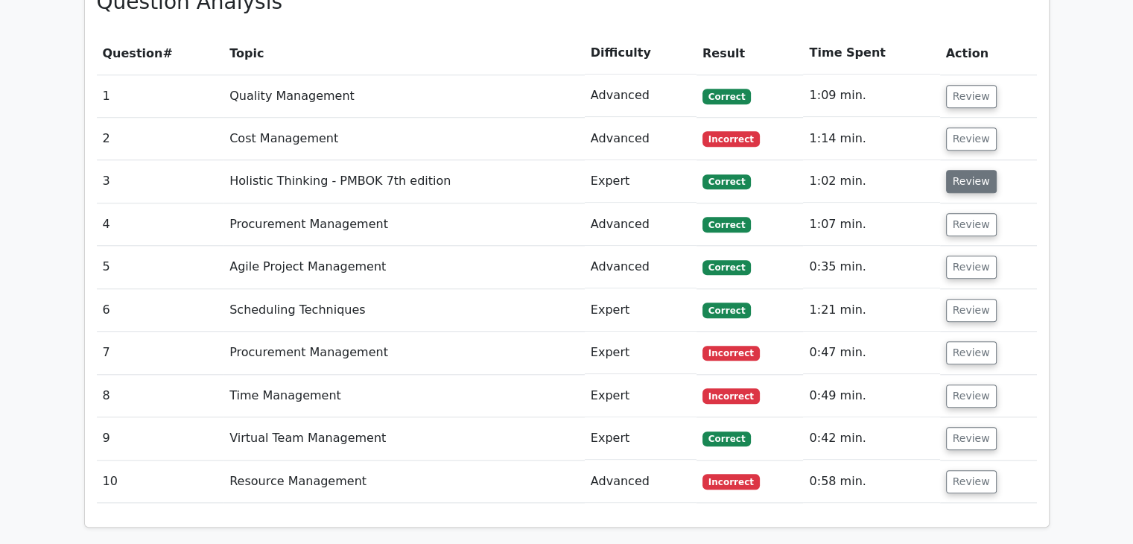
click at [968, 170] on button "Review" at bounding box center [971, 181] width 51 height 23
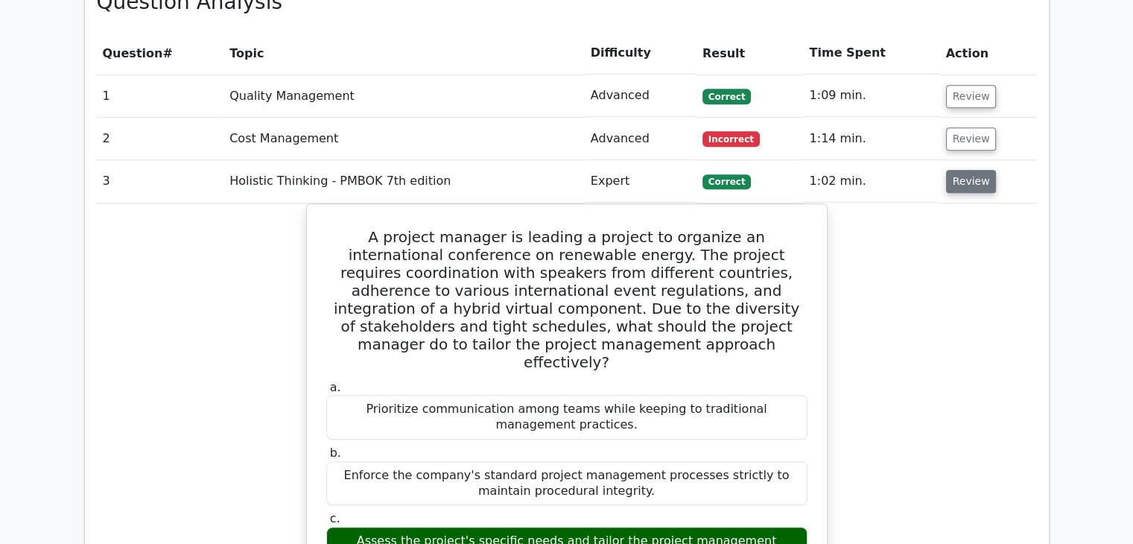
click at [960, 170] on button "Review" at bounding box center [971, 181] width 51 height 23
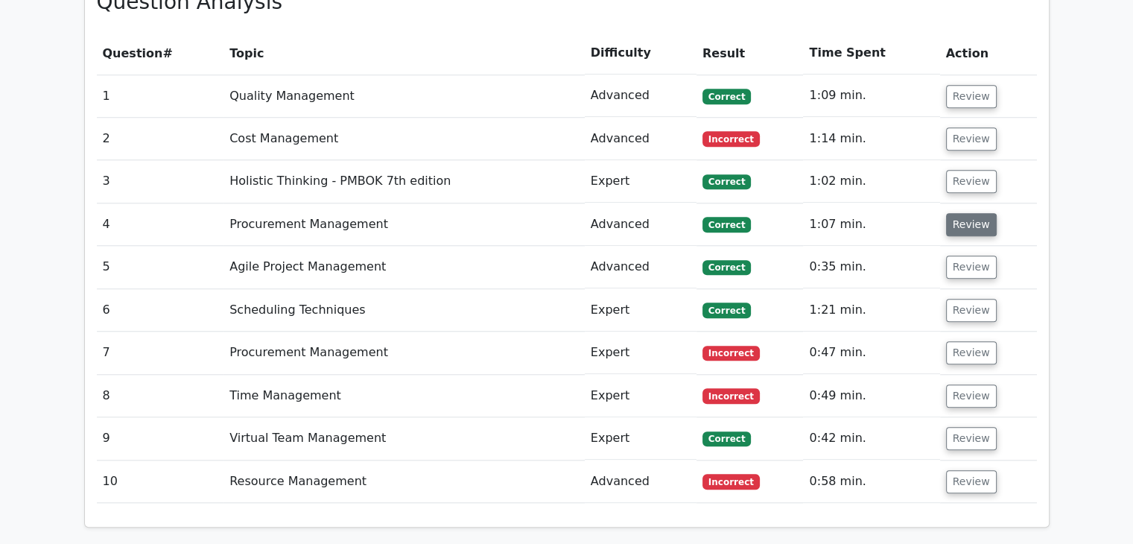
click at [964, 213] on button "Review" at bounding box center [971, 224] width 51 height 23
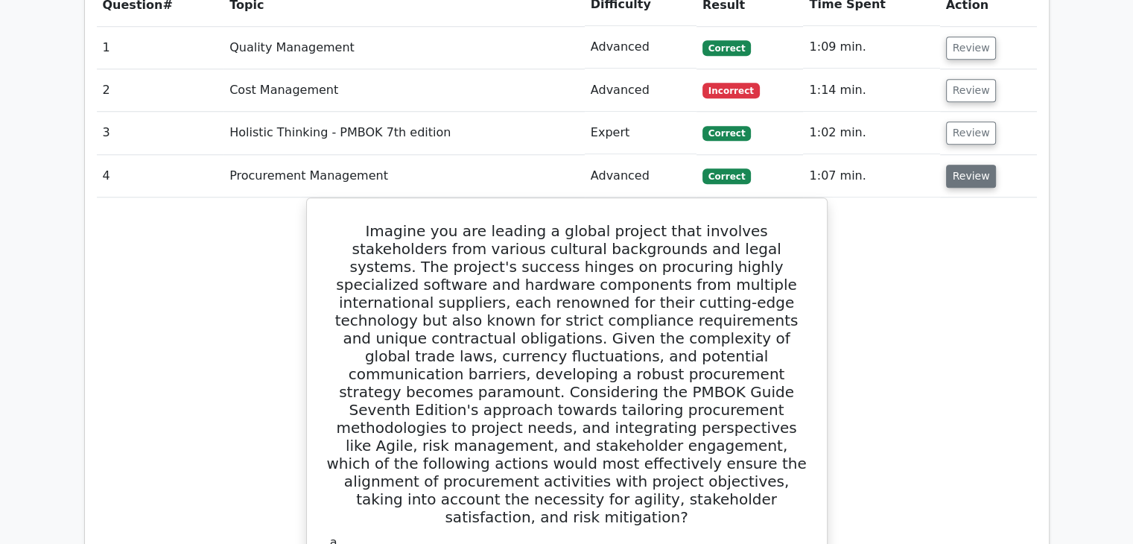
scroll to position [1382, 0]
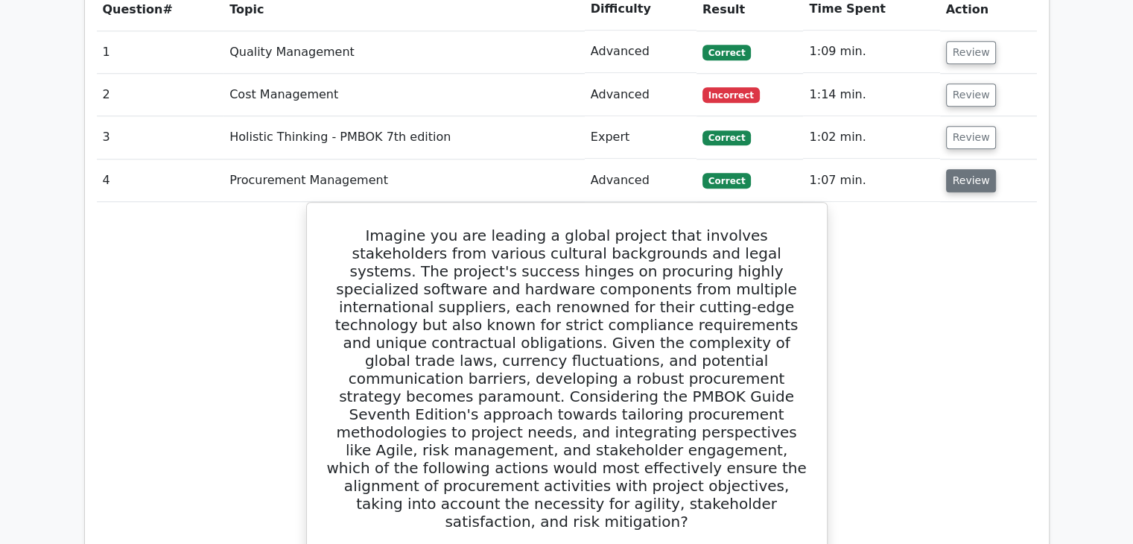
click at [965, 169] on button "Review" at bounding box center [971, 180] width 51 height 23
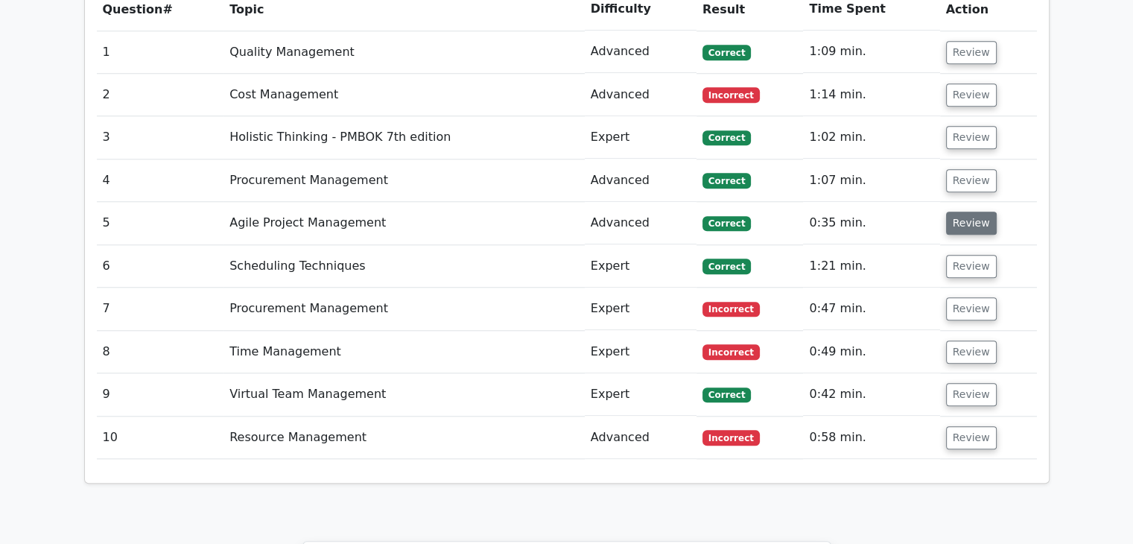
click at [963, 212] on button "Review" at bounding box center [971, 223] width 51 height 23
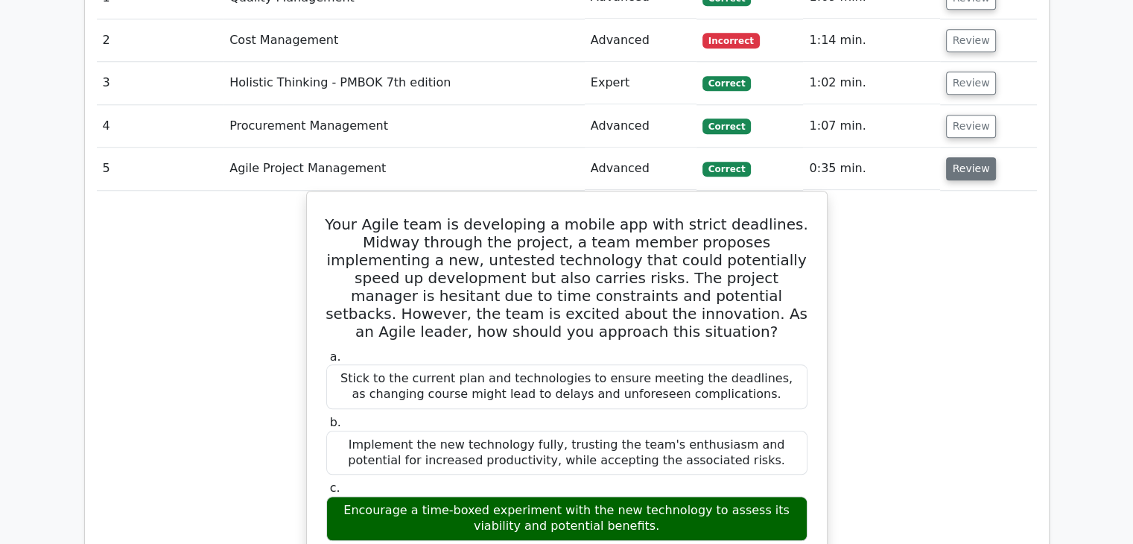
scroll to position [1431, 0]
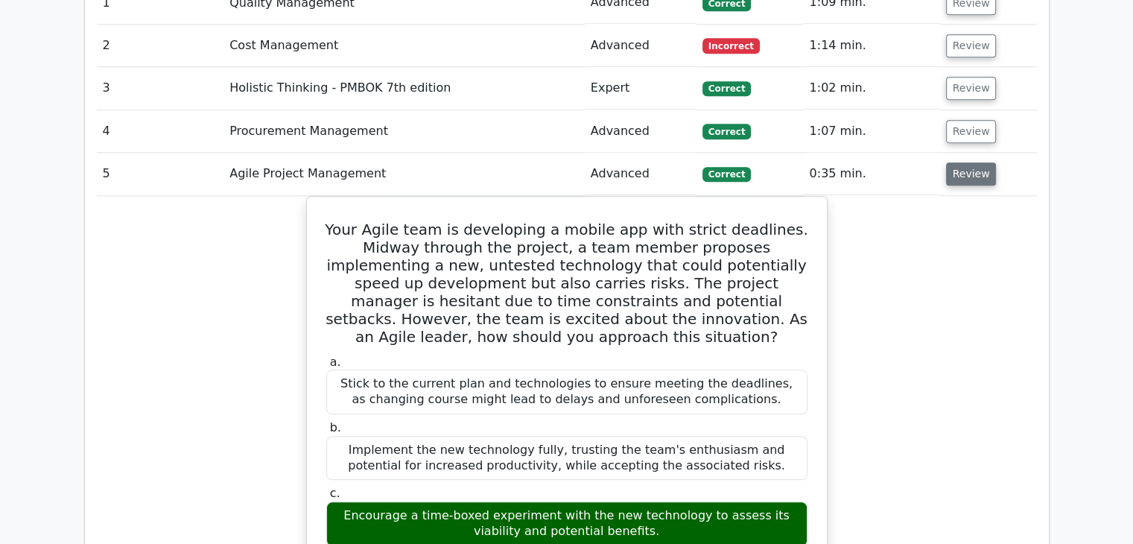
click at [971, 162] on button "Review" at bounding box center [971, 173] width 51 height 23
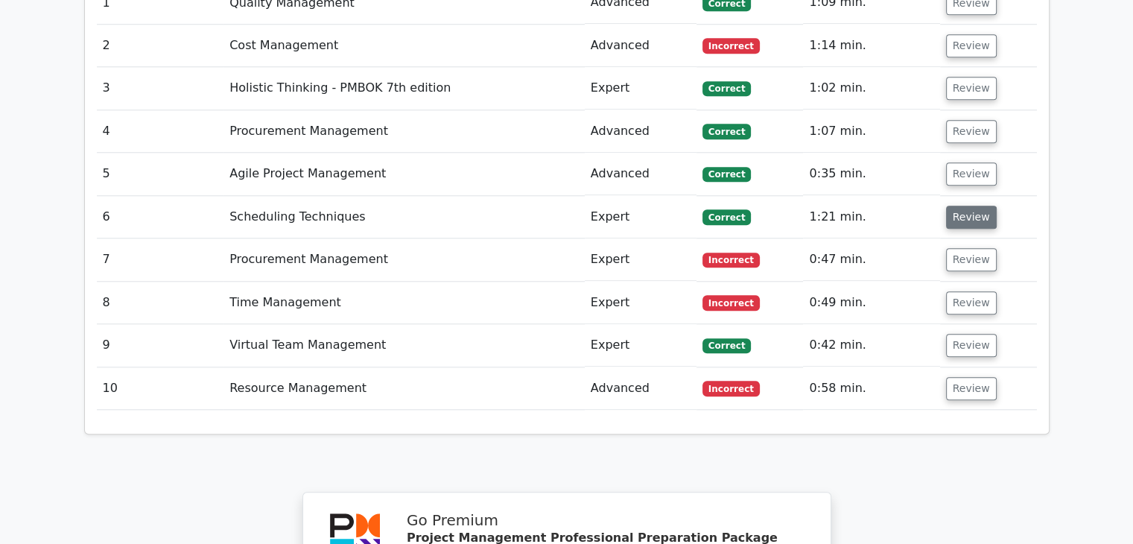
click at [965, 206] on button "Review" at bounding box center [971, 217] width 51 height 23
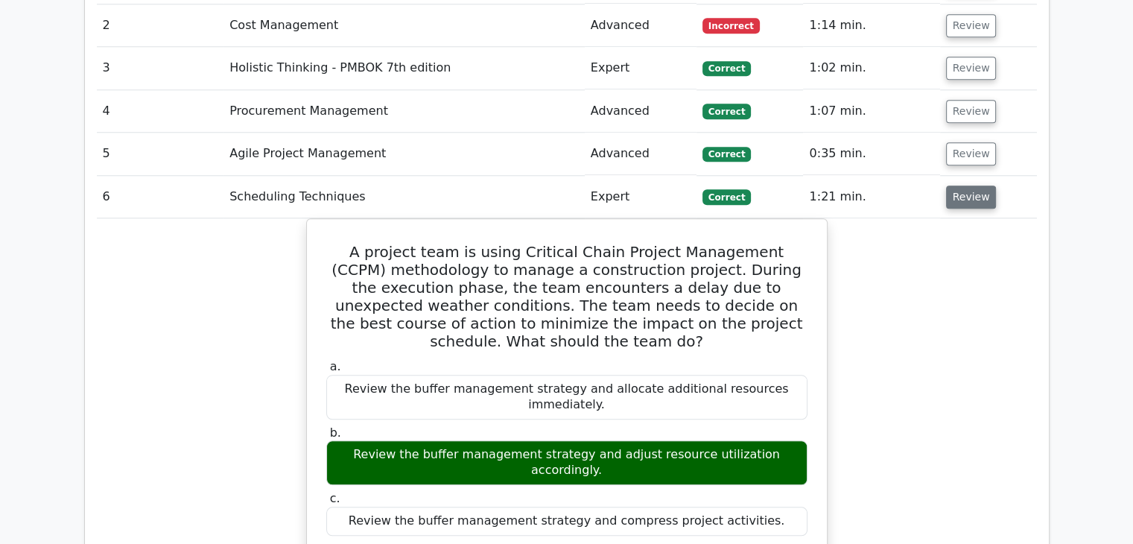
scroll to position [1460, 0]
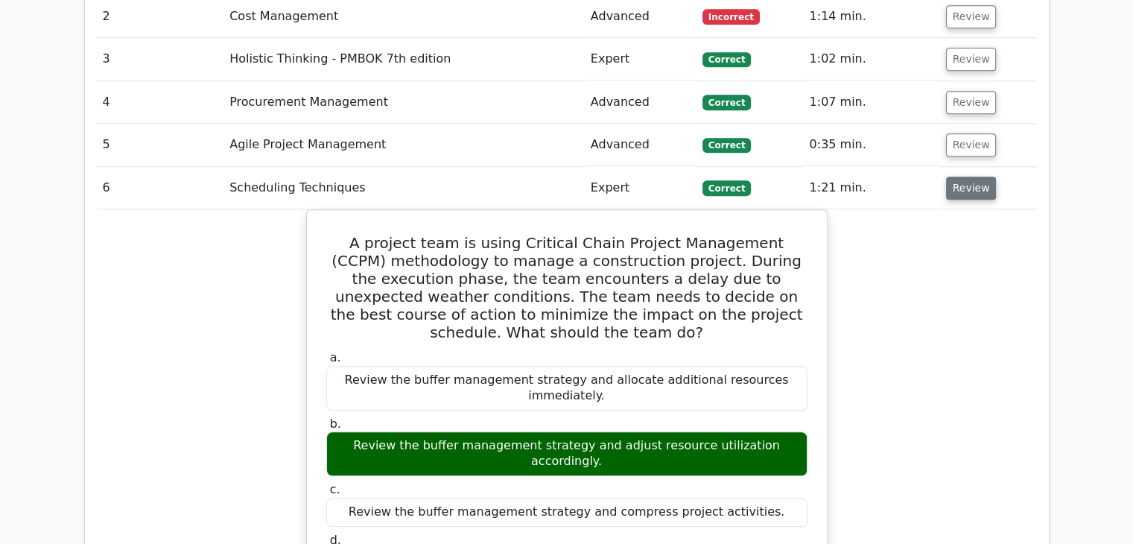
click at [962, 177] on button "Review" at bounding box center [971, 188] width 51 height 23
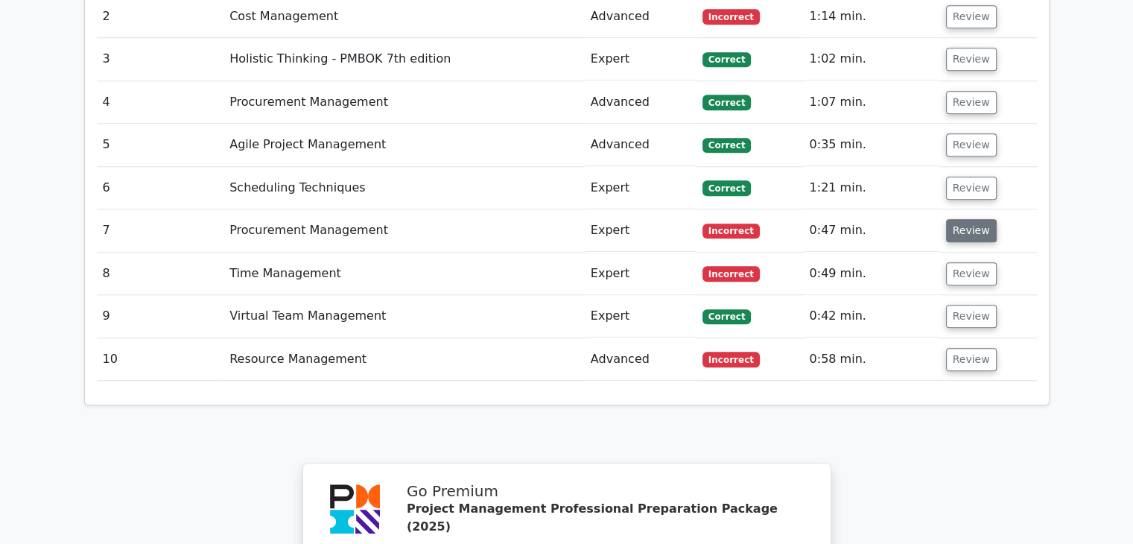
click at [962, 219] on button "Review" at bounding box center [971, 230] width 51 height 23
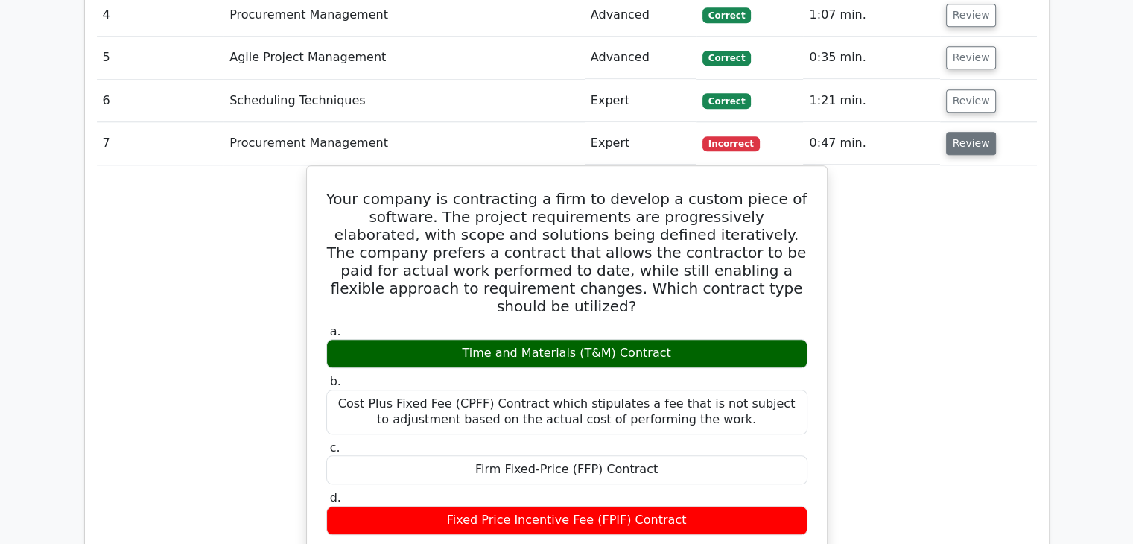
scroll to position [1546, 0]
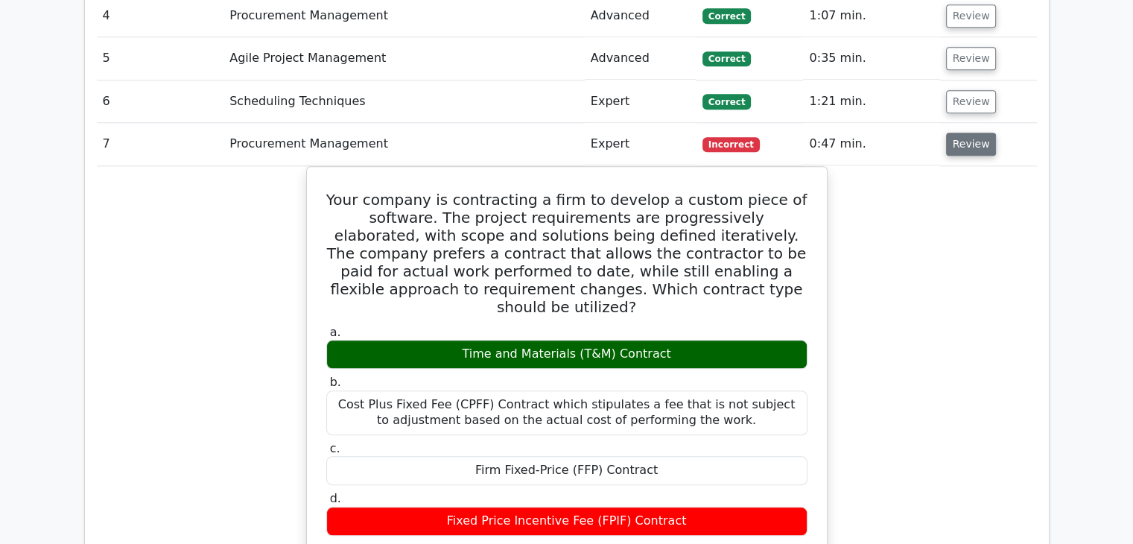
click at [962, 133] on button "Review" at bounding box center [971, 144] width 51 height 23
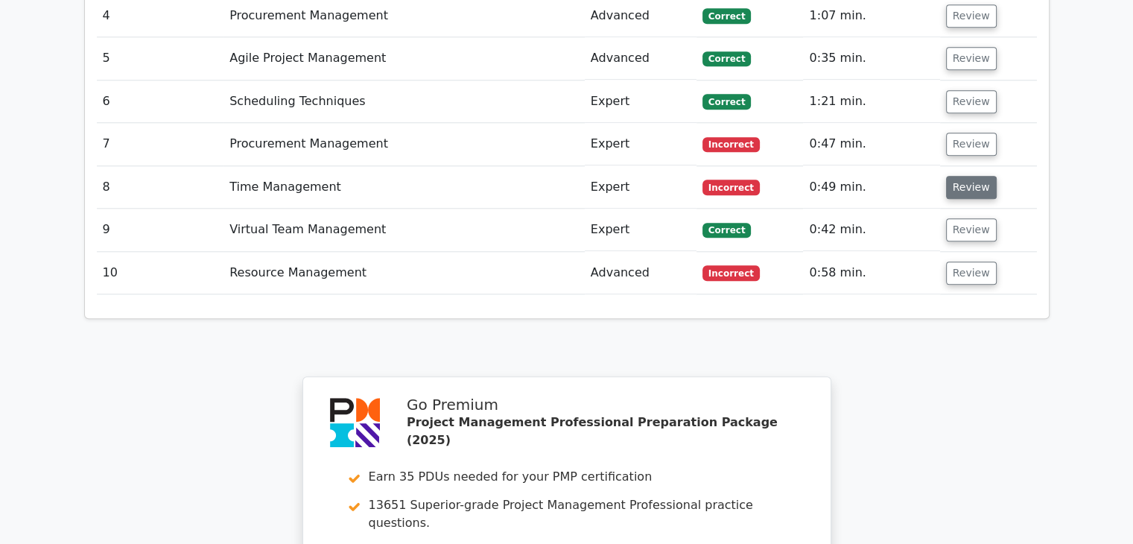
click at [965, 176] on button "Review" at bounding box center [971, 187] width 51 height 23
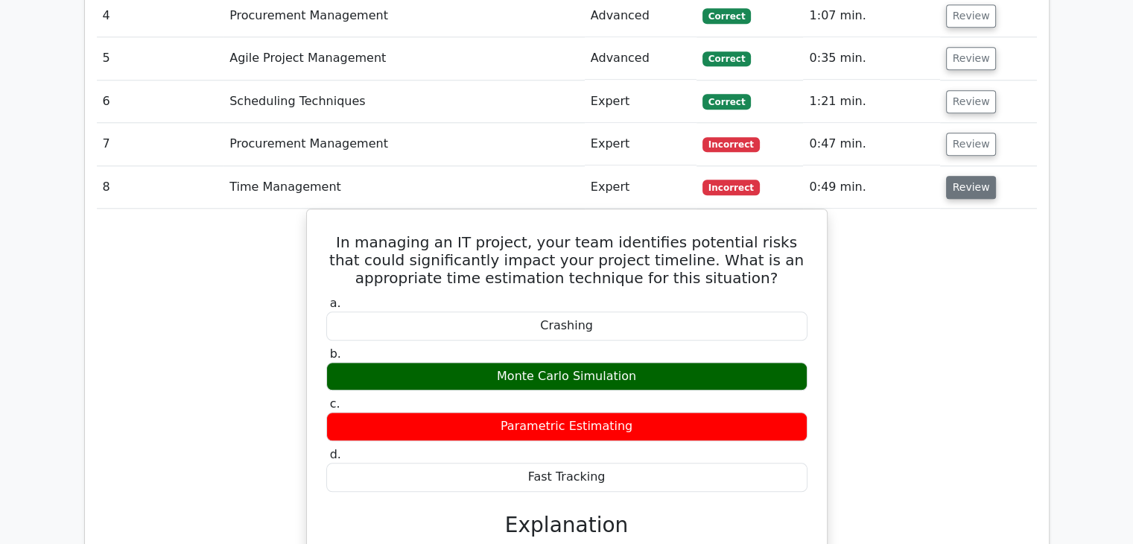
click at [962, 176] on button "Review" at bounding box center [971, 187] width 51 height 23
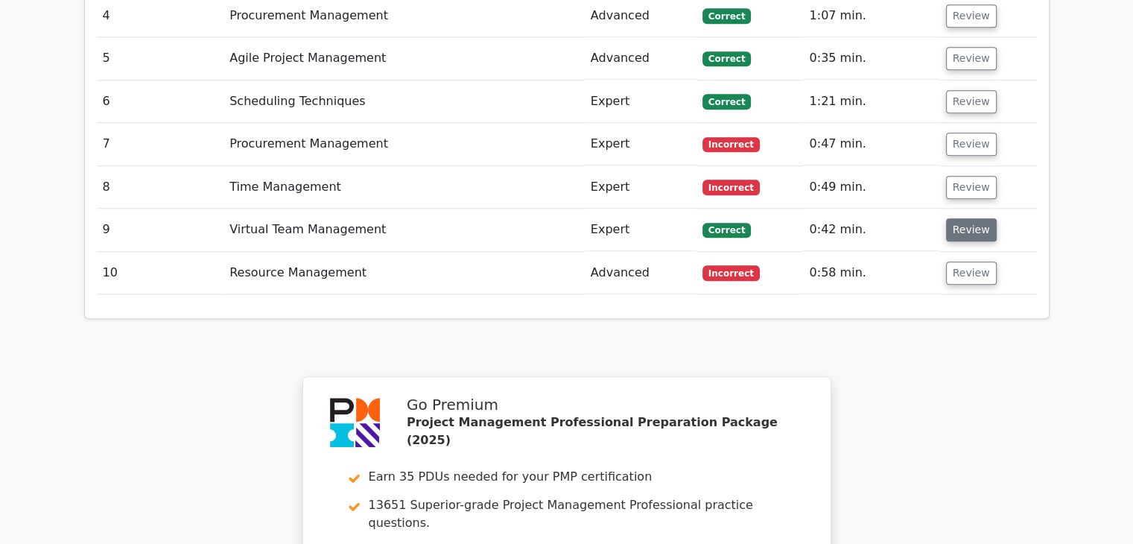
click at [962, 218] on button "Review" at bounding box center [971, 229] width 51 height 23
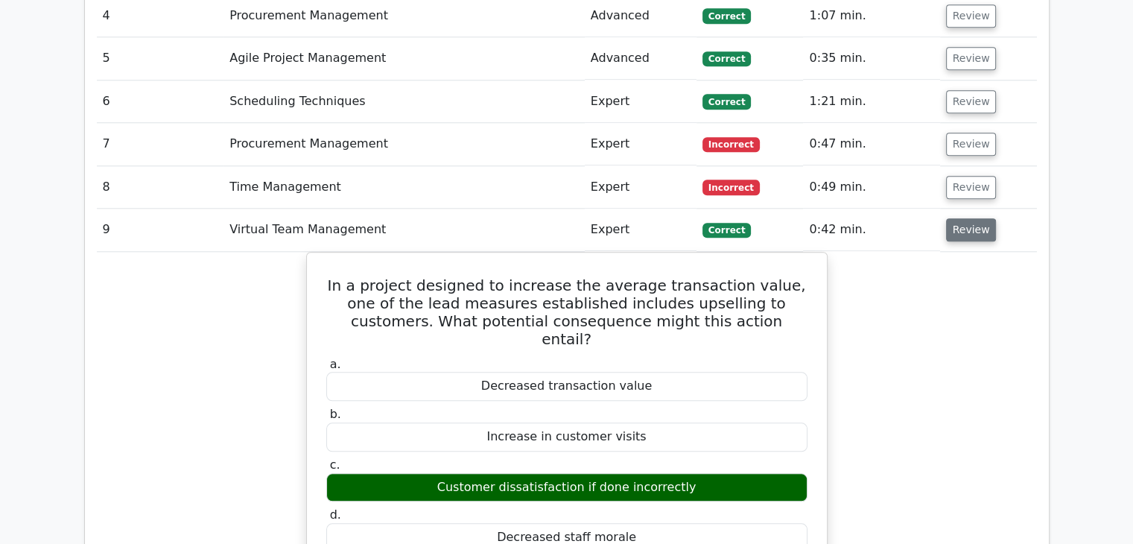
click at [964, 218] on button "Review" at bounding box center [971, 229] width 51 height 23
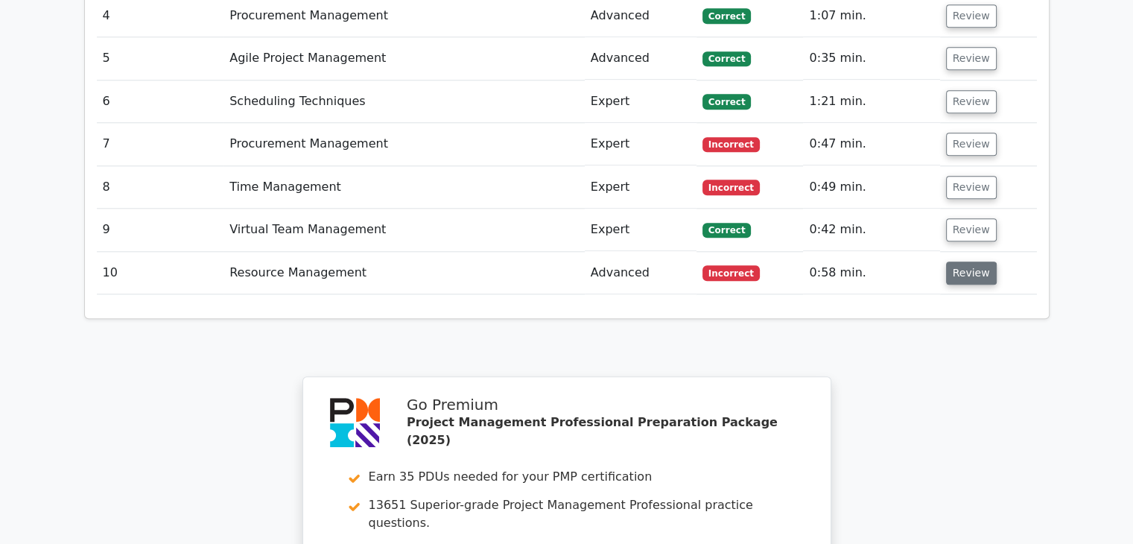
click at [961, 261] on button "Review" at bounding box center [971, 272] width 51 height 23
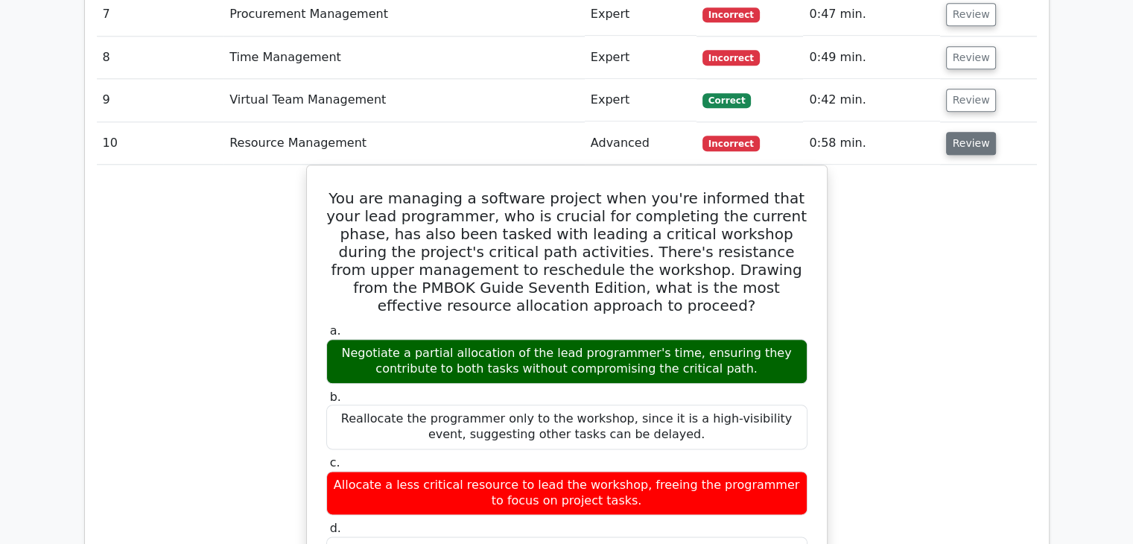
scroll to position [1677, 0]
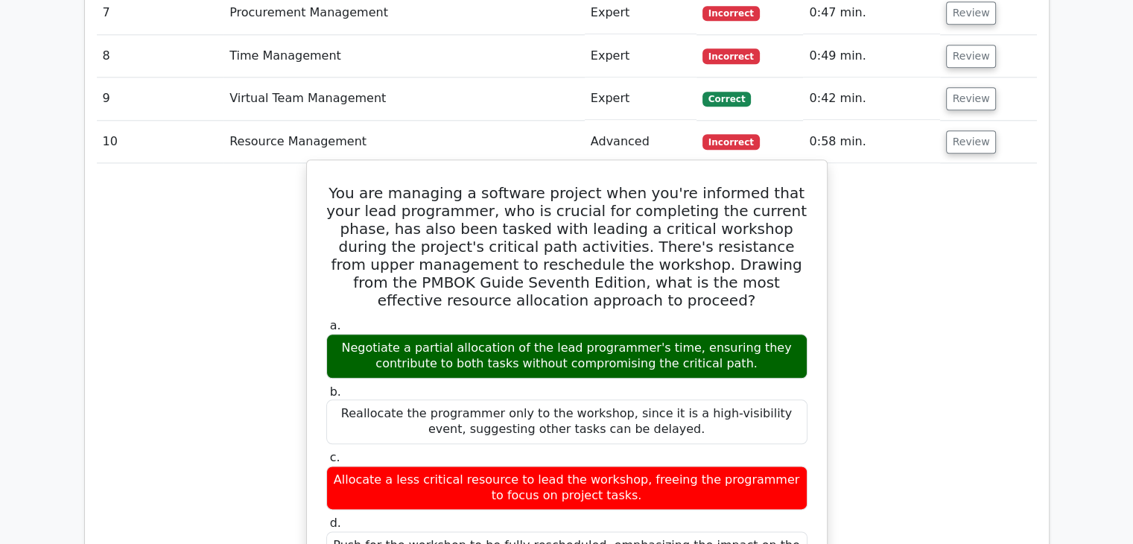
click at [791, 515] on label "d. Push for the workshop to be fully rescheduled, emphasizing the impact on the…" at bounding box center [566, 545] width 481 height 60
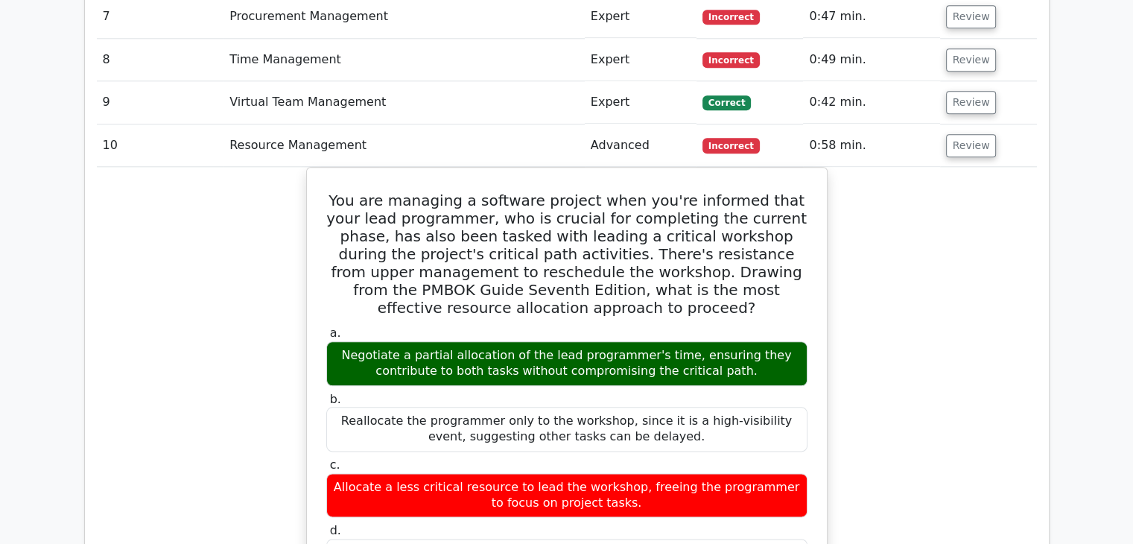
scroll to position [2884, 0]
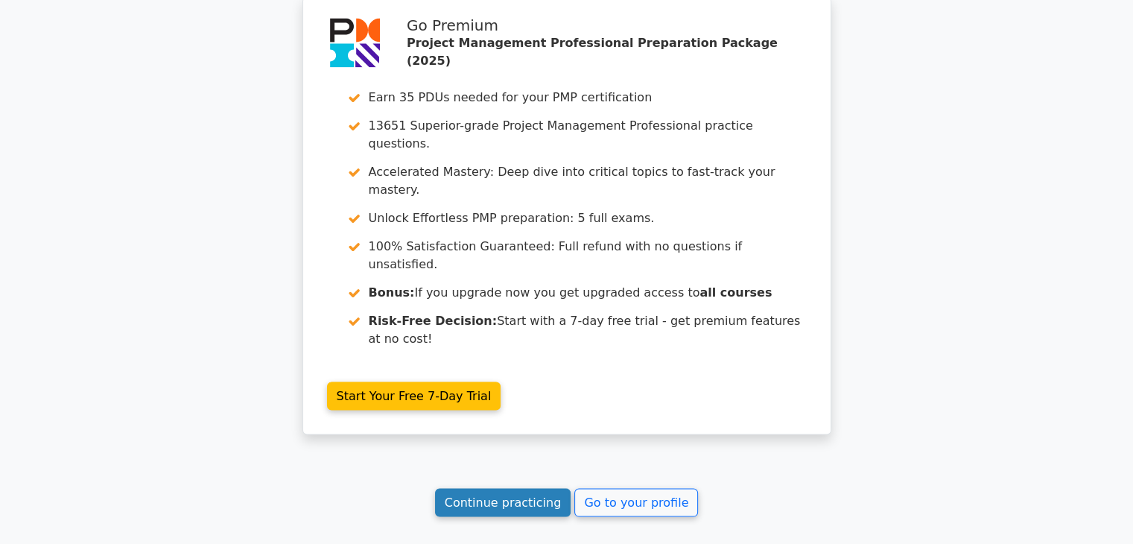
click at [517, 489] on link "Continue practicing" at bounding box center [503, 503] width 136 height 28
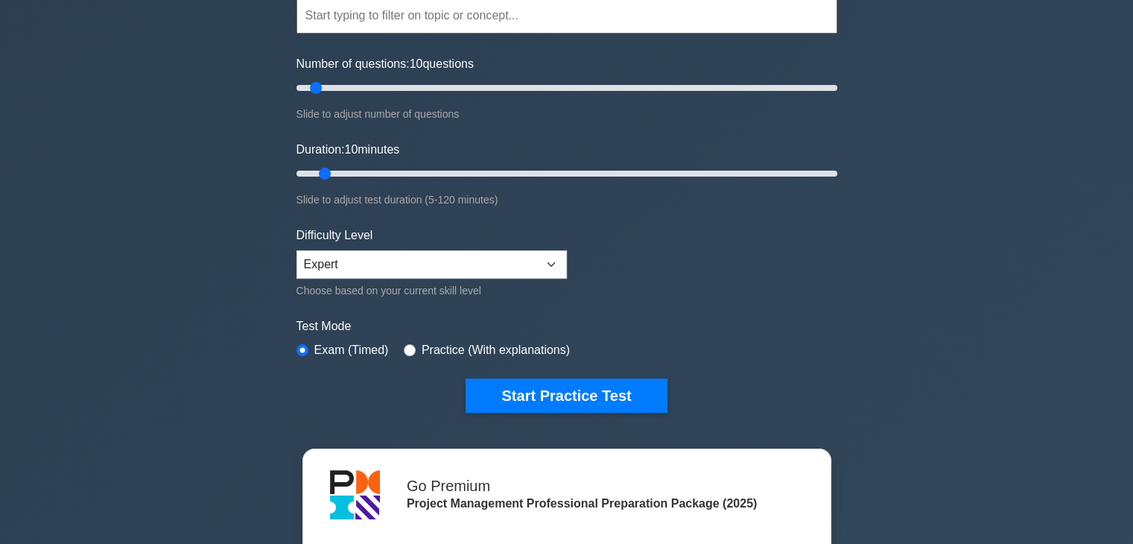
scroll to position [157, 0]
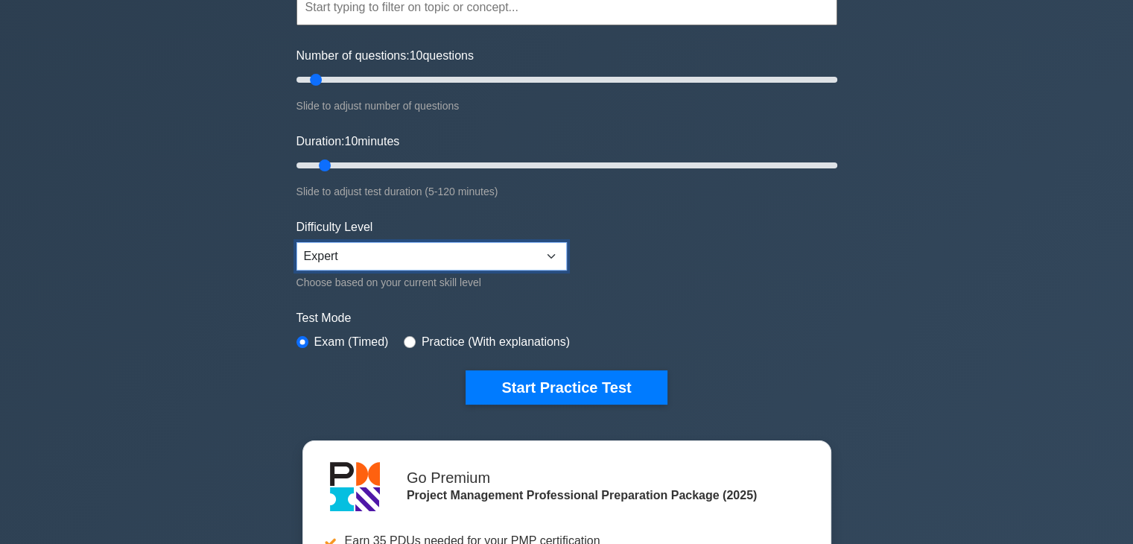
click at [536, 253] on select "Beginner Intermediate Expert" at bounding box center [431, 256] width 270 height 28
click at [296, 242] on select "Beginner Intermediate Expert" at bounding box center [431, 256] width 270 height 28
click at [484, 252] on select "Beginner Intermediate Expert" at bounding box center [431, 256] width 270 height 28
select select "expert"
click at [296, 242] on select "Beginner Intermediate Expert" at bounding box center [431, 256] width 270 height 28
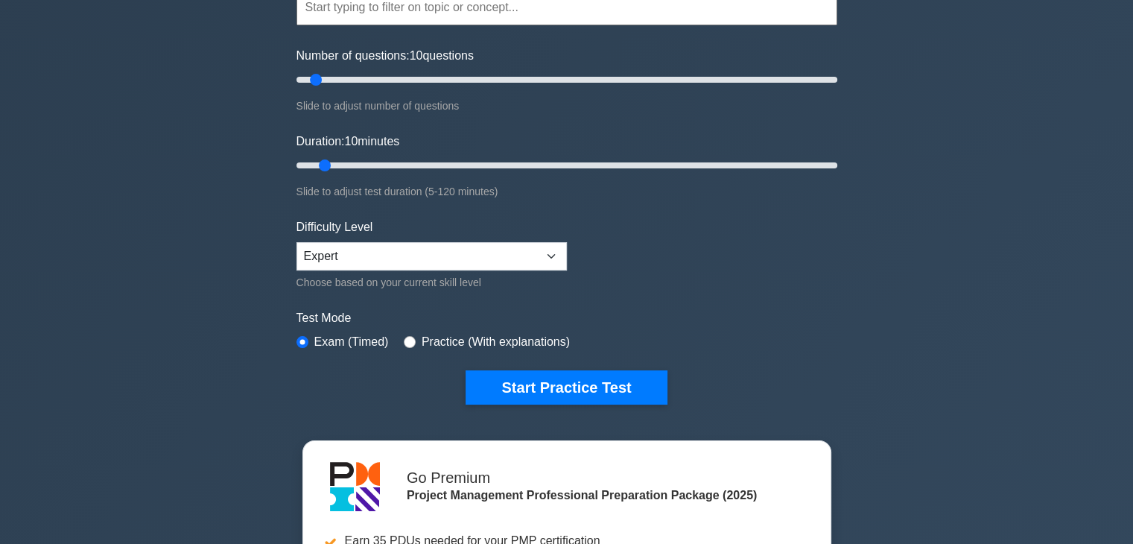
click at [688, 268] on form "Topics Scope Management Time Management Cost Management Quality Management Risk…" at bounding box center [566, 174] width 541 height 460
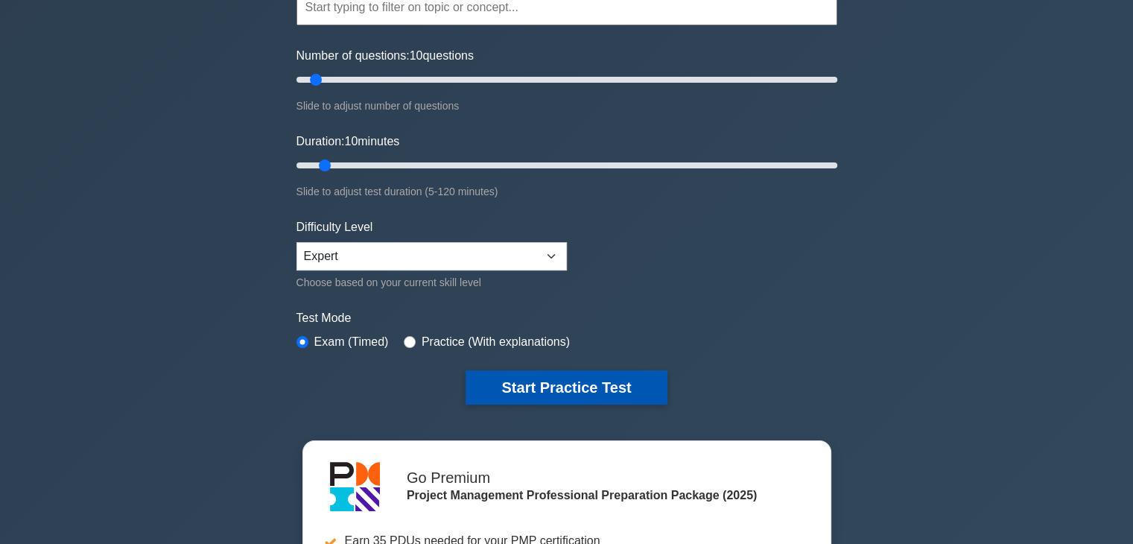
click at [509, 393] on button "Start Practice Test" at bounding box center [566, 387] width 201 height 34
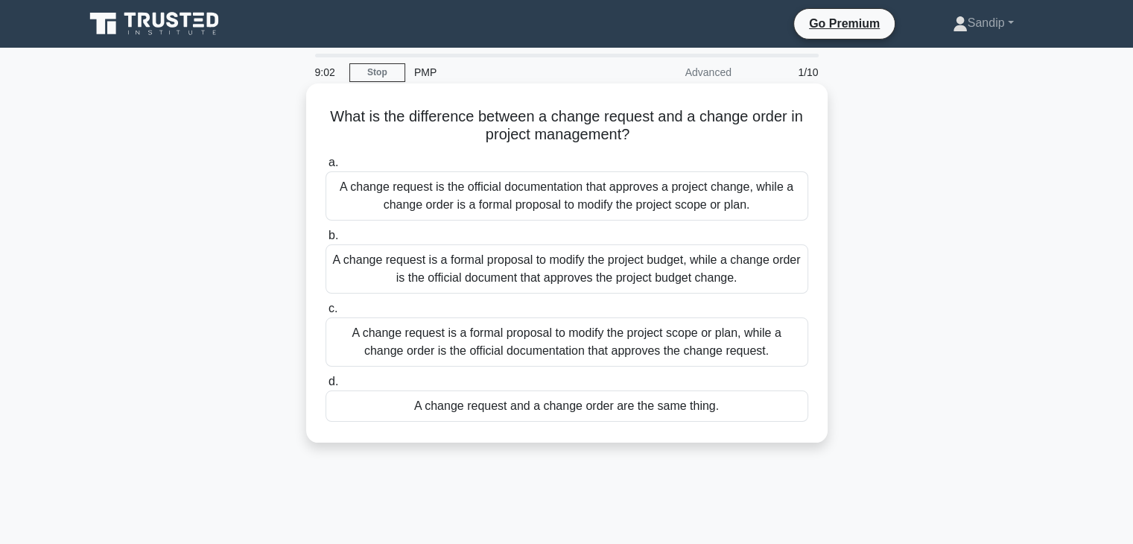
click at [627, 356] on div "A change request is a formal proposal to modify the project scope or plan, whil…" at bounding box center [566, 341] width 483 height 49
click at [325, 314] on input "c. A change request is a formal proposal to modify the project scope or plan, w…" at bounding box center [325, 309] width 0 height 10
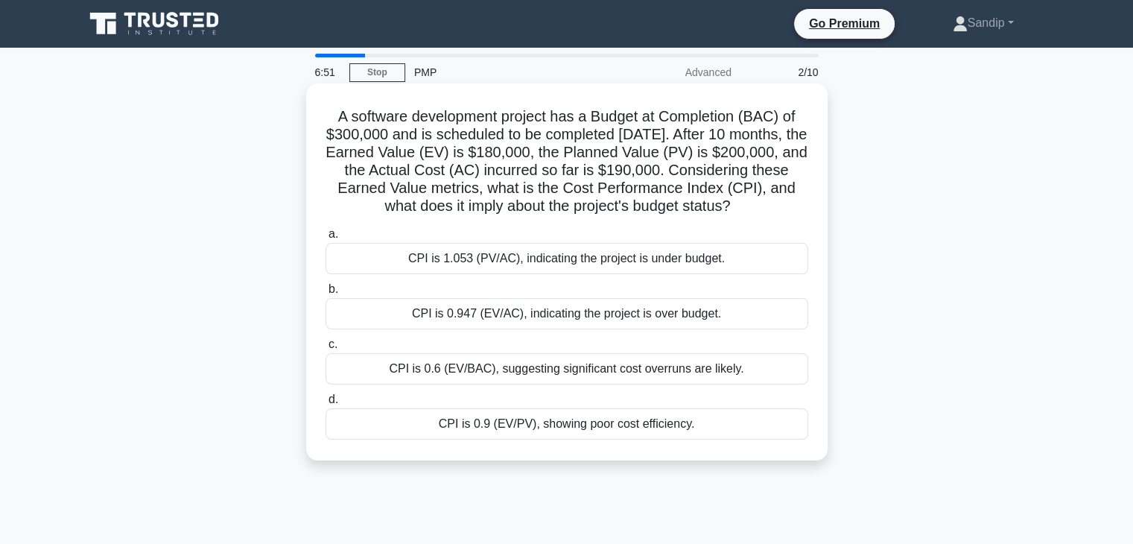
click at [557, 274] on div "CPI is 1.053 (PV/AC), indicating the project is under budget." at bounding box center [566, 258] width 483 height 31
click at [325, 239] on input "a. CPI is 1.053 (PV/AC), indicating the project is under budget." at bounding box center [325, 234] width 0 height 10
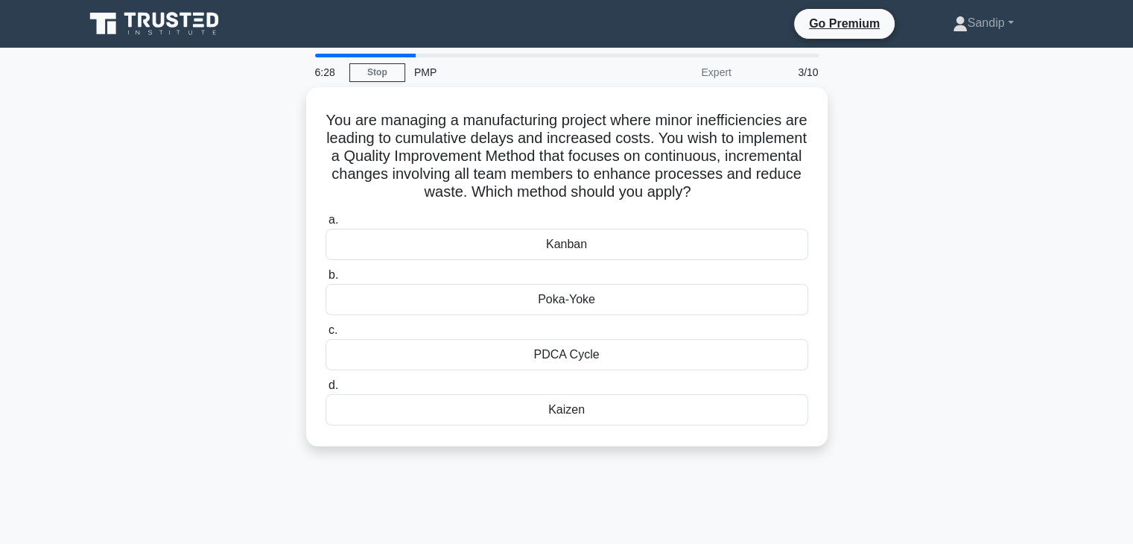
click at [375, 62] on div "6:28 Stop PMP Expert 3/10" at bounding box center [566, 72] width 521 height 30
click at [374, 69] on link "Stop" at bounding box center [377, 72] width 56 height 19
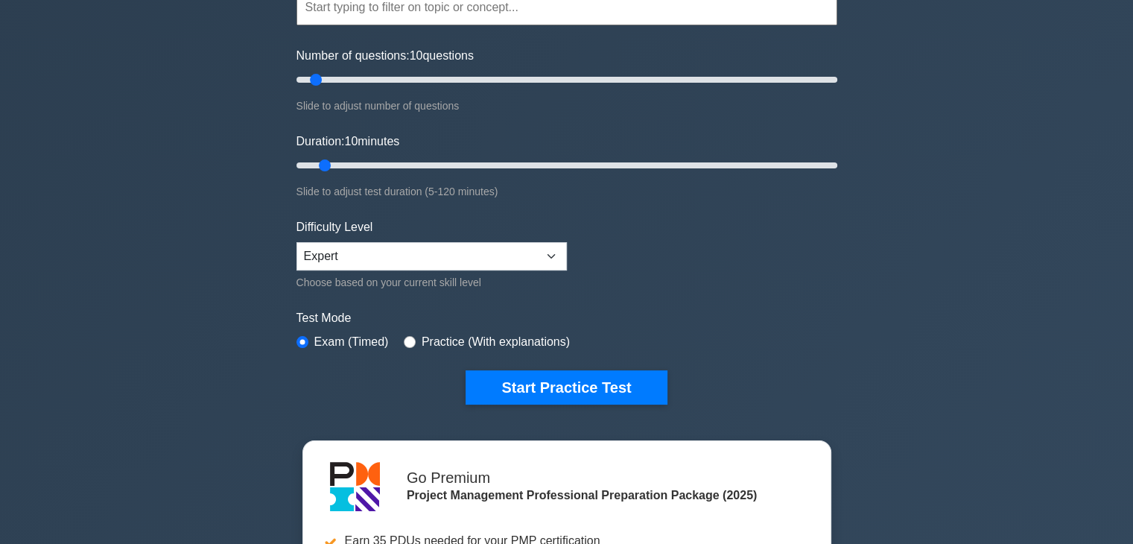
click at [489, 36] on form "Topics Scope Management Time Management Cost Management Quality Management Risk…" at bounding box center [566, 174] width 541 height 460
